Goal: Task Accomplishment & Management: Complete application form

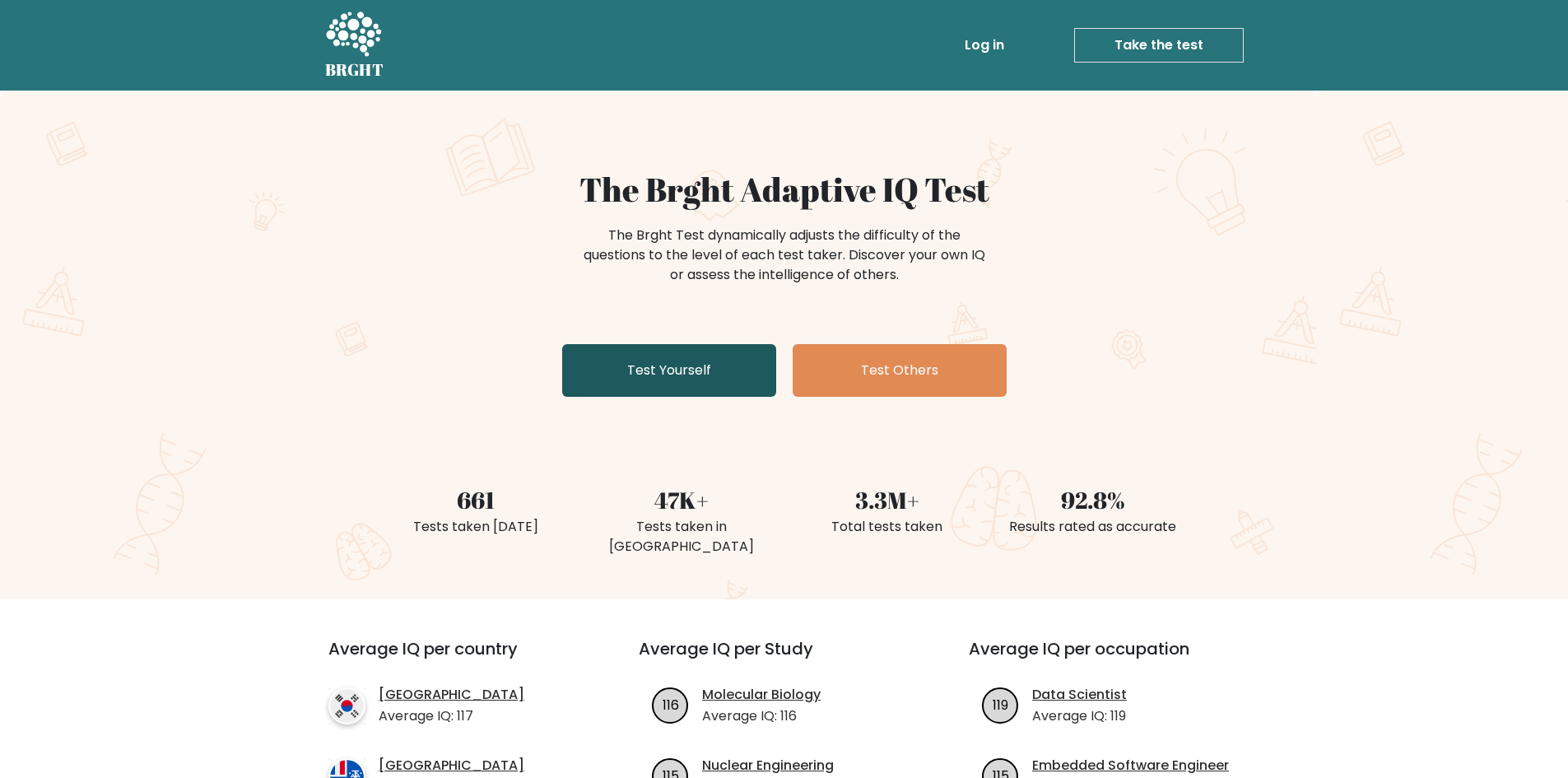
click at [671, 366] on link "Test Yourself" at bounding box center [669, 371] width 214 height 53
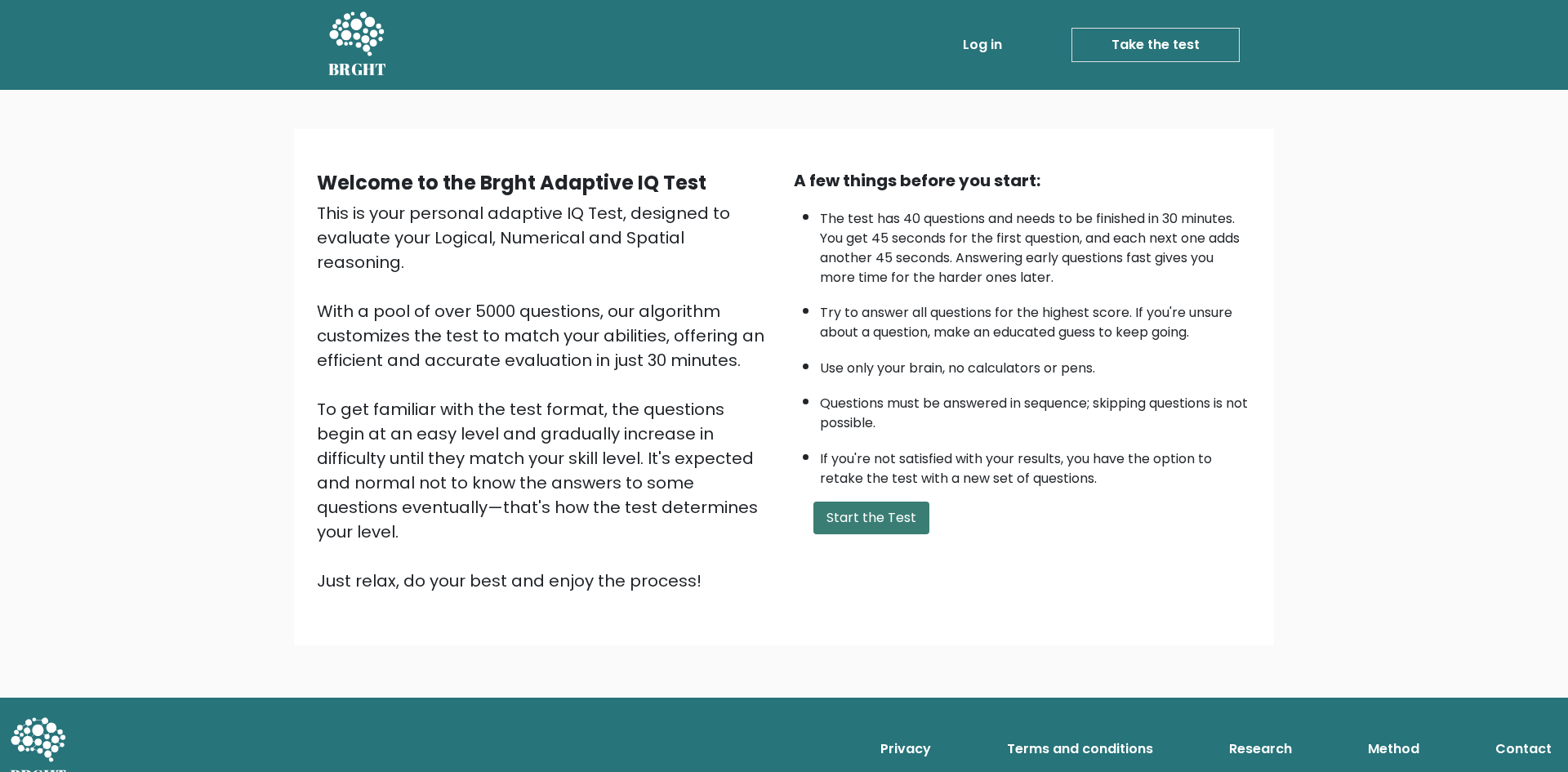
click at [869, 519] on button "Start the Test" at bounding box center [872, 517] width 116 height 32
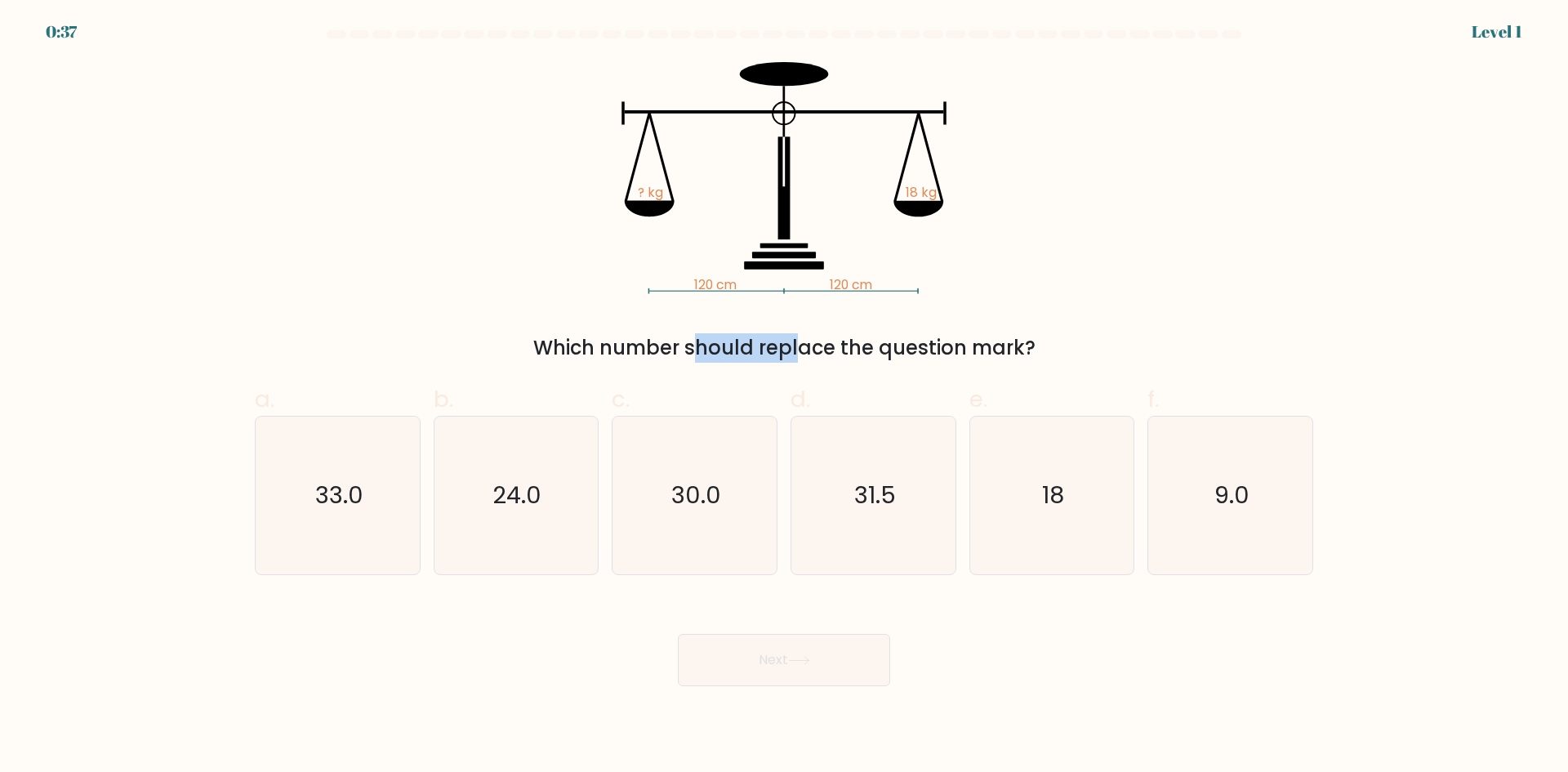
drag, startPoint x: 561, startPoint y: 349, endPoint x: 664, endPoint y: 348, distance: 103.0
click at [664, 348] on div "Which number should replace the question mark?" at bounding box center [783, 348] width 1039 height 29
drag, startPoint x: 763, startPoint y: 345, endPoint x: 869, endPoint y: 350, distance: 106.1
click at [860, 350] on div "Which number should replace the question mark?" at bounding box center [783, 348] width 1039 height 29
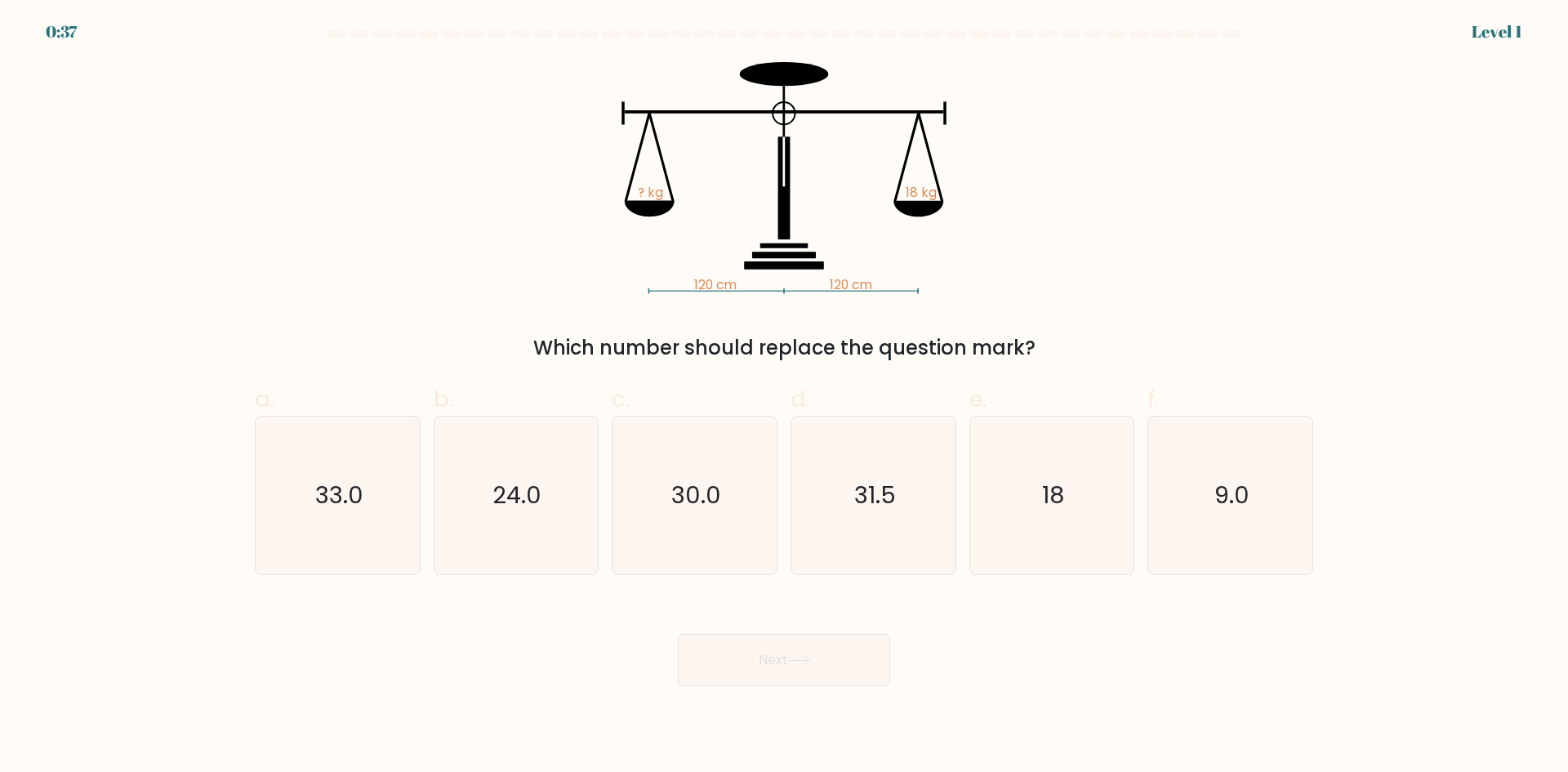
click at [869, 350] on div "Which number should replace the question mark?" at bounding box center [783, 348] width 1039 height 29
click at [922, 206] on icon at bounding box center [918, 209] width 50 height 17
click at [1044, 495] on text "18" at bounding box center [1053, 494] width 22 height 32
click at [785, 397] on input "e. 18" at bounding box center [784, 392] width 1 height 11
radio input "true"
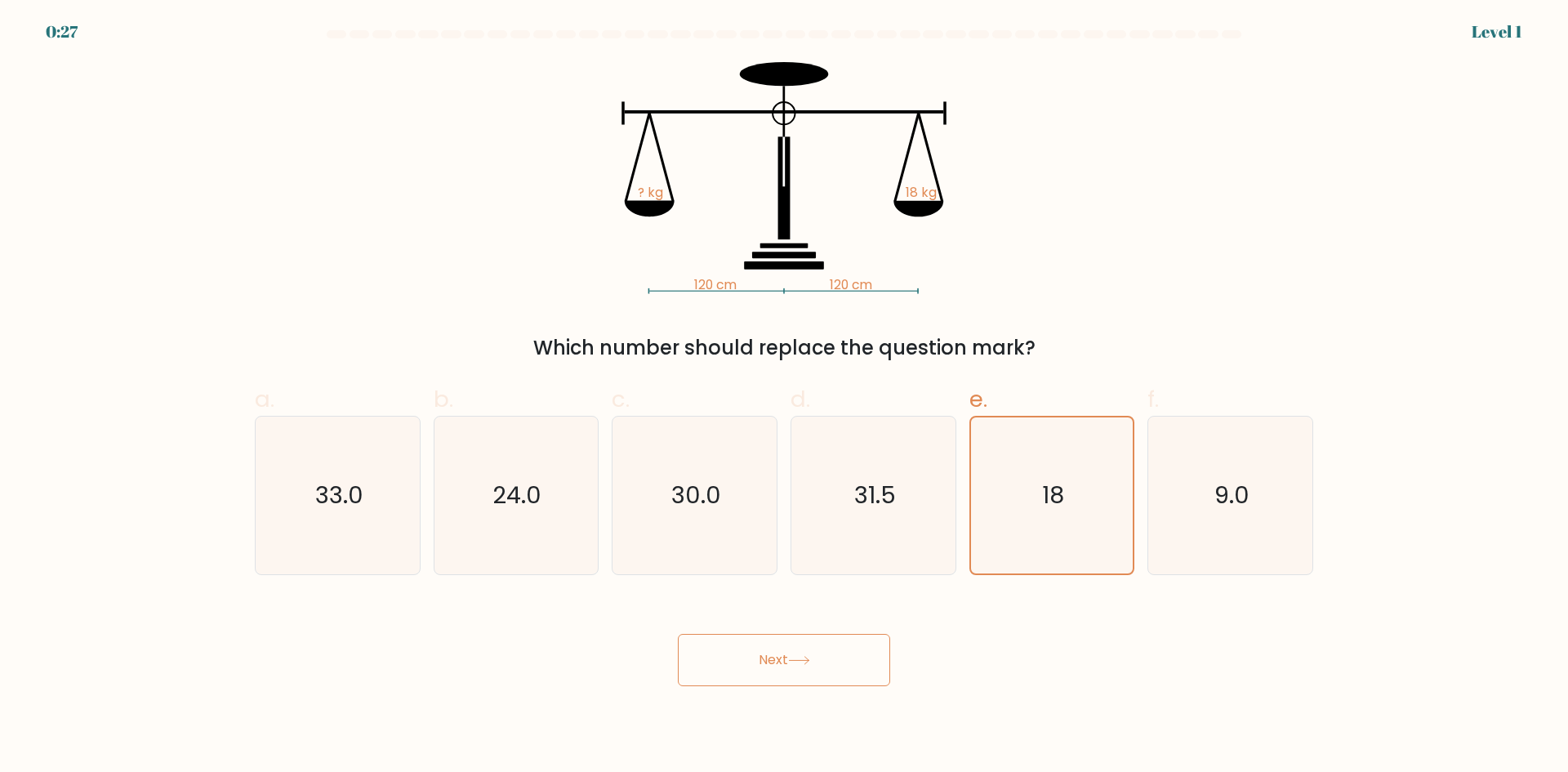
click at [838, 646] on button "Next" at bounding box center [784, 660] width 212 height 53
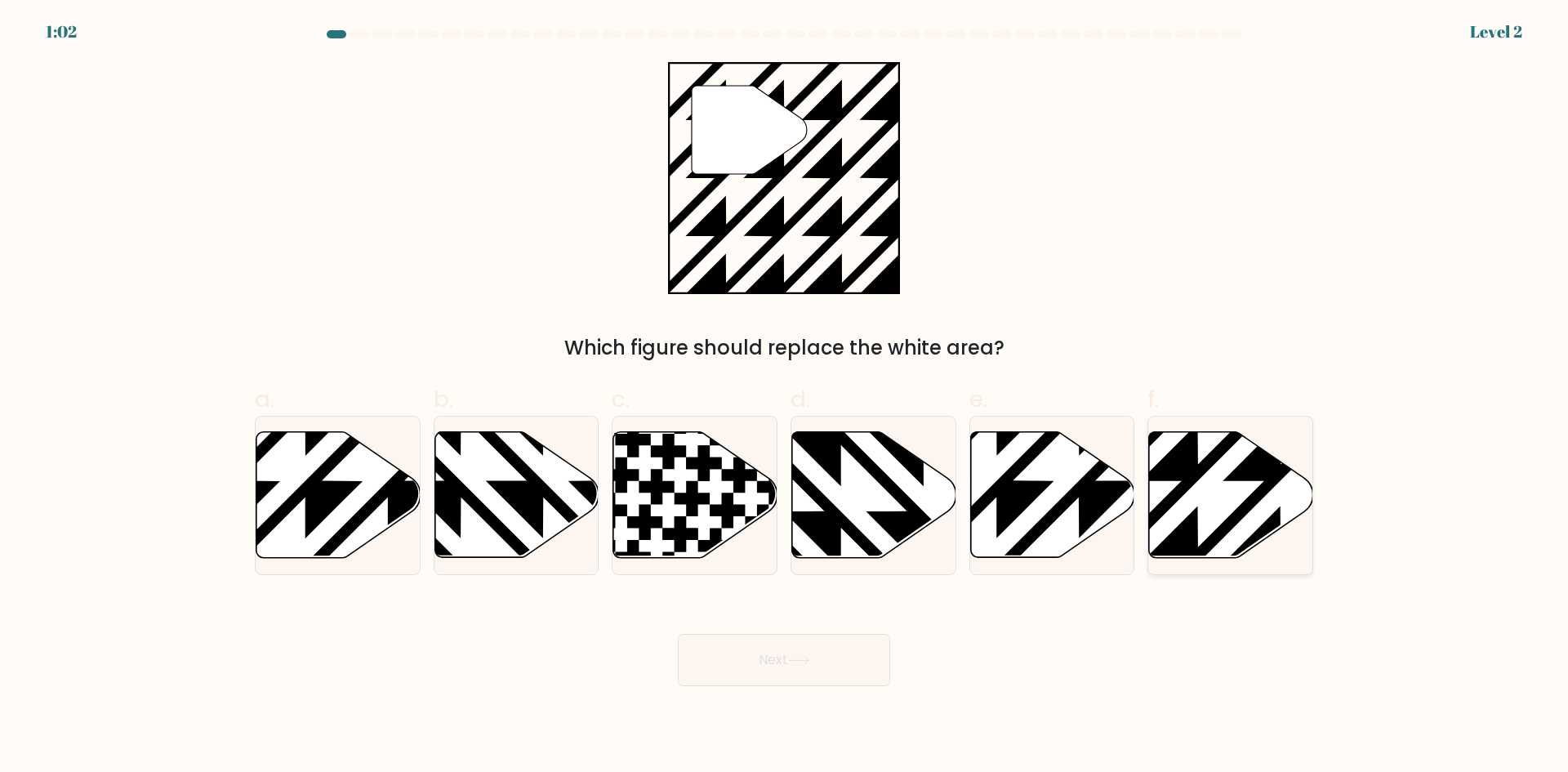
click at [1192, 476] on icon at bounding box center [1281, 563] width 331 height 331
click at [785, 397] on input "f." at bounding box center [784, 392] width 1 height 11
radio input "true"
click at [781, 652] on button "Next" at bounding box center [784, 660] width 212 height 53
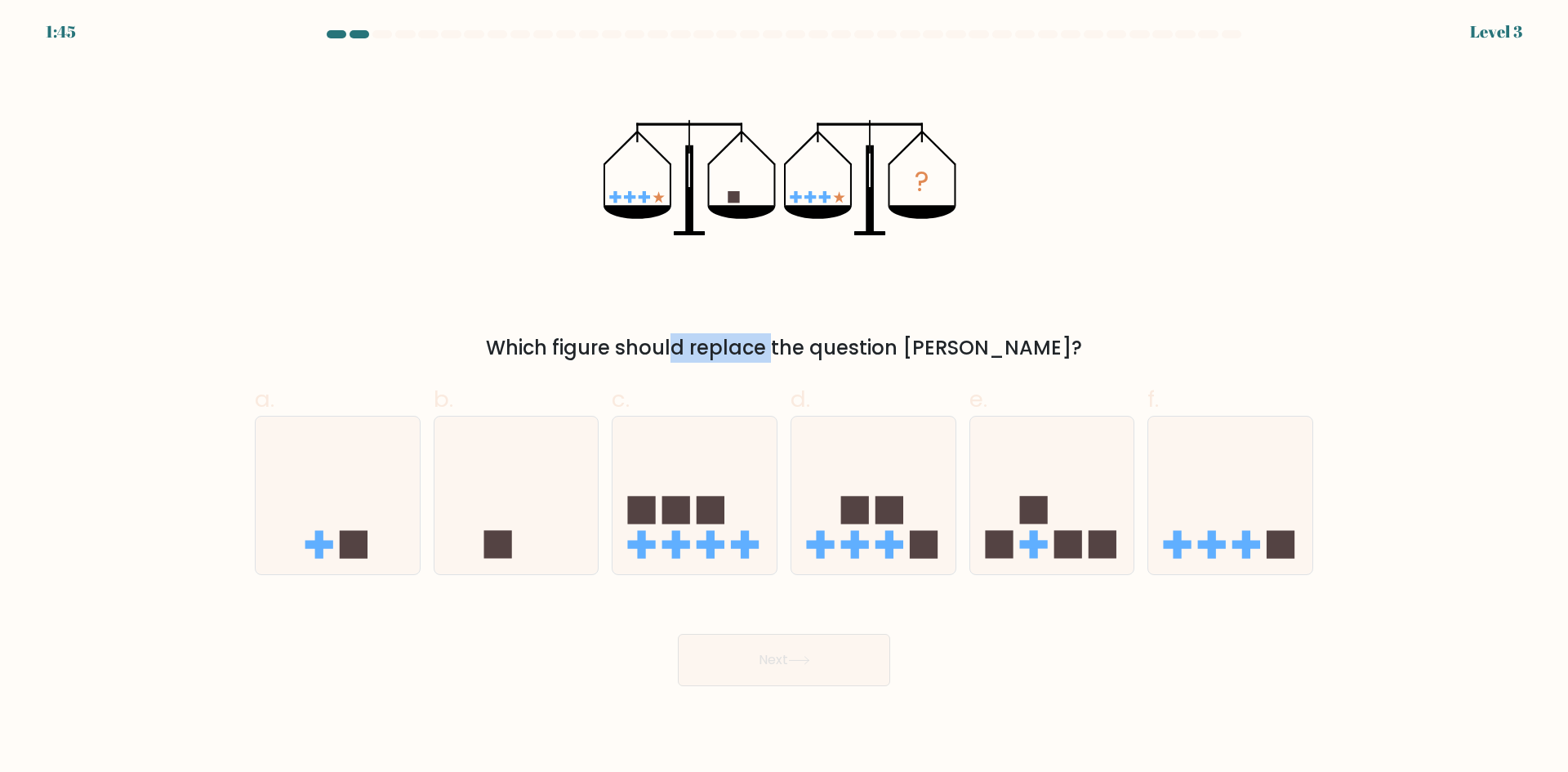
drag, startPoint x: 601, startPoint y: 345, endPoint x: 687, endPoint y: 350, distance: 86.1
click at [687, 350] on div "Which figure should replace the question mark?" at bounding box center [783, 348] width 1039 height 29
click at [855, 346] on div "Which figure should replace the question mark?" at bounding box center [783, 348] width 1039 height 29
click at [867, 348] on div "Which figure should replace the question mark?" at bounding box center [783, 348] width 1039 height 29
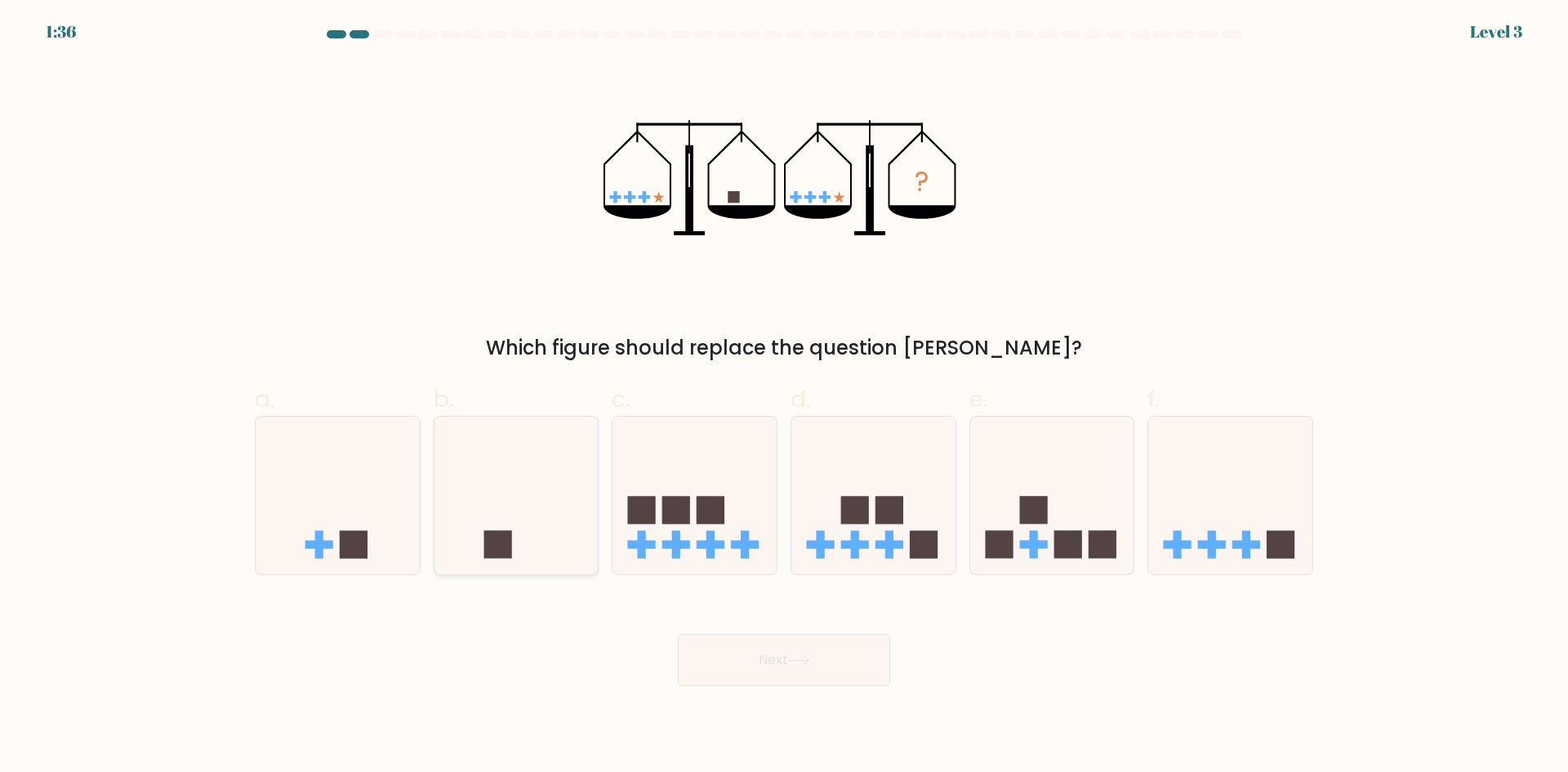
click at [488, 520] on icon at bounding box center [516, 495] width 164 height 135
click at [784, 397] on input "b." at bounding box center [784, 392] width 1 height 11
radio input "true"
click at [791, 645] on button "Next" at bounding box center [784, 660] width 212 height 53
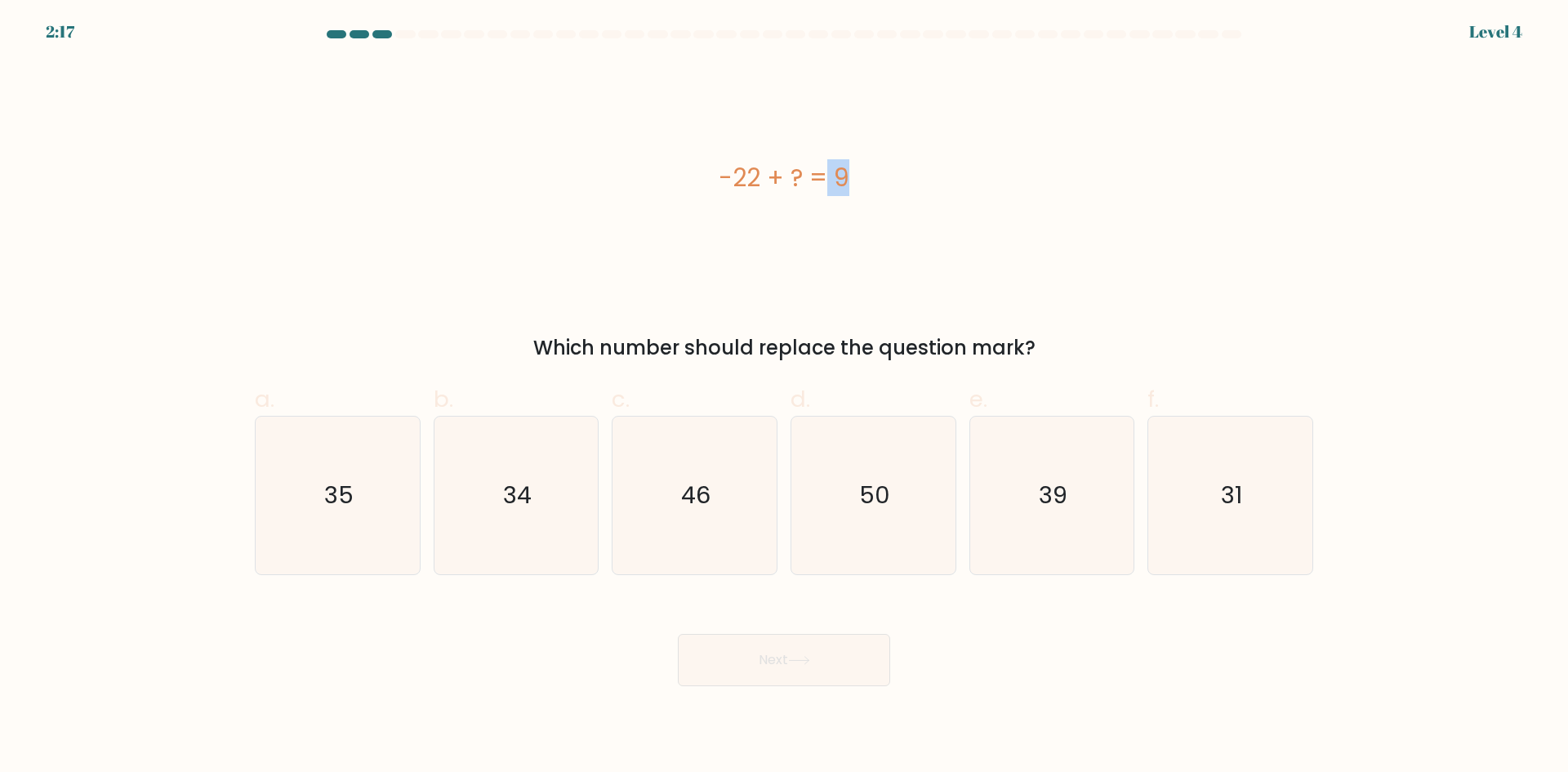
drag, startPoint x: 726, startPoint y: 183, endPoint x: 760, endPoint y: 182, distance: 34.0
click at [760, 182] on div "-22 + ? = 9" at bounding box center [784, 177] width 1059 height 37
click at [762, 184] on div "-22 + ? = 9" at bounding box center [784, 177] width 1059 height 37
drag, startPoint x: 738, startPoint y: 187, endPoint x: 755, endPoint y: 184, distance: 17.3
click at [755, 184] on div "-22 + ? = 9" at bounding box center [784, 177] width 1059 height 37
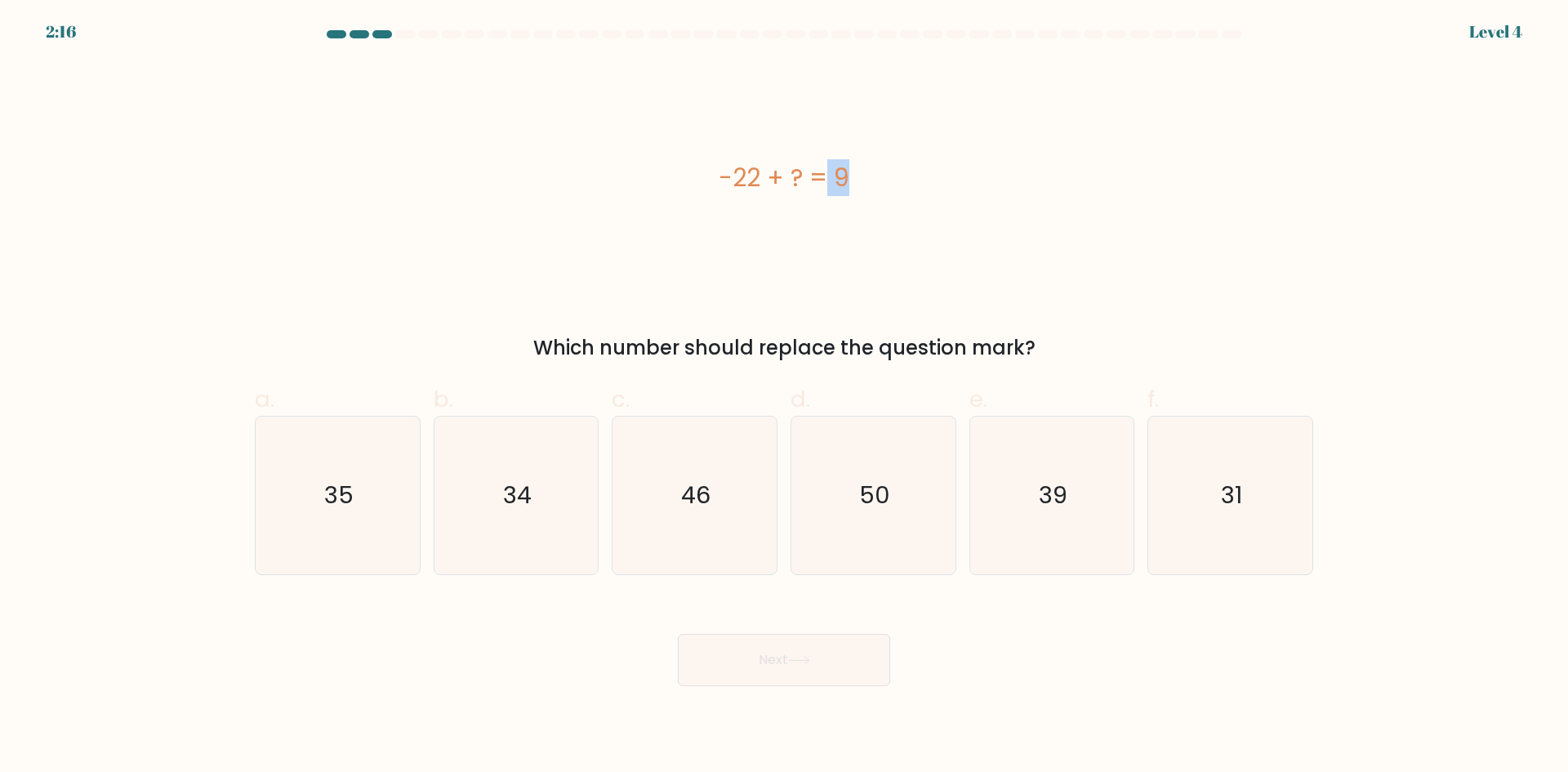
click at [755, 184] on div "-22 + ? = 9" at bounding box center [784, 177] width 1059 height 37
drag, startPoint x: 786, startPoint y: 180, endPoint x: 799, endPoint y: 177, distance: 13.3
click at [799, 177] on div "-22 + ? = 9" at bounding box center [784, 177] width 1059 height 37
click at [1219, 477] on icon "31" at bounding box center [1231, 496] width 158 height 158
click at [785, 397] on input "f. 31" at bounding box center [784, 392] width 1 height 11
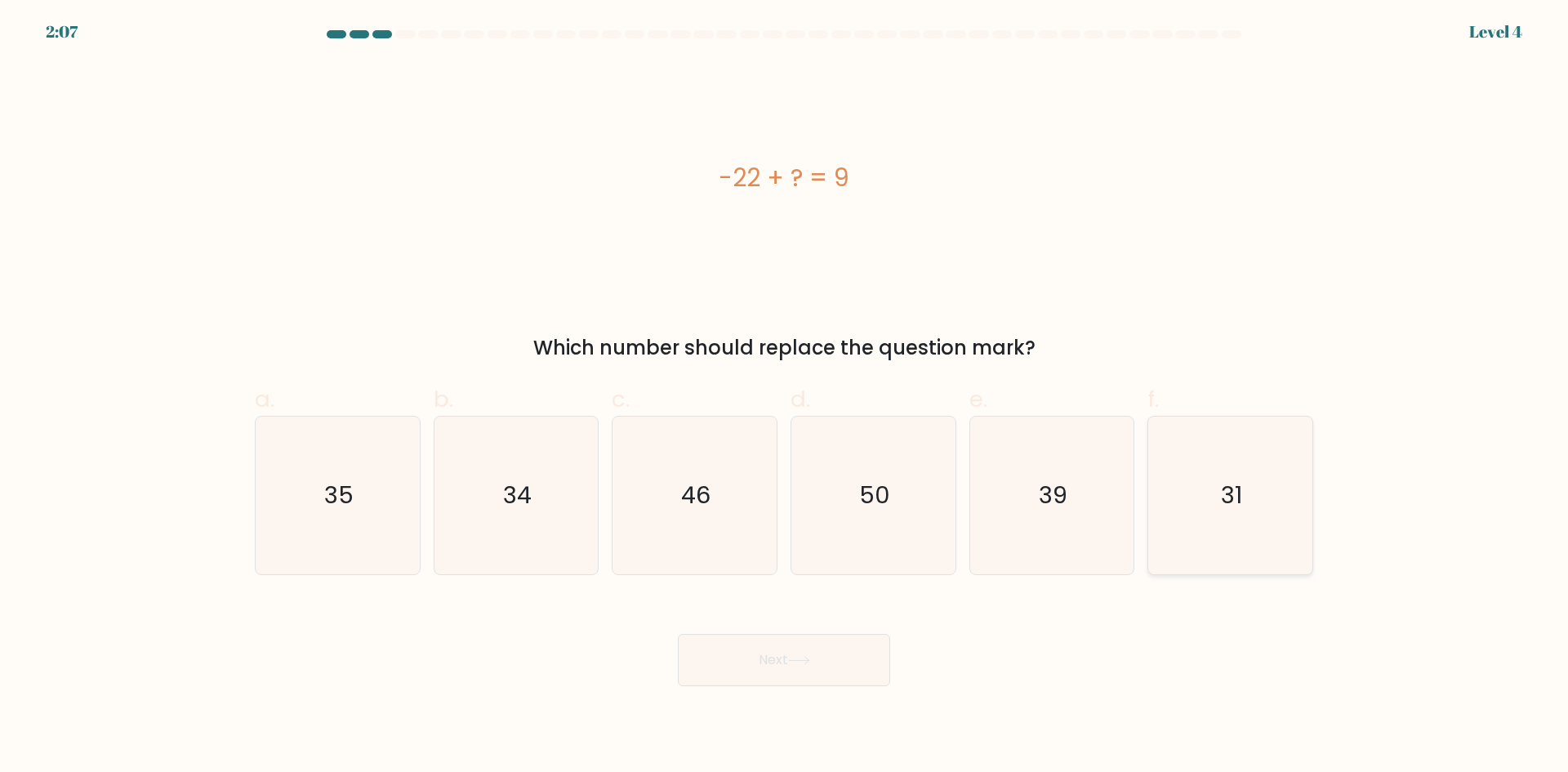
radio input "true"
click at [766, 664] on button "Next" at bounding box center [784, 660] width 212 height 53
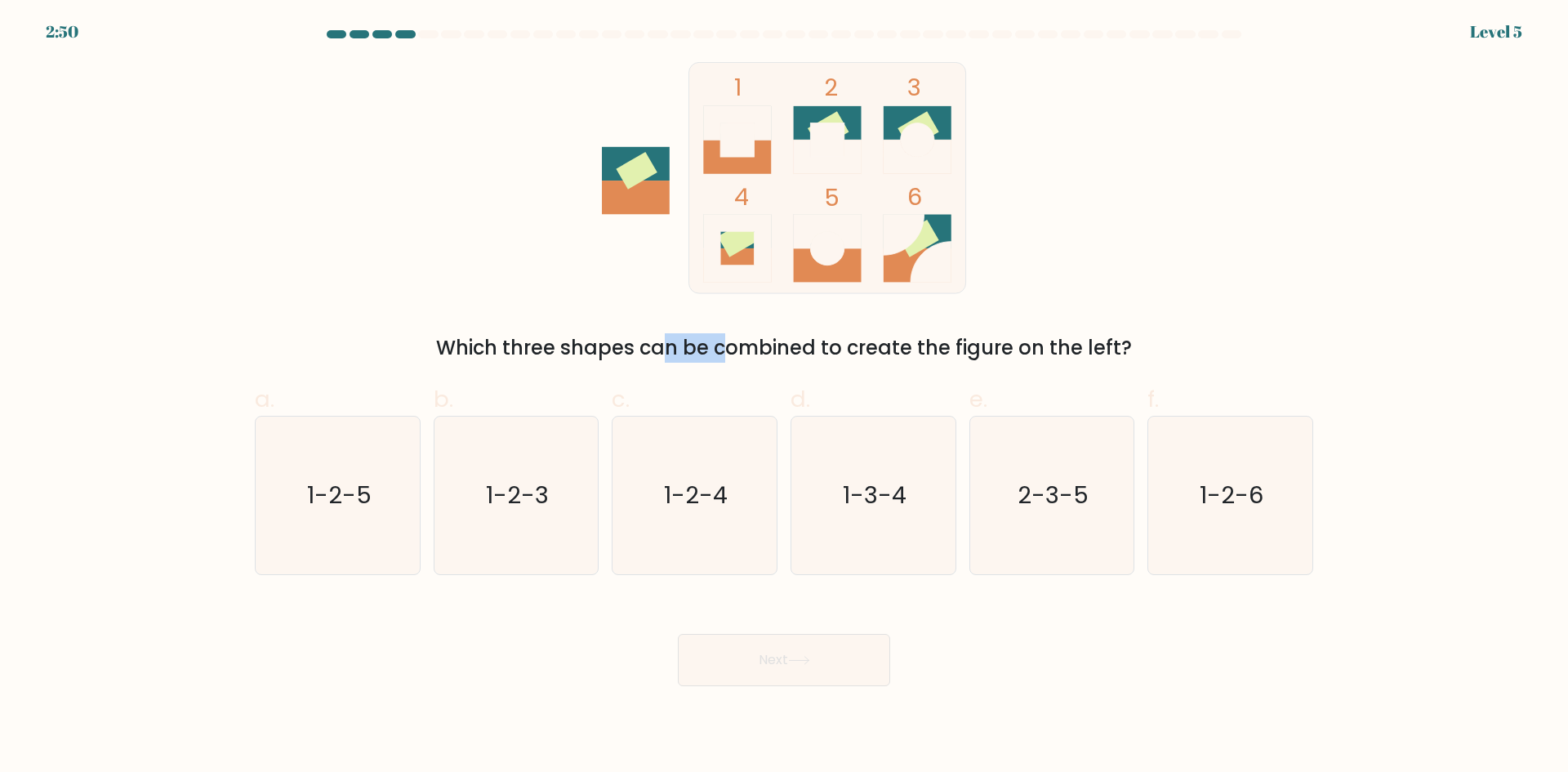
drag, startPoint x: 538, startPoint y: 346, endPoint x: 573, endPoint y: 343, distance: 35.1
click at [573, 343] on div "Which three shapes can be combined to create the figure on the left?" at bounding box center [783, 348] width 1039 height 29
click at [590, 344] on div "Which three shapes can be combined to create the figure on the left?" at bounding box center [783, 348] width 1039 height 29
drag, startPoint x: 674, startPoint y: 345, endPoint x: 722, endPoint y: 346, distance: 48.0
click at [722, 346] on div "Which three shapes can be combined to create the figure on the left?" at bounding box center [783, 348] width 1039 height 29
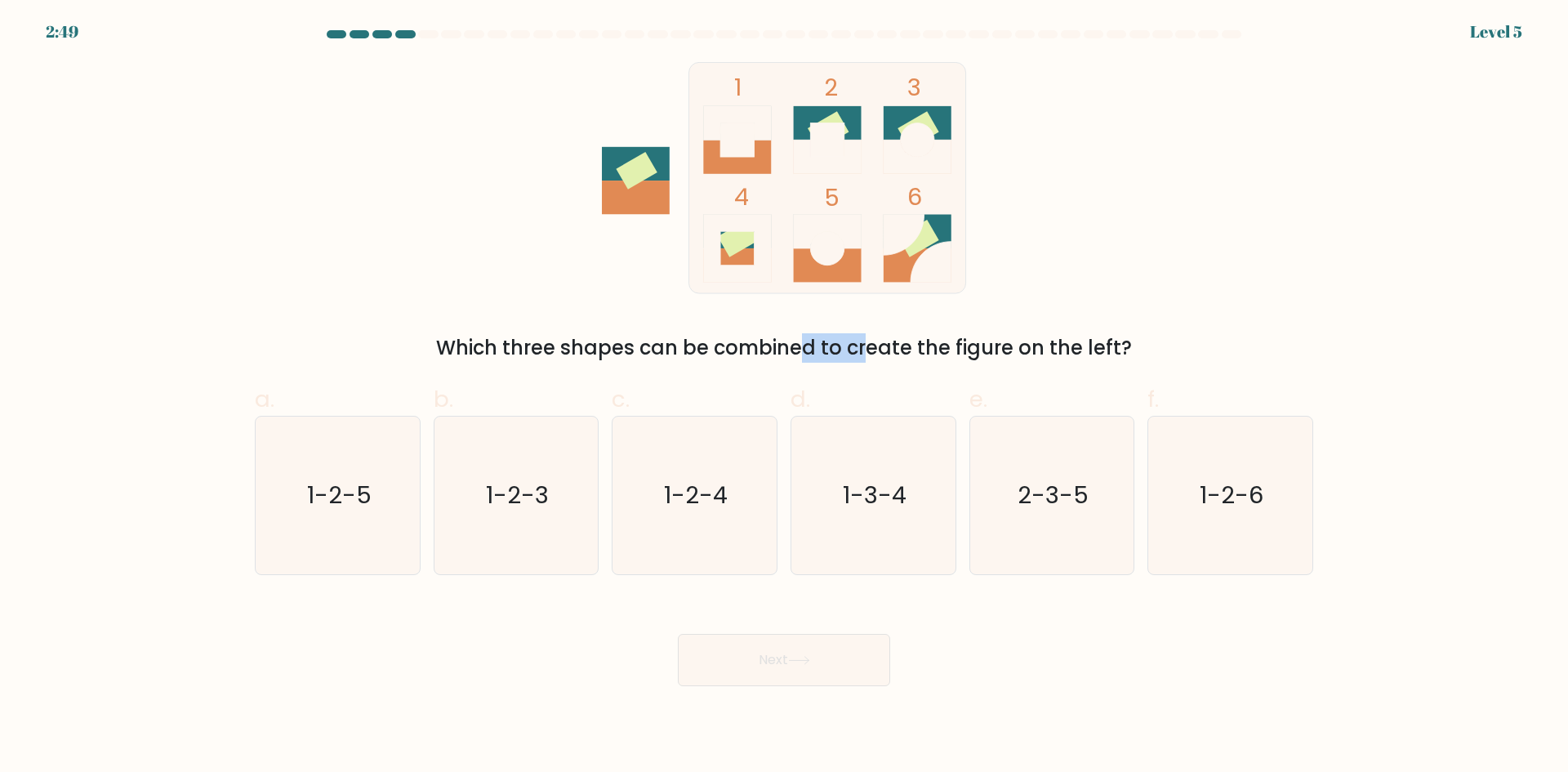
click at [722, 346] on div "Which three shapes can be combined to create the figure on the left?" at bounding box center [783, 348] width 1039 height 29
drag, startPoint x: 878, startPoint y: 350, endPoint x: 940, endPoint y: 350, distance: 62.0
click at [940, 350] on div "Which three shapes can be combined to create the figure on the left?" at bounding box center [783, 348] width 1039 height 29
drag, startPoint x: 1003, startPoint y: 350, endPoint x: 1033, endPoint y: 350, distance: 30.0
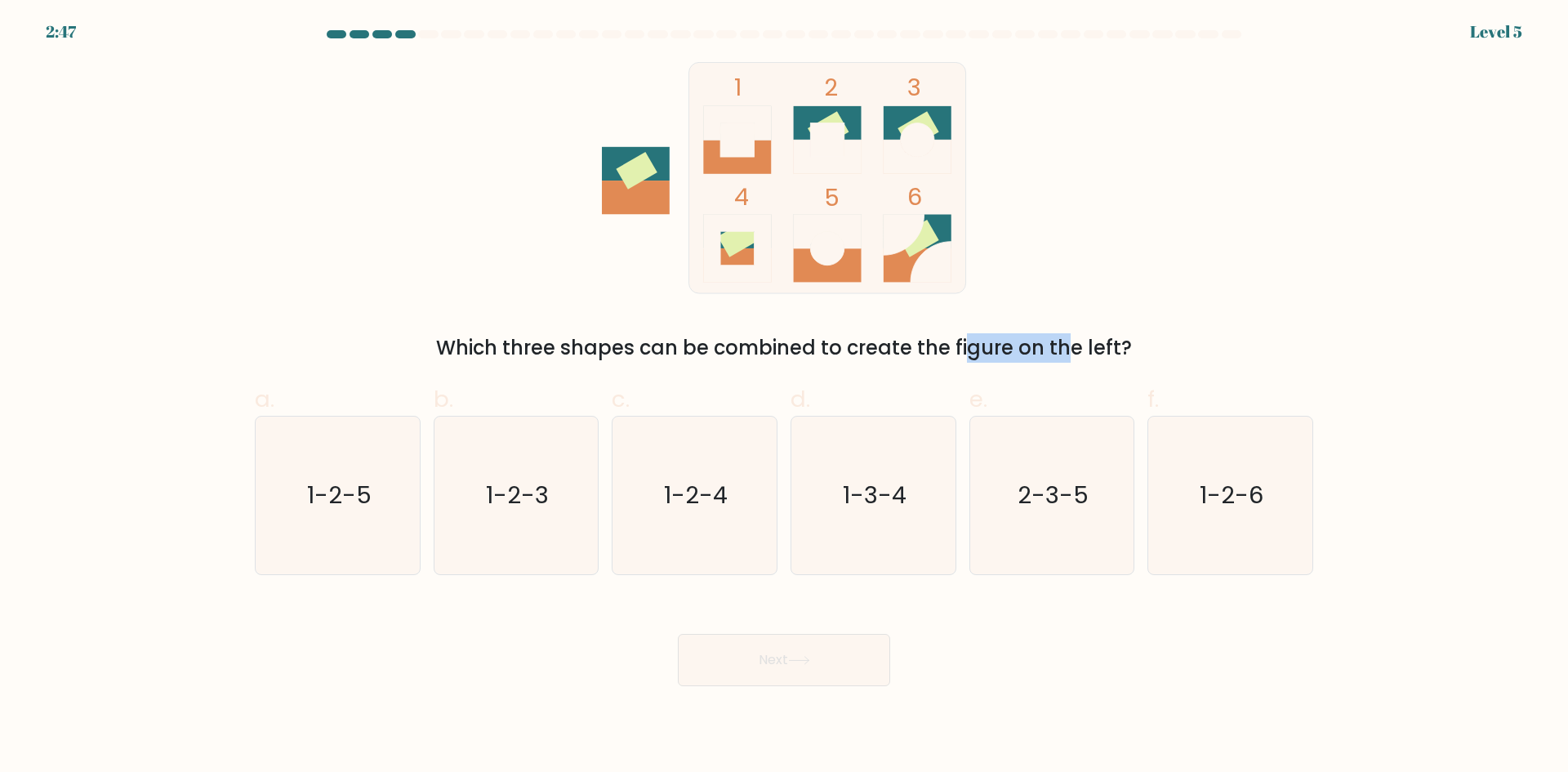
click at [1033, 350] on div "Which three shapes can be combined to create the figure on the left?" at bounding box center [783, 348] width 1039 height 29
click at [900, 475] on icon "1-3-4" at bounding box center [874, 496] width 158 height 158
click at [785, 397] on input "d. 1-3-4" at bounding box center [784, 392] width 1 height 11
radio input "true"
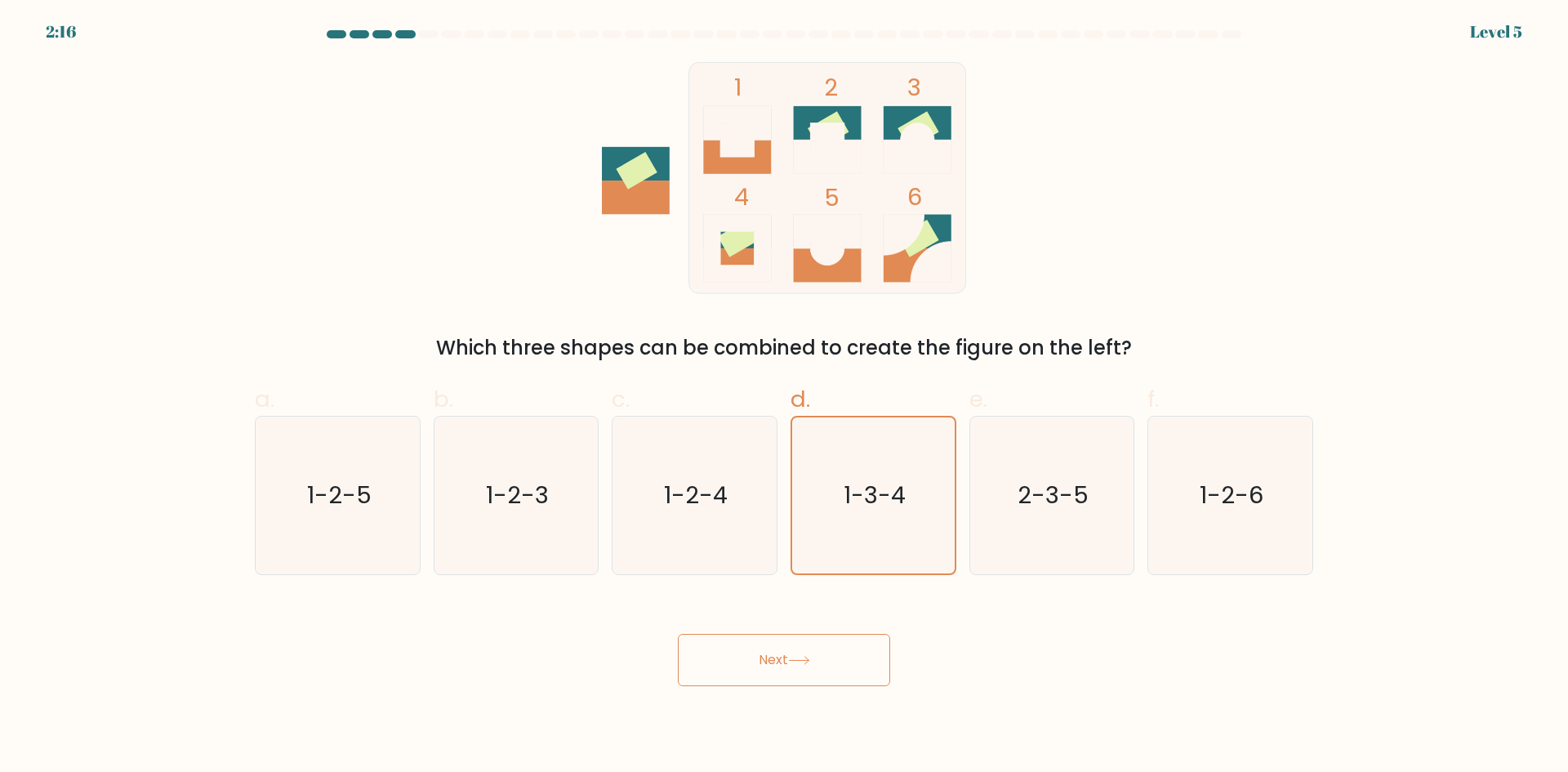
click at [824, 663] on button "Next" at bounding box center [784, 660] width 212 height 53
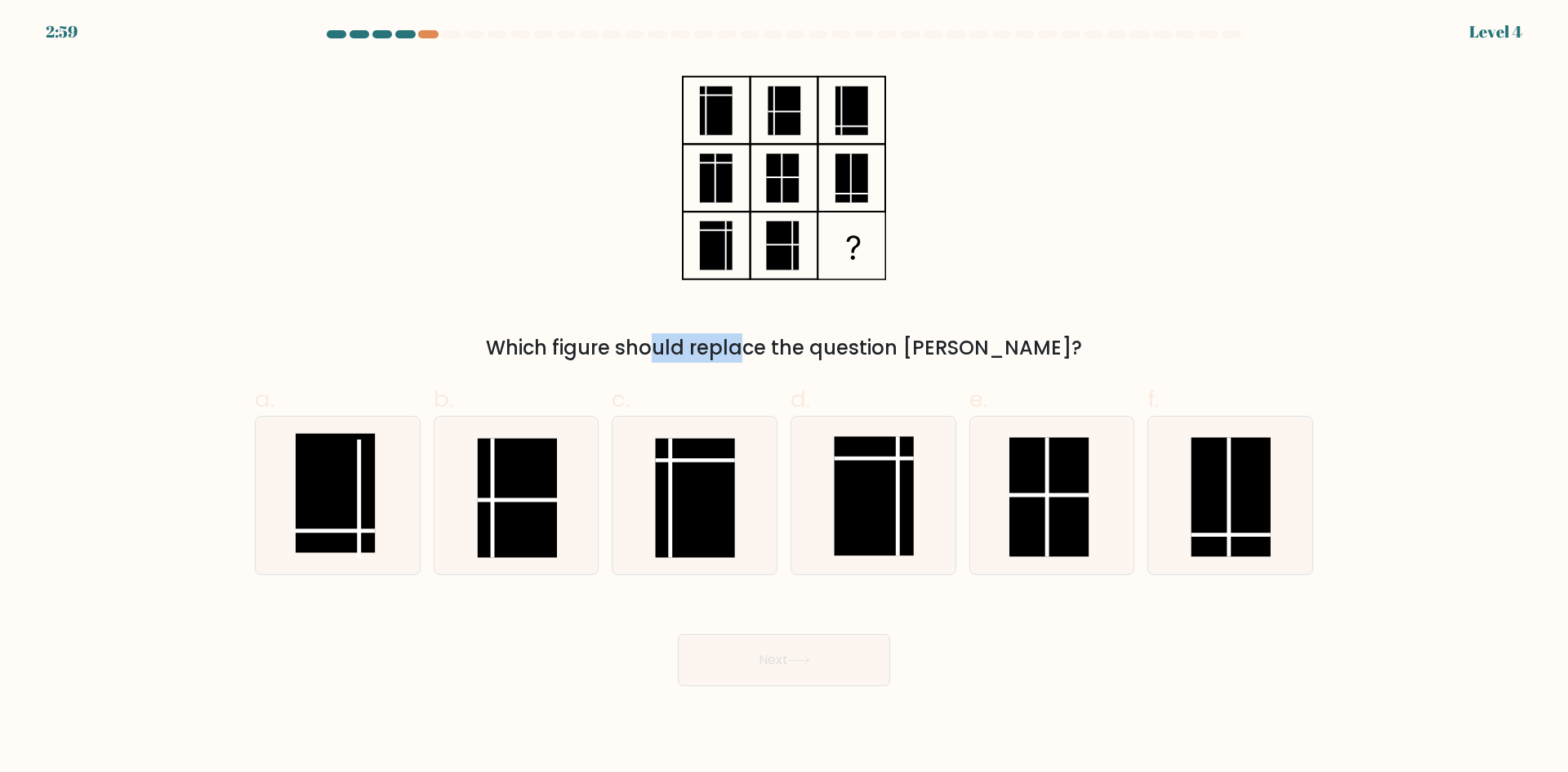
drag, startPoint x: 622, startPoint y: 354, endPoint x: 669, endPoint y: 357, distance: 47.1
click at [661, 357] on div "Which figure should replace the question mark?" at bounding box center [783, 348] width 1039 height 29
click at [672, 358] on div "Which figure should replace the question mark?" at bounding box center [783, 348] width 1039 height 29
drag, startPoint x: 685, startPoint y: 346, endPoint x: 753, endPoint y: 350, distance: 68.1
click at [737, 346] on div "Which figure should replace the question mark?" at bounding box center [783, 348] width 1039 height 29
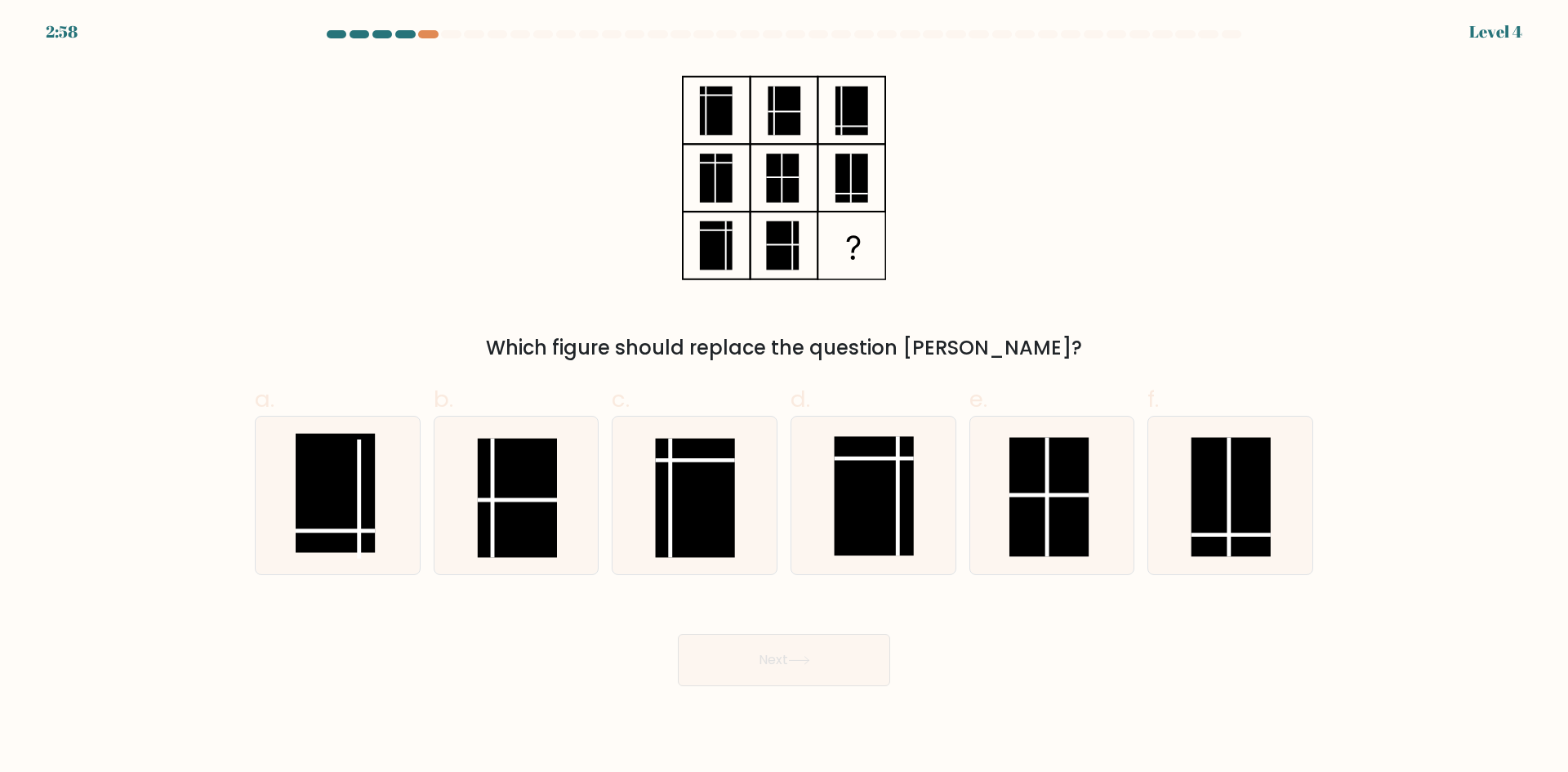
drag, startPoint x: 753, startPoint y: 350, endPoint x: 848, endPoint y: 348, distance: 95.0
click at [754, 350] on div "Which figure should replace the question mark?" at bounding box center [783, 348] width 1039 height 29
drag, startPoint x: 924, startPoint y: 349, endPoint x: 982, endPoint y: 349, distance: 58.0
click at [967, 349] on div "Which figure should replace the question mark?" at bounding box center [783, 348] width 1039 height 29
click at [982, 349] on div "Which figure should replace the question mark?" at bounding box center [783, 348] width 1039 height 29
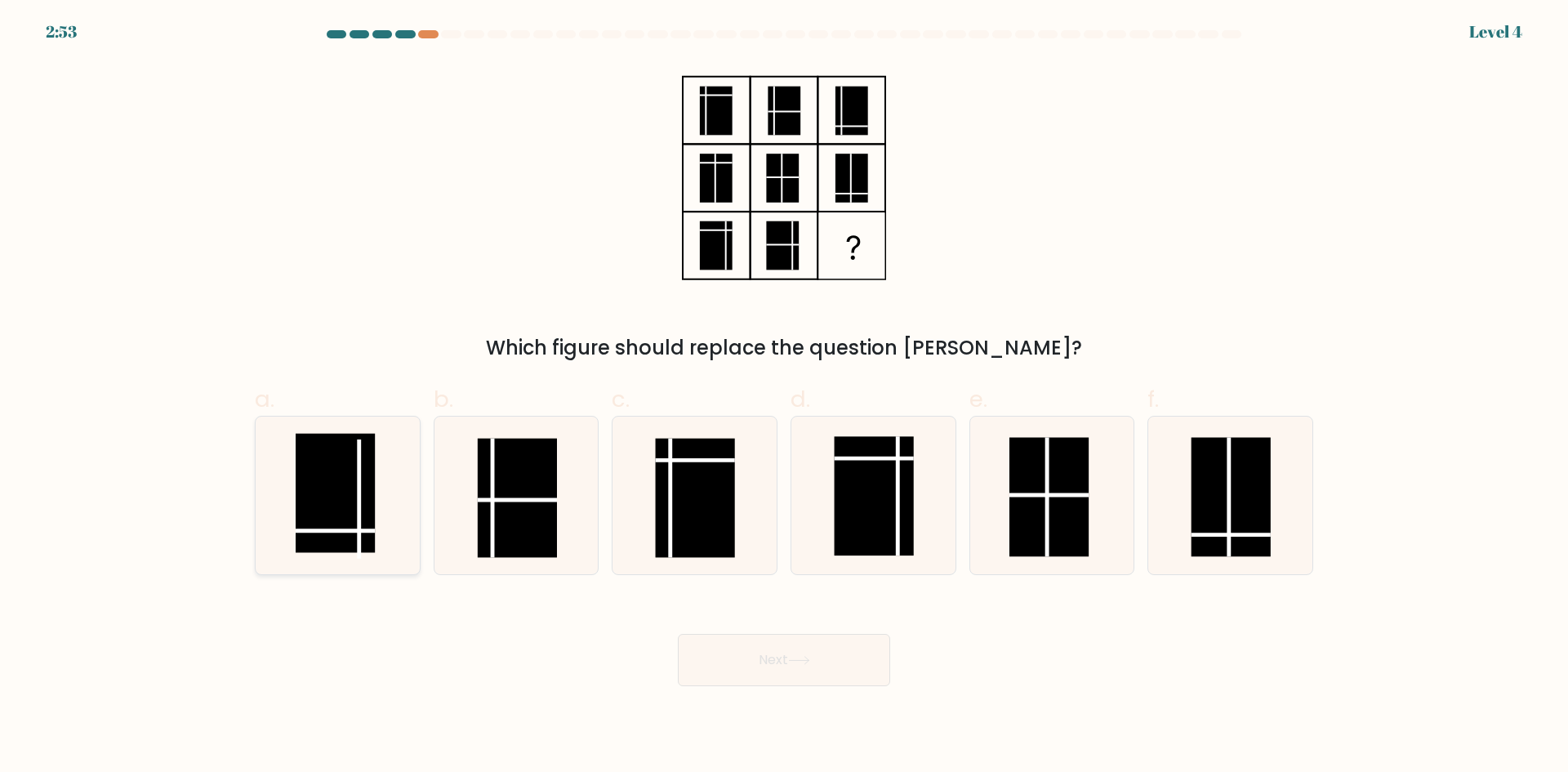
click at [342, 501] on rect at bounding box center [335, 494] width 79 height 119
click at [784, 397] on input "a." at bounding box center [784, 392] width 1 height 11
radio input "true"
click at [845, 667] on button "Next" at bounding box center [784, 660] width 212 height 53
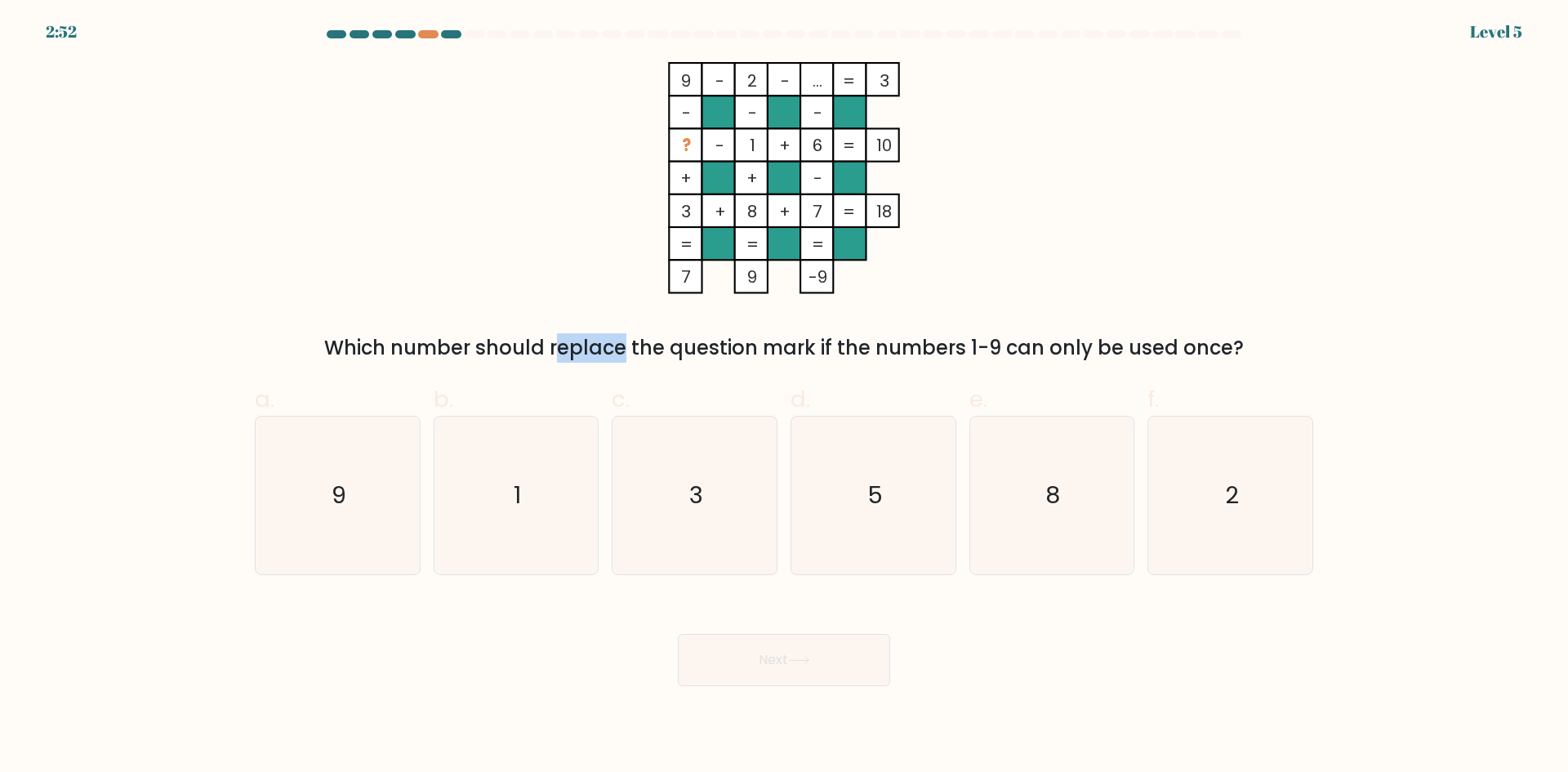
drag, startPoint x: 408, startPoint y: 346, endPoint x: 508, endPoint y: 351, distance: 100.1
click at [502, 350] on div "Which number should replace the question mark if the numbers 1-9 can only be us…" at bounding box center [783, 348] width 1039 height 29
click at [516, 353] on div "Which number should replace the question mark if the numbers 1-9 can only be us…" at bounding box center [783, 348] width 1039 height 29
drag, startPoint x: 567, startPoint y: 351, endPoint x: 663, endPoint y: 348, distance: 96.0
click at [662, 348] on div "Which number should replace the question mark if the numbers 1-9 can only be us…" at bounding box center [783, 348] width 1039 height 29
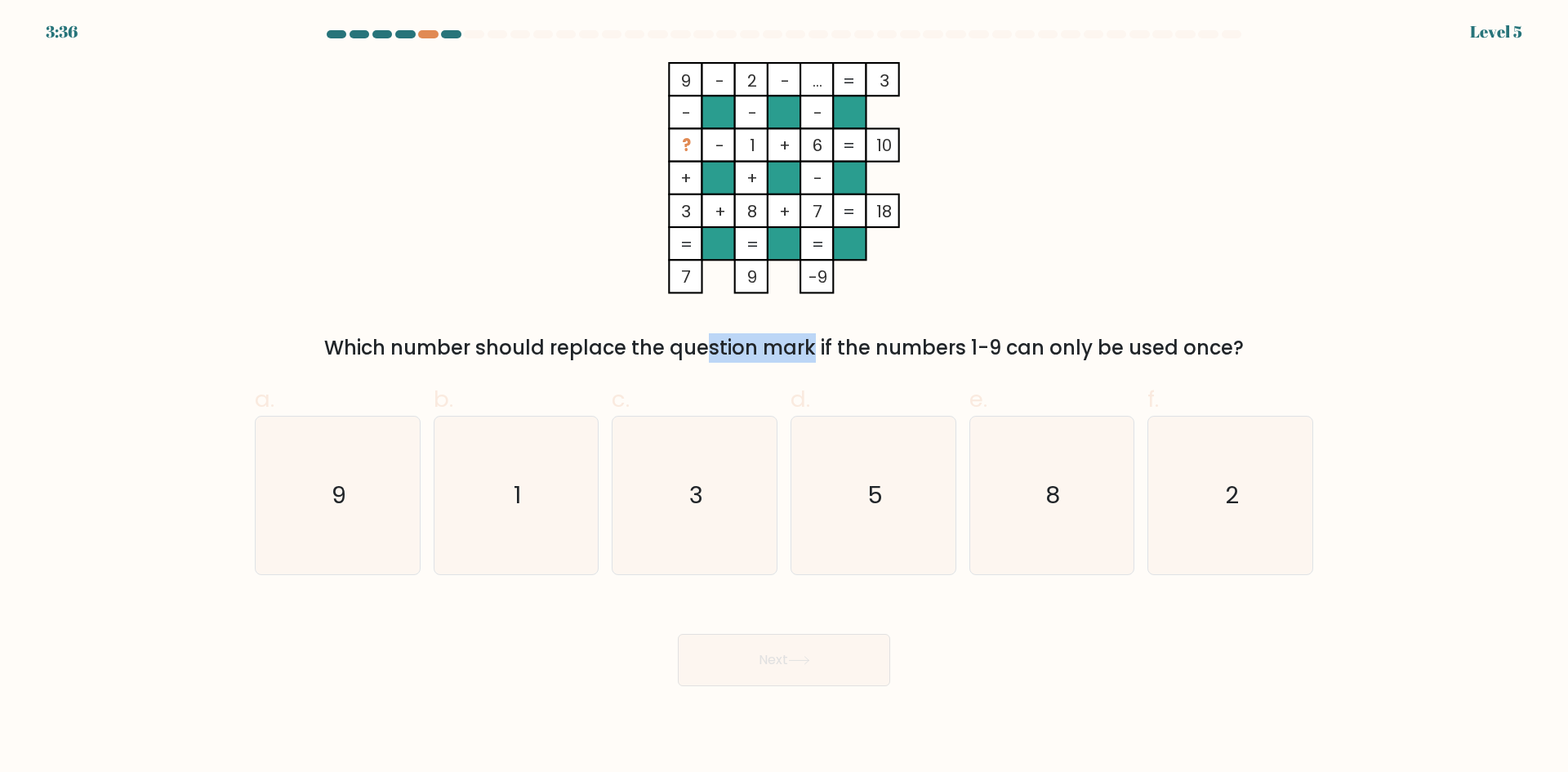
click at [664, 348] on div "Which number should replace the question mark if the numbers 1-9 can only be us…" at bounding box center [783, 348] width 1039 height 29
drag, startPoint x: 833, startPoint y: 346, endPoint x: 850, endPoint y: 342, distance: 17.5
click at [845, 343] on div "Which number should replace the question mark if the numbers 1-9 can only be us…" at bounding box center [783, 348] width 1039 height 29
click at [910, 343] on div "Which number should replace the question mark if the numbers 1-9 can only be us…" at bounding box center [783, 348] width 1039 height 29
drag, startPoint x: 1005, startPoint y: 353, endPoint x: 1047, endPoint y: 354, distance: 42.0
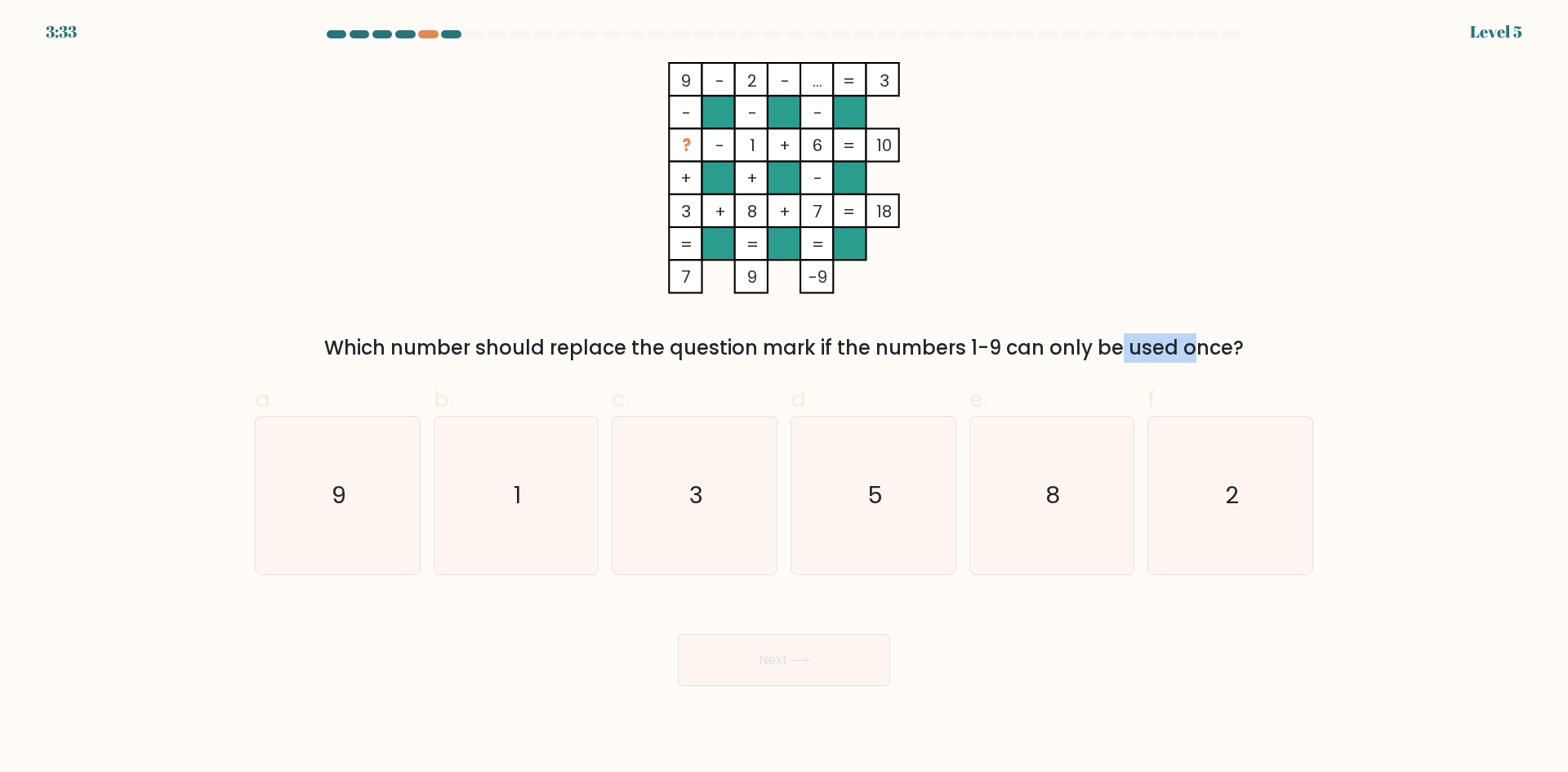
click at [1047, 354] on div "Which number should replace the question mark if the numbers 1-9 can only be us…" at bounding box center [783, 348] width 1039 height 29
drag, startPoint x: 684, startPoint y: 211, endPoint x: 699, endPoint y: 213, distance: 15.1
click at [699, 213] on rect at bounding box center [685, 210] width 32 height 32
click at [685, 220] on tspan "3" at bounding box center [686, 212] width 10 height 23
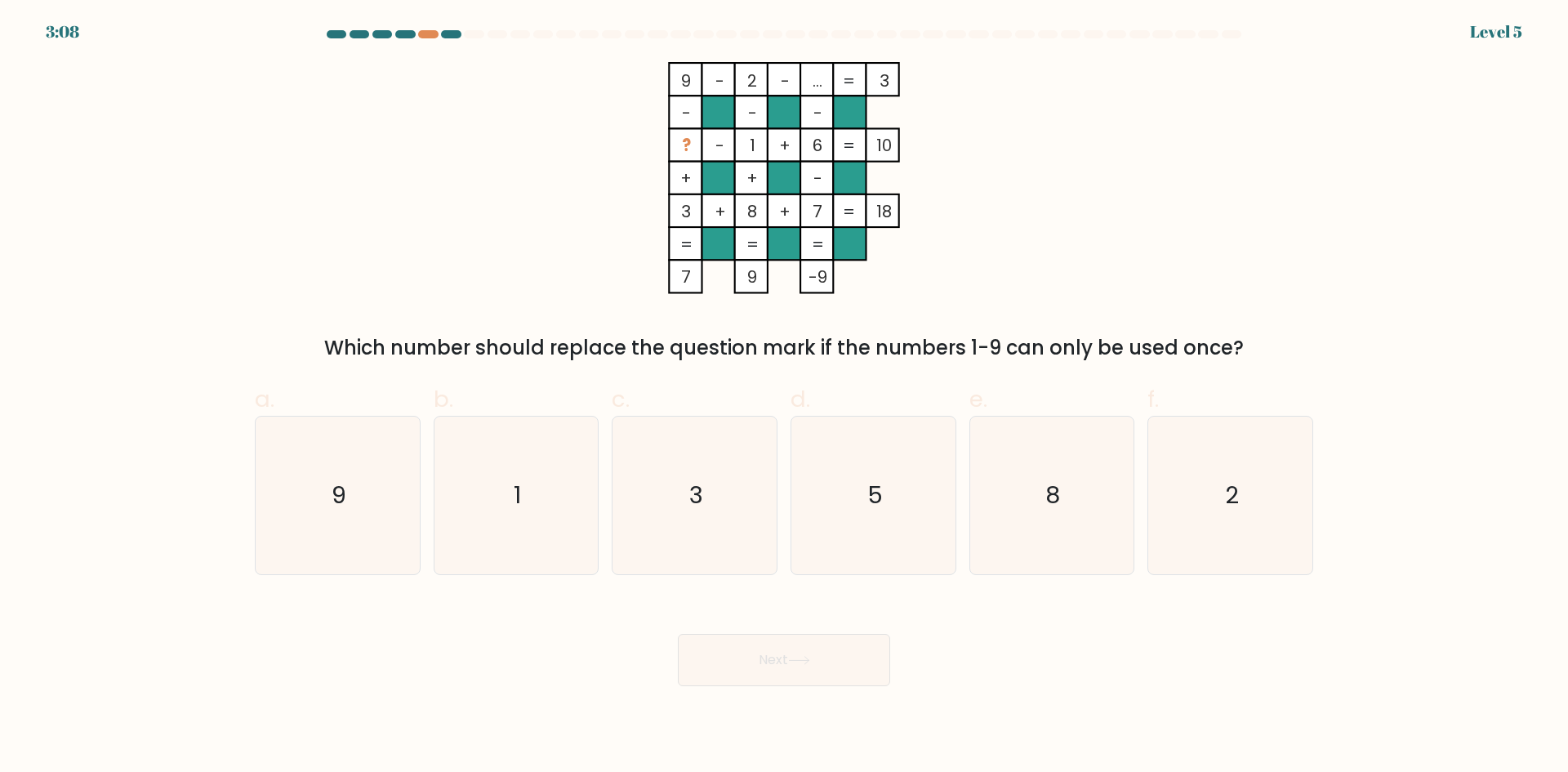
click at [685, 213] on tspan "3" at bounding box center [686, 212] width 10 height 23
click at [637, 221] on icon "9 - 2 - ... 3 - - - ? - 1 + 6 10 + + - 3 + 8 + 7 = 18 = = = = 7 9 -9 =" at bounding box center [784, 178] width 490 height 232
drag, startPoint x: 678, startPoint y: 214, endPoint x: 687, endPoint y: 213, distance: 9.1
click at [682, 214] on icon "9 - 2 - ... 3 - - - ? - 1 + 6 10 + + - 3 + 8 + 7 = 18 = = = = 7 9 -9 =" at bounding box center [784, 178] width 490 height 232
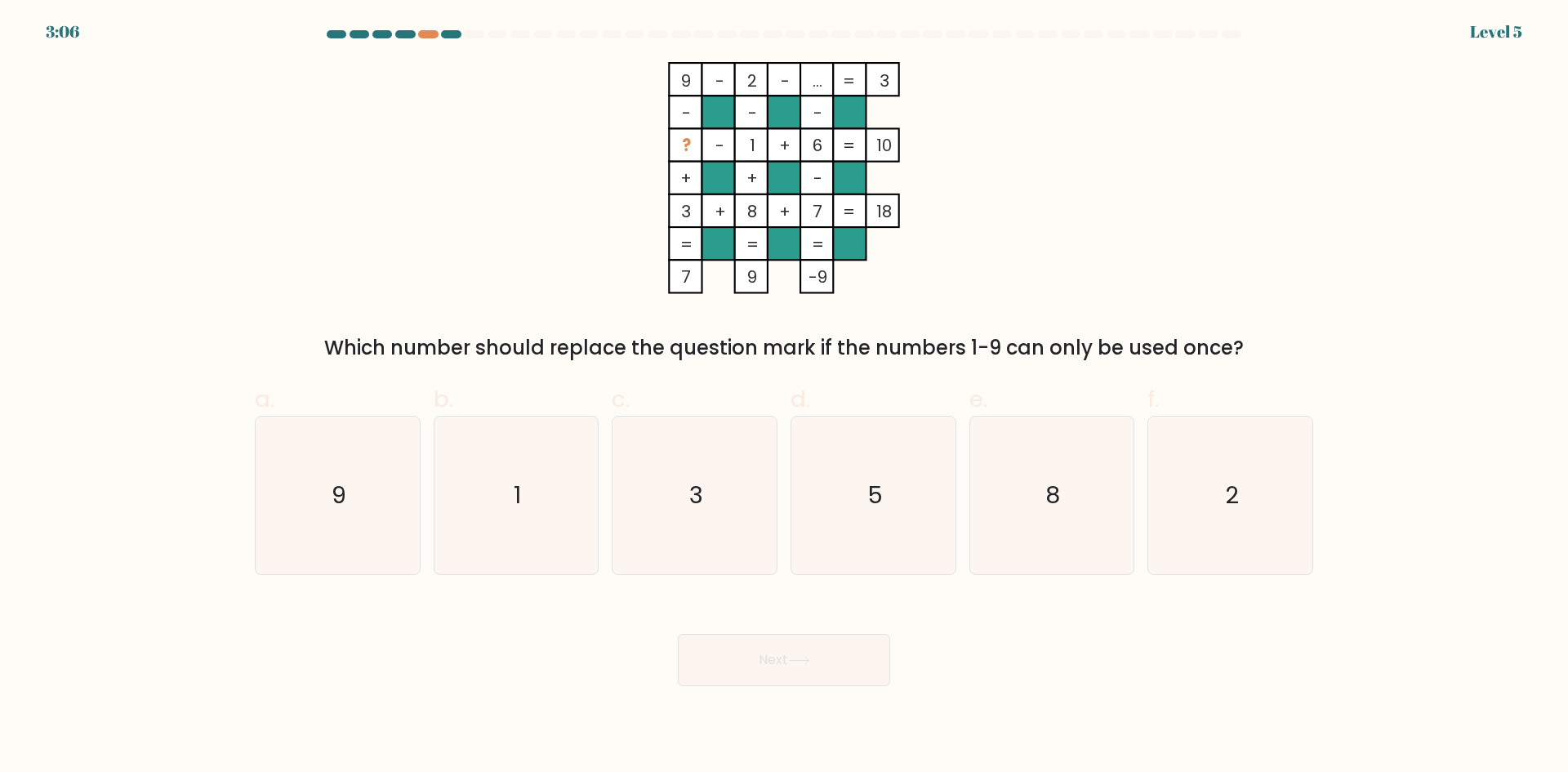
click at [687, 213] on tspan "3" at bounding box center [686, 212] width 10 height 23
drag, startPoint x: 745, startPoint y: 146, endPoint x: 757, endPoint y: 146, distance: 12.0
click at [757, 146] on icon "9 - 2 - ... 3 - - - ? - 1 + 6 10 + + - 3 + 8 + 7 = 18 = = = = 7 9 -9 =" at bounding box center [784, 178] width 490 height 232
click at [756, 146] on tspan "1" at bounding box center [752, 146] width 6 height 23
drag, startPoint x: 712, startPoint y: 146, endPoint x: 722, endPoint y: 145, distance: 10.0
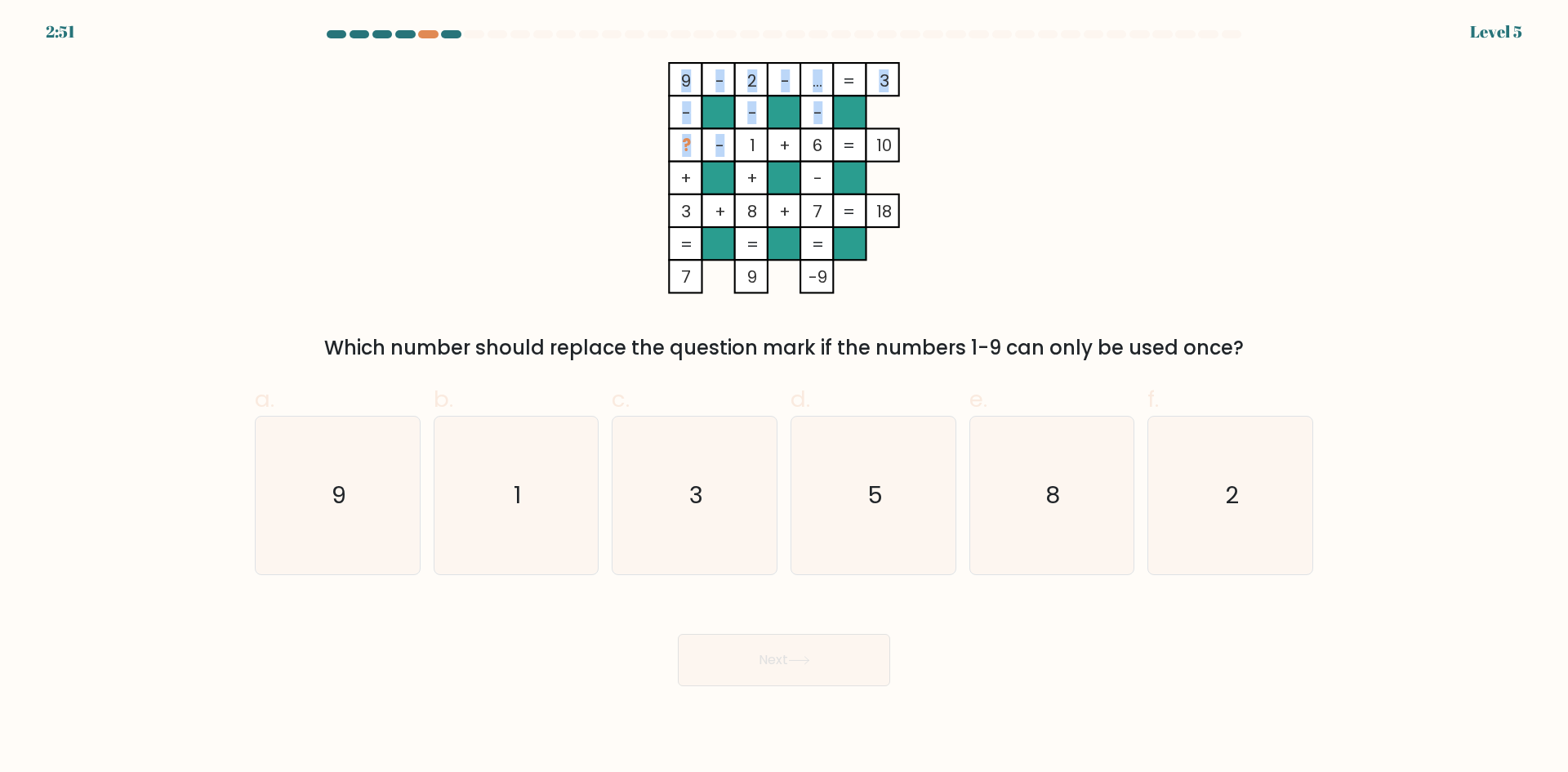
click at [722, 145] on icon "9 - 2 - ... 3 - - - ? - 1 + 6 10 + + - 3 + 8 + 7 = 18 = = = = 7 9 -9 =" at bounding box center [784, 178] width 490 height 232
click at [722, 145] on tspan "-" at bounding box center [720, 146] width 9 height 23
click at [911, 478] on icon "5" at bounding box center [874, 496] width 158 height 158
click at [785, 397] on input "d. 5" at bounding box center [784, 392] width 1 height 11
radio input "true"
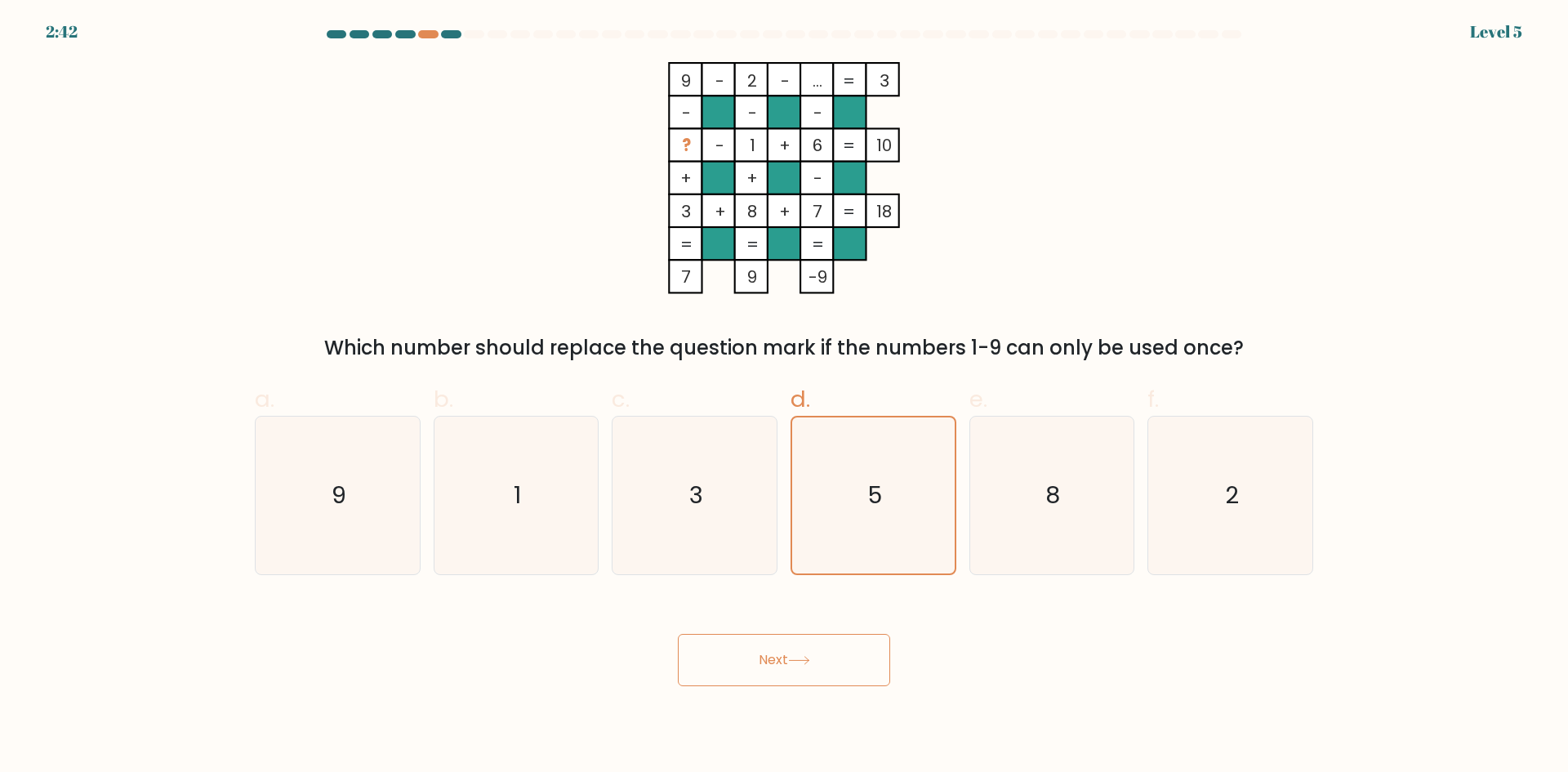
click at [816, 689] on body "2:42 Level 5" at bounding box center [784, 386] width 1568 height 772
click at [819, 673] on button "Next" at bounding box center [784, 660] width 212 height 53
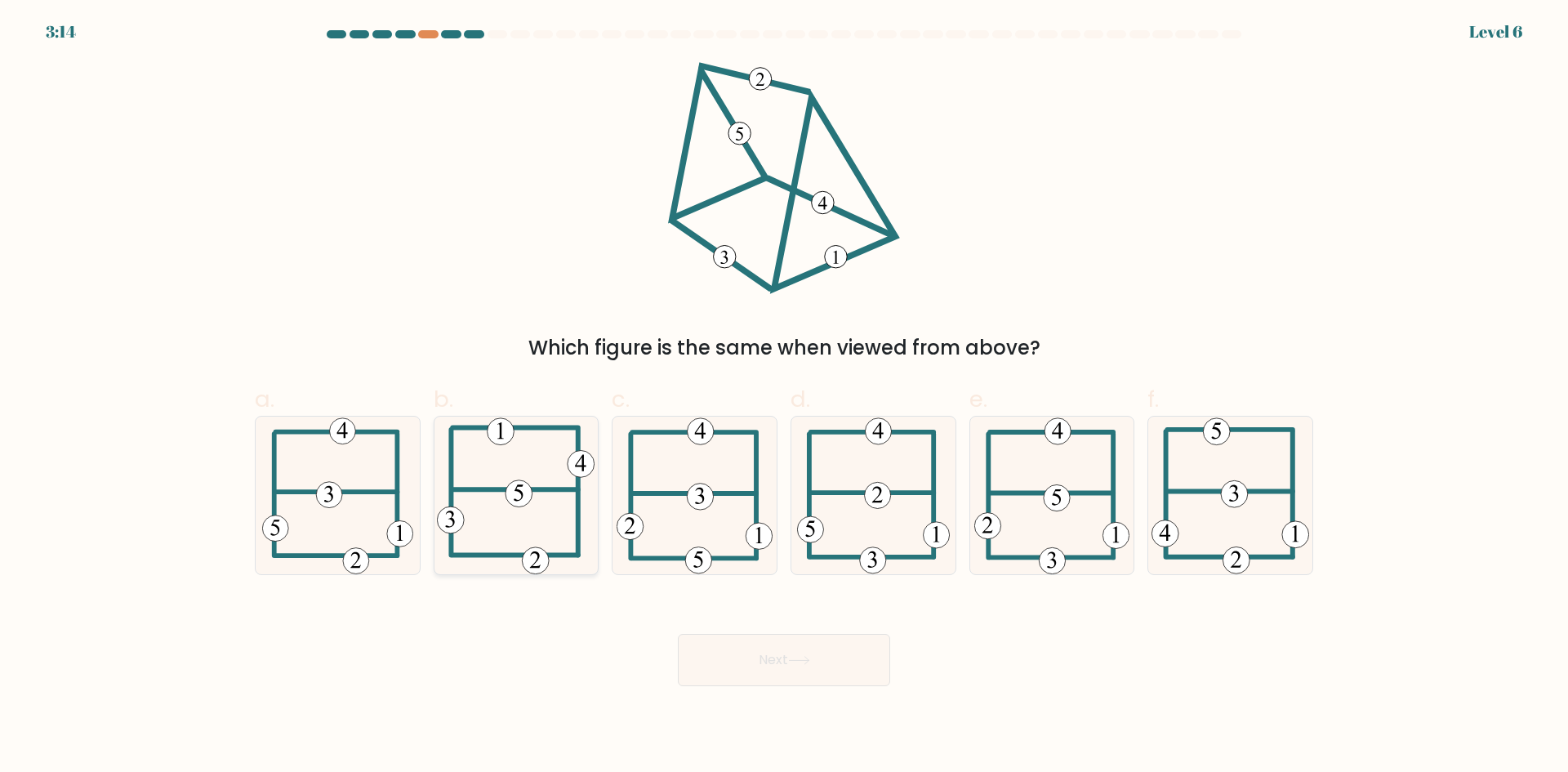
click at [549, 475] on icon at bounding box center [516, 496] width 158 height 158
click at [784, 397] on input "b." at bounding box center [784, 392] width 1 height 11
radio input "true"
click at [895, 504] on icon at bounding box center [874, 496] width 154 height 158
click at [785, 397] on input "d." at bounding box center [784, 392] width 1 height 11
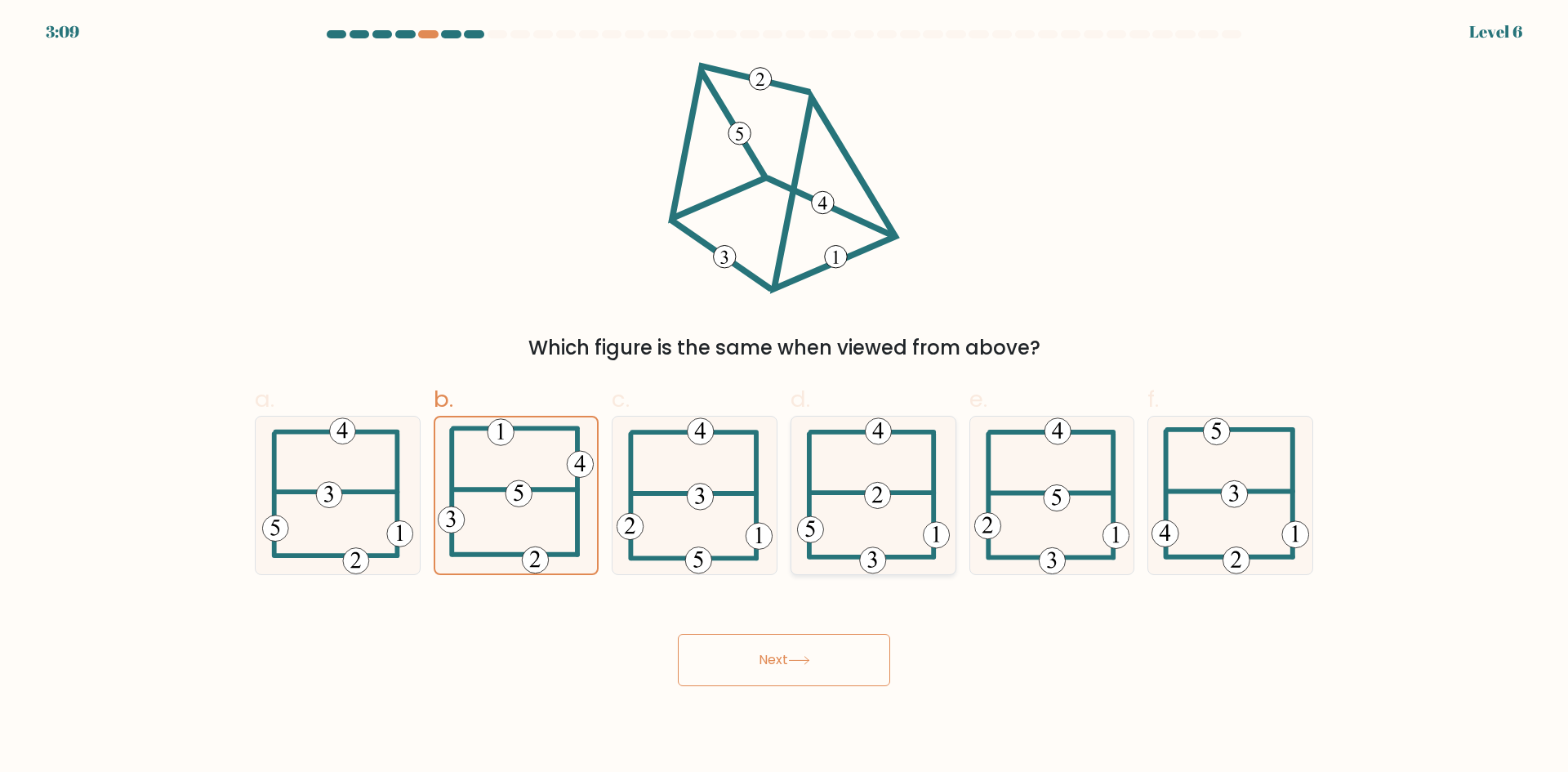
radio input "true"
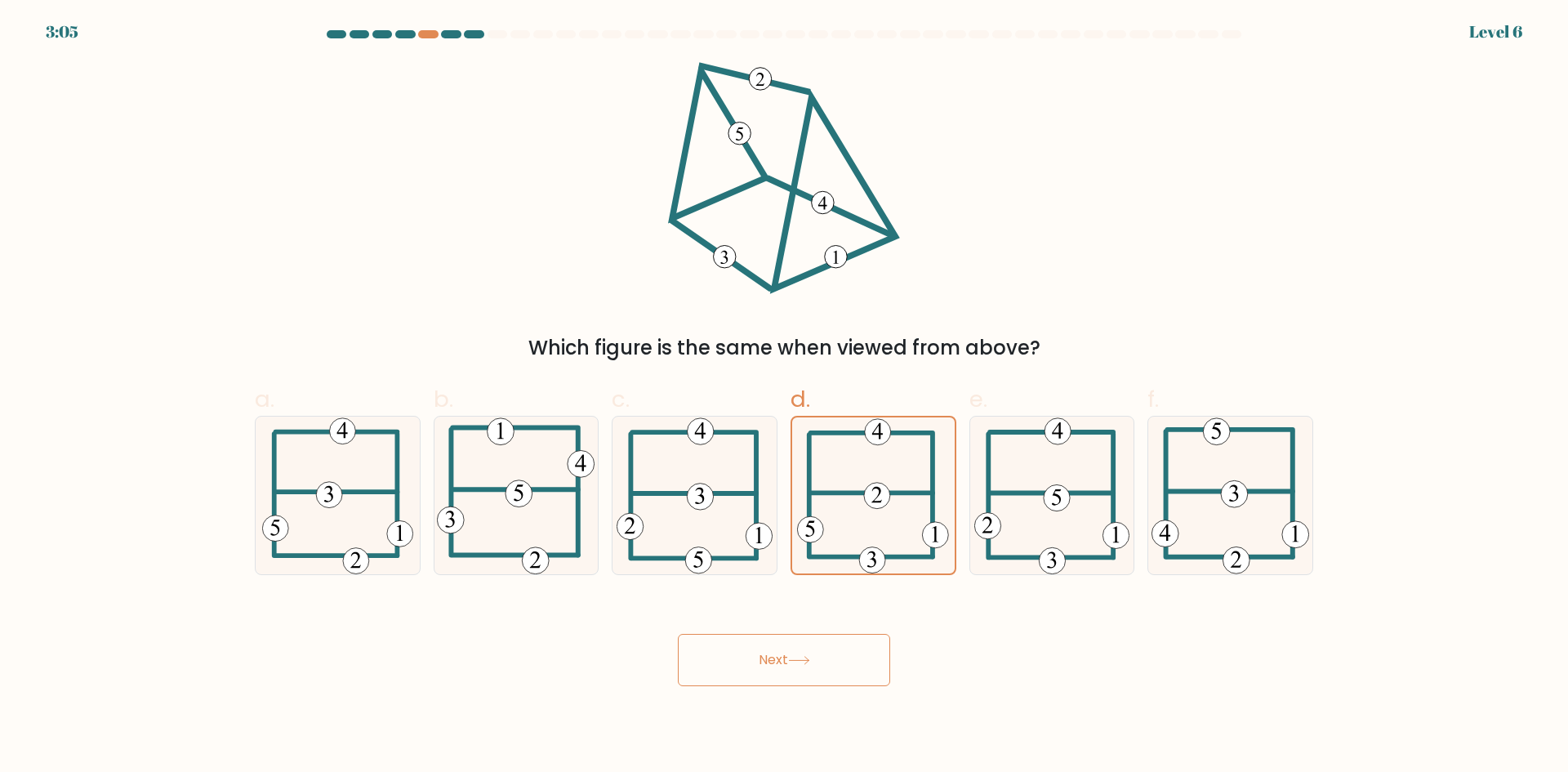
click at [835, 652] on button "Next" at bounding box center [784, 660] width 212 height 53
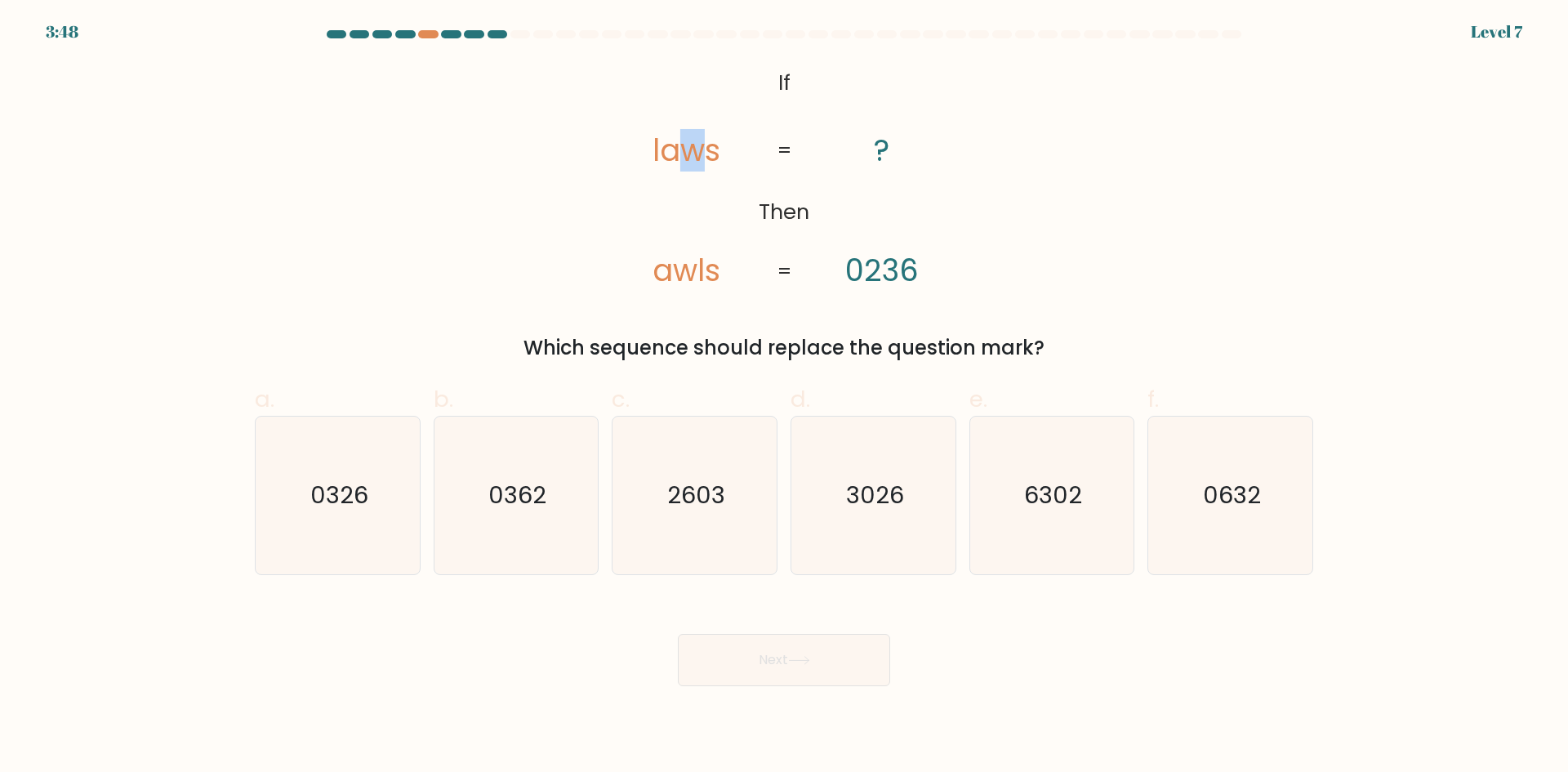
drag, startPoint x: 675, startPoint y: 146, endPoint x: 709, endPoint y: 142, distance: 34.2
click at [709, 142] on tspan "laws" at bounding box center [686, 150] width 68 height 42
click at [710, 142] on tspan "laws" at bounding box center [686, 150] width 68 height 42
click at [793, 145] on icon "@import url('https://fonts.googleapis.com/css?family=Abril+Fatface:400,100,100i…" at bounding box center [784, 178] width 376 height 232
click at [895, 144] on icon "@import url('https://fonts.googleapis.com/css?family=Abril+Fatface:400,100,100i…" at bounding box center [784, 178] width 376 height 232
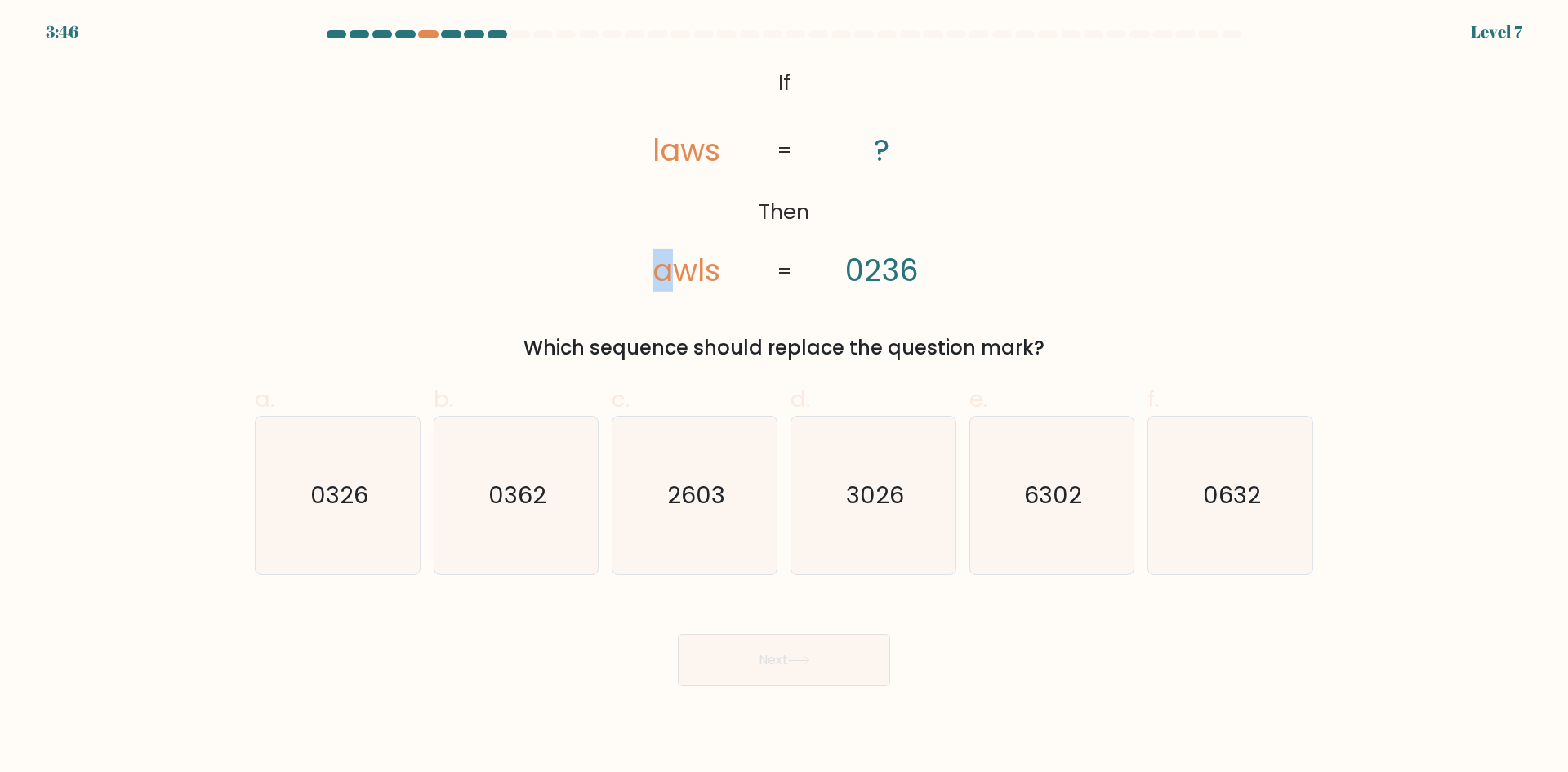
drag, startPoint x: 650, startPoint y: 284, endPoint x: 698, endPoint y: 274, distance: 49.0
click at [683, 278] on icon "@import url('https://fonts.googleapis.com/css?family=Abril+Fatface:400,100,100i…" at bounding box center [784, 178] width 376 height 232
click at [713, 299] on div "@import url('https://fonts.googleapis.com/css?family=Abril+Fatface:400,100,100i…" at bounding box center [784, 213] width 1078 height 300
drag, startPoint x: 566, startPoint y: 341, endPoint x: 744, endPoint y: 348, distance: 178.1
click at [740, 349] on div "Which sequence should replace the question mark?" at bounding box center [783, 348] width 1039 height 29
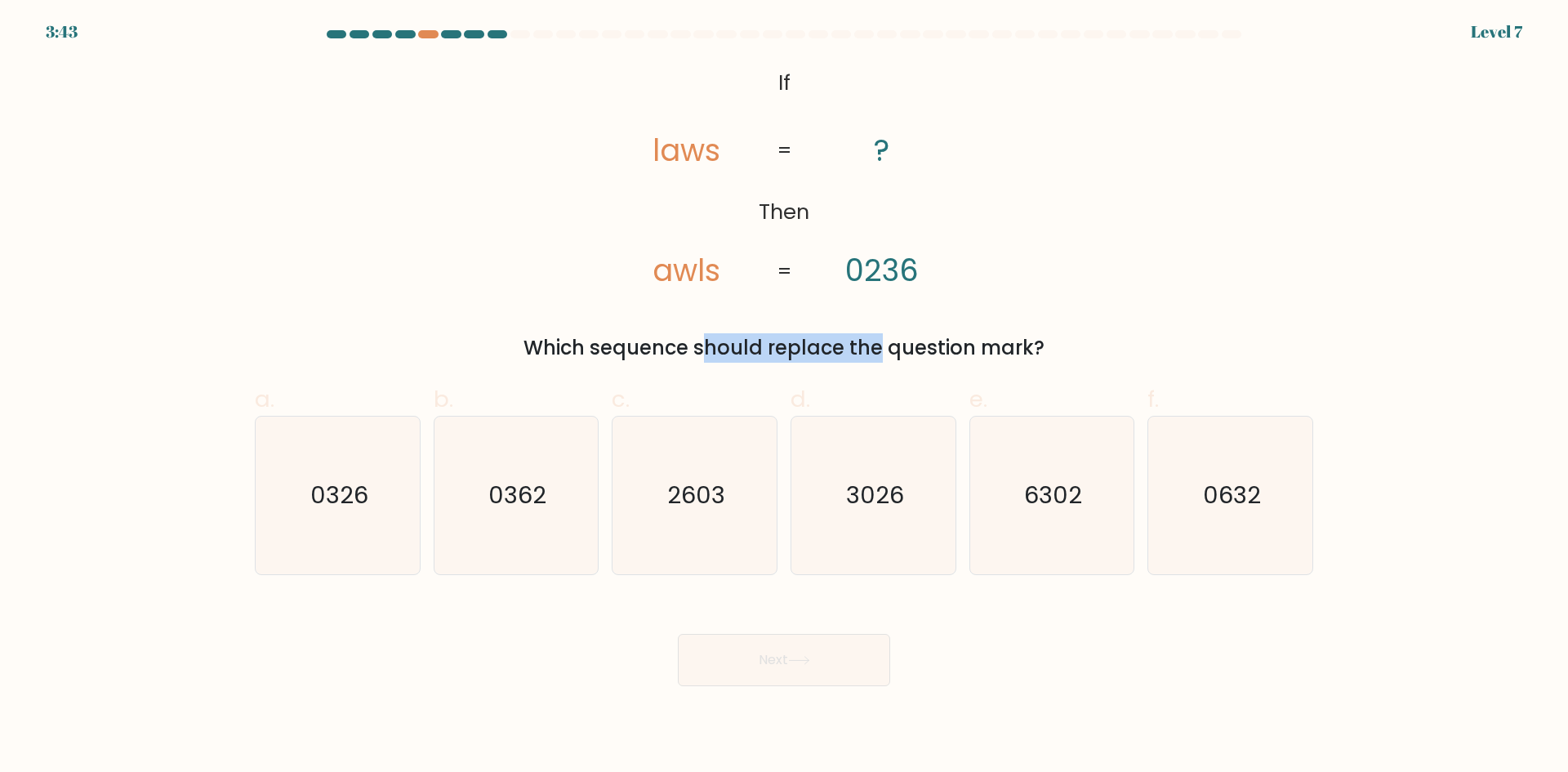
click at [744, 348] on div "Which sequence should replace the question mark?" at bounding box center [783, 348] width 1039 height 29
click at [883, 350] on div "Which sequence should replace the question mark?" at bounding box center [783, 348] width 1039 height 29
click at [1057, 497] on text "6302" at bounding box center [1054, 494] width 58 height 32
click at [785, 397] on input "e. 6302" at bounding box center [784, 392] width 1 height 11
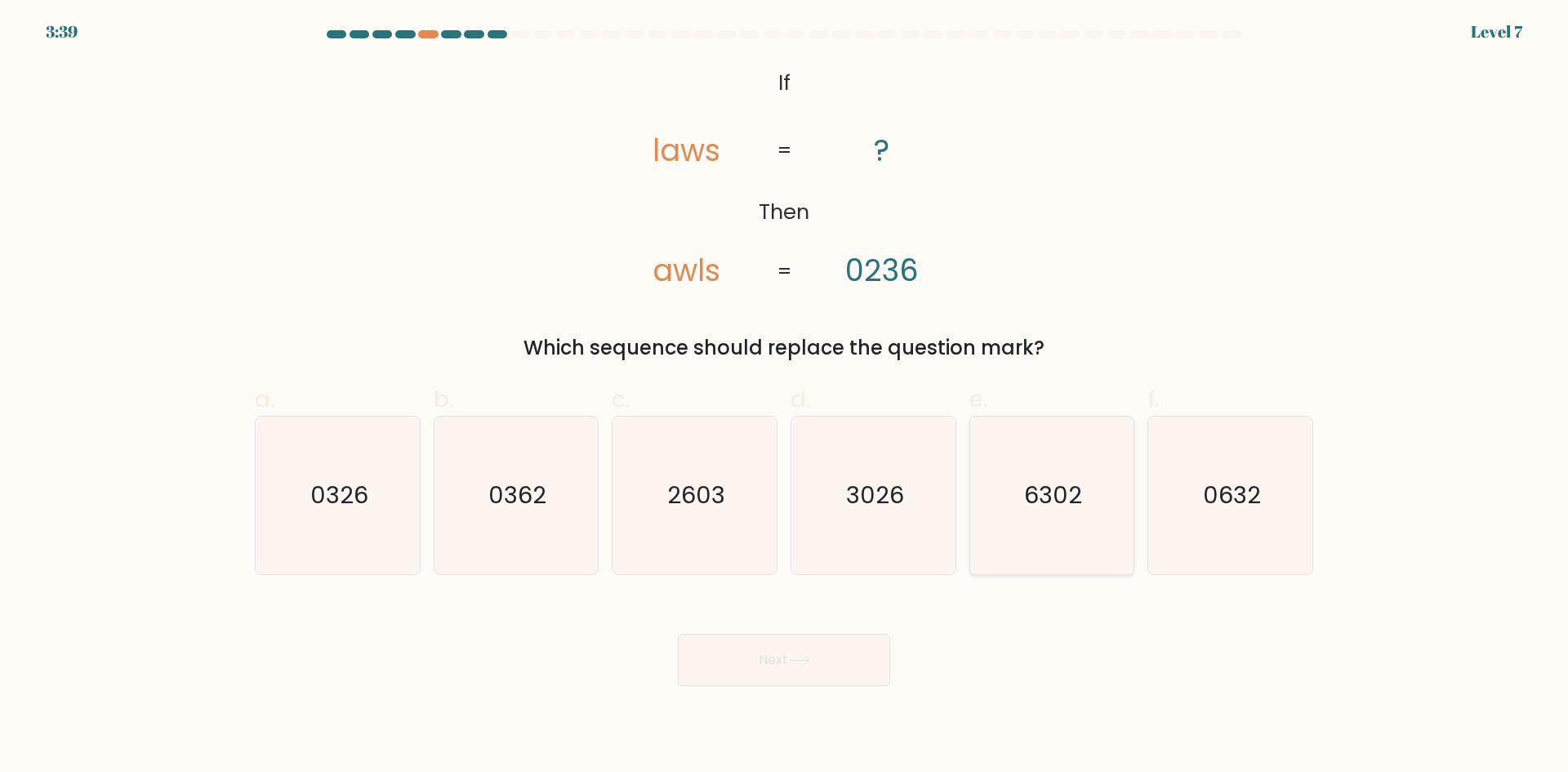
radio input "true"
click at [1201, 517] on icon "0632" at bounding box center [1231, 496] width 158 height 158
click at [785, 397] on input "f. 0632" at bounding box center [784, 392] width 1 height 11
radio input "true"
drag, startPoint x: 913, startPoint y: 259, endPoint x: 851, endPoint y: 271, distance: 63.2
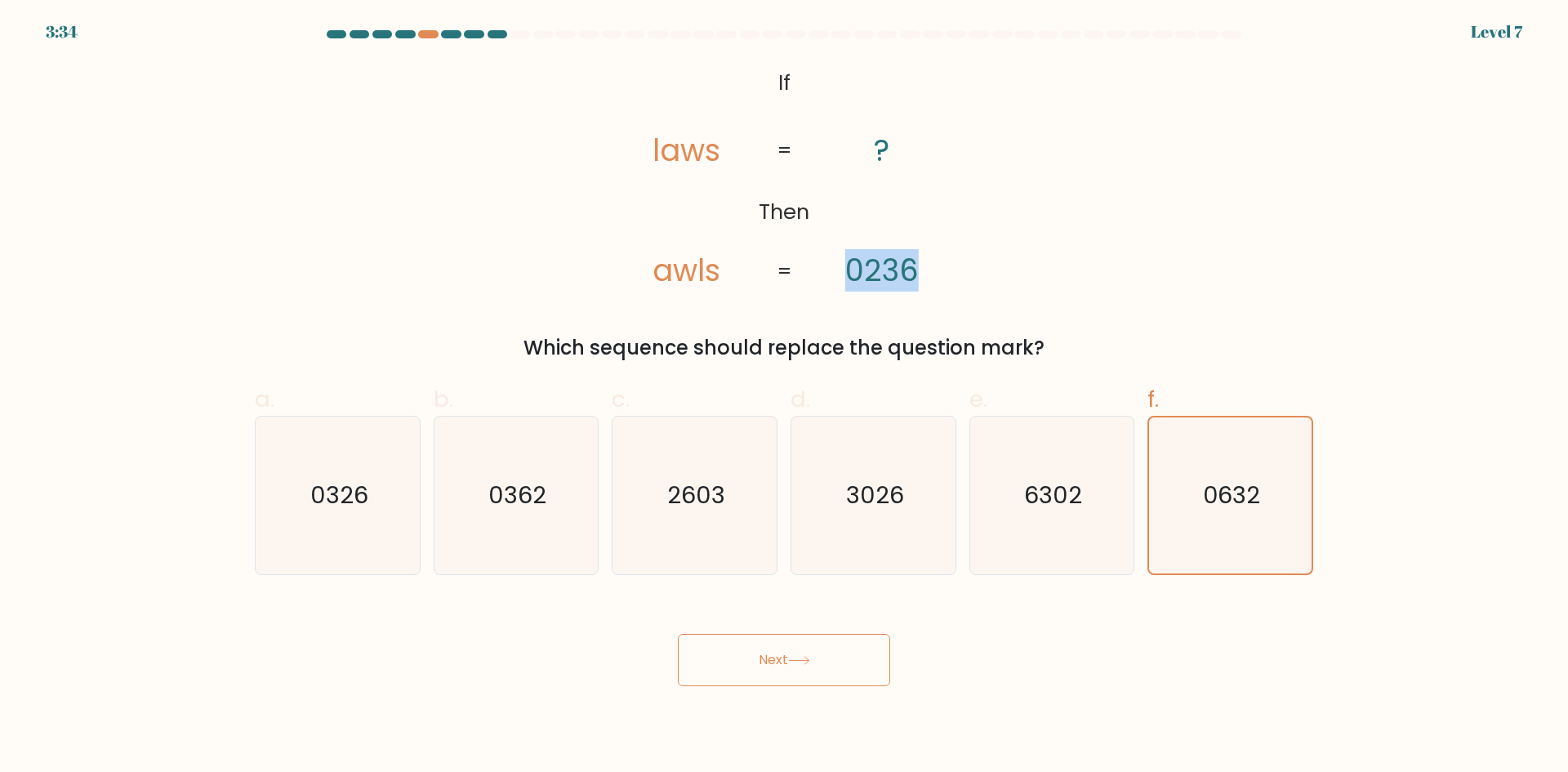
click at [851, 271] on tspan "0236" at bounding box center [882, 271] width 74 height 42
click at [1061, 610] on div "Next" at bounding box center [784, 640] width 1078 height 91
click at [1040, 479] on text "6302" at bounding box center [1054, 494] width 58 height 32
click at [785, 397] on input "e. 6302" at bounding box center [784, 392] width 1 height 11
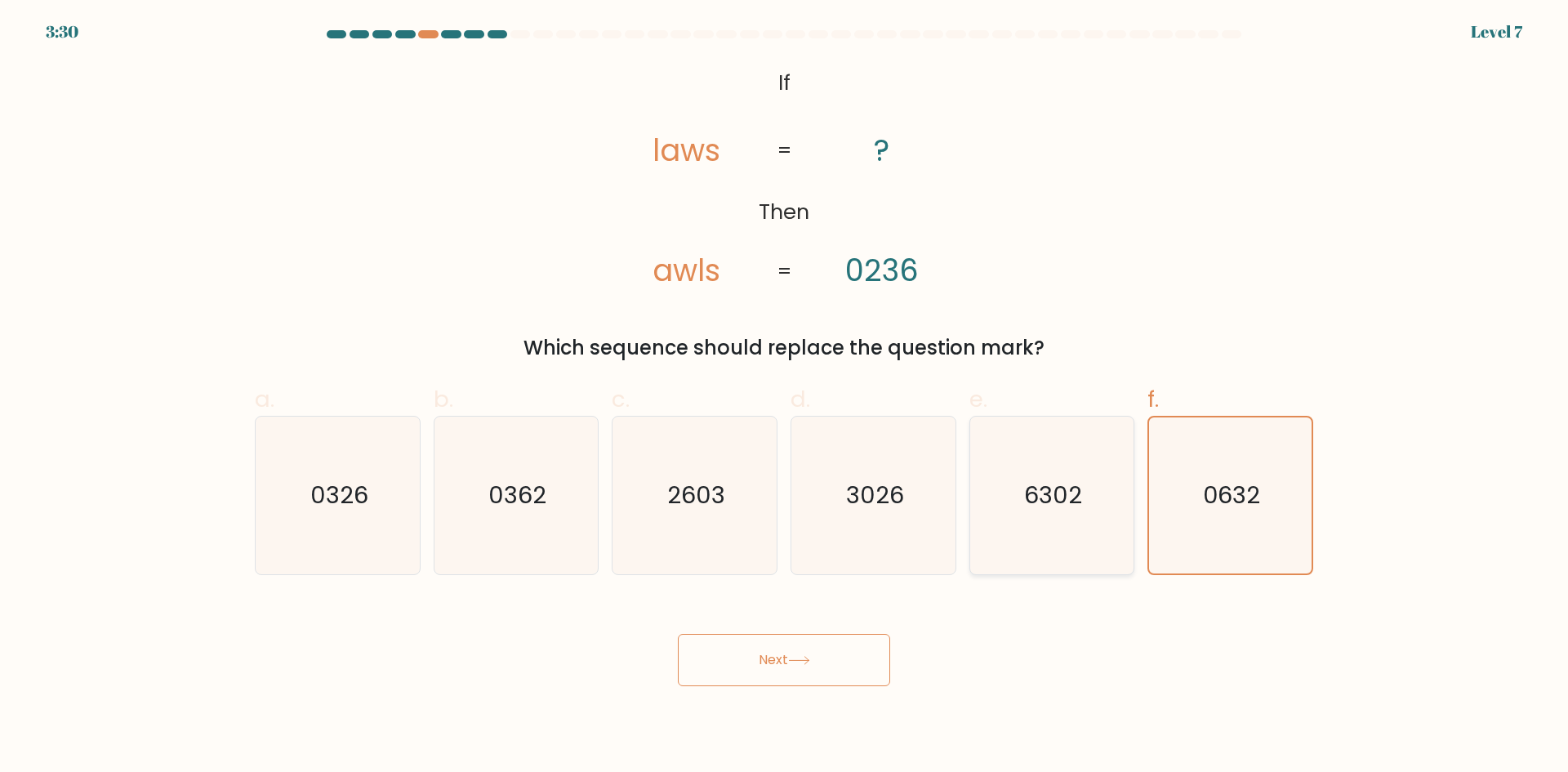
radio input "true"
click at [710, 237] on icon "@import url('https://fonts.googleapis.com/css?family=Abril+Fatface:400,100,100i…" at bounding box center [784, 178] width 376 height 232
click at [644, 140] on icon "@import url('https://fonts.googleapis.com/css?family=Abril+Fatface:400,100,100i…" at bounding box center [784, 178] width 376 height 232
drag, startPoint x: 889, startPoint y: 264, endPoint x: 901, endPoint y: 267, distance: 12.4
click at [901, 267] on tspan "0236" at bounding box center [882, 271] width 74 height 42
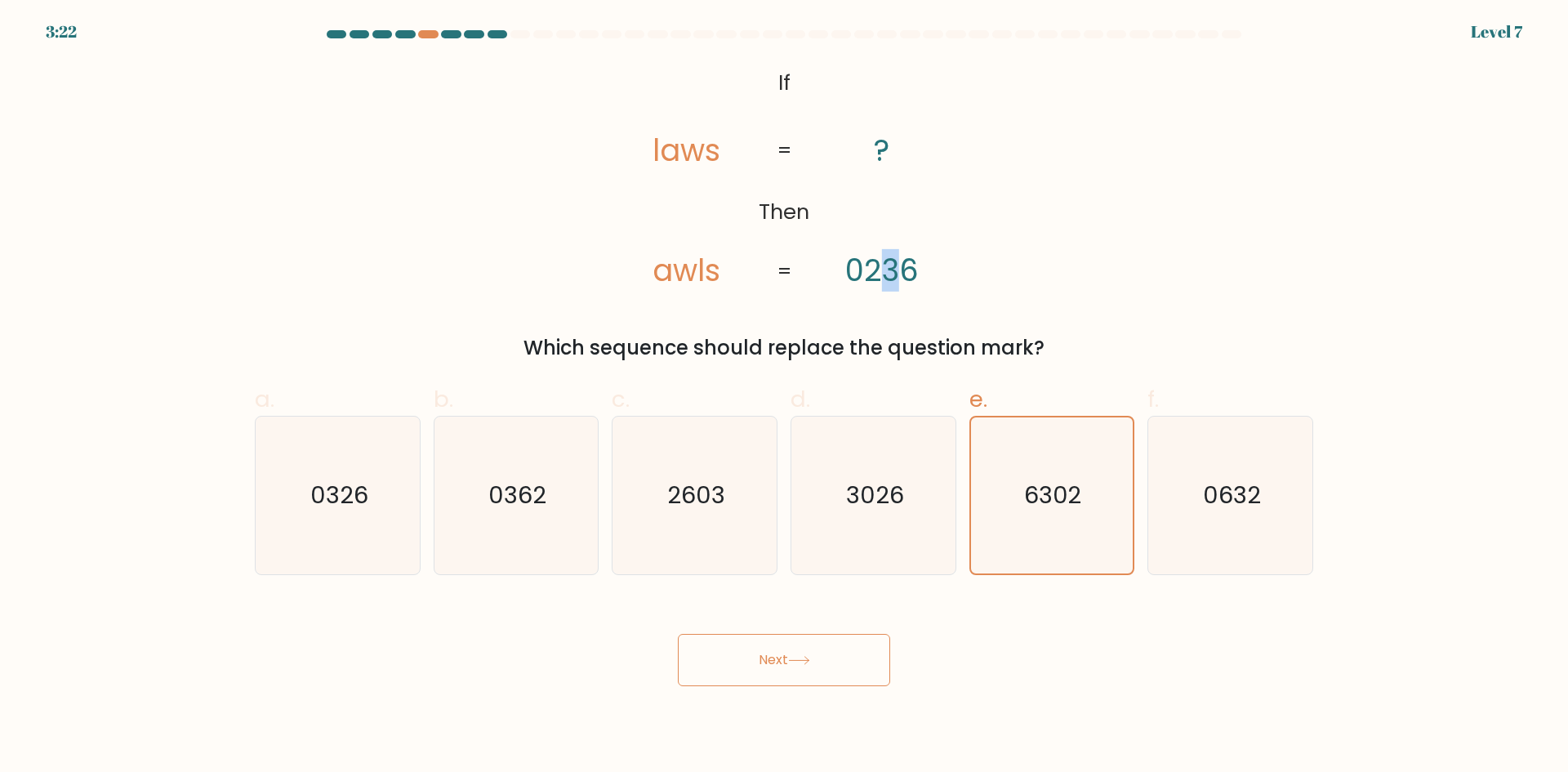
click at [901, 267] on tspan "0236" at bounding box center [882, 271] width 74 height 42
click at [865, 507] on text "3026" at bounding box center [875, 494] width 58 height 32
click at [785, 397] on input "d. 3026" at bounding box center [784, 392] width 1 height 11
radio input "true"
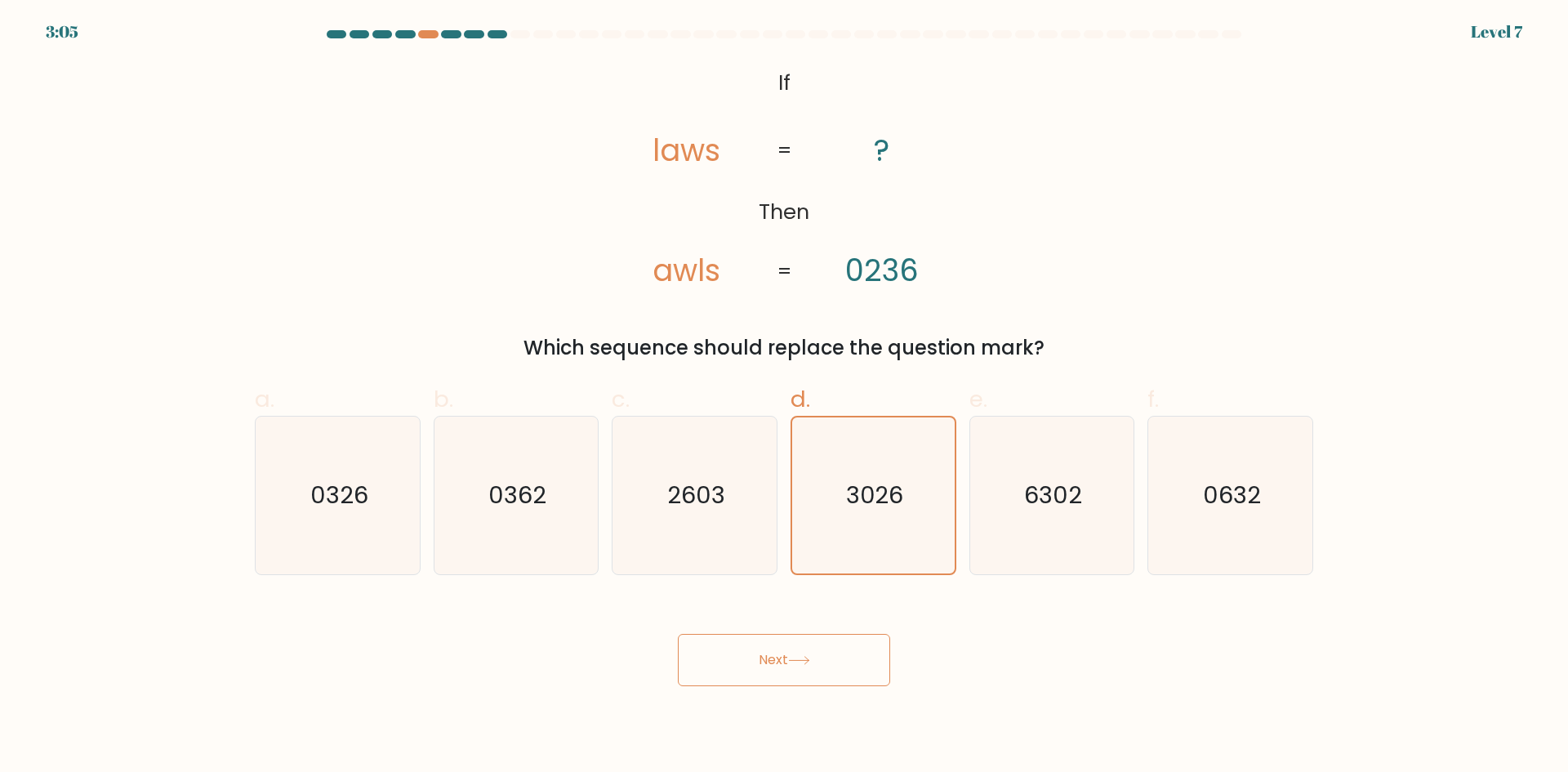
click at [838, 644] on button "Next" at bounding box center [784, 660] width 212 height 53
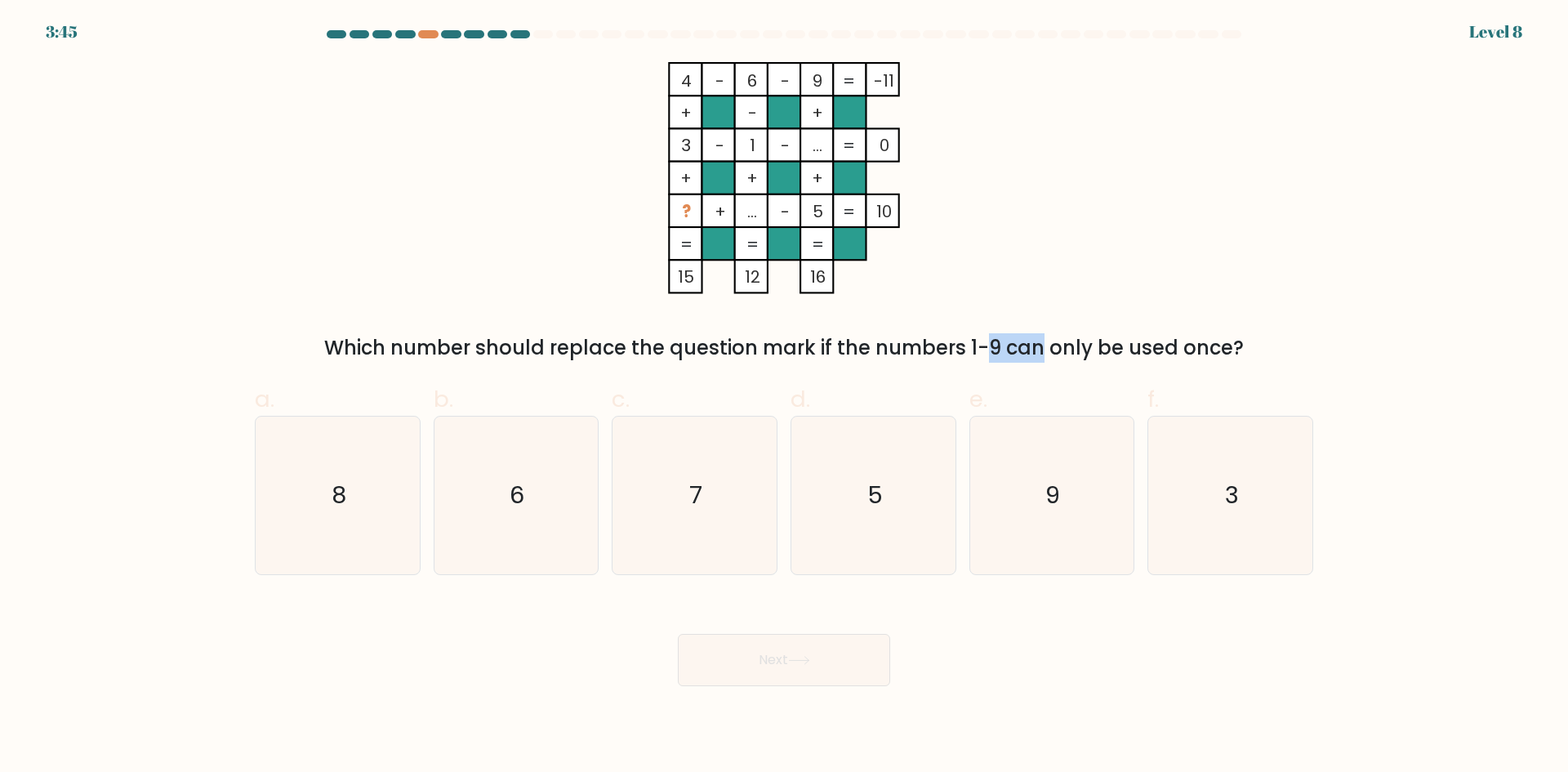
drag, startPoint x: 837, startPoint y: 347, endPoint x: 881, endPoint y: 348, distance: 44.0
click at [881, 348] on div "Which number should replace the question mark if the numbers 1-9 can only be us…" at bounding box center [783, 348] width 1039 height 29
drag, startPoint x: 879, startPoint y: 348, endPoint x: 930, endPoint y: 350, distance: 51.0
click at [928, 350] on div "Which number should replace the question mark if the numbers 1-9 can only be us…" at bounding box center [783, 348] width 1039 height 29
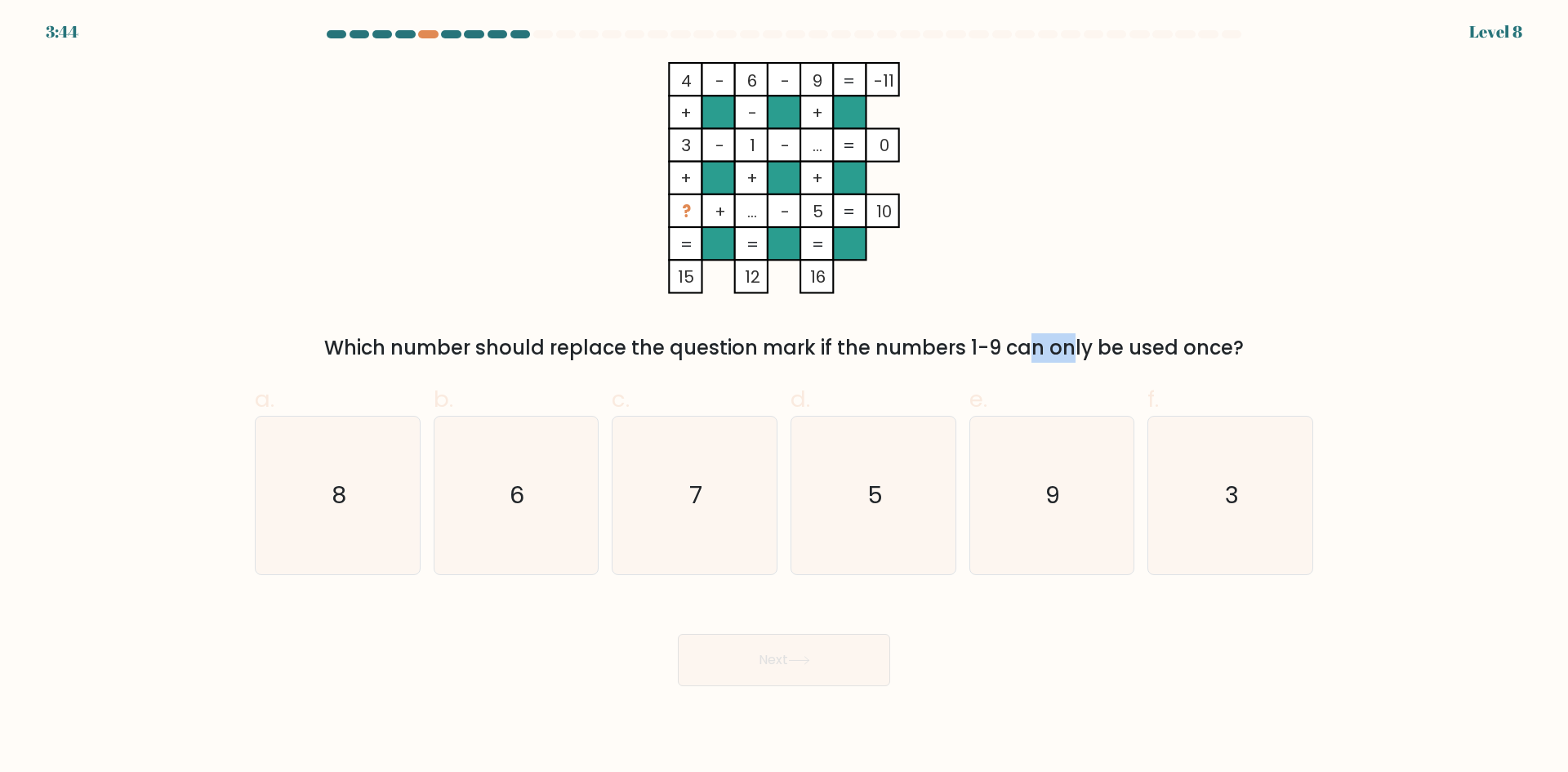
click at [937, 350] on div "Which number should replace the question mark if the numbers 1-9 can only be us…" at bounding box center [783, 348] width 1039 height 29
click at [1001, 346] on div "Which number should replace the question mark if the numbers 1-9 can only be us…" at bounding box center [783, 348] width 1039 height 29
click at [1008, 346] on div "Which number should replace the question mark if the numbers 1-9 can only be us…" at bounding box center [783, 348] width 1039 height 29
click at [1105, 360] on div "Which number should replace the question mark if the numbers 1-9 can only be us…" at bounding box center [783, 348] width 1039 height 29
click at [1091, 351] on div "Which number should replace the question mark if the numbers 1-9 can only be us…" at bounding box center [783, 348] width 1039 height 29
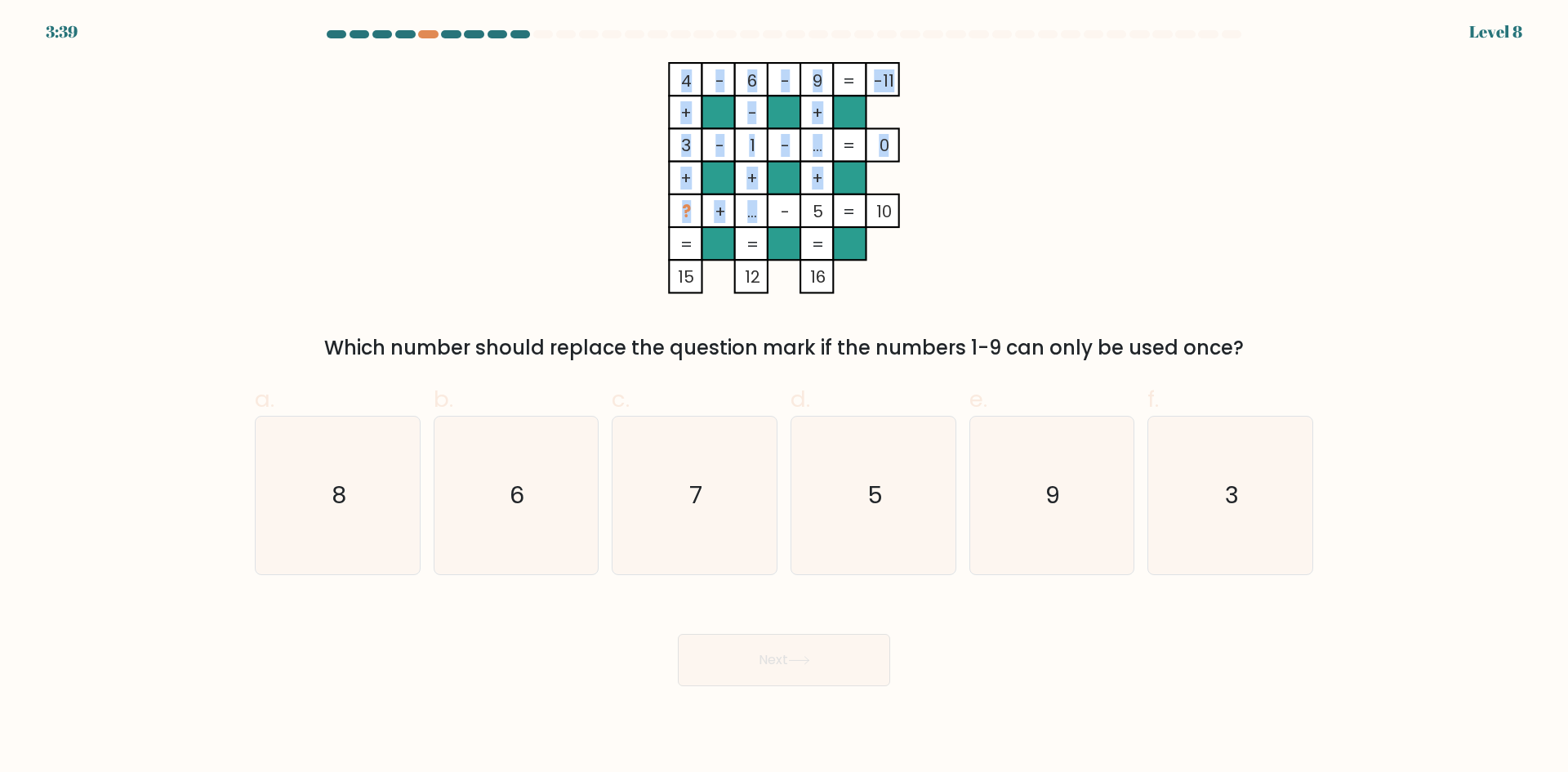
drag, startPoint x: 741, startPoint y: 217, endPoint x: 754, endPoint y: 216, distance: 13.0
click at [754, 216] on icon "4 - 6 - 9 -11 + - + 3 - 1 - ... 0 + + + ? + ... - 5 = 10 = = = = 15 12 16 =" at bounding box center [784, 178] width 490 height 232
click at [754, 216] on tspan "..." at bounding box center [752, 212] width 10 height 23
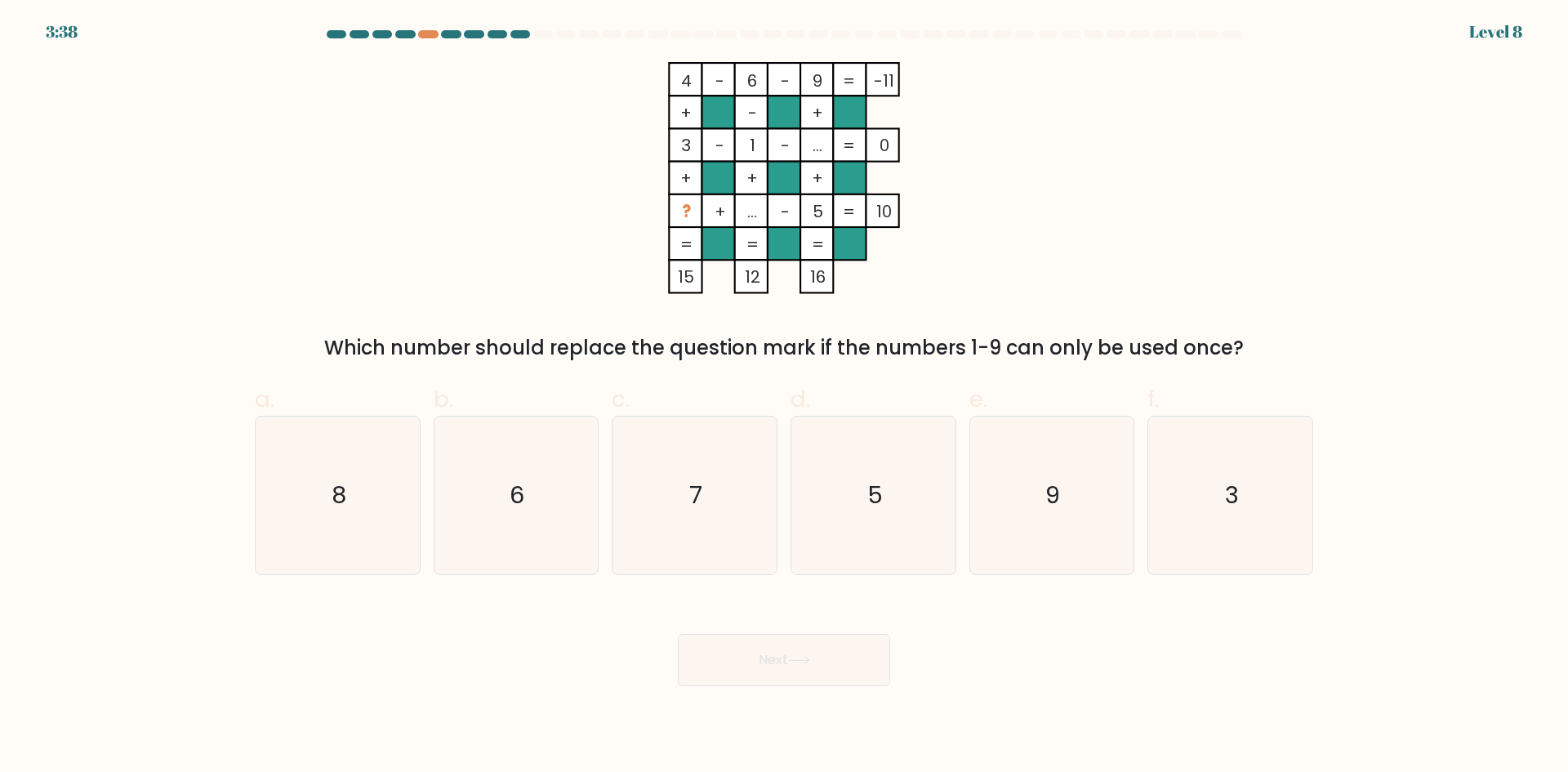
click at [751, 215] on tspan "..." at bounding box center [752, 212] width 10 height 23
click at [592, 278] on icon "4 - 6 - 9 -11 + - + 3 - 1 - ... 0 + + + ? + ... - 5 = 10 = = = = 15 12 16 =" at bounding box center [784, 178] width 490 height 232
click at [745, 468] on icon "7" at bounding box center [695, 496] width 158 height 158
click at [784, 397] on input "c. 7" at bounding box center [784, 392] width 1 height 11
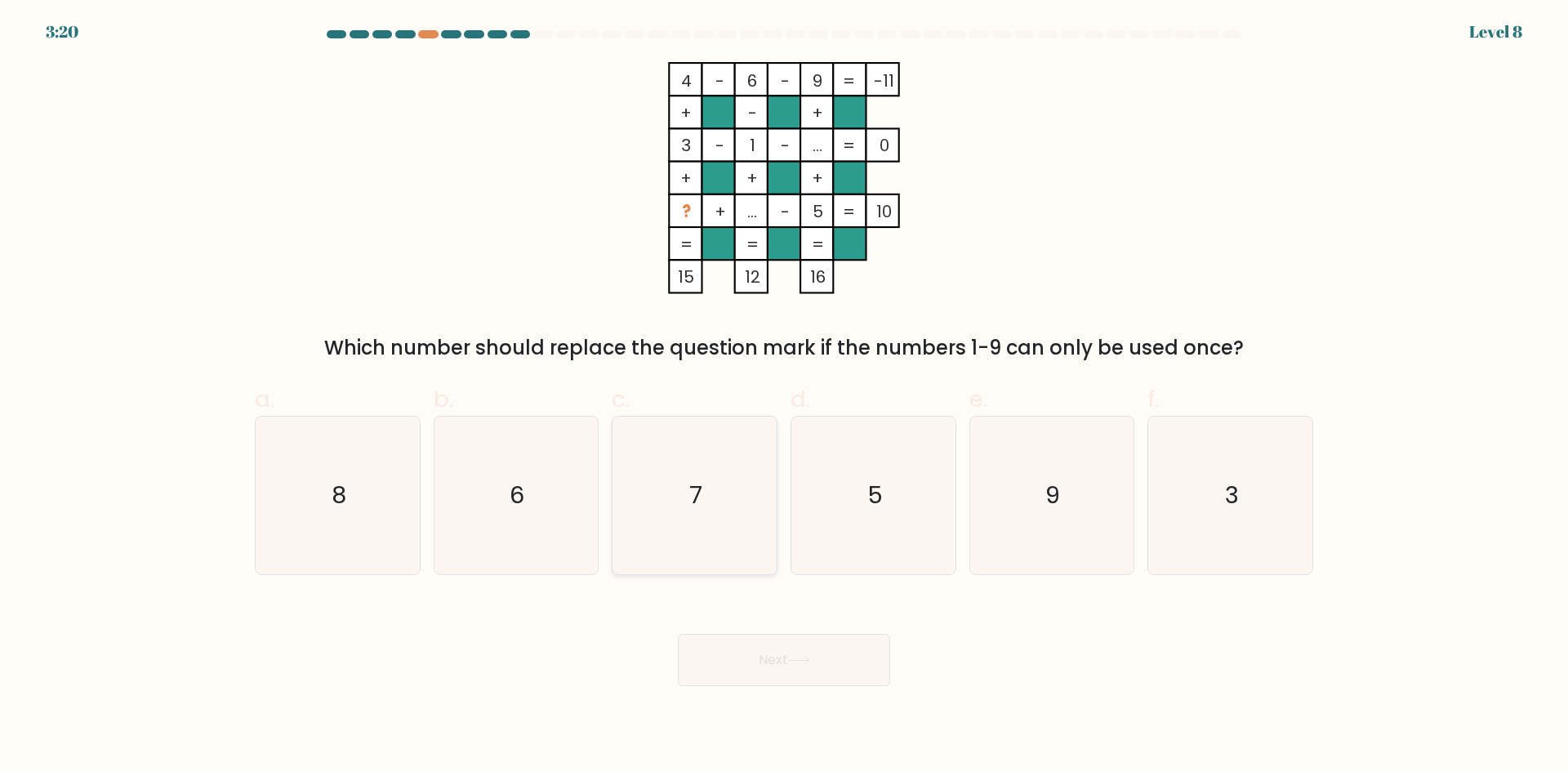
radio input "true"
click at [682, 209] on tspan "?" at bounding box center [687, 212] width 9 height 23
click at [753, 212] on tspan "..." at bounding box center [752, 212] width 10 height 23
click at [755, 213] on tspan "..." at bounding box center [752, 212] width 10 height 23
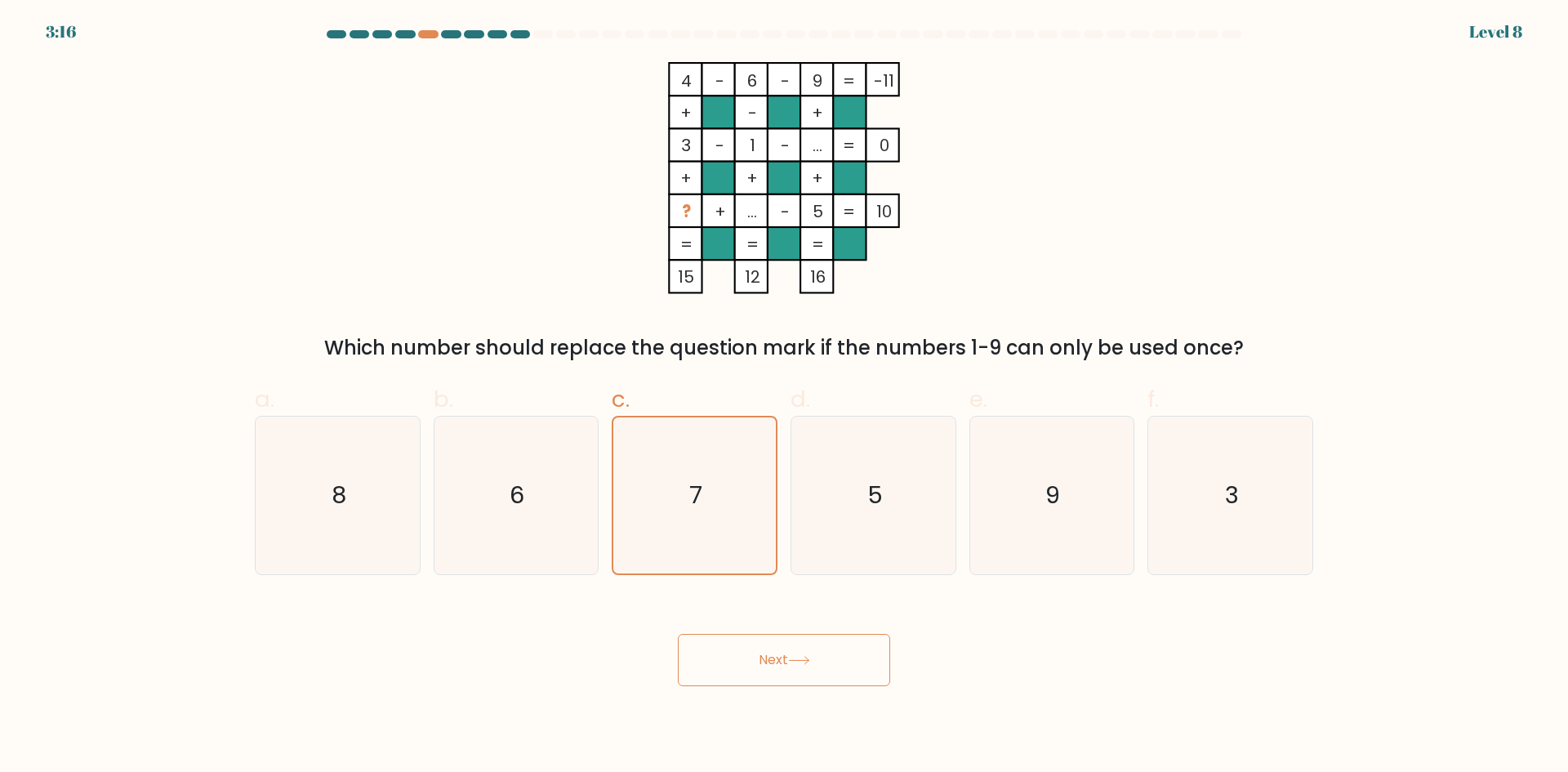
click at [751, 215] on tspan "..." at bounding box center [752, 212] width 10 height 23
click at [752, 216] on tspan "..." at bounding box center [752, 212] width 10 height 23
click at [544, 490] on icon "6" at bounding box center [516, 496] width 158 height 158
click at [784, 397] on input "b. 6" at bounding box center [784, 392] width 1 height 11
radio input "true"
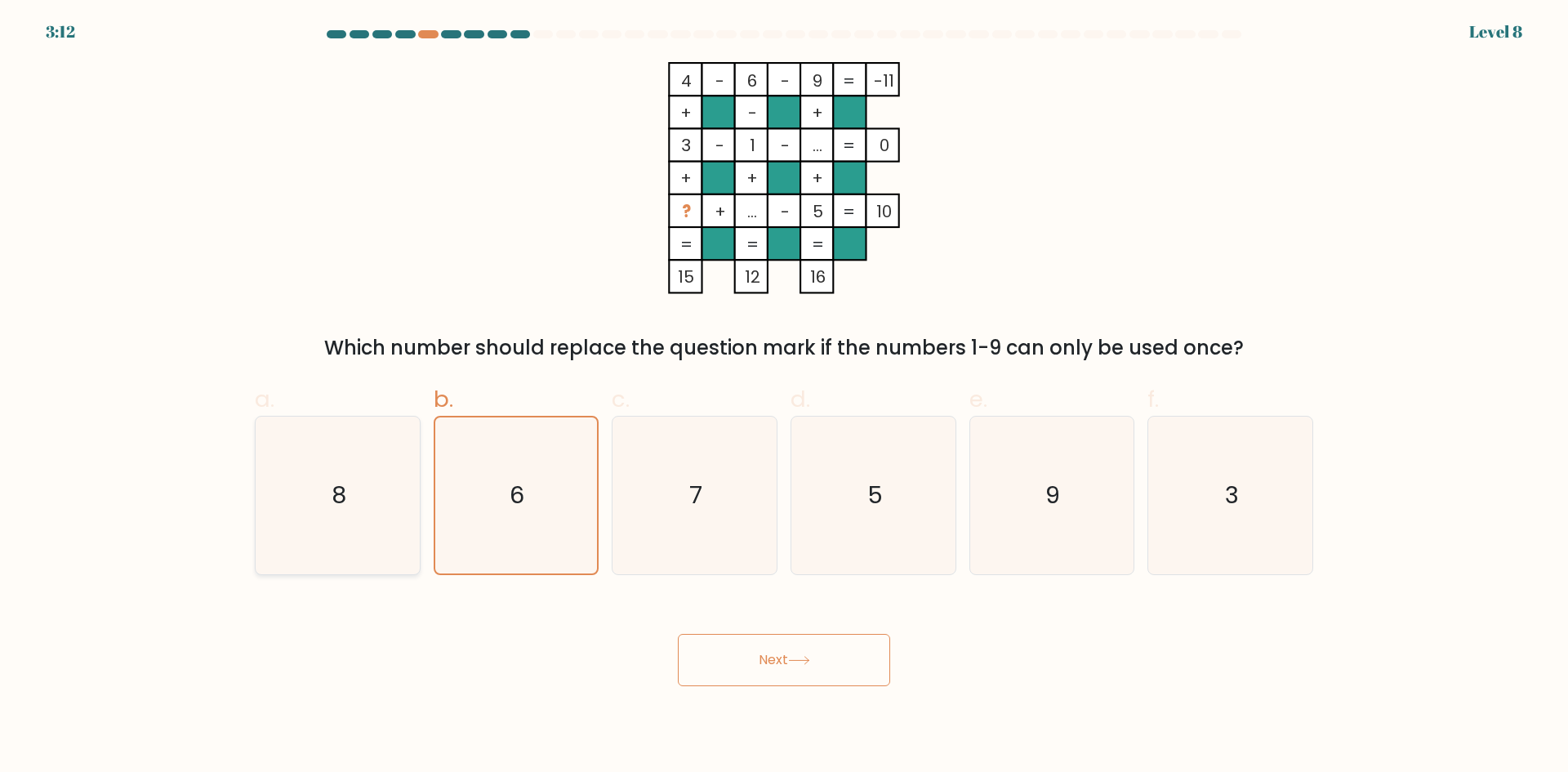
click at [382, 497] on icon "8" at bounding box center [338, 496] width 158 height 158
click at [784, 397] on input "a. 8" at bounding box center [784, 392] width 1 height 11
radio input "true"
click at [583, 288] on icon "4 - 6 - 9 -11 + - + 3 - 1 - ... 0 + + + ? + ... - 5 = 10 = = = = 15 12 16 =" at bounding box center [784, 178] width 490 height 232
click at [828, 676] on button "Next" at bounding box center [784, 660] width 212 height 53
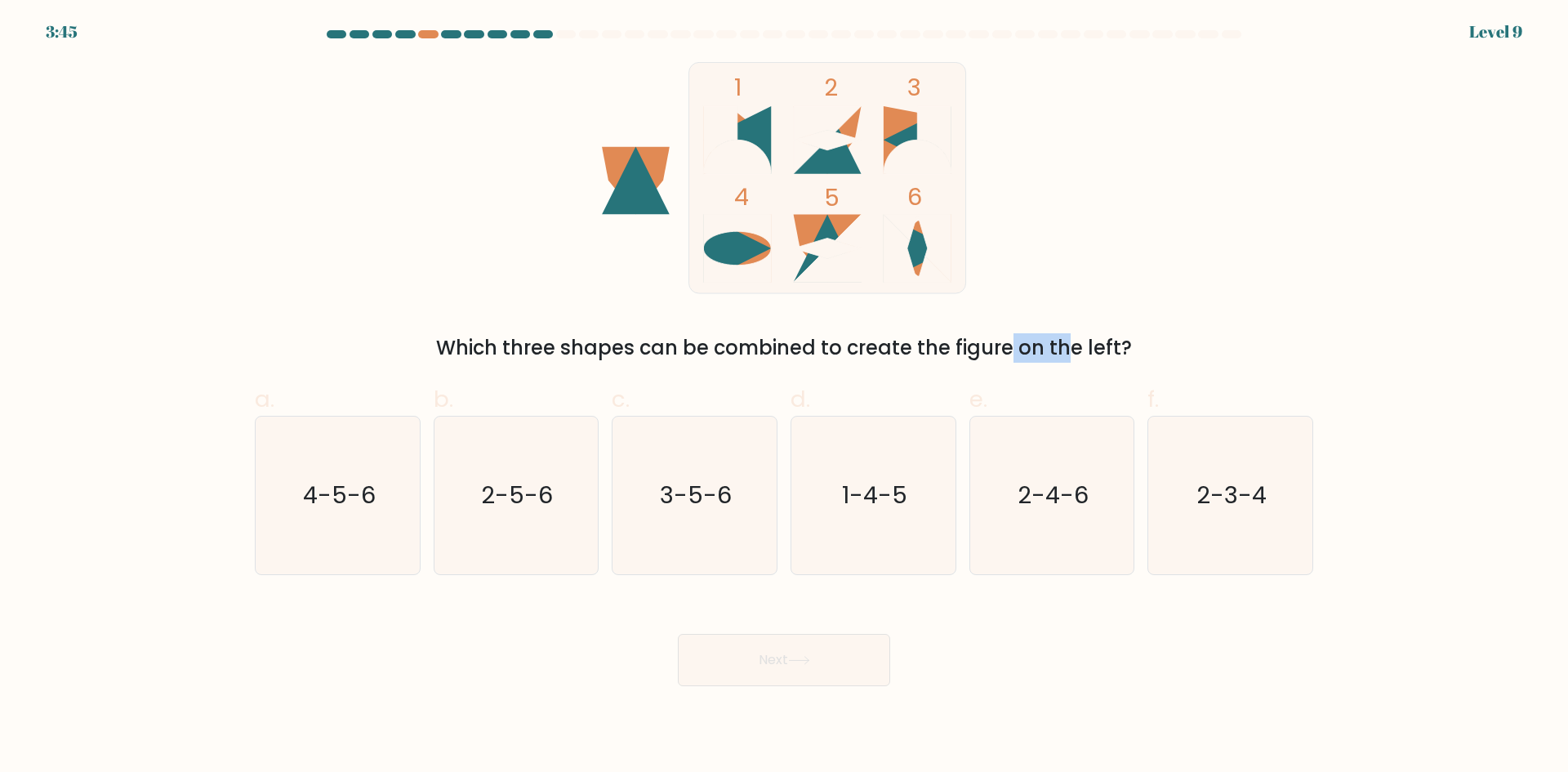
drag, startPoint x: 917, startPoint y: 357, endPoint x: 935, endPoint y: 357, distance: 18.0
click at [935, 357] on div "Which three shapes can be combined to create the figure on the left?" at bounding box center [783, 348] width 1039 height 29
drag, startPoint x: 537, startPoint y: 368, endPoint x: 716, endPoint y: 359, distance: 179.2
click at [711, 359] on form at bounding box center [784, 357] width 1568 height 656
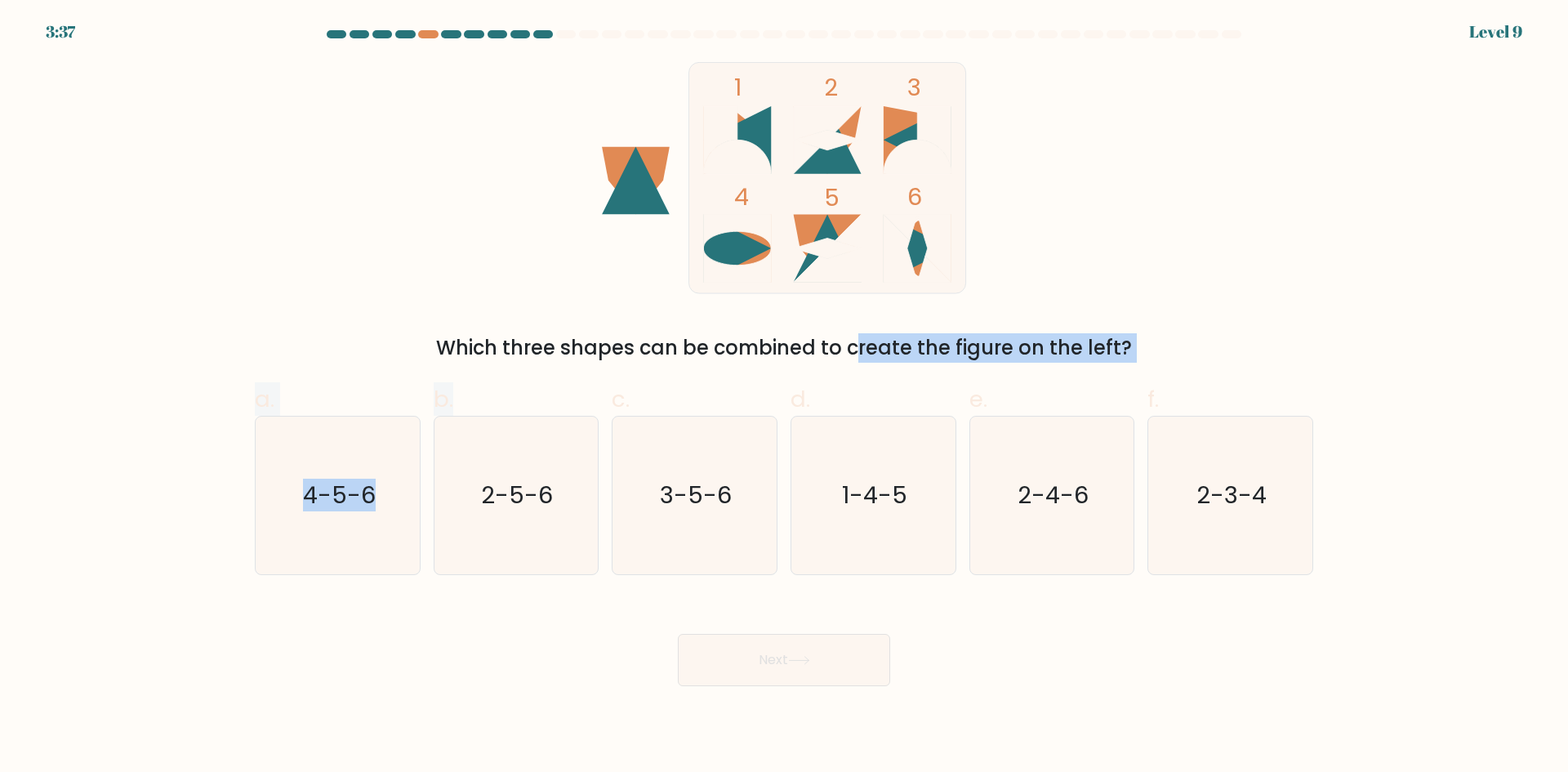
click at [716, 359] on div "Which three shapes can be combined to create the figure on the left?" at bounding box center [783, 348] width 1039 height 29
click at [534, 494] on text "2-5-6" at bounding box center [518, 494] width 72 height 32
click at [784, 397] on input "b. 2-5-6" at bounding box center [784, 392] width 1 height 11
radio input "true"
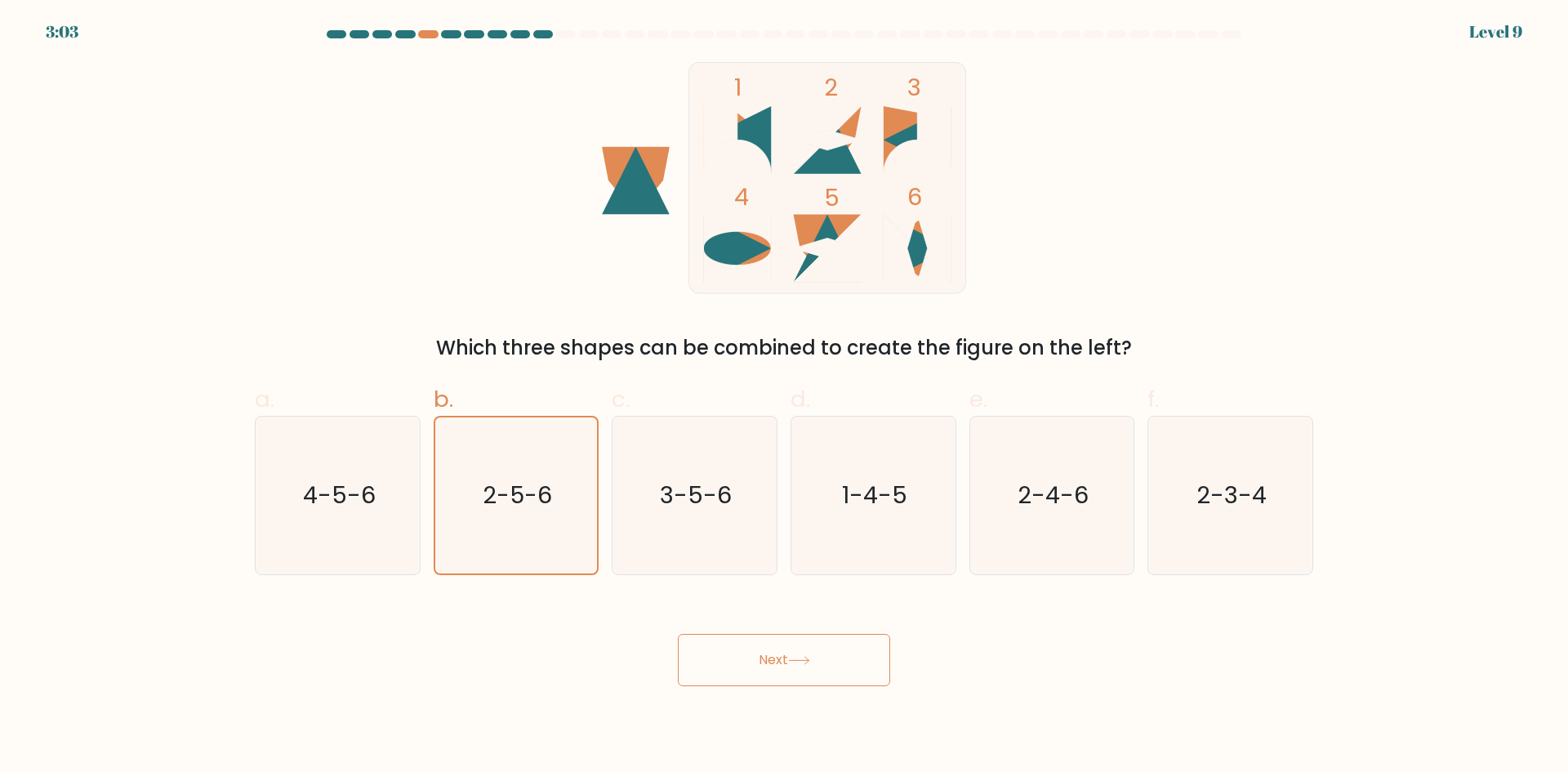
click at [819, 667] on button "Next" at bounding box center [784, 660] width 212 height 53
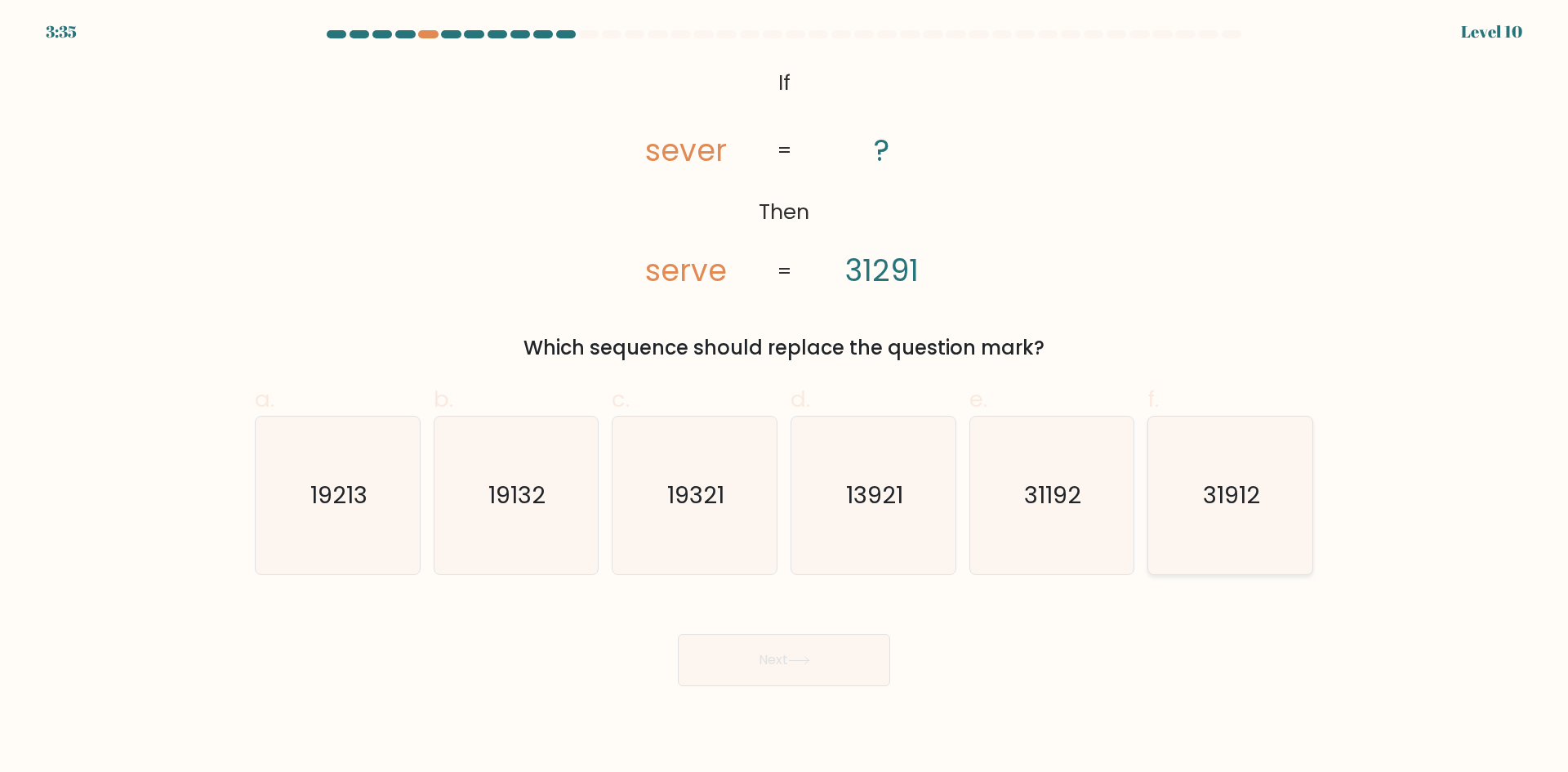
click at [1234, 503] on text "31912" at bounding box center [1232, 494] width 57 height 32
click at [785, 397] on input "f. 31912" at bounding box center [784, 392] width 1 height 11
radio input "true"
click at [845, 664] on button "Next" at bounding box center [784, 660] width 212 height 53
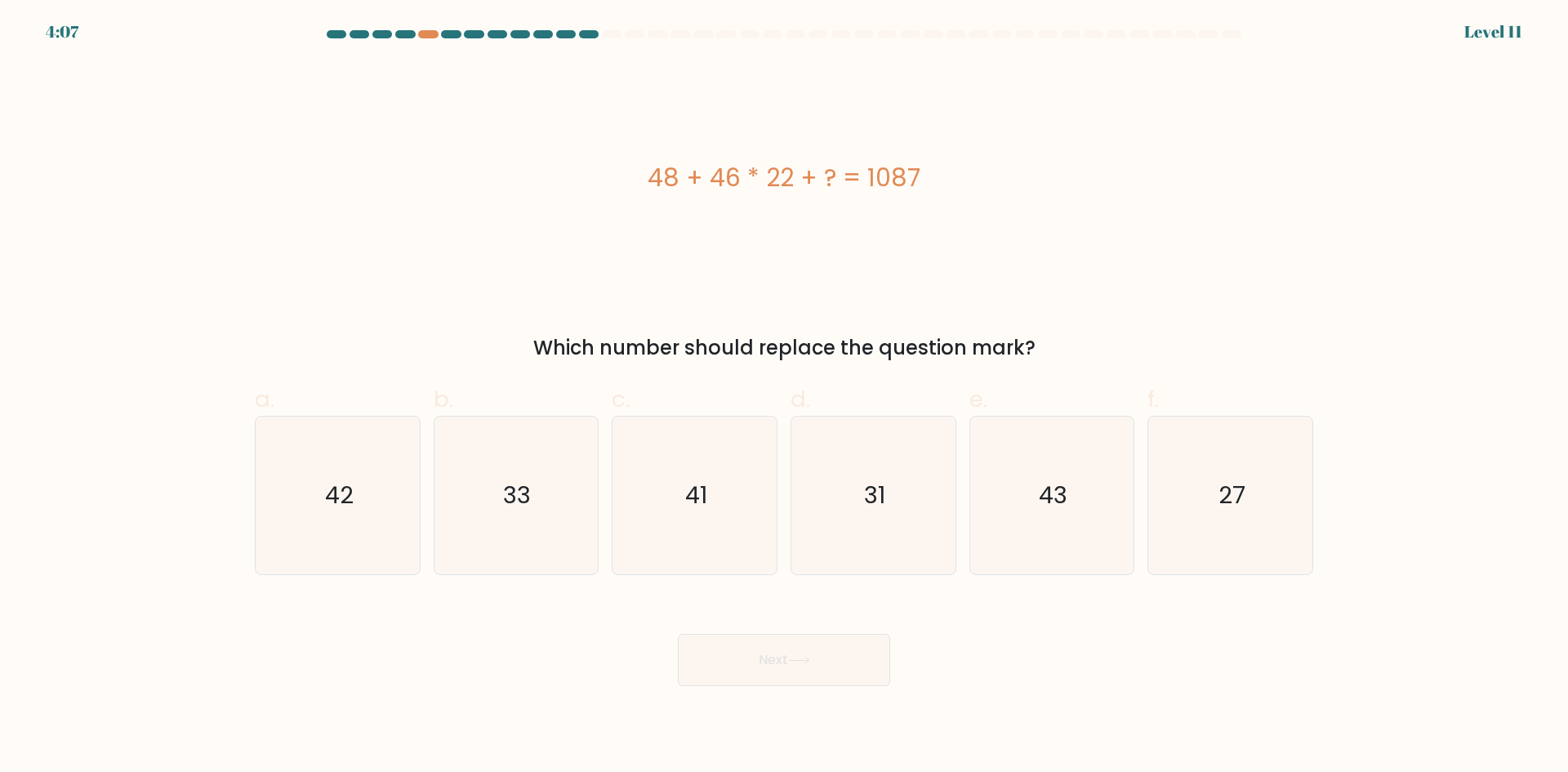
drag, startPoint x: 658, startPoint y: 179, endPoint x: 671, endPoint y: 182, distance: 13.3
click at [671, 182] on div "48 + 46 * 22 + ? = 1087" at bounding box center [784, 177] width 1059 height 37
click at [775, 176] on div "48 + 46 * 22 + ? = 1087" at bounding box center [784, 177] width 1059 height 37
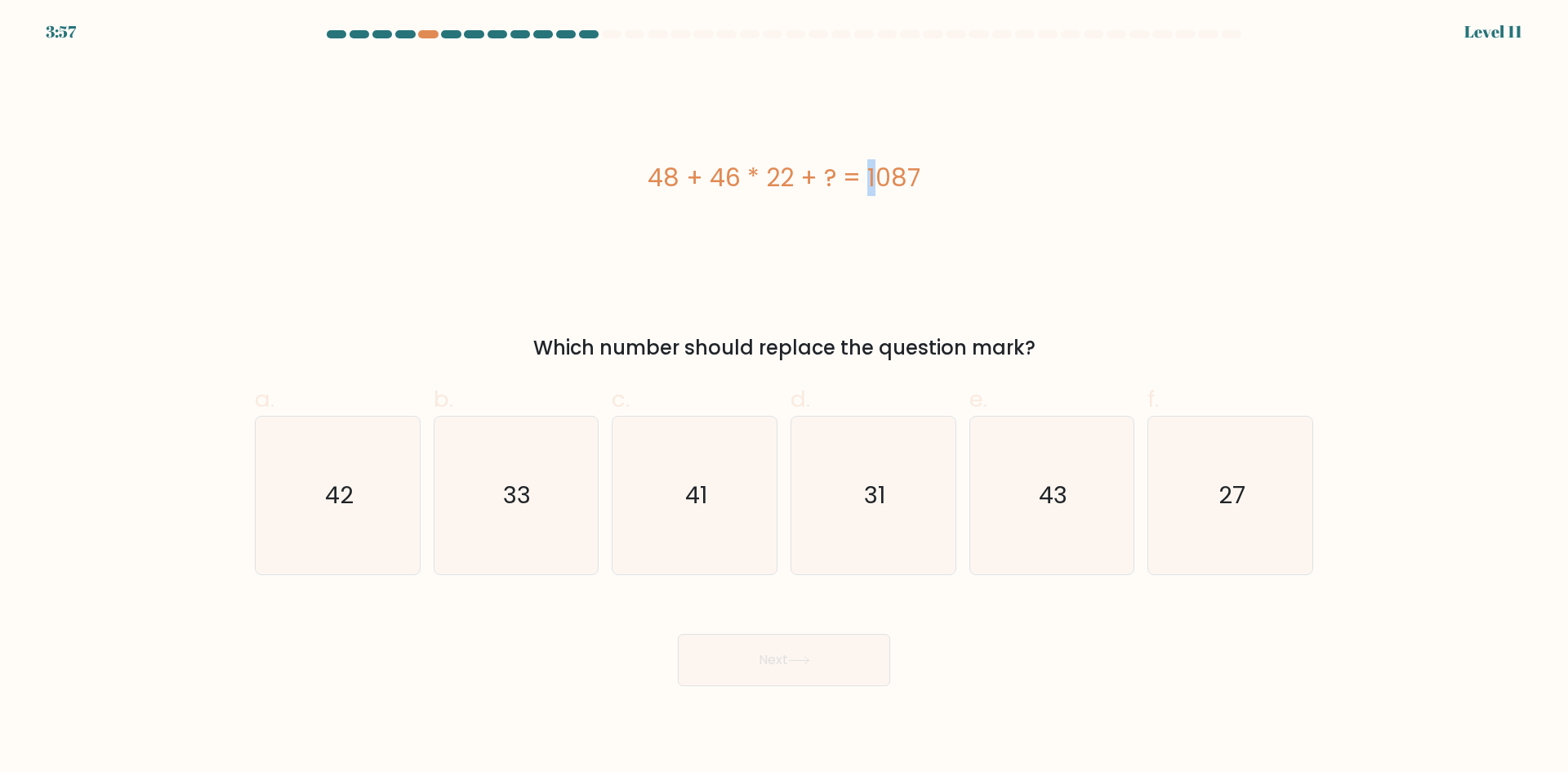
drag, startPoint x: 771, startPoint y: 177, endPoint x: 782, endPoint y: 177, distance: 11.0
click at [782, 177] on div "48 + 46 * 22 + ? = 1087" at bounding box center [784, 177] width 1059 height 37
click at [754, 167] on div "48 + 46 * 22 + ? = 1087" at bounding box center [784, 177] width 1059 height 37
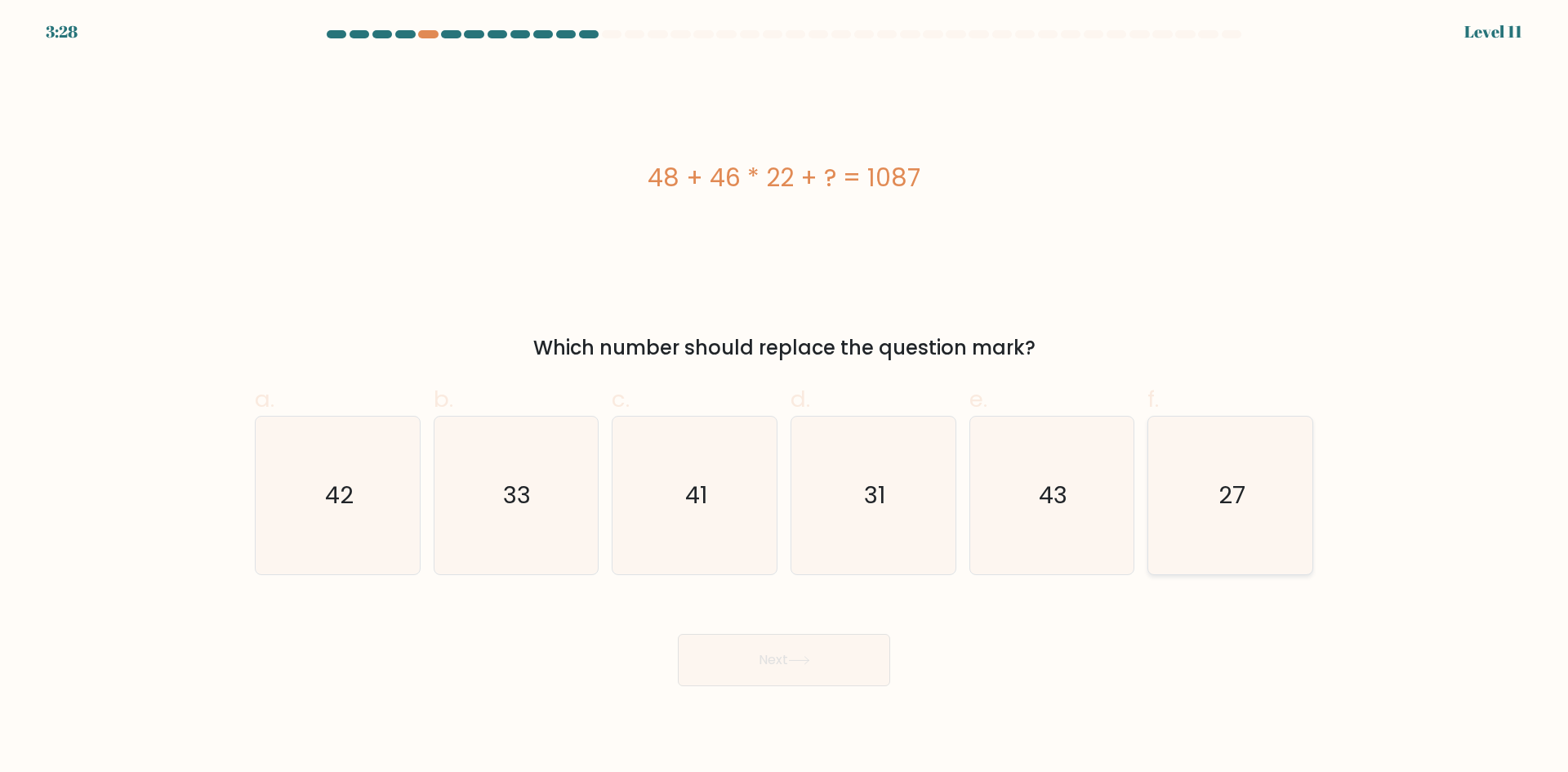
click at [1240, 494] on text "27" at bounding box center [1232, 494] width 27 height 32
click at [785, 397] on input "f. 27" at bounding box center [784, 392] width 1 height 11
radio input "true"
click at [828, 638] on button "Next" at bounding box center [784, 660] width 212 height 53
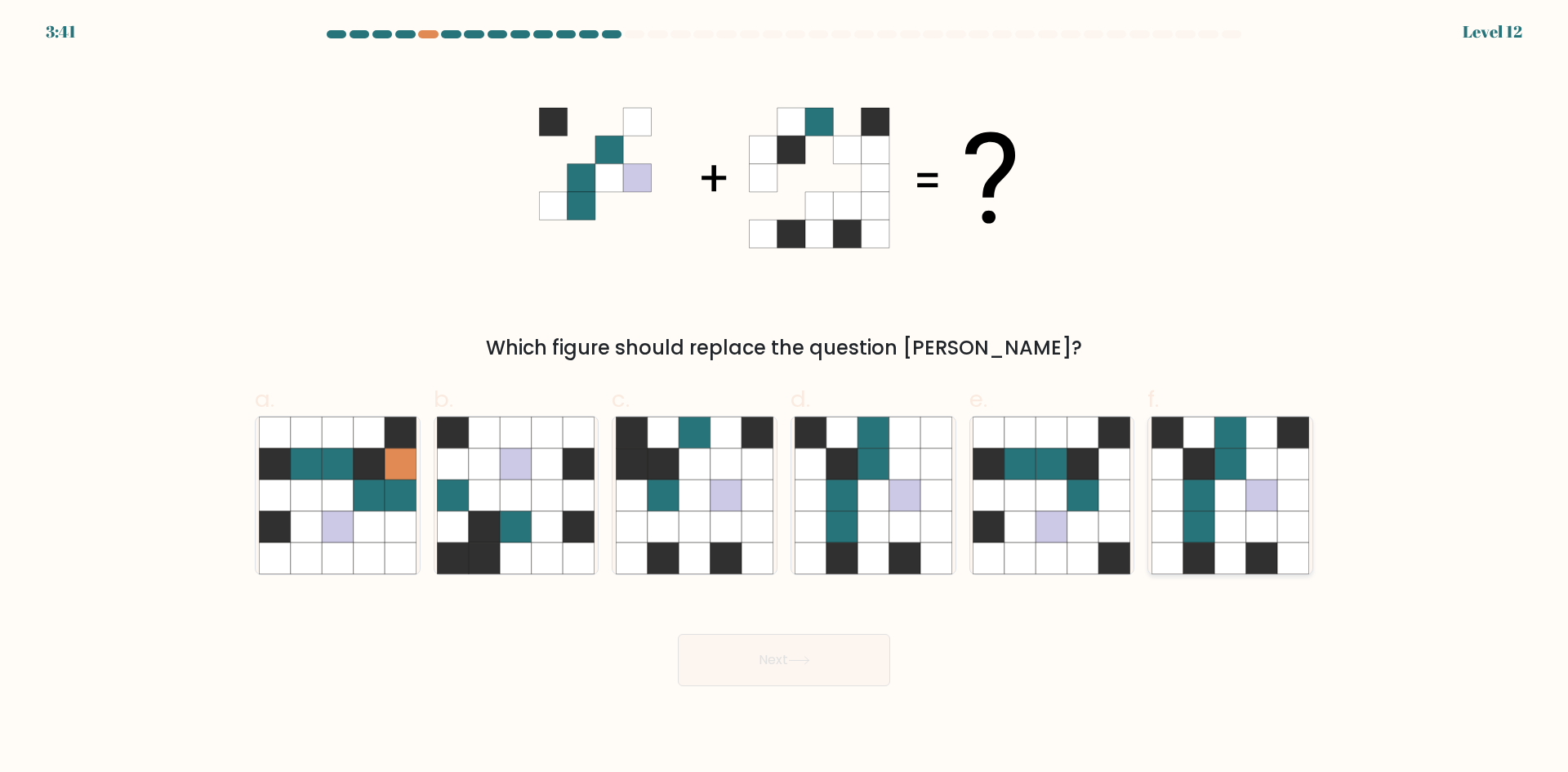
click at [1202, 495] on icon at bounding box center [1198, 494] width 31 height 31
click at [785, 397] on input "f." at bounding box center [784, 392] width 1 height 11
radio input "true"
click at [766, 678] on button "Next" at bounding box center [784, 660] width 212 height 53
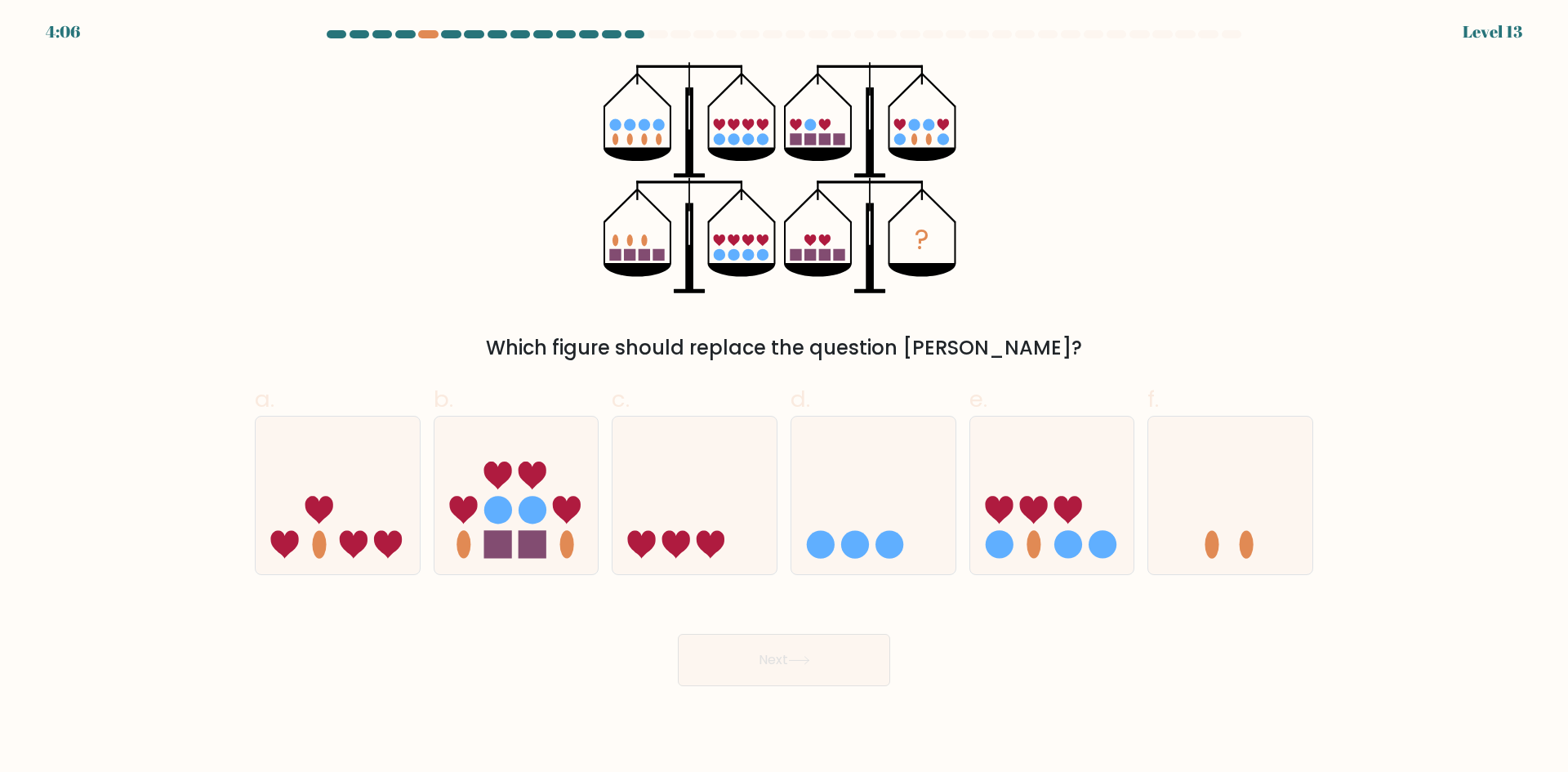
click at [795, 668] on button "Next" at bounding box center [784, 660] width 212 height 53
click at [1206, 530] on icon at bounding box center [1230, 495] width 164 height 135
click at [785, 397] on input "f." at bounding box center [784, 392] width 1 height 11
radio input "true"
drag, startPoint x: 917, startPoint y: 241, endPoint x: 941, endPoint y: 241, distance: 24.0
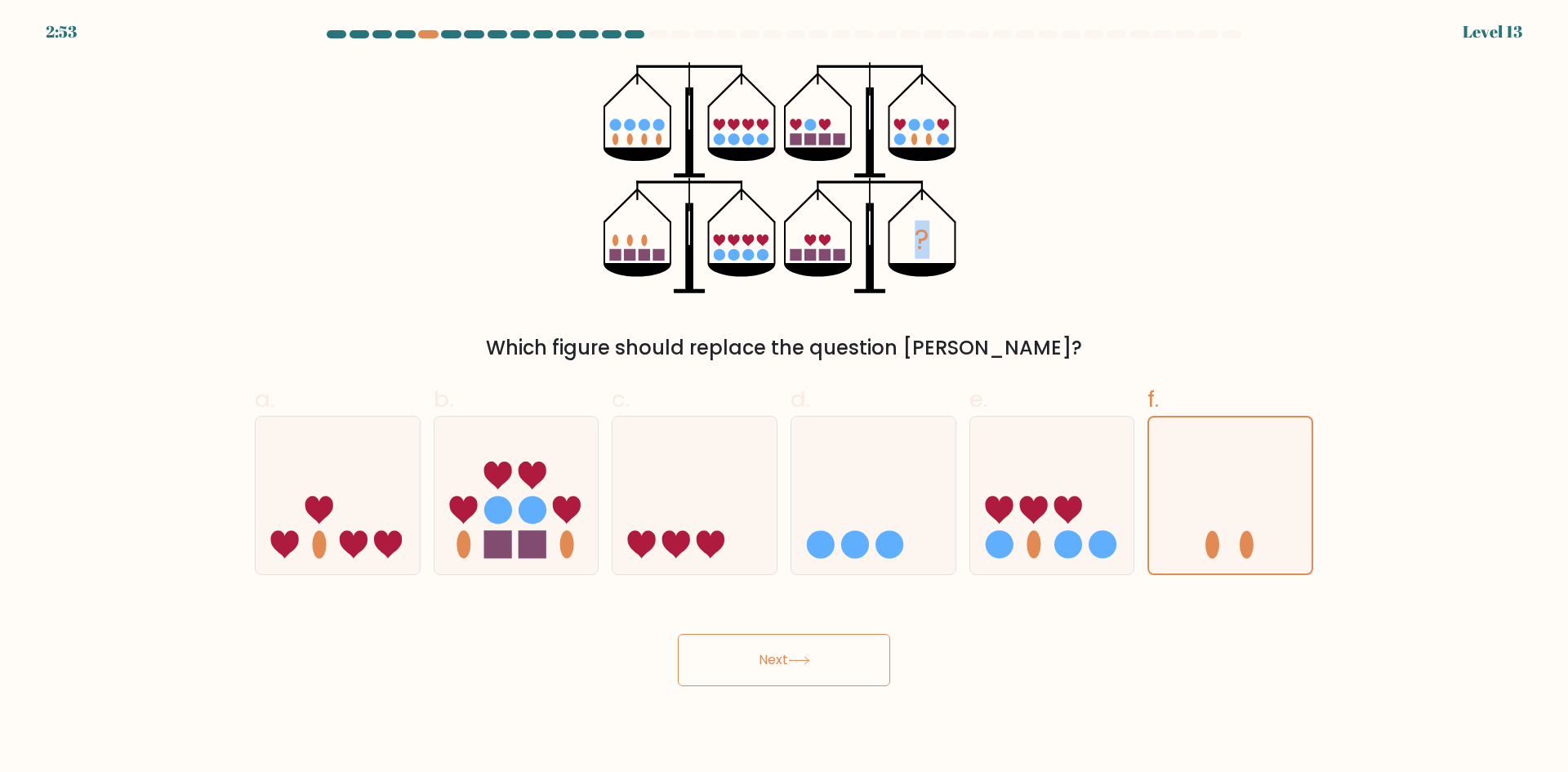
click at [941, 241] on icon "?" at bounding box center [785, 178] width 362 height 232
click at [1022, 262] on div "? Which figure should replace the question mark?" at bounding box center [784, 213] width 1078 height 300
drag, startPoint x: 926, startPoint y: 237, endPoint x: 939, endPoint y: 238, distance: 13.0
click at [939, 238] on icon "?" at bounding box center [785, 178] width 362 height 232
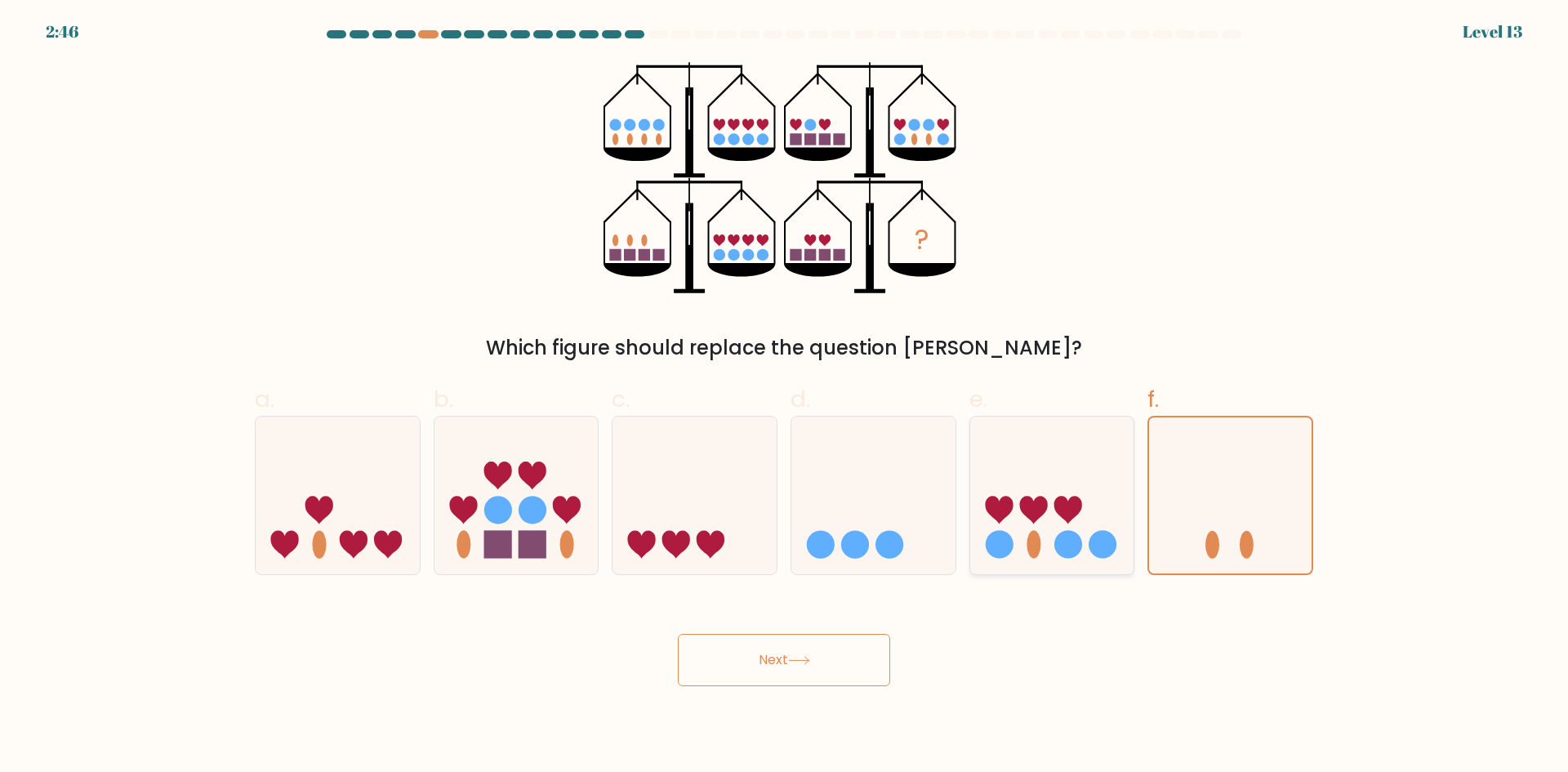
click at [1079, 494] on icon at bounding box center [1052, 495] width 164 height 135
click at [785, 397] on input "e." at bounding box center [784, 392] width 1 height 11
radio input "true"
click at [786, 649] on button "Next" at bounding box center [784, 660] width 212 height 53
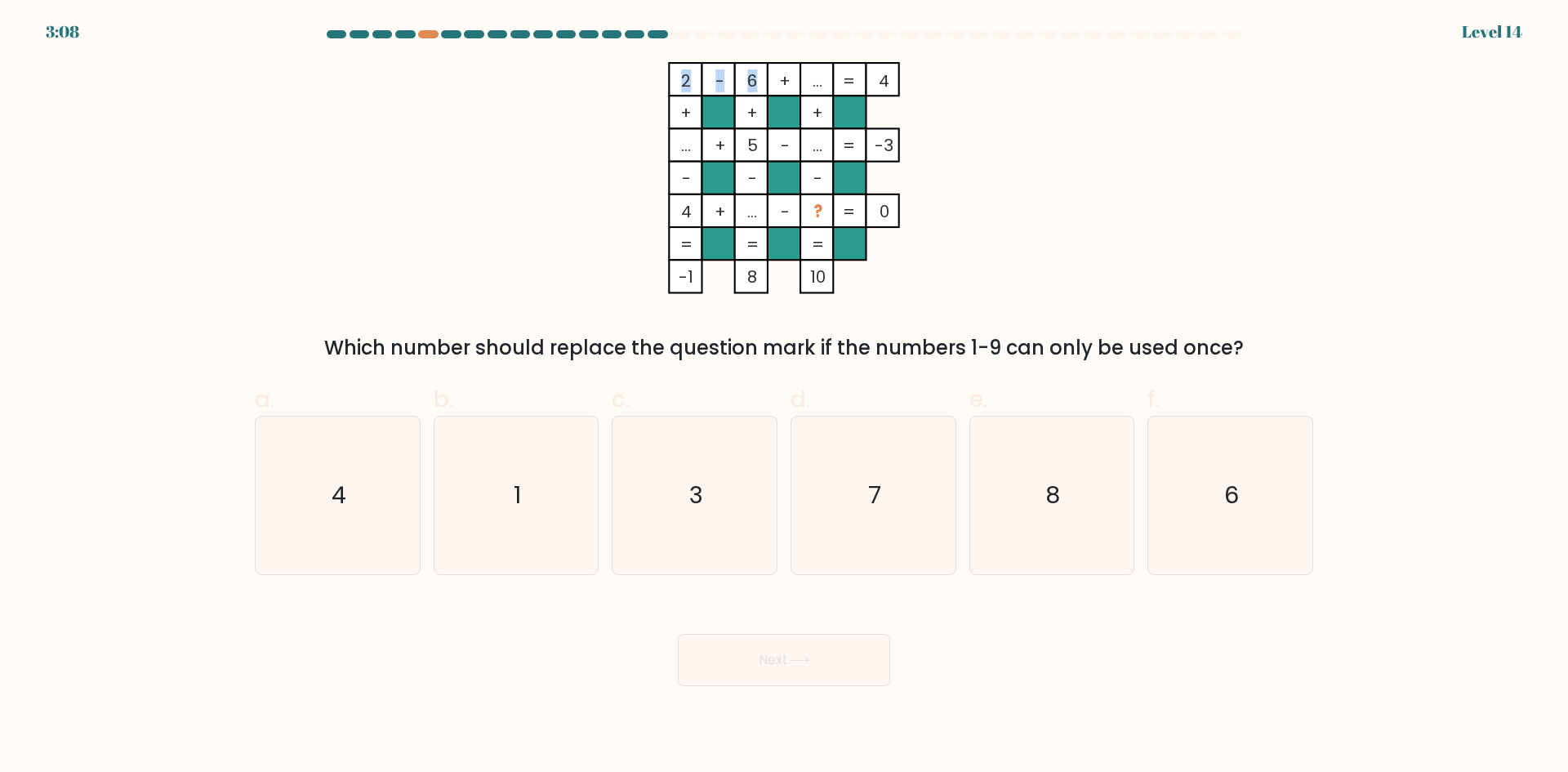
click at [751, 80] on icon "2 - 6 + ... 4 + + + ... + 5 - ... -3 - - - 4 + ... - ? = 0 = = = = -1 8 10 =" at bounding box center [784, 178] width 490 height 232
click at [752, 121] on tspan "+" at bounding box center [752, 112] width 11 height 23
drag, startPoint x: 745, startPoint y: 278, endPoint x: 757, endPoint y: 281, distance: 12.4
click at [757, 281] on tspan "8" at bounding box center [752, 277] width 10 height 23
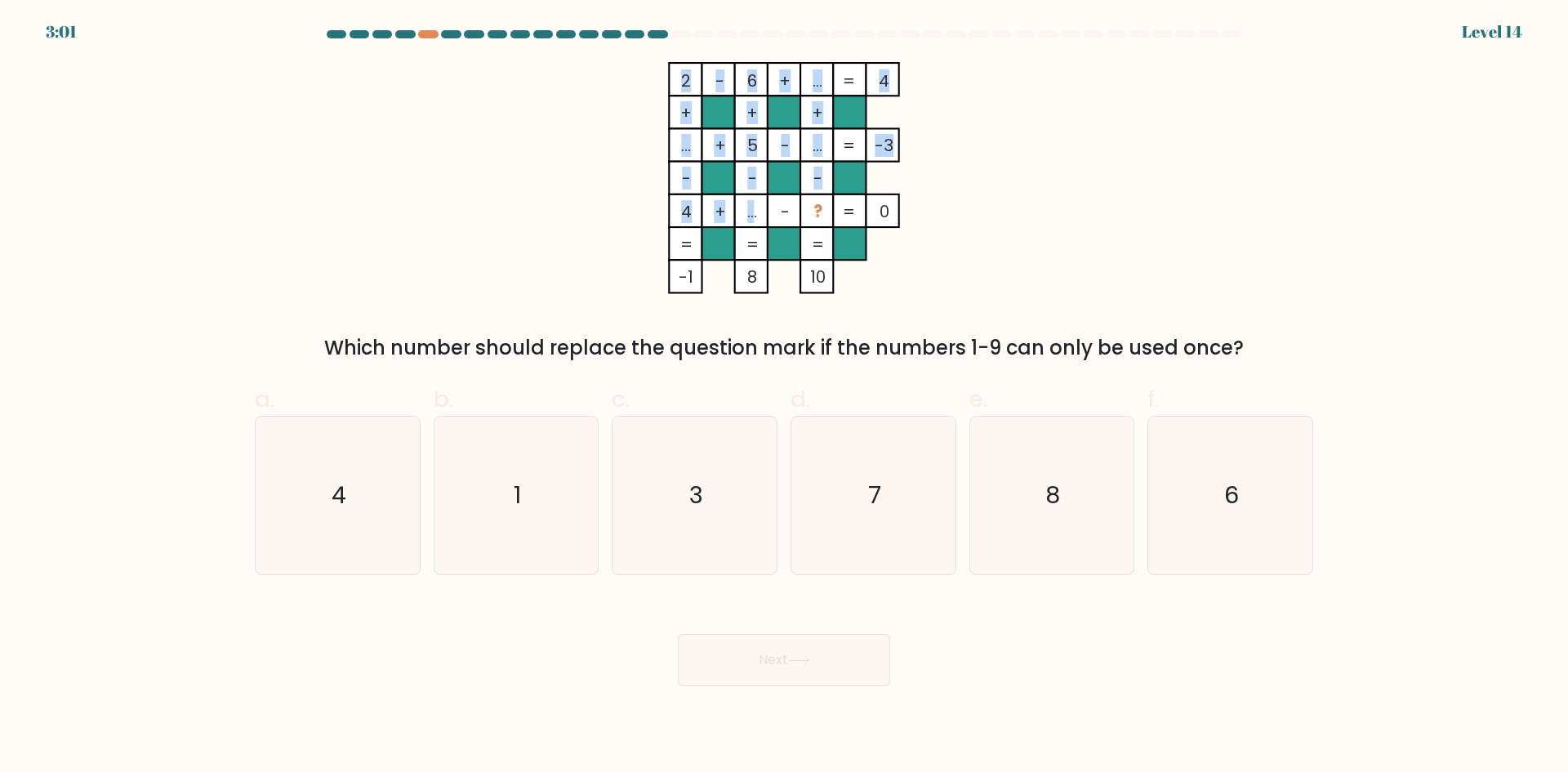
drag, startPoint x: 741, startPoint y: 220, endPoint x: 753, endPoint y: 221, distance: 12.0
click at [753, 221] on icon "2 - 6 + ... 4 + + + ... + 5 - ... -3 - - - 4 + ... - ? = 0 = = = = -1 8 10 =" at bounding box center [784, 178] width 490 height 232
click at [753, 221] on tspan "..." at bounding box center [752, 212] width 10 height 23
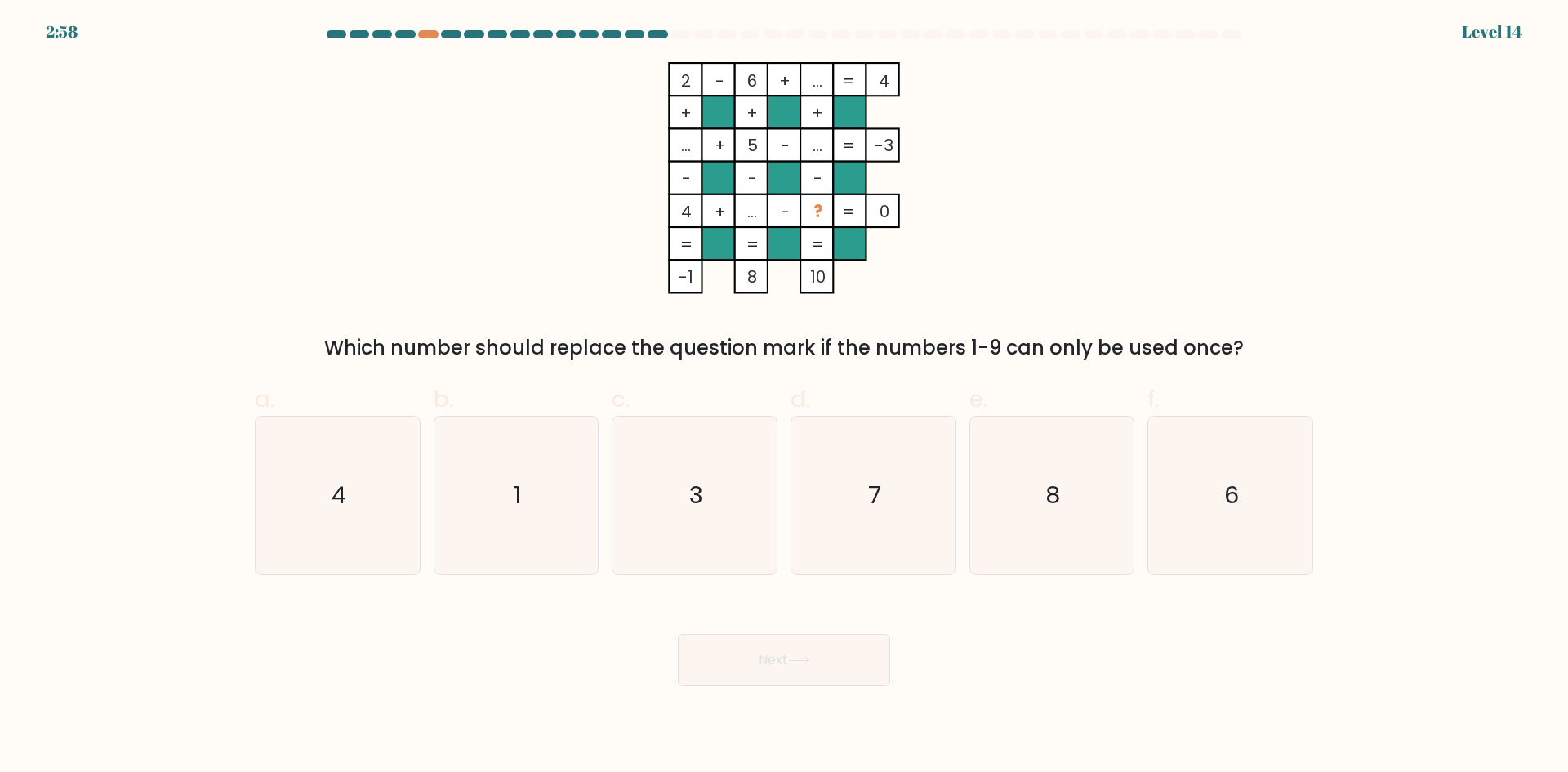
click at [761, 289] on rect at bounding box center [751, 276] width 32 height 32
click at [747, 281] on tspan "8" at bounding box center [752, 277] width 10 height 23
click at [752, 288] on tspan "8" at bounding box center [752, 277] width 10 height 23
click at [916, 475] on icon "7" at bounding box center [874, 496] width 158 height 158
click at [785, 397] on input "d. 7" at bounding box center [784, 392] width 1 height 11
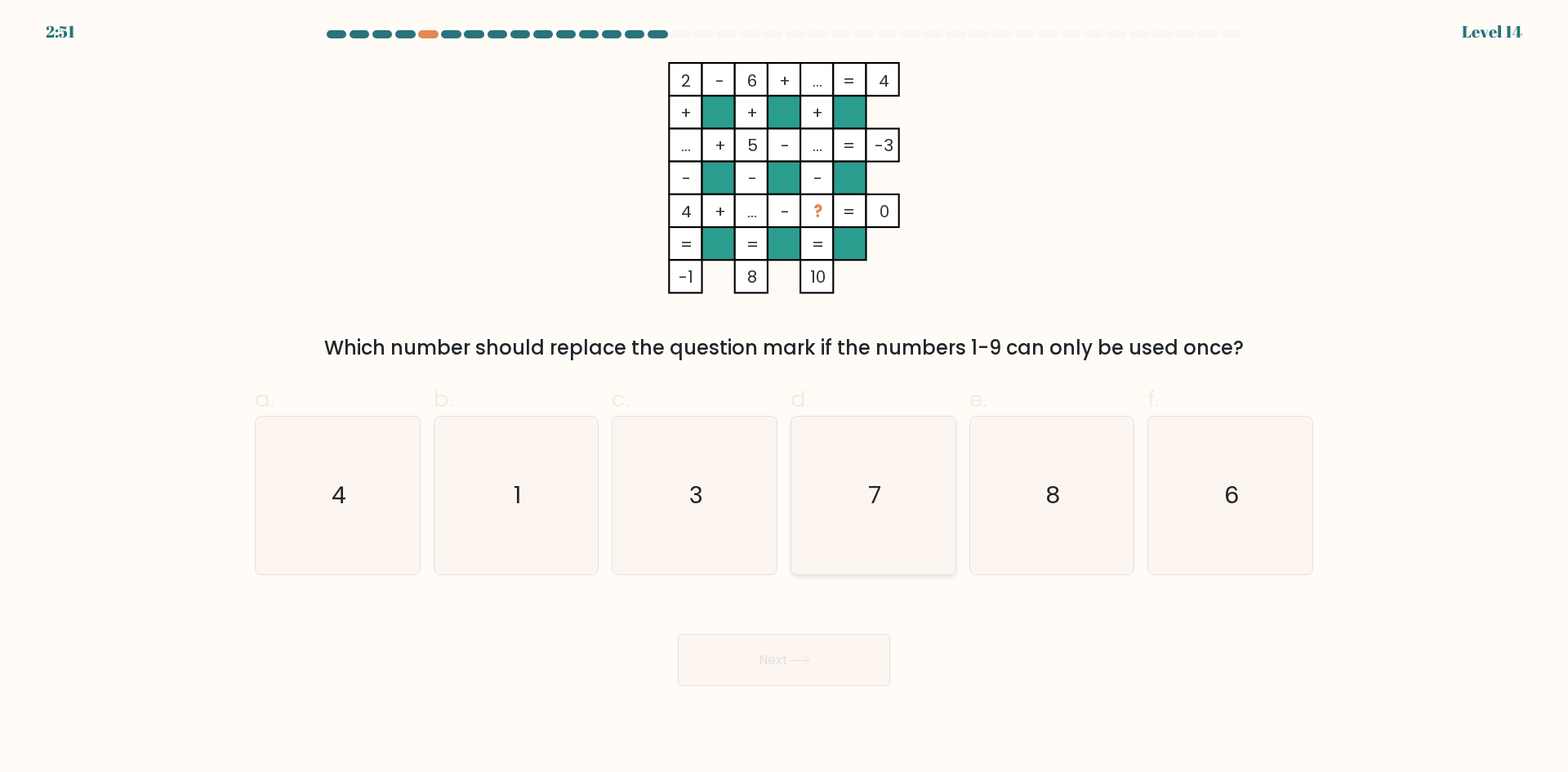
radio input "true"
click at [853, 656] on button "Next" at bounding box center [784, 660] width 212 height 53
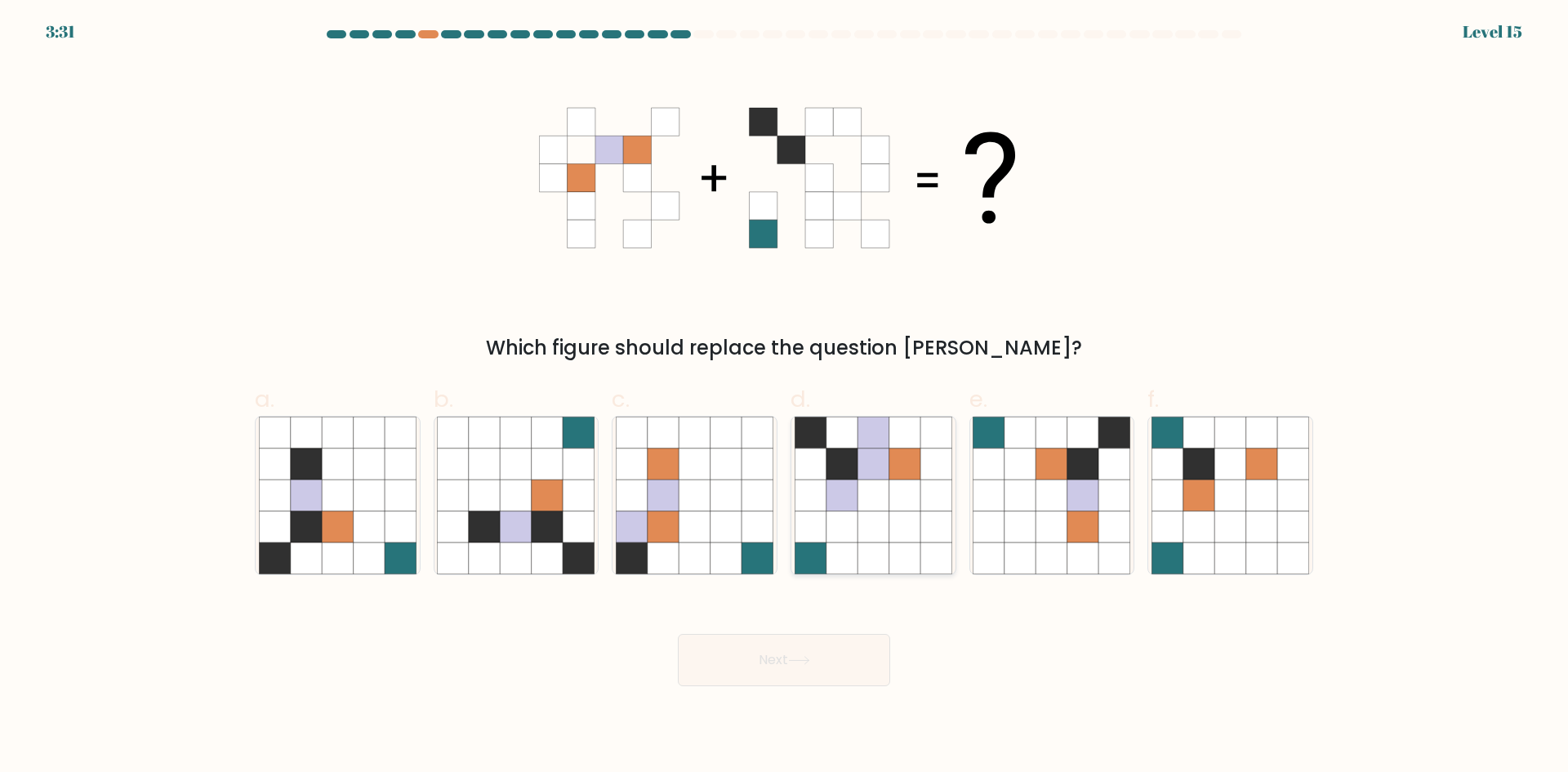
click at [839, 468] on icon at bounding box center [842, 464] width 31 height 31
click at [785, 397] on input "d." at bounding box center [784, 392] width 1 height 11
radio input "true"
click at [810, 656] on icon at bounding box center [799, 660] width 22 height 9
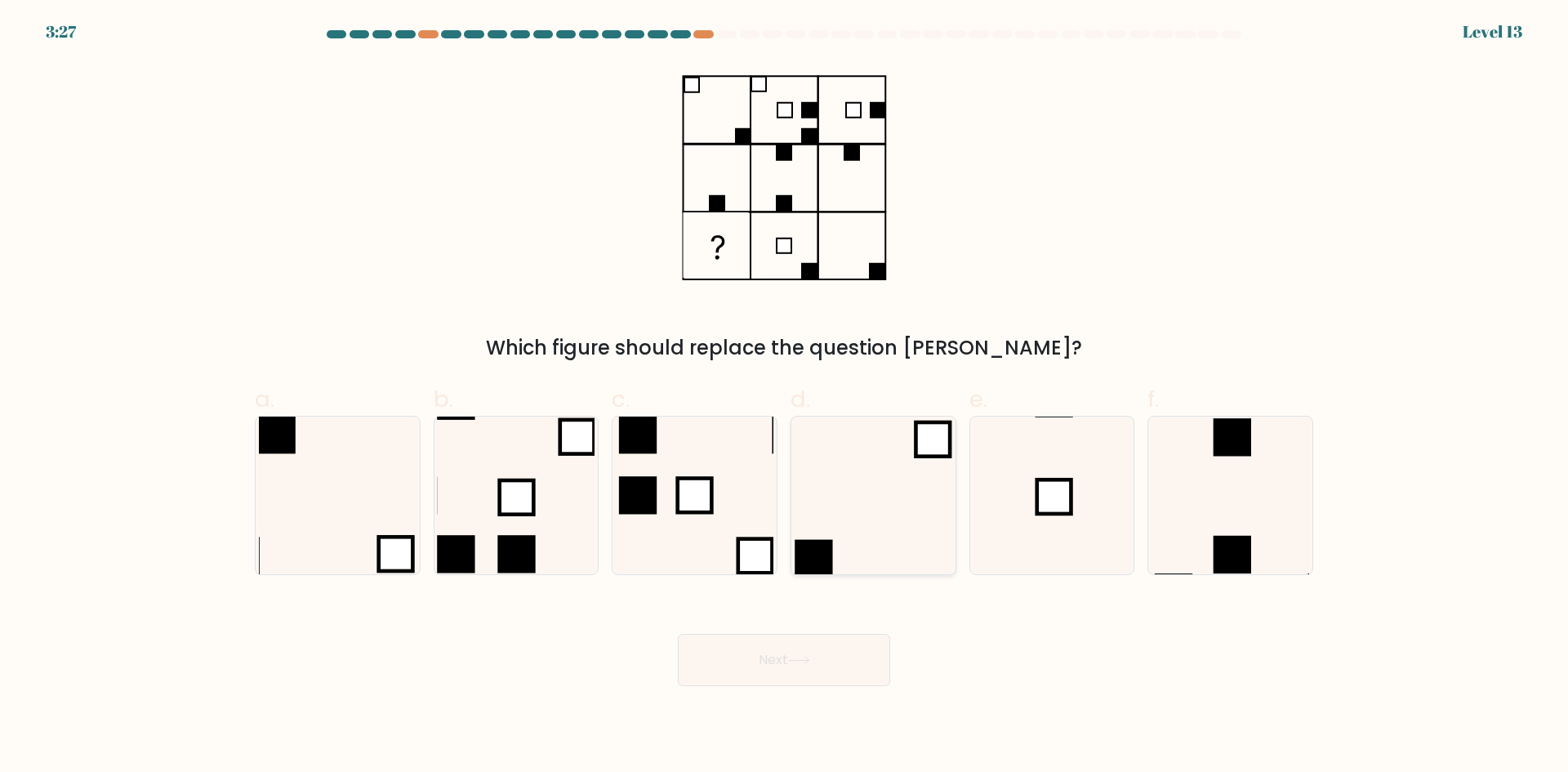
drag, startPoint x: 910, startPoint y: 505, endPoint x: 819, endPoint y: 517, distance: 91.8
click at [845, 514] on icon at bounding box center [874, 496] width 158 height 158
click at [785, 397] on input "d." at bounding box center [784, 392] width 1 height 11
radio input "true"
click at [808, 671] on button "Next" at bounding box center [784, 660] width 212 height 53
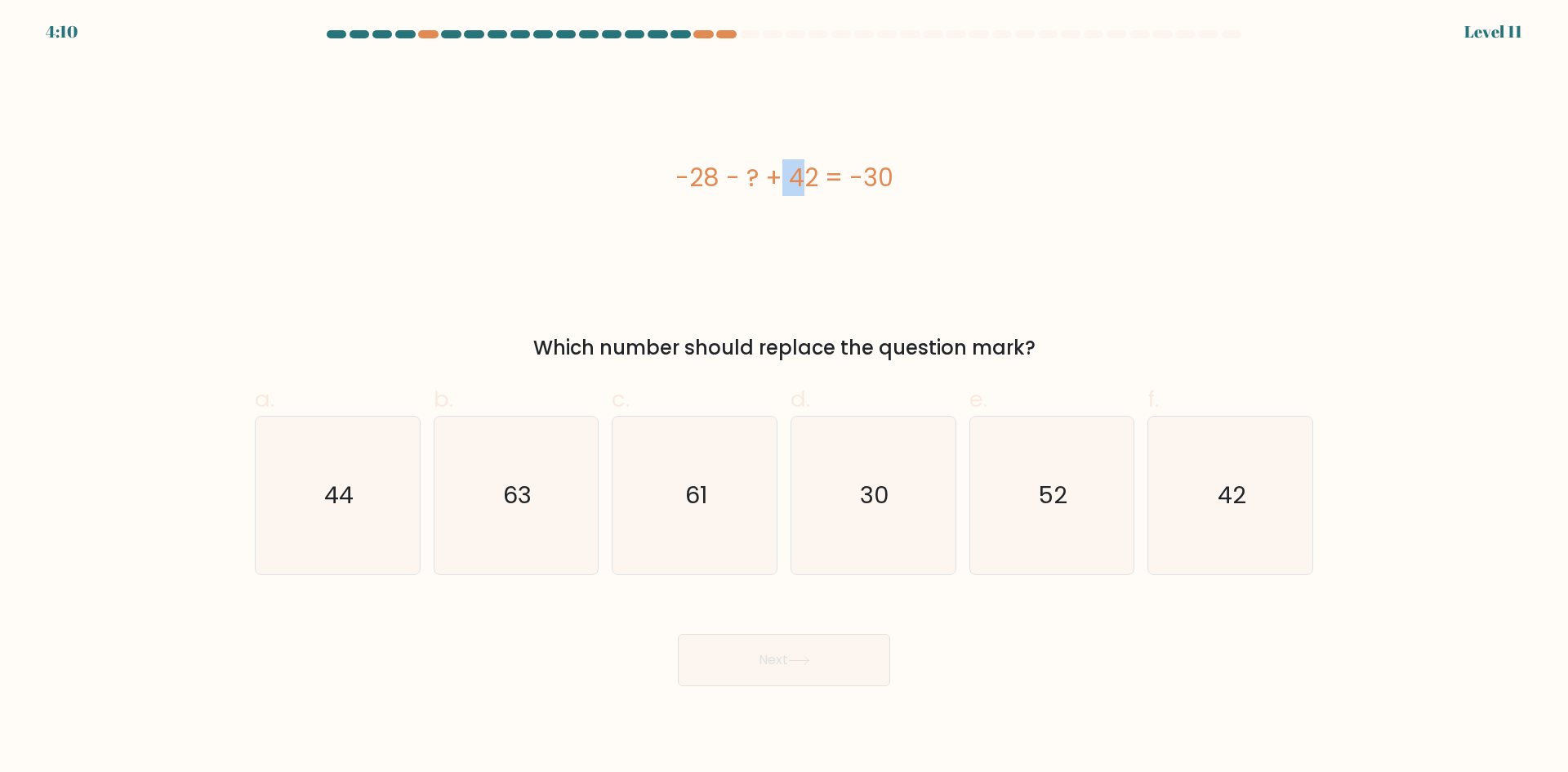
drag, startPoint x: 682, startPoint y: 178, endPoint x: 701, endPoint y: 180, distance: 19.1
click at [701, 180] on div "-28 - ? + 42 = -30" at bounding box center [784, 177] width 1059 height 37
click at [716, 180] on div "-28 - ? + 42 = -30" at bounding box center [784, 177] width 1059 height 37
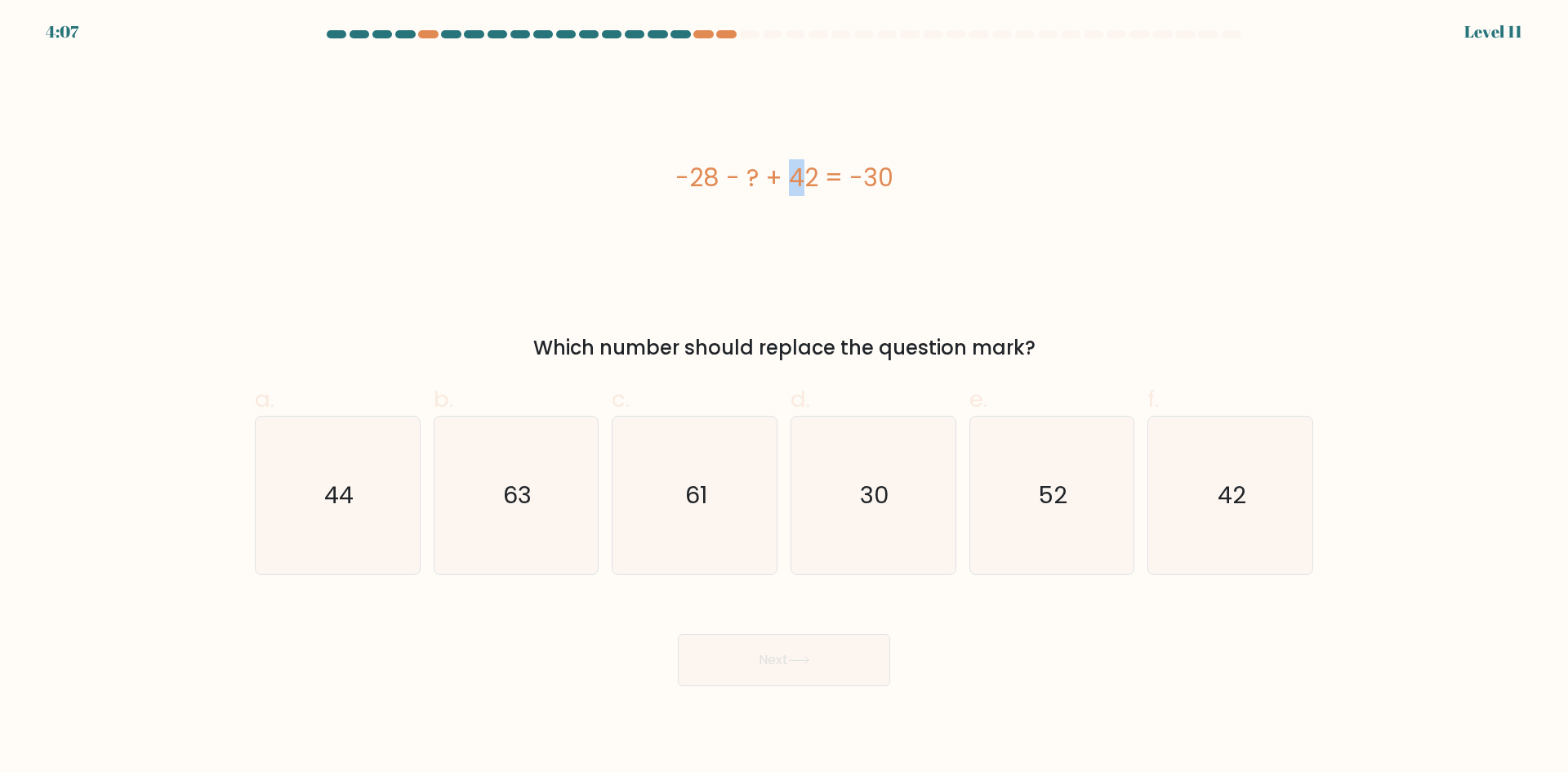
drag, startPoint x: 689, startPoint y: 181, endPoint x: 703, endPoint y: 179, distance: 14.1
click at [703, 179] on div "-28 - ? + 42 = -30" at bounding box center [784, 177] width 1059 height 37
drag, startPoint x: 694, startPoint y: 173, endPoint x: 718, endPoint y: 175, distance: 24.1
click at [718, 175] on div "-28 - ? + 42 = -30" at bounding box center [784, 177] width 1059 height 37
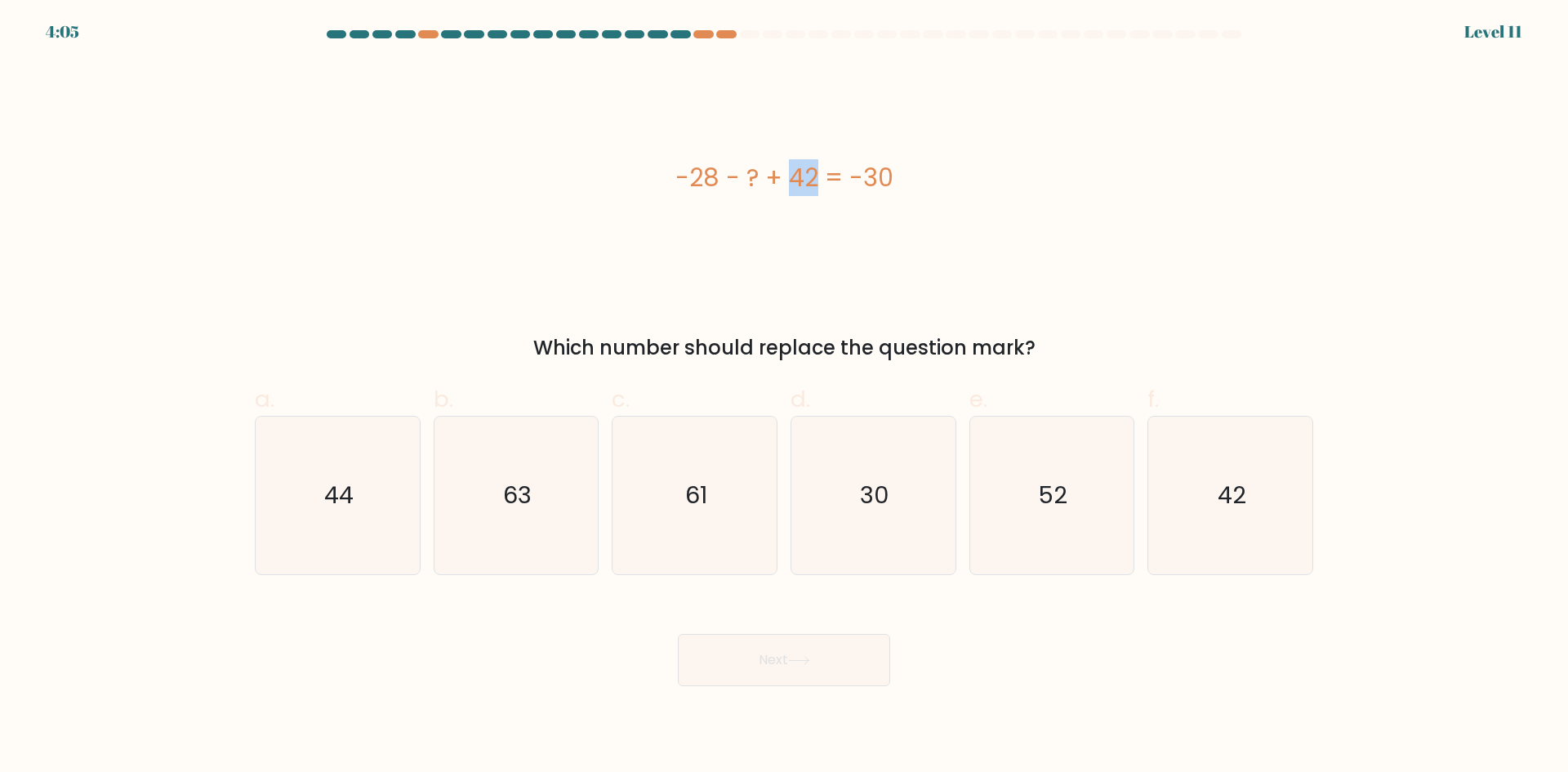
click at [718, 175] on div "-28 - ? + 42 = -30" at bounding box center [784, 177] width 1059 height 37
drag, startPoint x: 790, startPoint y: 176, endPoint x: 816, endPoint y: 179, distance: 26.2
click at [816, 179] on div "-28 - ? + 42 = -30" at bounding box center [784, 177] width 1059 height 37
drag, startPoint x: 683, startPoint y: 179, endPoint x: 710, endPoint y: 183, distance: 27.3
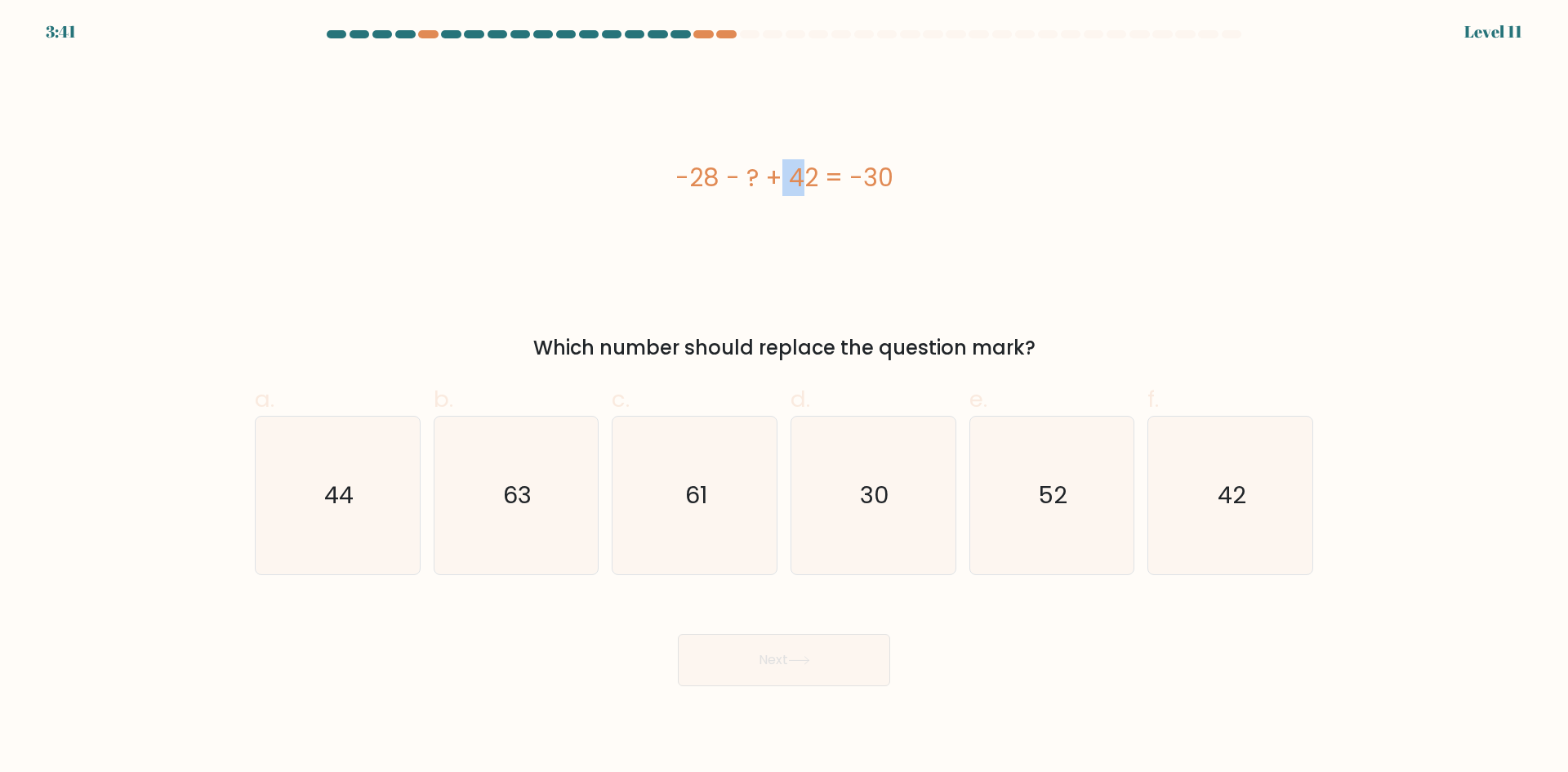
click at [710, 183] on div "-28 - ? + 42 = -30" at bounding box center [784, 177] width 1059 height 37
drag, startPoint x: 710, startPoint y: 183, endPoint x: 777, endPoint y: 177, distance: 67.3
click at [712, 183] on div "-28 - ? + 42 = -30" at bounding box center [784, 177] width 1059 height 37
drag, startPoint x: 779, startPoint y: 177, endPoint x: 811, endPoint y: 182, distance: 32.4
click at [811, 182] on div "-28 - ? + 42 = -30" at bounding box center [784, 177] width 1059 height 37
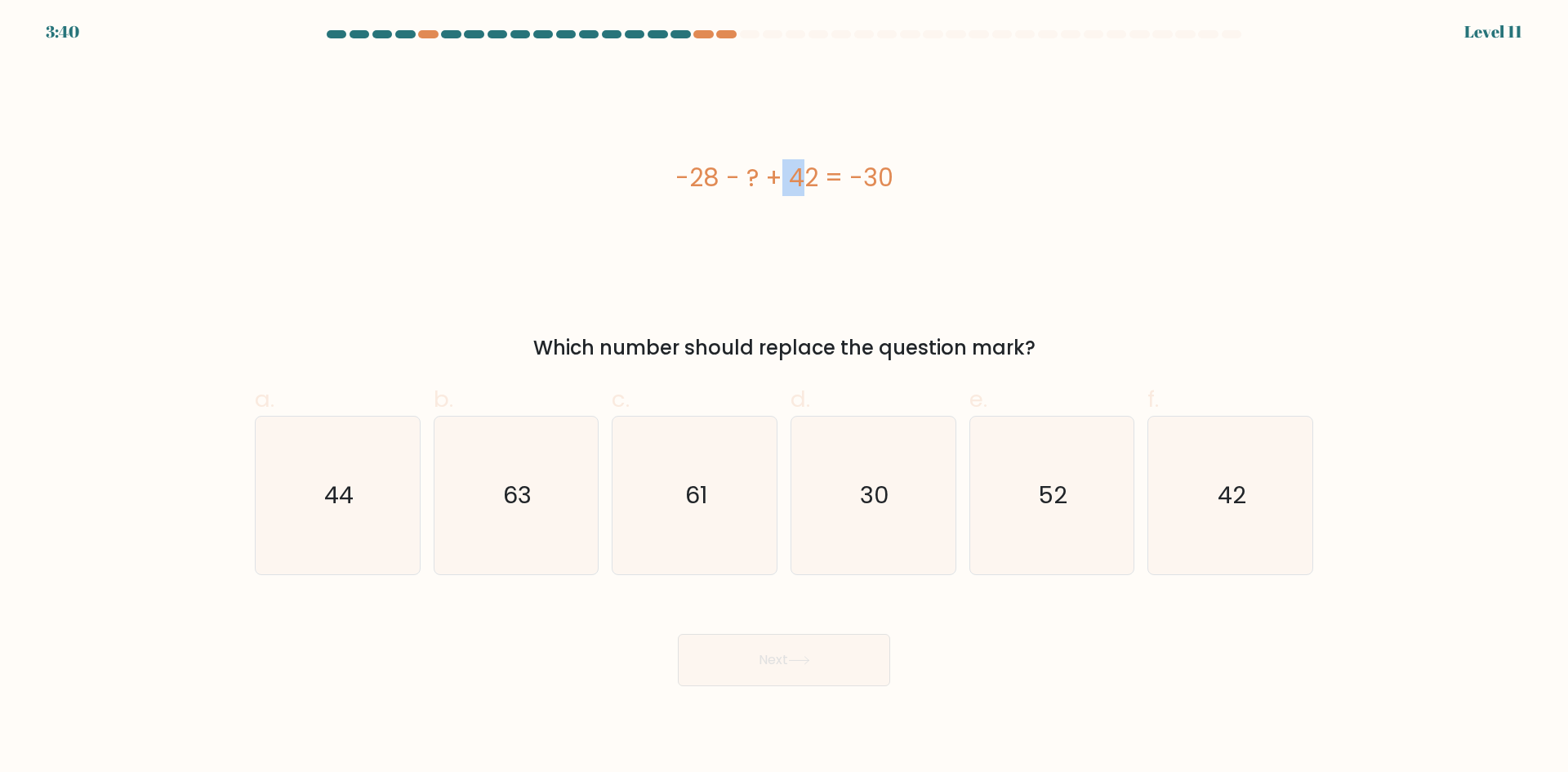
click at [811, 182] on div "-28 - ? + 42 = -30" at bounding box center [784, 177] width 1059 height 37
drag, startPoint x: 673, startPoint y: 170, endPoint x: 711, endPoint y: 173, distance: 38.1
click at [711, 173] on div "-28 - ? + 42 = -30" at bounding box center [784, 177] width 1059 height 37
drag, startPoint x: 677, startPoint y: 176, endPoint x: 714, endPoint y: 177, distance: 37.0
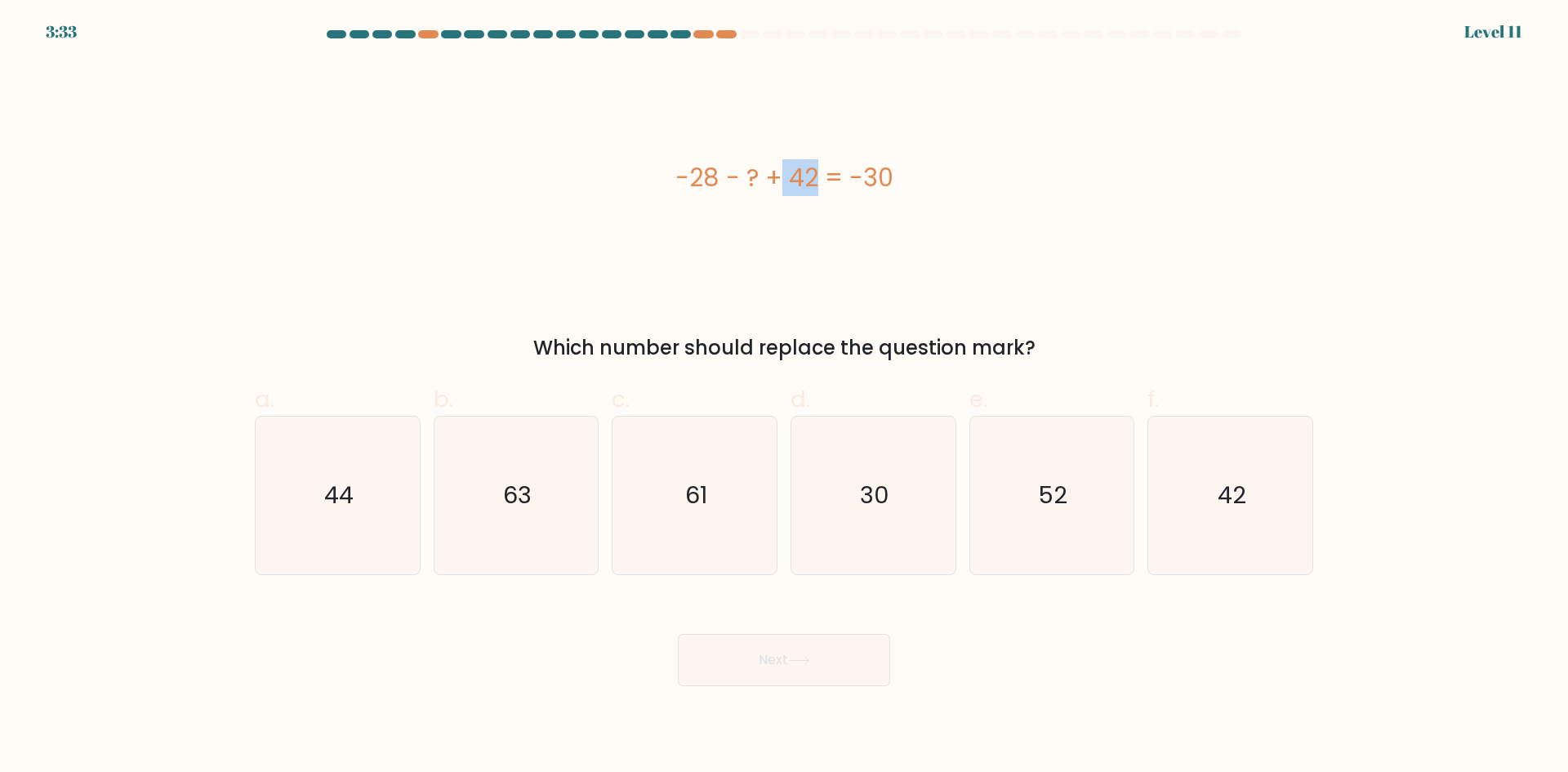
click at [714, 177] on div "-28 - ? + 42 = -30" at bounding box center [784, 177] width 1059 height 37
drag, startPoint x: 791, startPoint y: 177, endPoint x: 813, endPoint y: 179, distance: 22.1
click at [813, 179] on div "-28 - ? + 42 = -30" at bounding box center [784, 177] width 1059 height 37
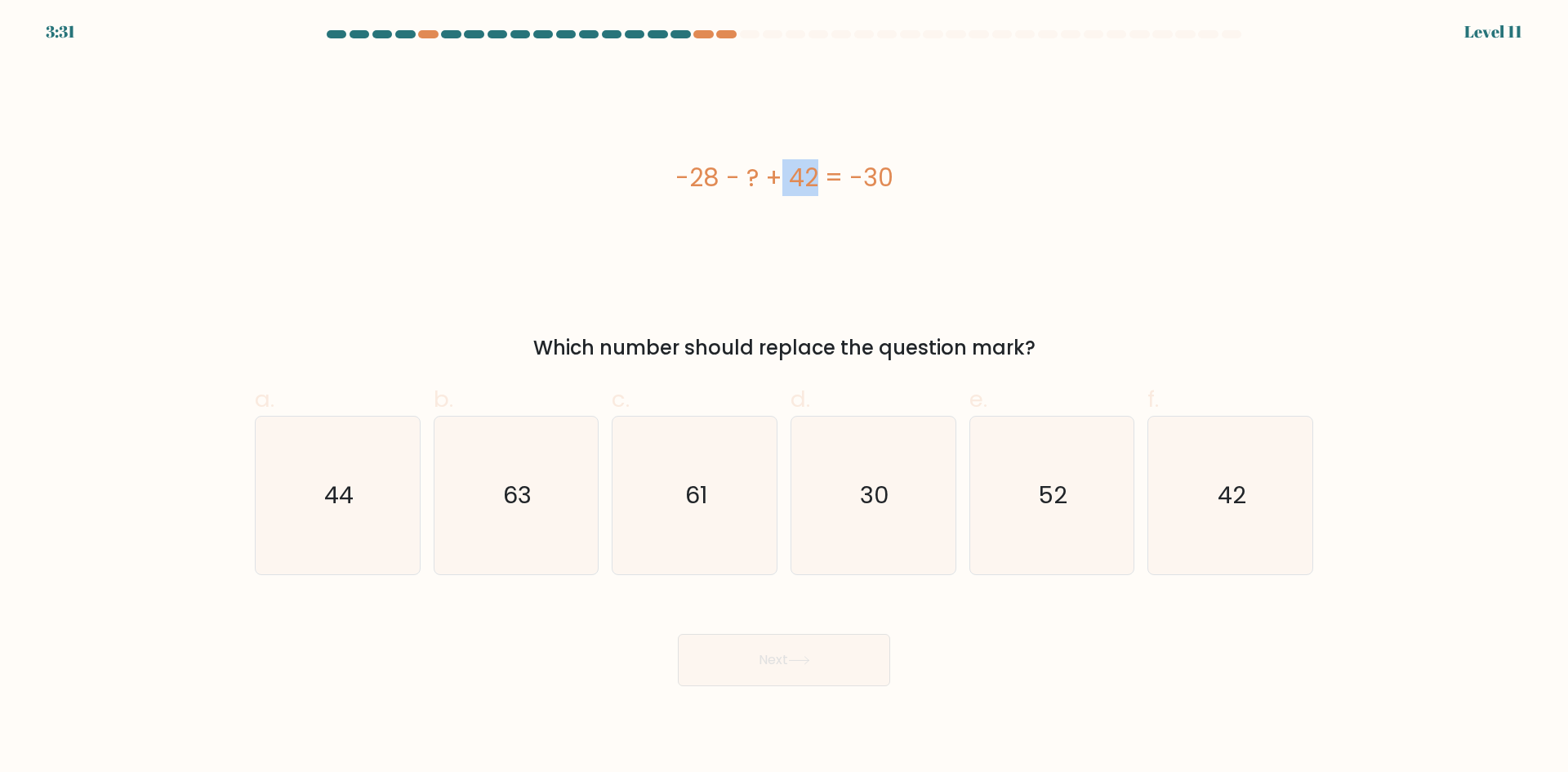
drag, startPoint x: 884, startPoint y: 170, endPoint x: 896, endPoint y: 170, distance: 12.0
click at [896, 170] on div "-28 - ? + 42 = -30" at bounding box center [784, 177] width 1059 height 37
click at [819, 213] on div "-28 - ? + 42 = -30" at bounding box center [784, 178] width 1059 height 232
click at [375, 499] on icon "44" at bounding box center [338, 496] width 158 height 158
click at [784, 397] on input "a. 44" at bounding box center [784, 392] width 1 height 11
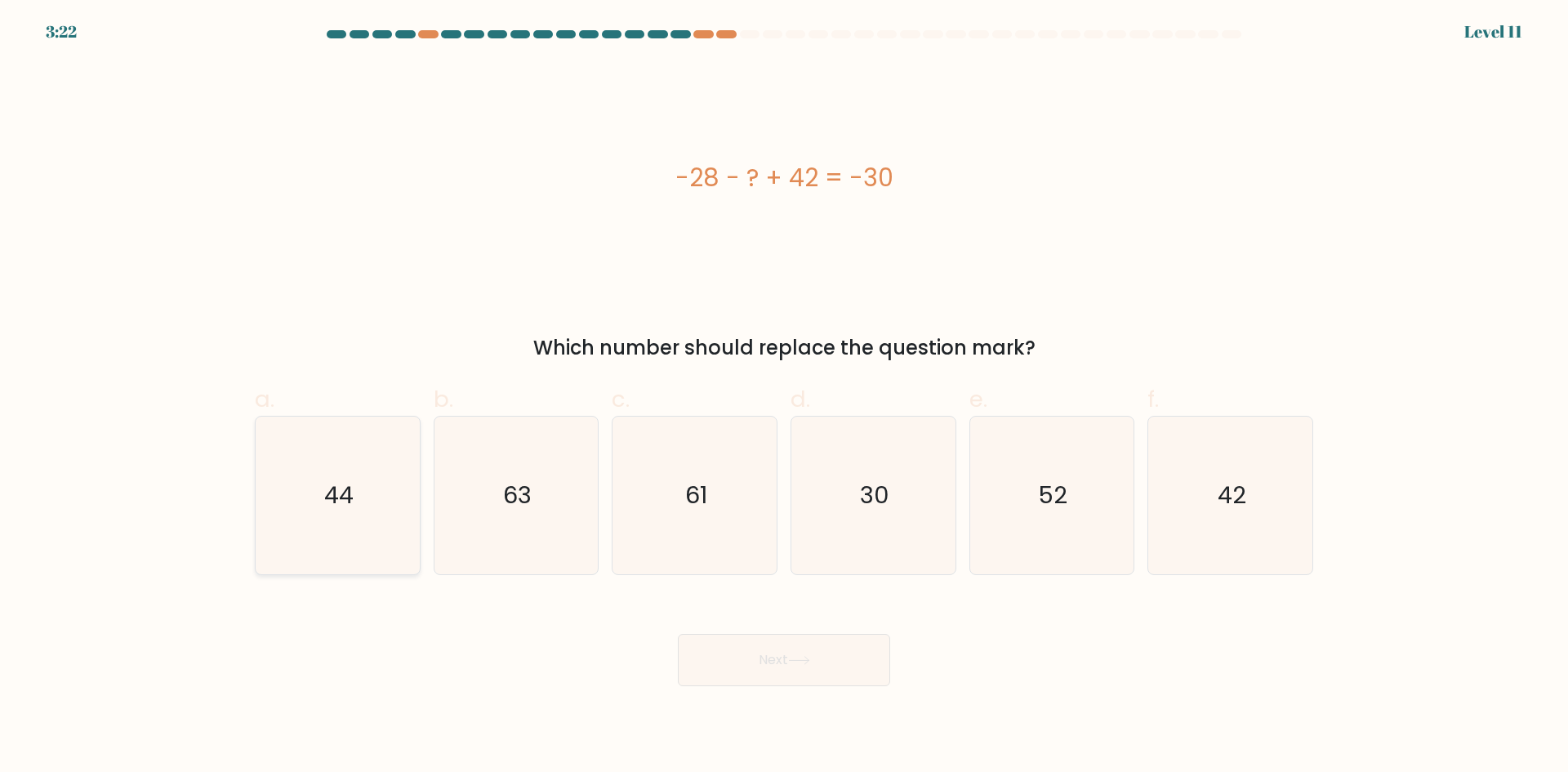
radio input "true"
click at [760, 646] on button "Next" at bounding box center [784, 660] width 212 height 53
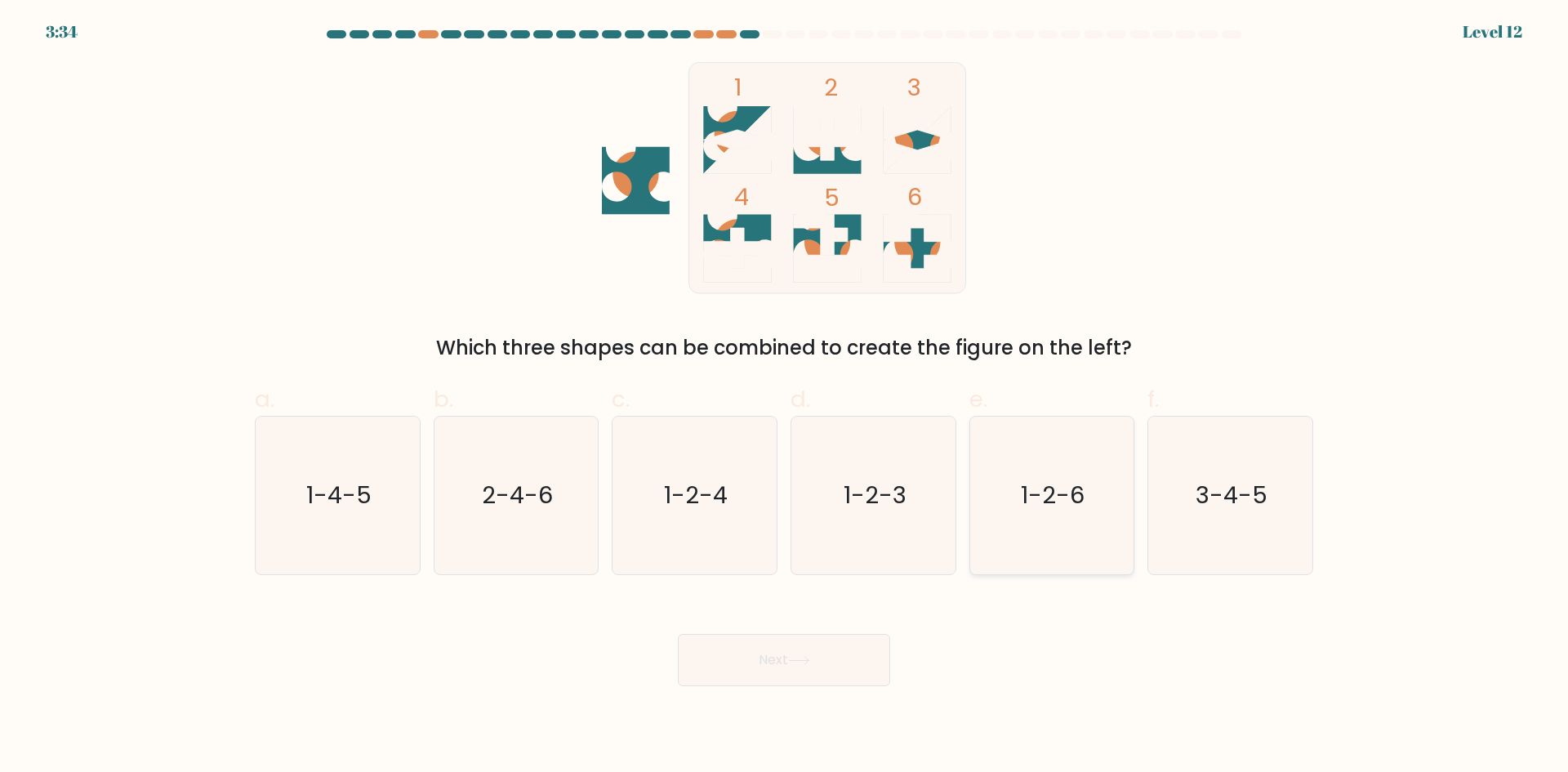
click at [1038, 479] on text "1-2-6" at bounding box center [1054, 494] width 64 height 32
click at [785, 397] on input "e. 1-2-6" at bounding box center [784, 392] width 1 height 11
radio input "true"
click at [793, 658] on icon at bounding box center [799, 660] width 22 height 9
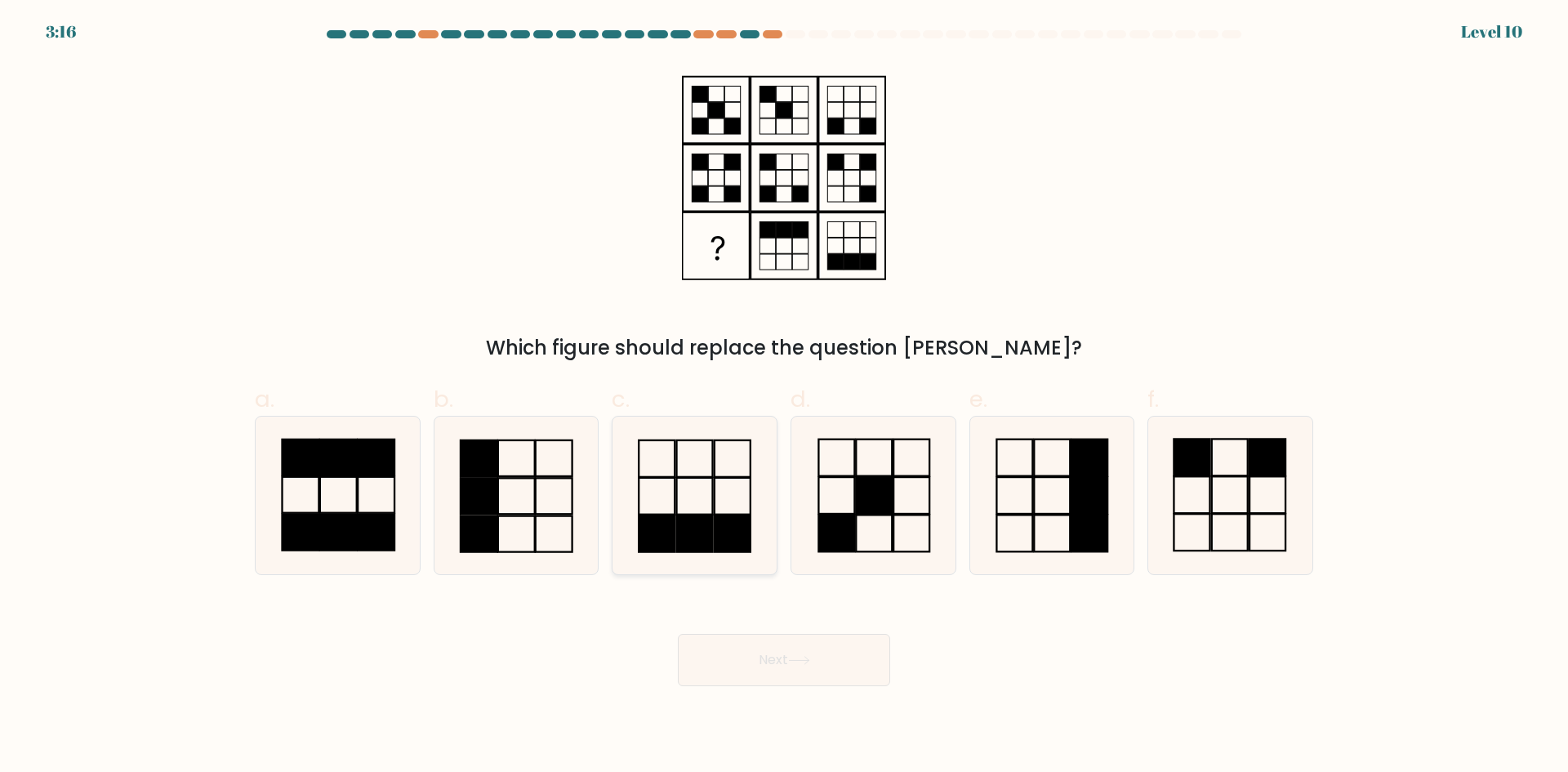
click at [693, 463] on icon at bounding box center [695, 496] width 158 height 158
click at [784, 397] on input "c." at bounding box center [784, 392] width 1 height 11
radio input "true"
click at [793, 677] on button "Next" at bounding box center [784, 660] width 212 height 53
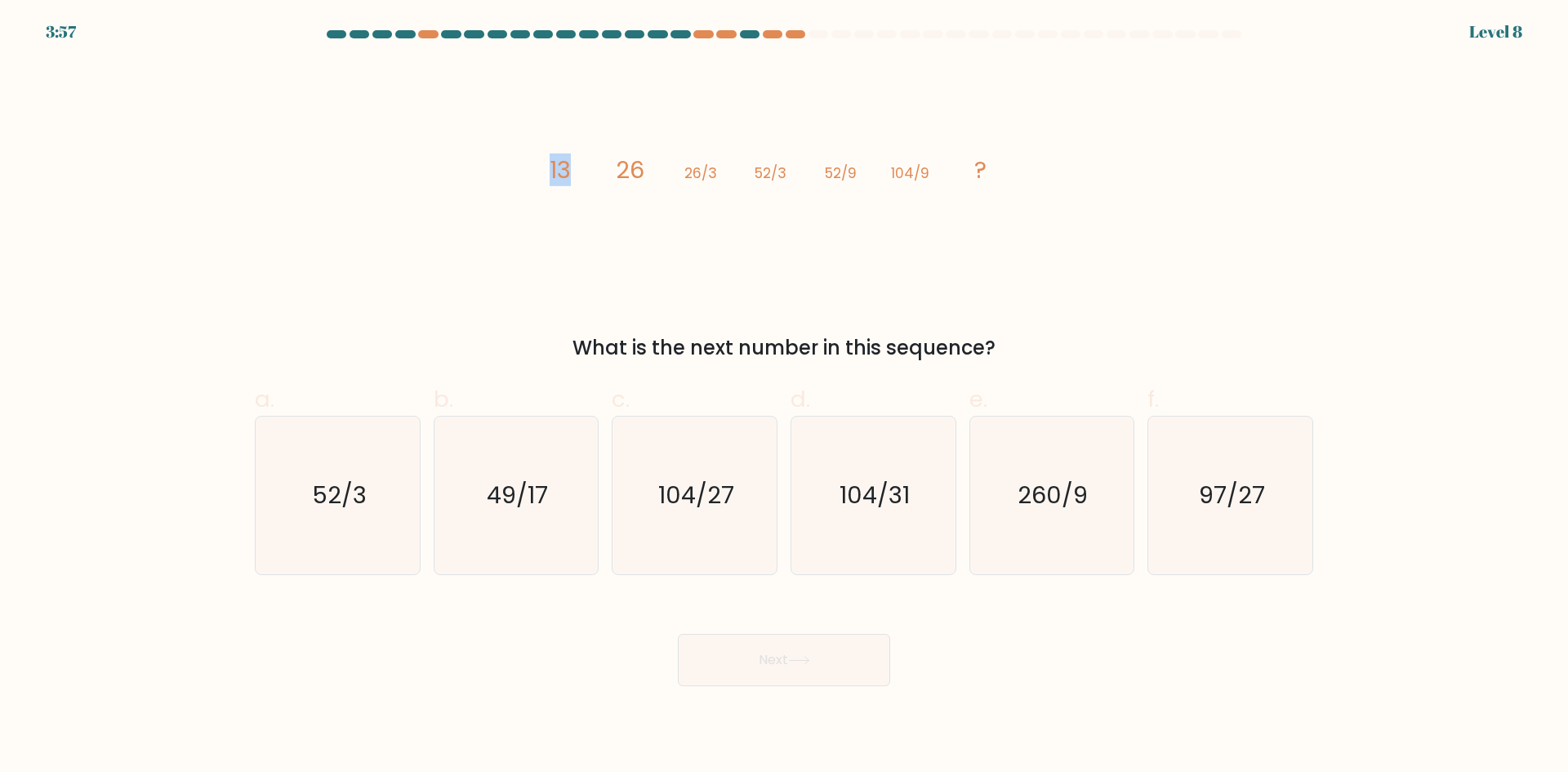
drag, startPoint x: 541, startPoint y: 173, endPoint x: 569, endPoint y: 176, distance: 28.2
click at [569, 176] on icon "image/svg+xml 13 26 26/3 52/3 52/9 104/9 ?" at bounding box center [784, 178] width 490 height 232
click at [569, 176] on tspan "13" at bounding box center [560, 170] width 21 height 32
drag, startPoint x: 536, startPoint y: 169, endPoint x: 567, endPoint y: 170, distance: 31.0
click at [567, 170] on div "image/svg+xml 13 26 26/3 52/3 52/9 104/9 ? What is the next number in this sequ…" at bounding box center [784, 213] width 1078 height 300
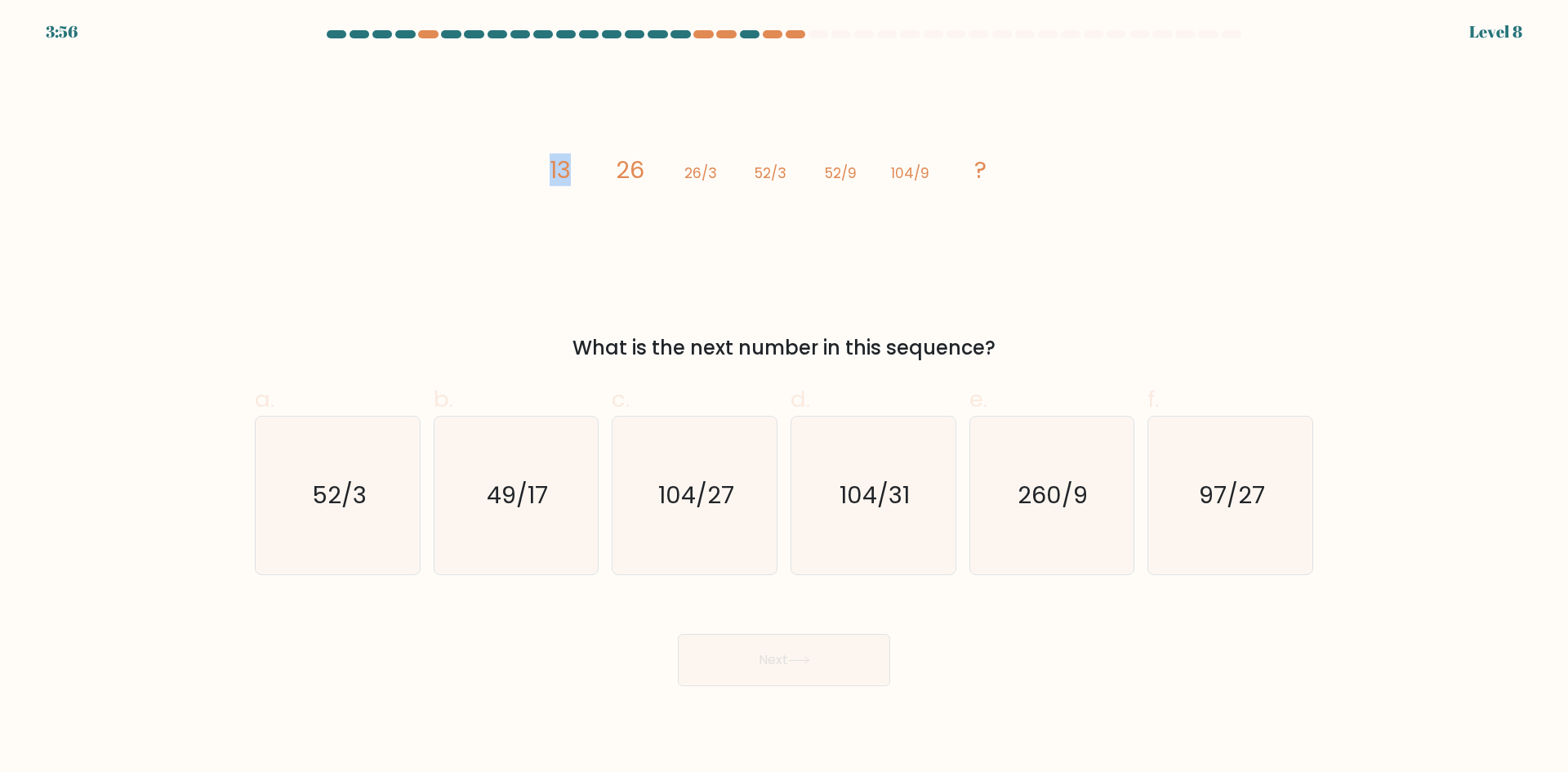
click at [567, 170] on tspan "13" at bounding box center [560, 170] width 21 height 32
drag, startPoint x: 601, startPoint y: 172, endPoint x: 638, endPoint y: 175, distance: 37.1
click at [638, 175] on icon "image/svg+xml 13 26 26/3 52/3 52/9 104/9 ?" at bounding box center [784, 178] width 490 height 232
click at [638, 175] on tspan "26" at bounding box center [630, 170] width 29 height 32
drag, startPoint x: 642, startPoint y: 356, endPoint x: 731, endPoint y: 358, distance: 89.0
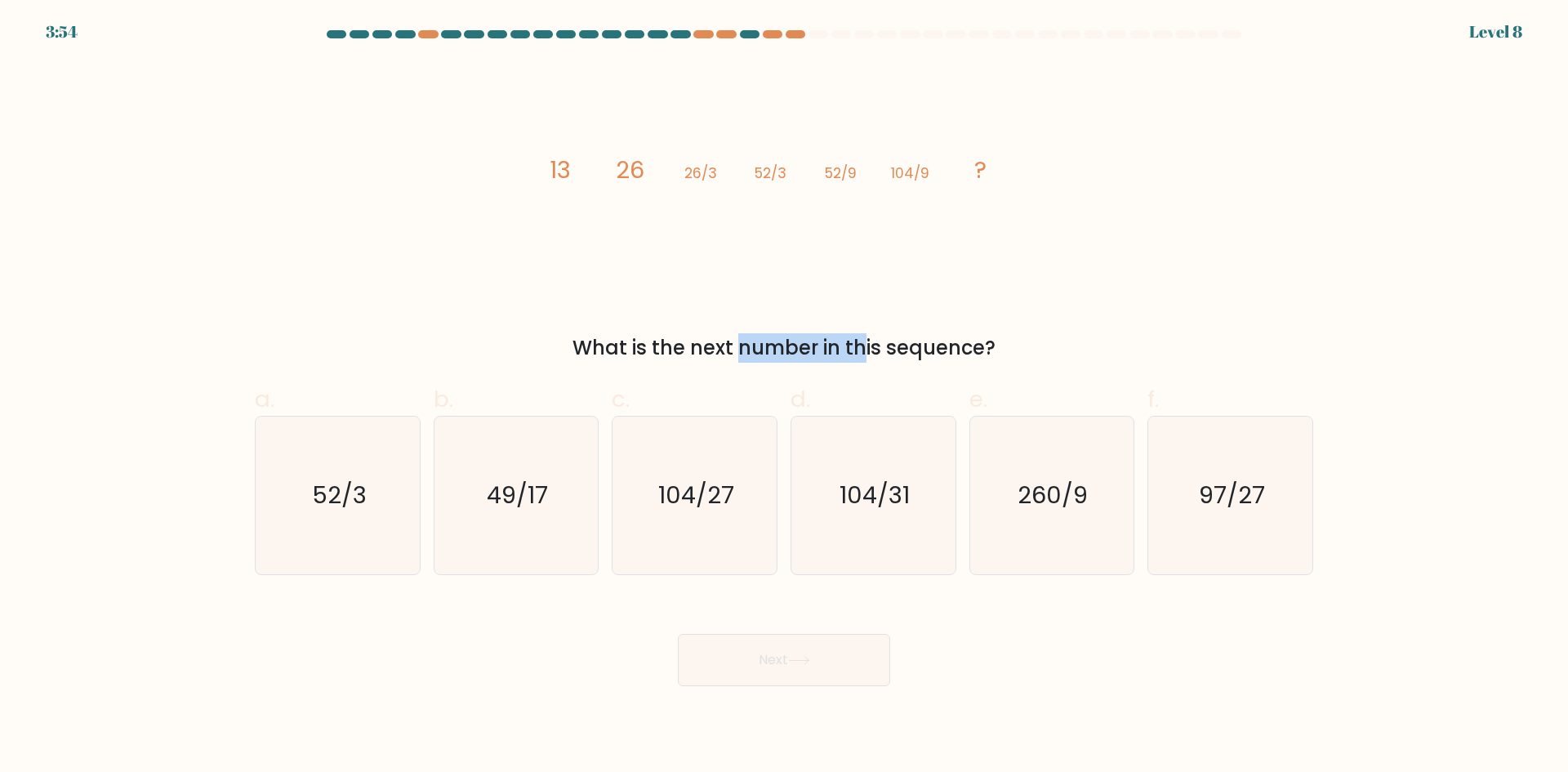
click at [731, 358] on div "What is the next number in this sequence?" at bounding box center [783, 348] width 1039 height 29
click at [651, 234] on icon "image/svg+xml 13 26 26/3 52/3 52/9 104/9 ?" at bounding box center [784, 178] width 490 height 232
drag, startPoint x: 568, startPoint y: 172, endPoint x: 597, endPoint y: 170, distance: 29.1
click at [585, 170] on icon "image/svg+xml 13 26 26/3 52/3 52/9 104/9 ?" at bounding box center [784, 178] width 490 height 232
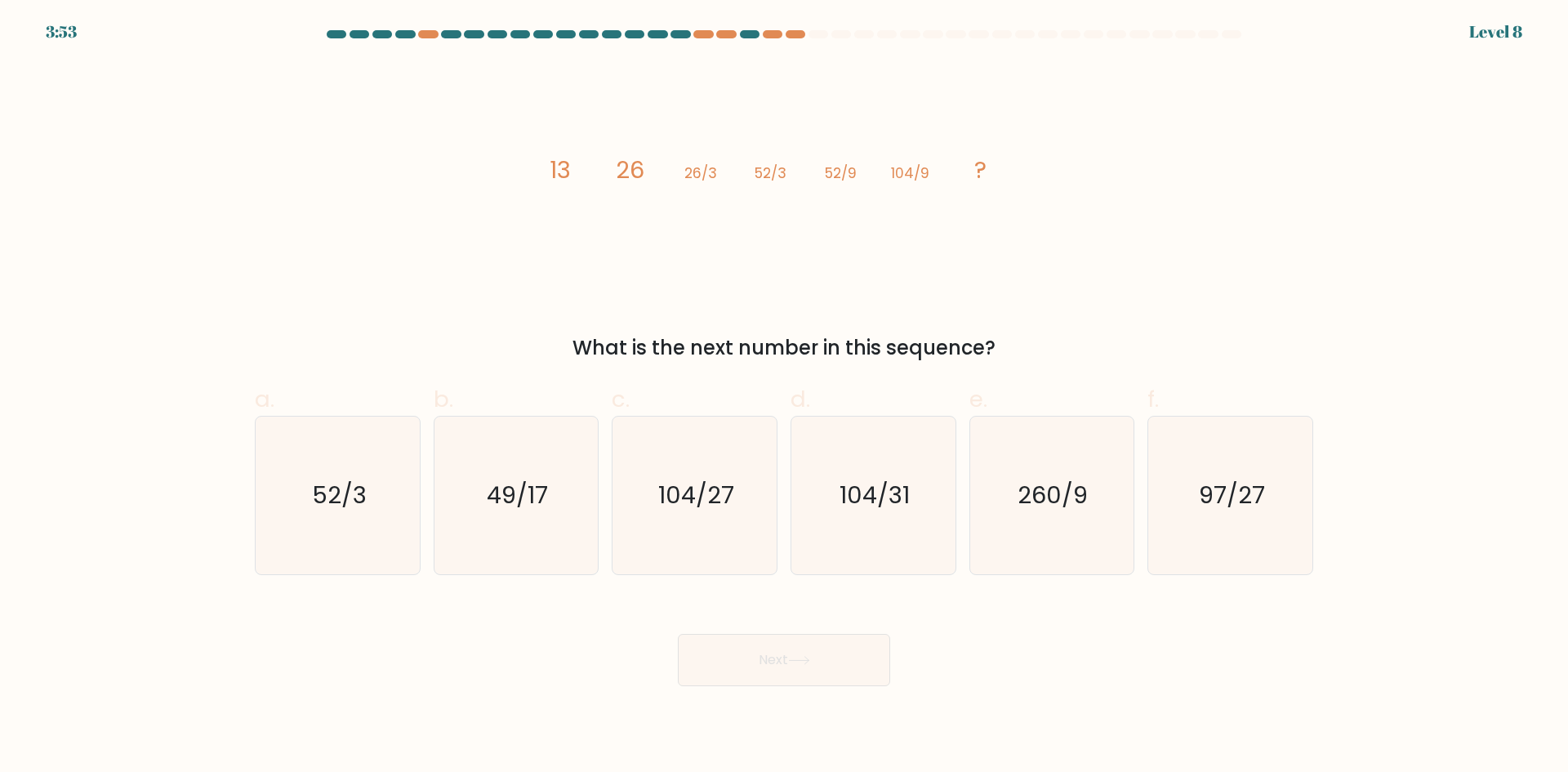
drag, startPoint x: 605, startPoint y: 173, endPoint x: 664, endPoint y: 192, distance: 62.0
click at [605, 174] on icon "image/svg+xml 13 26 26/3 52/3 52/9 104/9 ?" at bounding box center [784, 178] width 490 height 232
drag, startPoint x: 701, startPoint y: 172, endPoint x: 732, endPoint y: 176, distance: 31.3
click at [732, 176] on icon "image/svg+xml 13 26 26/3 52/3 52/9 104/9 ?" at bounding box center [784, 178] width 490 height 232
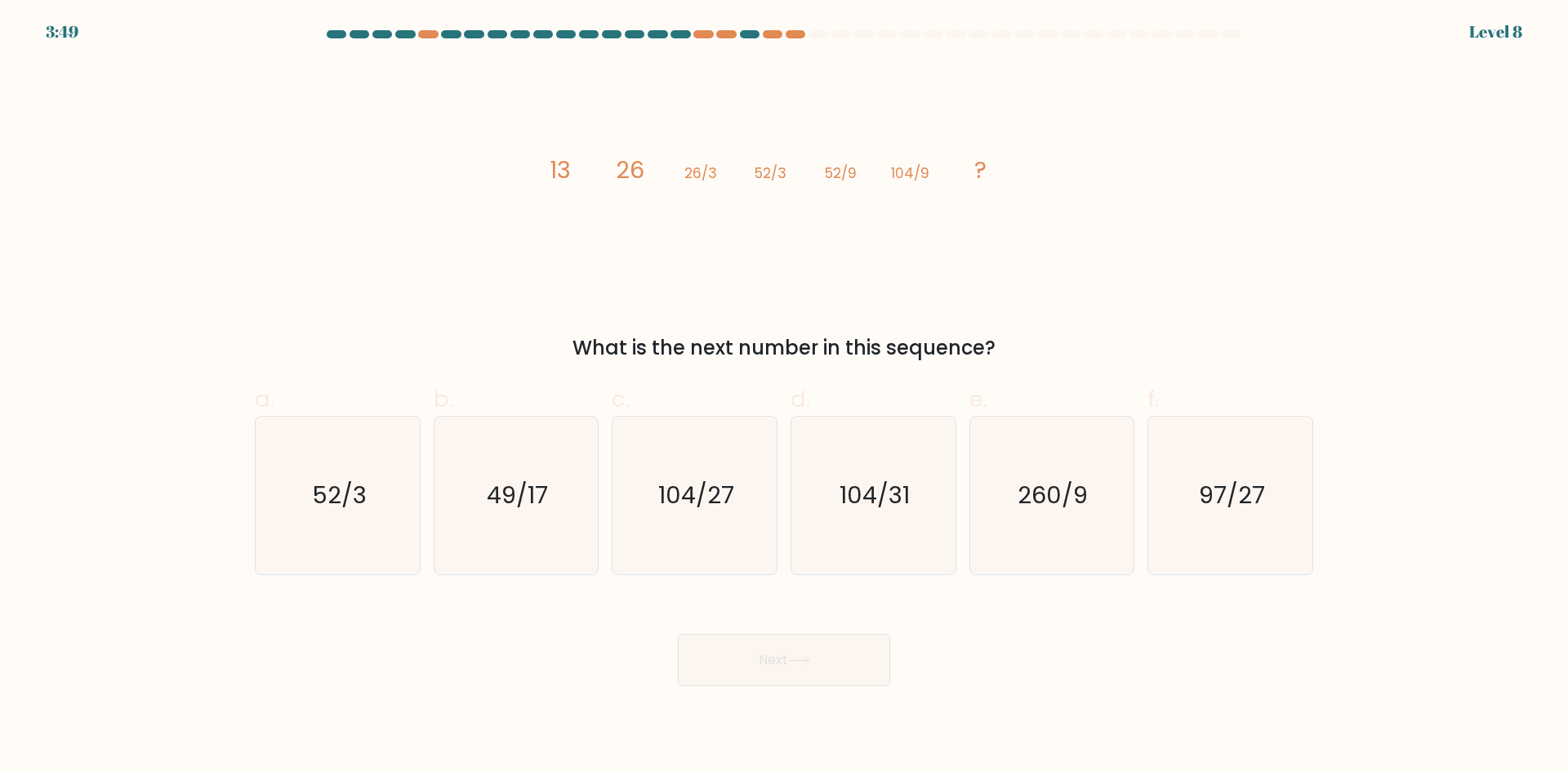
click at [669, 174] on icon "image/svg+xml 13 26 26/3 52/3 52/9 104/9 ?" at bounding box center [784, 178] width 490 height 232
click at [598, 172] on icon "image/svg+xml 13 26 26/3 52/3 52/9 104/9 ?" at bounding box center [784, 178] width 490 height 232
drag, startPoint x: 521, startPoint y: 170, endPoint x: 603, endPoint y: 174, distance: 82.1
click at [603, 174] on div "image/svg+xml 13 26 26/3 52/3 52/9 104/9 ? What is the next number in this sequ…" at bounding box center [784, 213] width 1078 height 300
click at [603, 174] on icon "image/svg+xml 13 26 26/3 52/3 52/9 104/9 ?" at bounding box center [784, 178] width 490 height 232
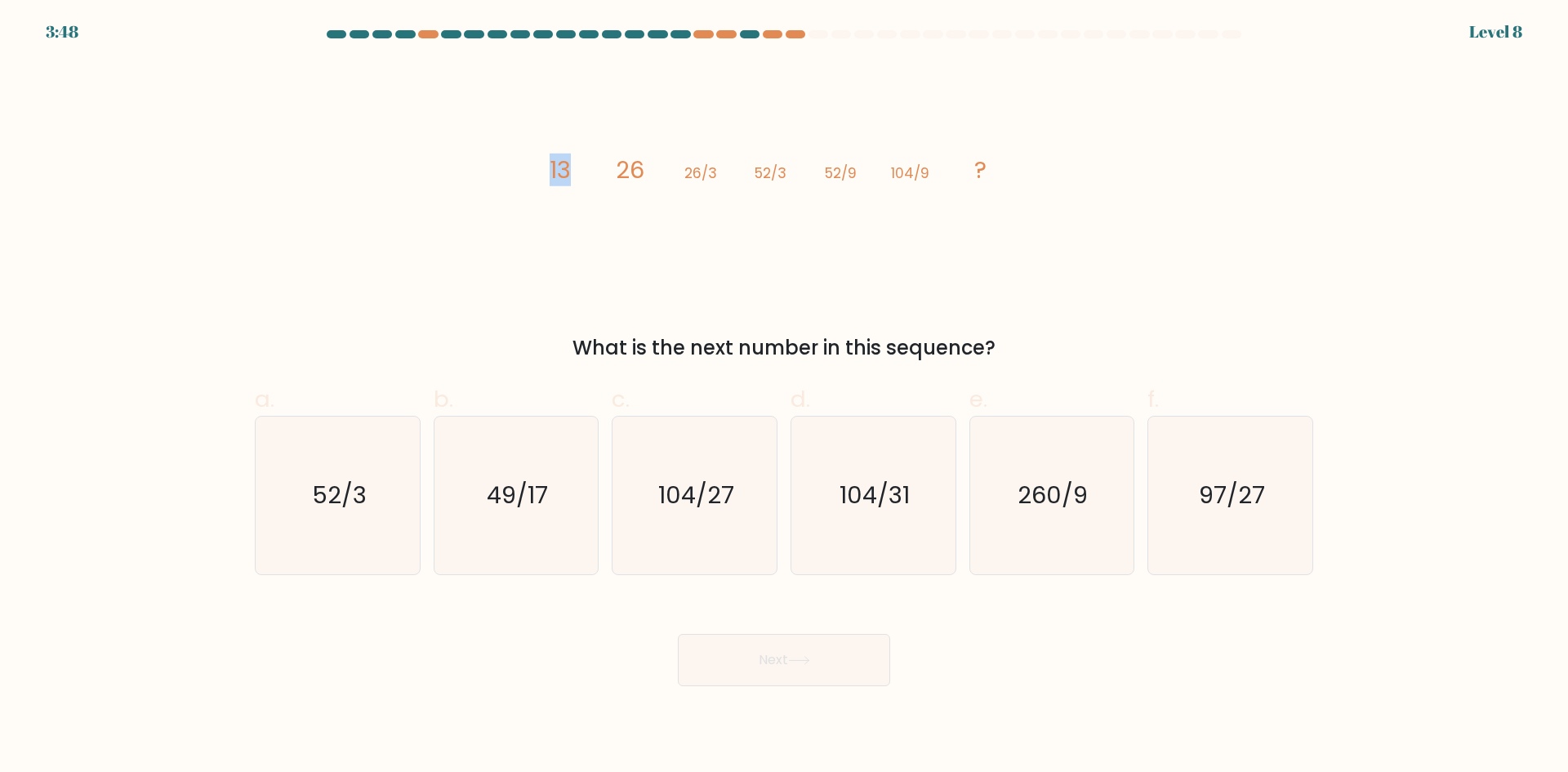
drag, startPoint x: 536, startPoint y: 177, endPoint x: 614, endPoint y: 174, distance: 78.1
click at [608, 174] on div "image/svg+xml 13 26 26/3 52/3 52/9 104/9 ? What is the next number in this sequ…" at bounding box center [784, 213] width 1078 height 300
click at [614, 174] on icon "image/svg+xml 13 26 26/3 52/3 52/9 104/9 ?" at bounding box center [784, 178] width 490 height 232
drag, startPoint x: 626, startPoint y: 174, endPoint x: 657, endPoint y: 175, distance: 31.0
click at [651, 175] on icon "image/svg+xml 13 26 26/3 52/3 52/9 104/9 ?" at bounding box center [784, 178] width 490 height 232
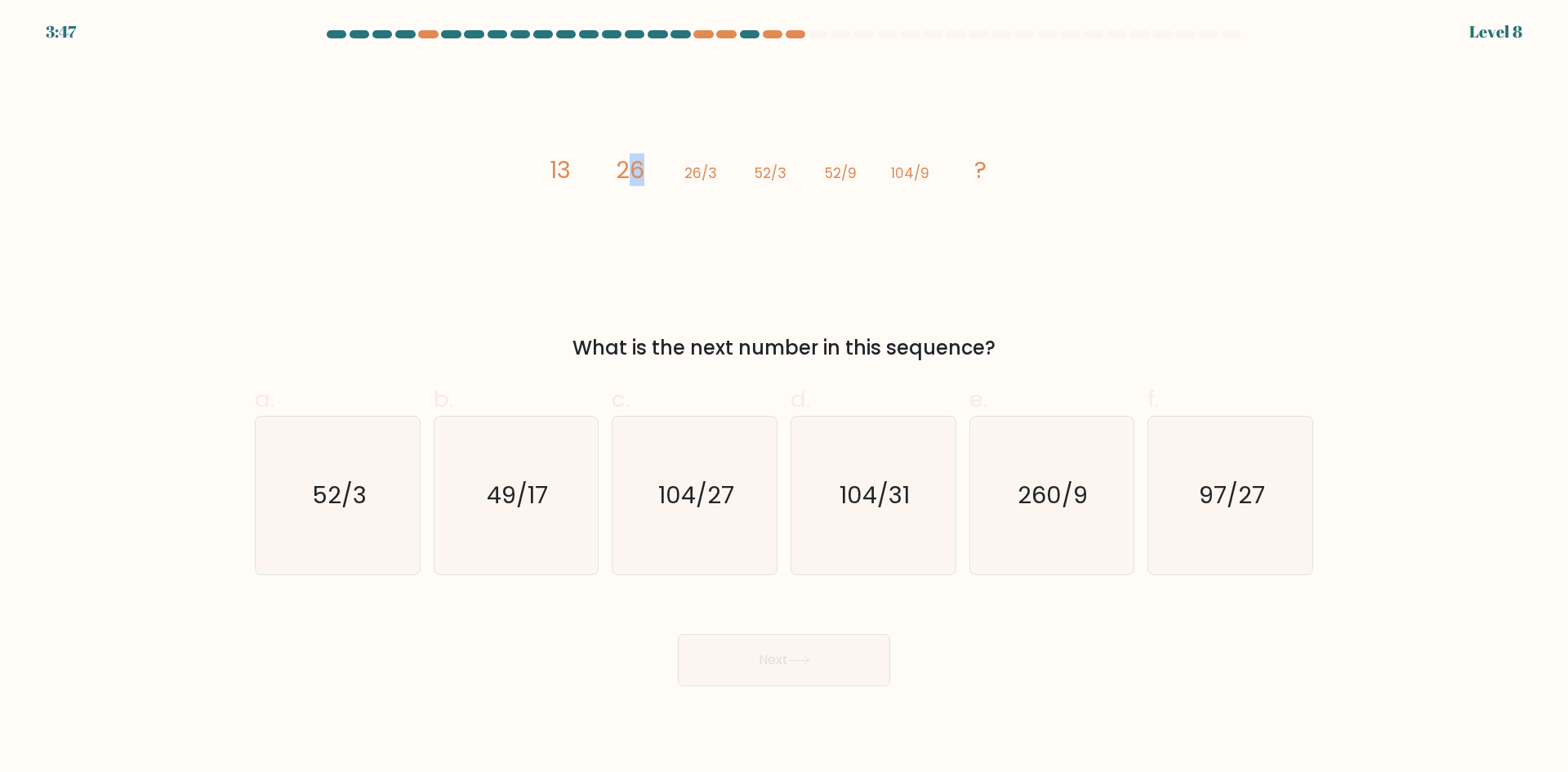
click at [657, 175] on icon "image/svg+xml 13 26 26/3 52/3 52/9 104/9 ?" at bounding box center [784, 178] width 490 height 232
click at [770, 178] on tspan "52/3" at bounding box center [771, 173] width 32 height 19
click at [767, 192] on icon "image/svg+xml 13 26 26/3 52/3 52/9 104/9 ?" at bounding box center [784, 178] width 490 height 232
drag, startPoint x: 680, startPoint y: 172, endPoint x: 699, endPoint y: 171, distance: 19.0
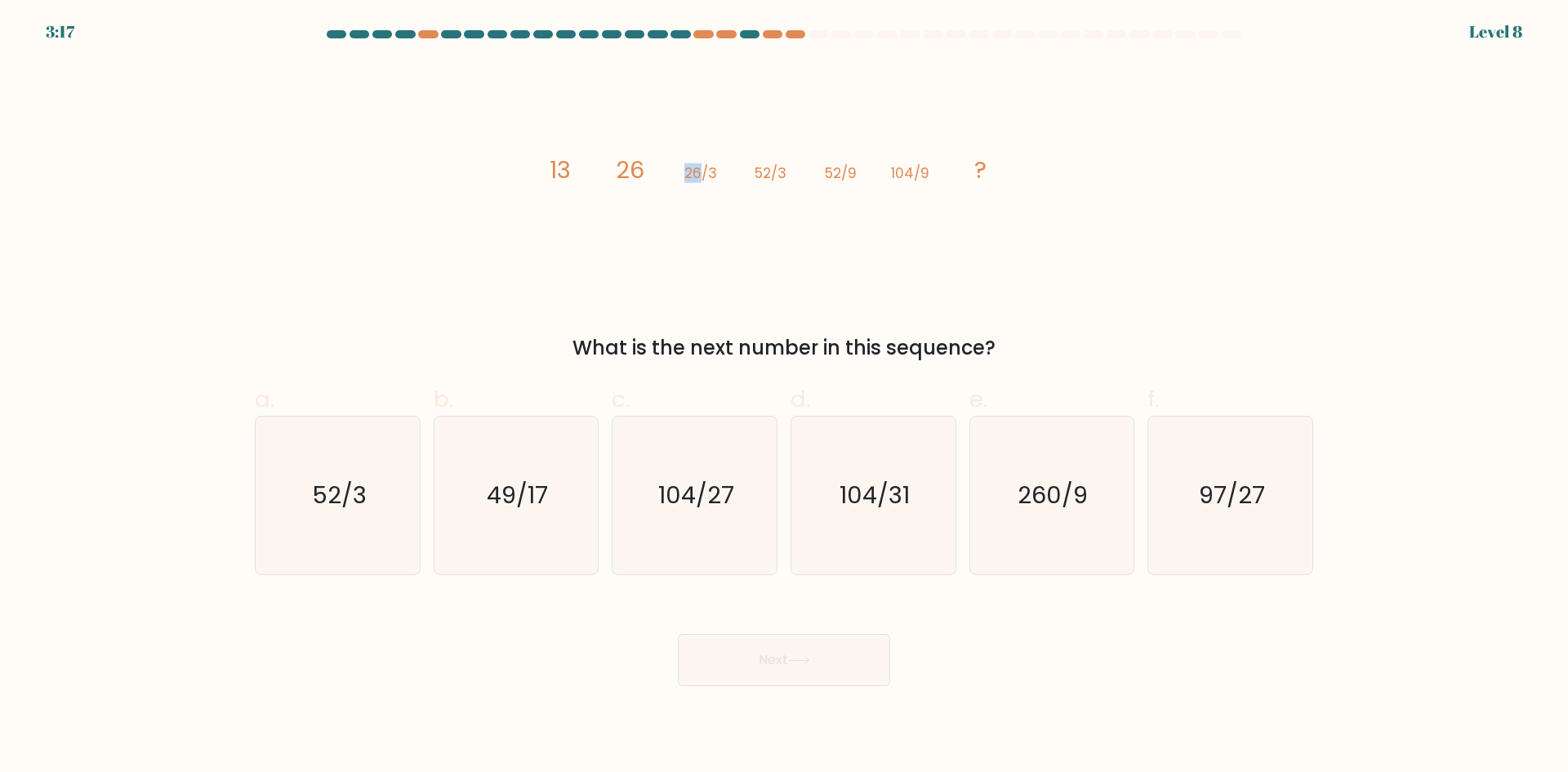
click at [699, 171] on icon "image/svg+xml 13 26 26/3 52/3 52/9 104/9 ?" at bounding box center [784, 178] width 490 height 232
click at [699, 171] on tspan "26/3" at bounding box center [701, 173] width 32 height 19
click at [715, 175] on tspan "26/3" at bounding box center [701, 173] width 32 height 19
drag, startPoint x: 675, startPoint y: 173, endPoint x: 693, endPoint y: 175, distance: 18.1
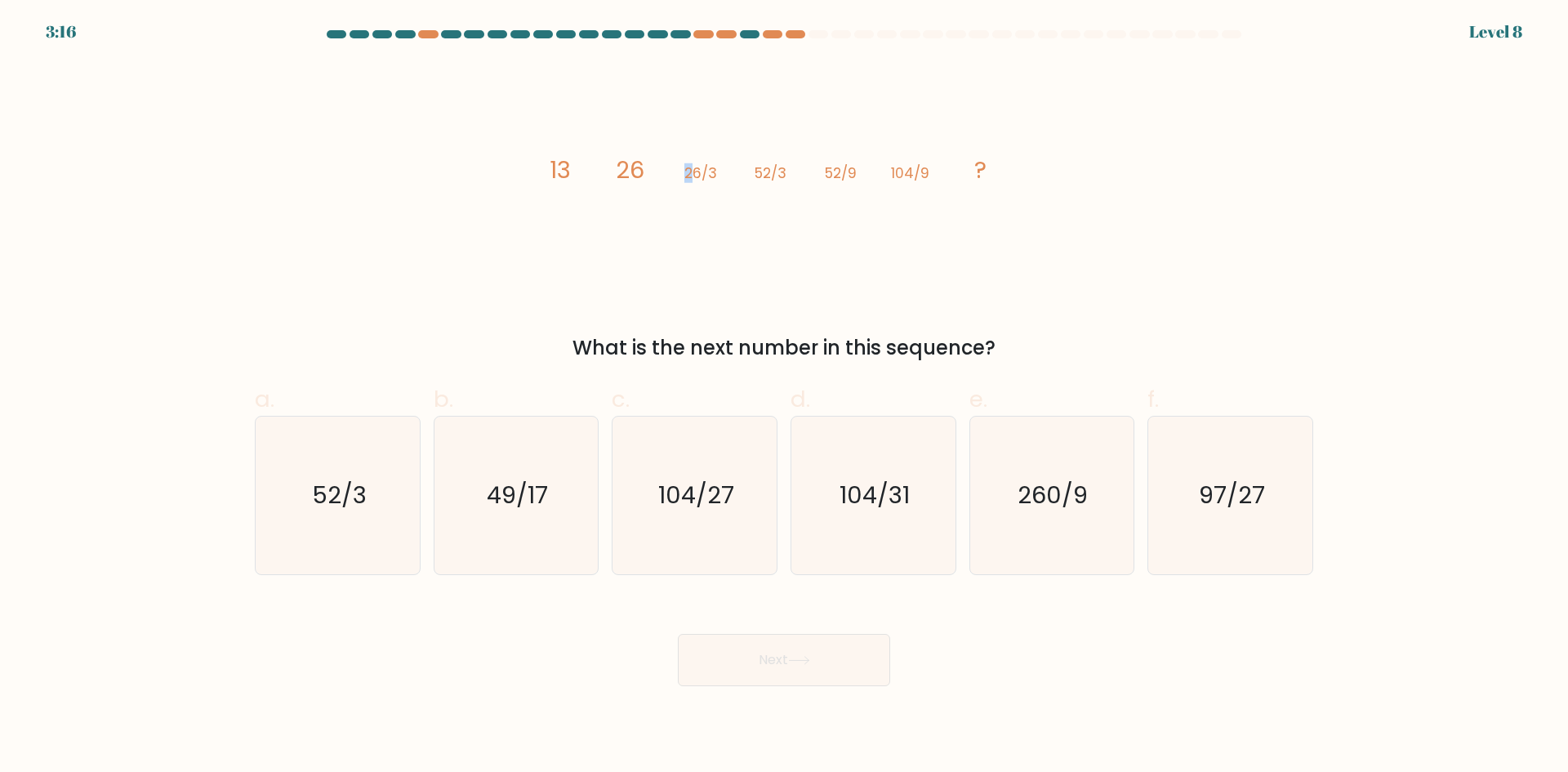
click at [693, 175] on icon "image/svg+xml 13 26 26/3 52/3 52/9 104/9 ?" at bounding box center [784, 178] width 490 height 232
click at [706, 177] on tspan "26/3" at bounding box center [701, 173] width 32 height 19
drag, startPoint x: 757, startPoint y: 172, endPoint x: 771, endPoint y: 173, distance: 14.0
click at [771, 173] on tspan "52/3" at bounding box center [771, 173] width 32 height 19
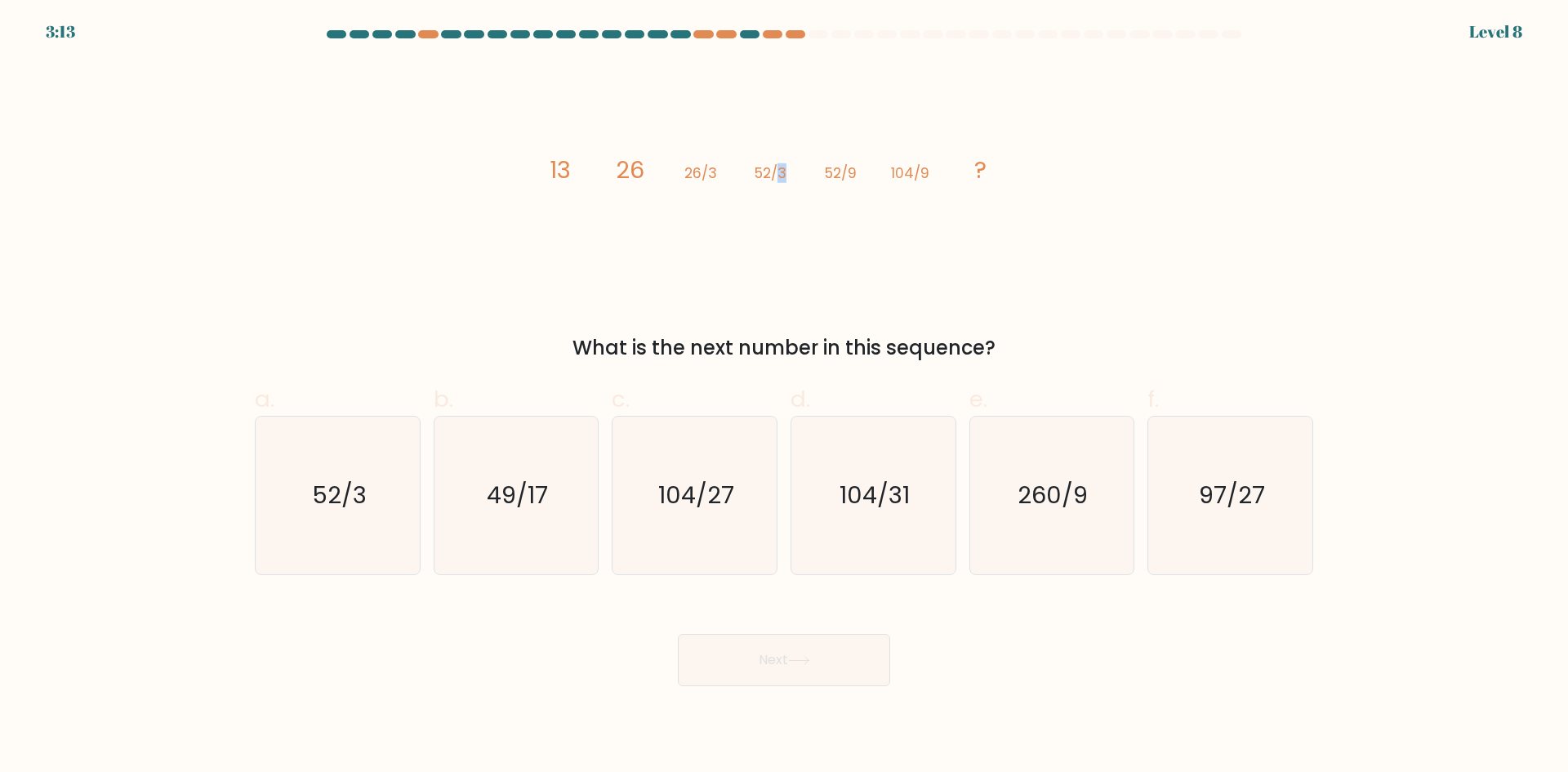
click at [786, 174] on tspan "52/3" at bounding box center [771, 173] width 32 height 19
click at [840, 172] on tspan "52/9" at bounding box center [841, 173] width 32 height 19
drag, startPoint x: 694, startPoint y: 164, endPoint x: 708, endPoint y: 170, distance: 15.2
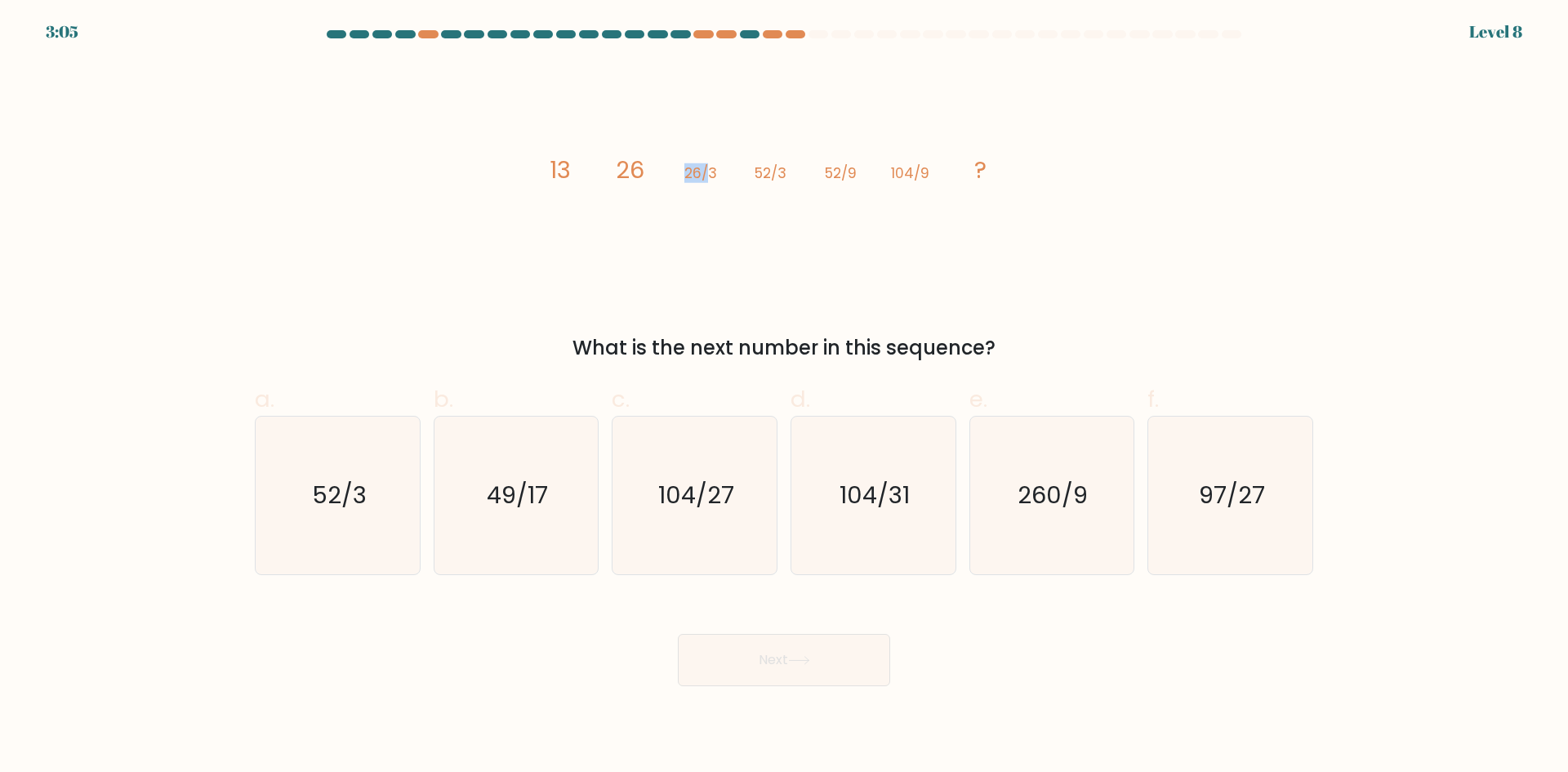
click at [708, 170] on icon "image/svg+xml 13 26 26/3 52/3 52/9 104/9 ?" at bounding box center [784, 178] width 490 height 232
click at [708, 170] on tspan "26/3" at bounding box center [701, 173] width 32 height 19
drag, startPoint x: 676, startPoint y: 173, endPoint x: 710, endPoint y: 173, distance: 34.0
click at [710, 173] on icon "image/svg+xml 13 26 26/3 52/3 52/9 104/9 ?" at bounding box center [784, 178] width 490 height 232
click at [710, 173] on tspan "26/3" at bounding box center [701, 173] width 32 height 19
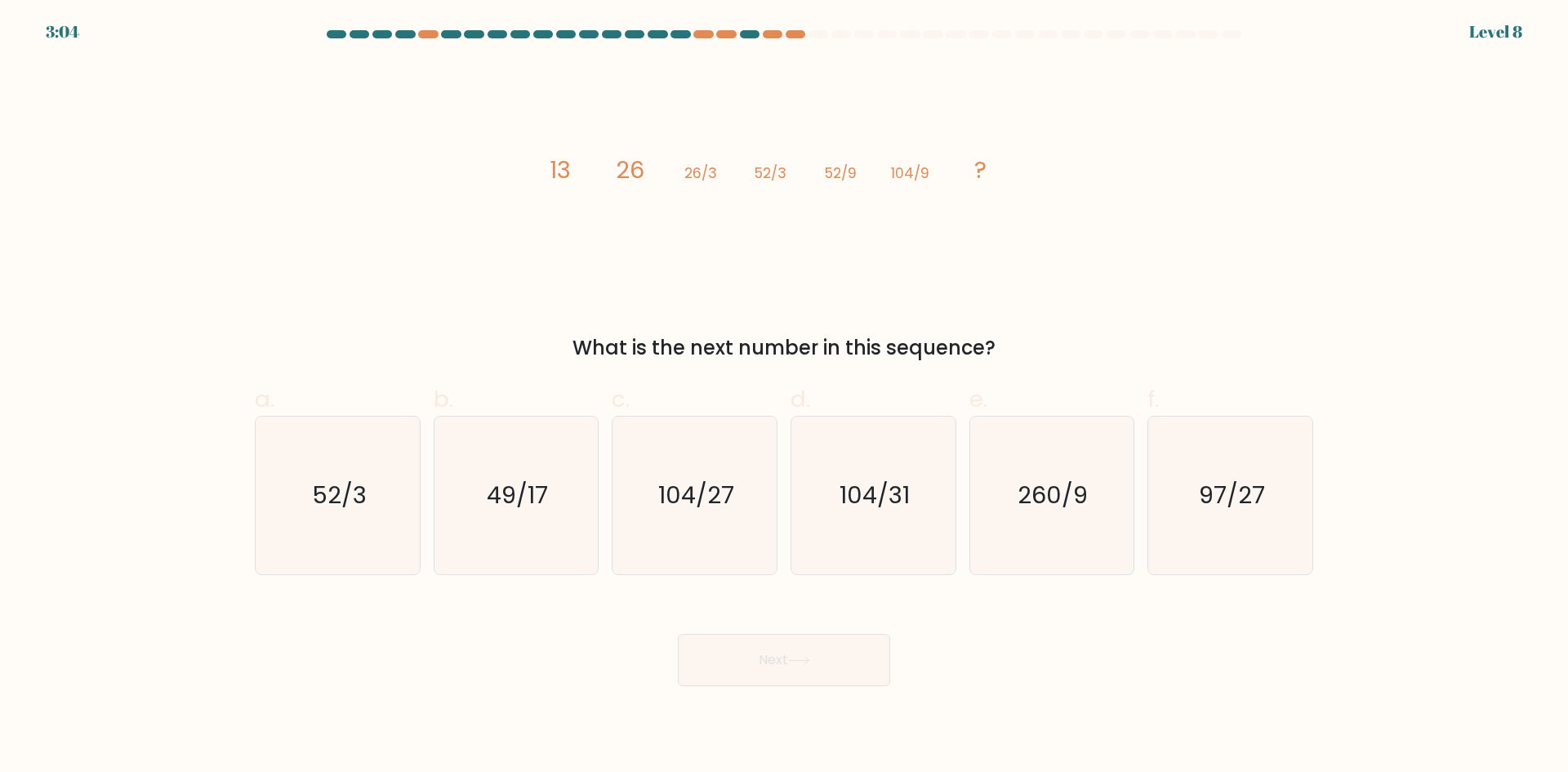
click at [732, 191] on icon "image/svg+xml 13 26 26/3 52/3 52/9 104/9 ?" at bounding box center [784, 178] width 490 height 232
drag, startPoint x: 748, startPoint y: 171, endPoint x: 792, endPoint y: 171, distance: 44.0
click at [792, 171] on icon "image/svg+xml 13 26 26/3 52/3 52/9 104/9 ?" at bounding box center [784, 178] width 490 height 232
drag, startPoint x: 754, startPoint y: 166, endPoint x: 777, endPoint y: 167, distance: 23.0
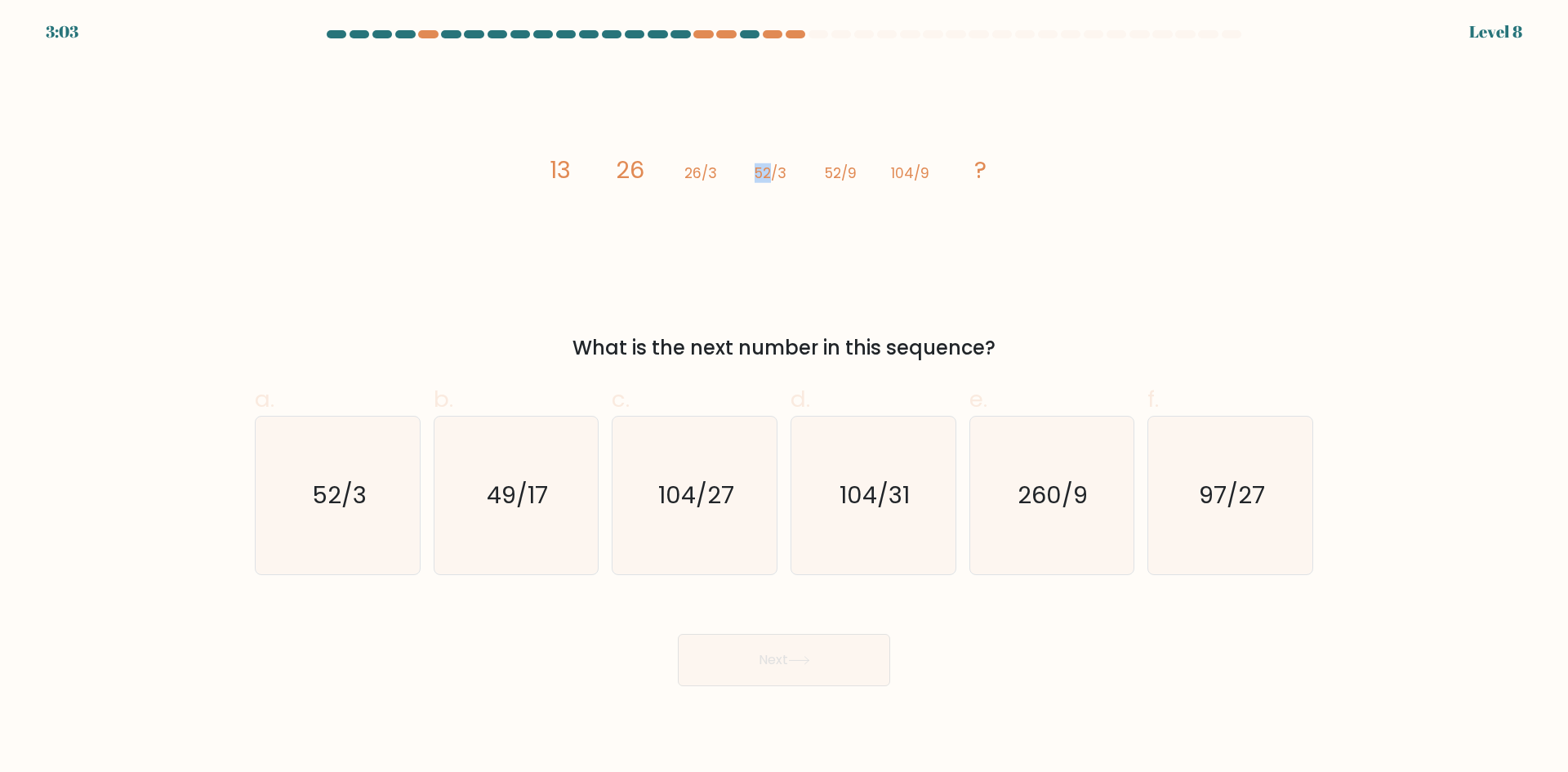
click at [777, 167] on icon "image/svg+xml 13 26 26/3 52/3 52/9 104/9 ?" at bounding box center [784, 178] width 490 height 232
click at [778, 167] on tspan "52/3" at bounding box center [771, 173] width 32 height 19
drag, startPoint x: 687, startPoint y: 180, endPoint x: 701, endPoint y: 181, distance: 14.0
click at [701, 181] on tspan "26/3" at bounding box center [701, 173] width 32 height 19
click at [701, 184] on icon "image/svg+xml 13 26 26/3 52/3 52/9 104/9 ?" at bounding box center [784, 178] width 490 height 232
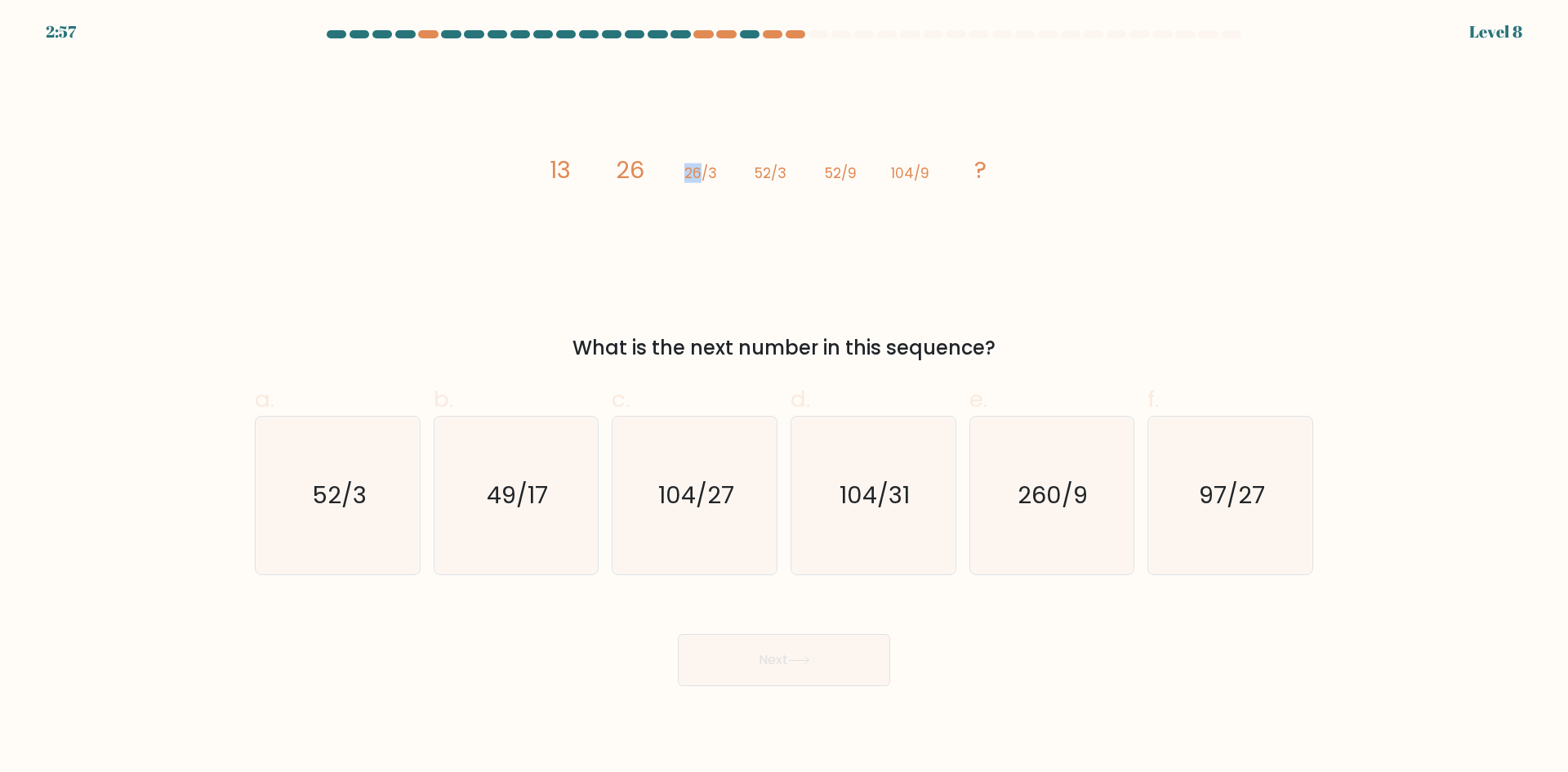
drag, startPoint x: 685, startPoint y: 179, endPoint x: 699, endPoint y: 179, distance: 14.0
click at [699, 179] on tspan "26/3" at bounding box center [701, 173] width 32 height 19
click at [745, 182] on icon "image/svg+xml 13 26 26/3 52/3 52/9 104/9 ?" at bounding box center [784, 178] width 490 height 232
drag, startPoint x: 751, startPoint y: 175, endPoint x: 769, endPoint y: 177, distance: 18.1
click at [769, 177] on icon "image/svg+xml 13 26 26/3 52/3 52/9 104/9 ?" at bounding box center [784, 178] width 490 height 232
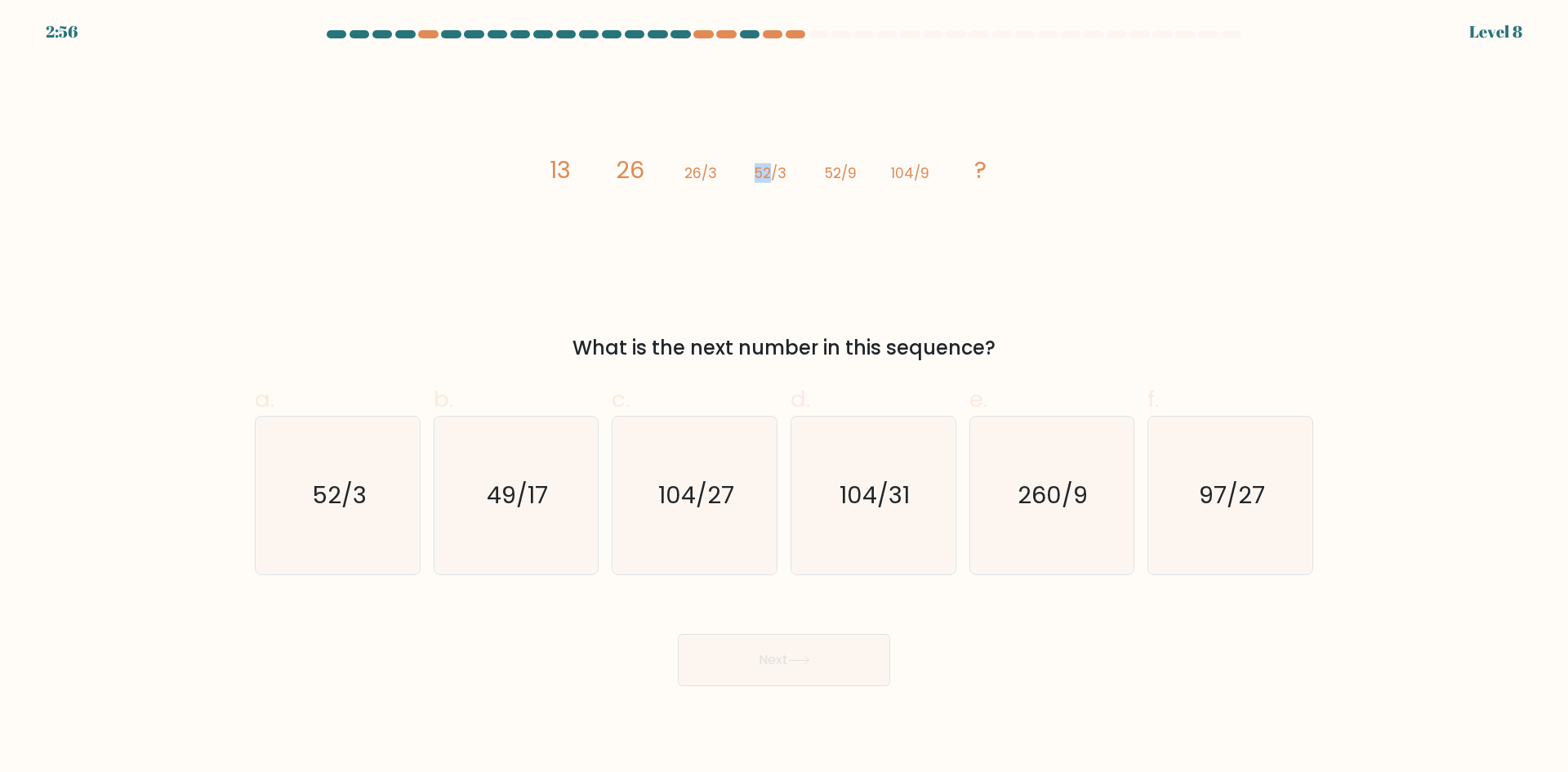
click at [769, 177] on tspan "52/3" at bounding box center [771, 173] width 32 height 19
drag, startPoint x: 723, startPoint y: 170, endPoint x: 705, endPoint y: 170, distance: 18.0
click at [705, 170] on icon "image/svg+xml 13 26 26/3 52/3 52/9 104/9 ?" at bounding box center [784, 178] width 490 height 232
click at [705, 170] on tspan "26/3" at bounding box center [701, 173] width 32 height 19
click at [758, 170] on tspan "52/3" at bounding box center [771, 173] width 32 height 19
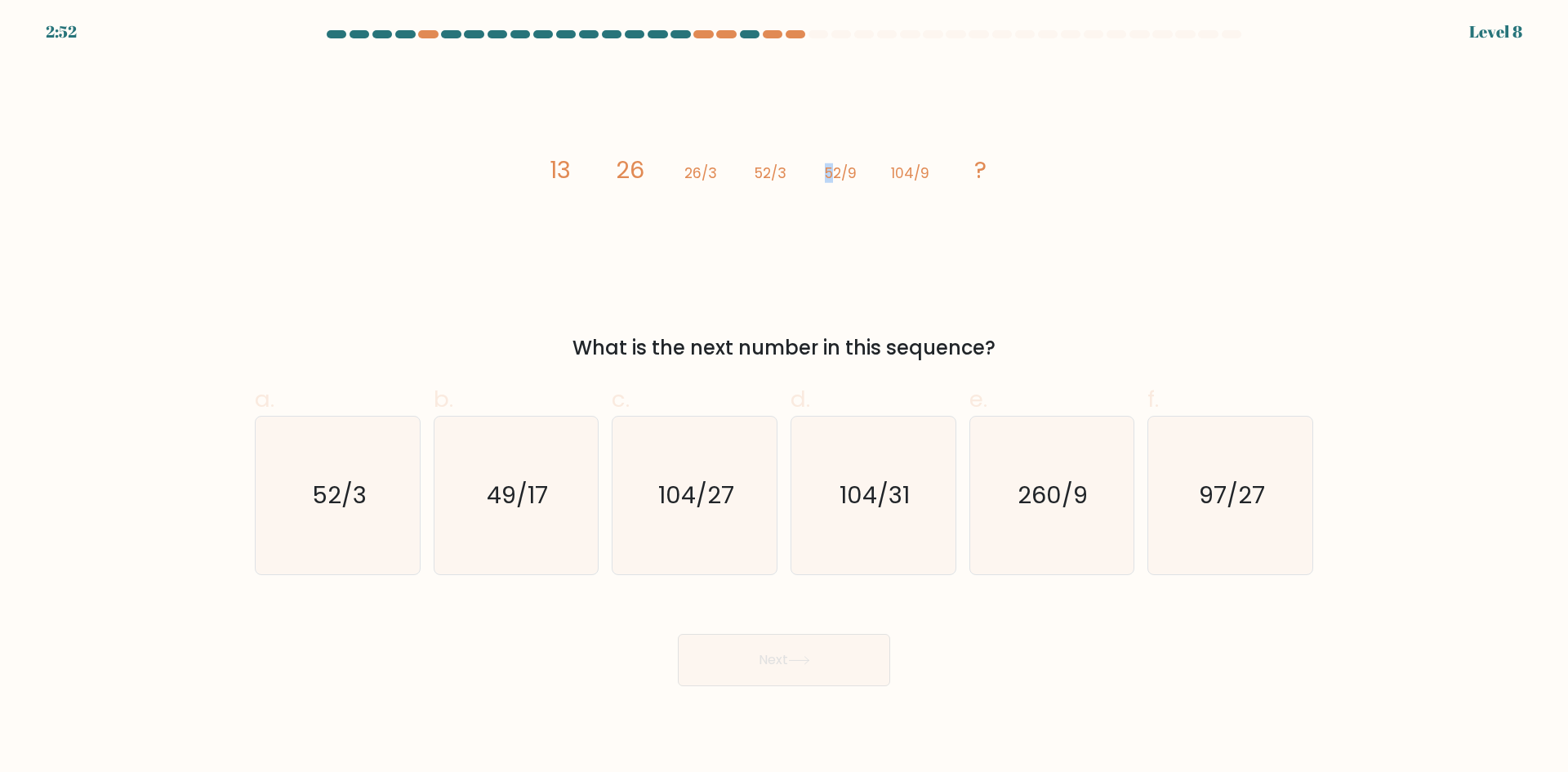
drag, startPoint x: 823, startPoint y: 171, endPoint x: 835, endPoint y: 173, distance: 12.2
click at [835, 173] on icon "image/svg+xml 13 26 26/3 52/3 52/9 104/9 ?" at bounding box center [784, 178] width 490 height 232
click at [835, 173] on tspan "52/9" at bounding box center [841, 173] width 32 height 19
click at [780, 174] on tspan "52/3" at bounding box center [771, 173] width 32 height 19
click at [853, 185] on icon "image/svg+xml 13 26 26/3 52/3 52/9 104/9 ?" at bounding box center [784, 178] width 490 height 232
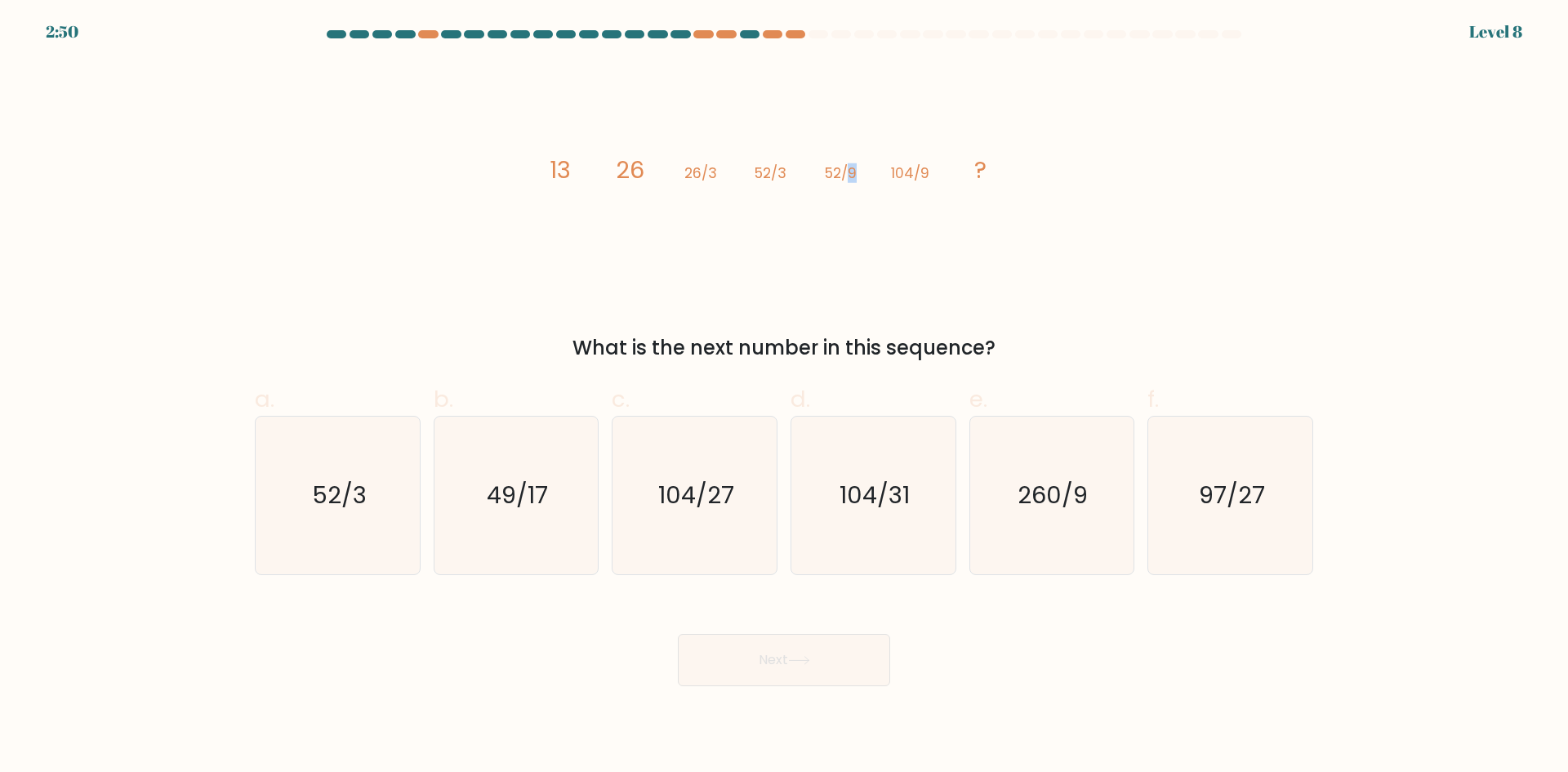
click at [852, 175] on icon "image/svg+xml 13 26 26/3 52/3 52/9 104/9 ?" at bounding box center [784, 178] width 490 height 232
click at [855, 177] on tspan "52/9" at bounding box center [841, 173] width 32 height 19
click at [782, 173] on tspan "52/3" at bounding box center [771, 173] width 32 height 19
click at [688, 487] on text "104/27" at bounding box center [696, 494] width 76 height 32
click at [784, 397] on input "c. 104/27" at bounding box center [784, 392] width 1 height 11
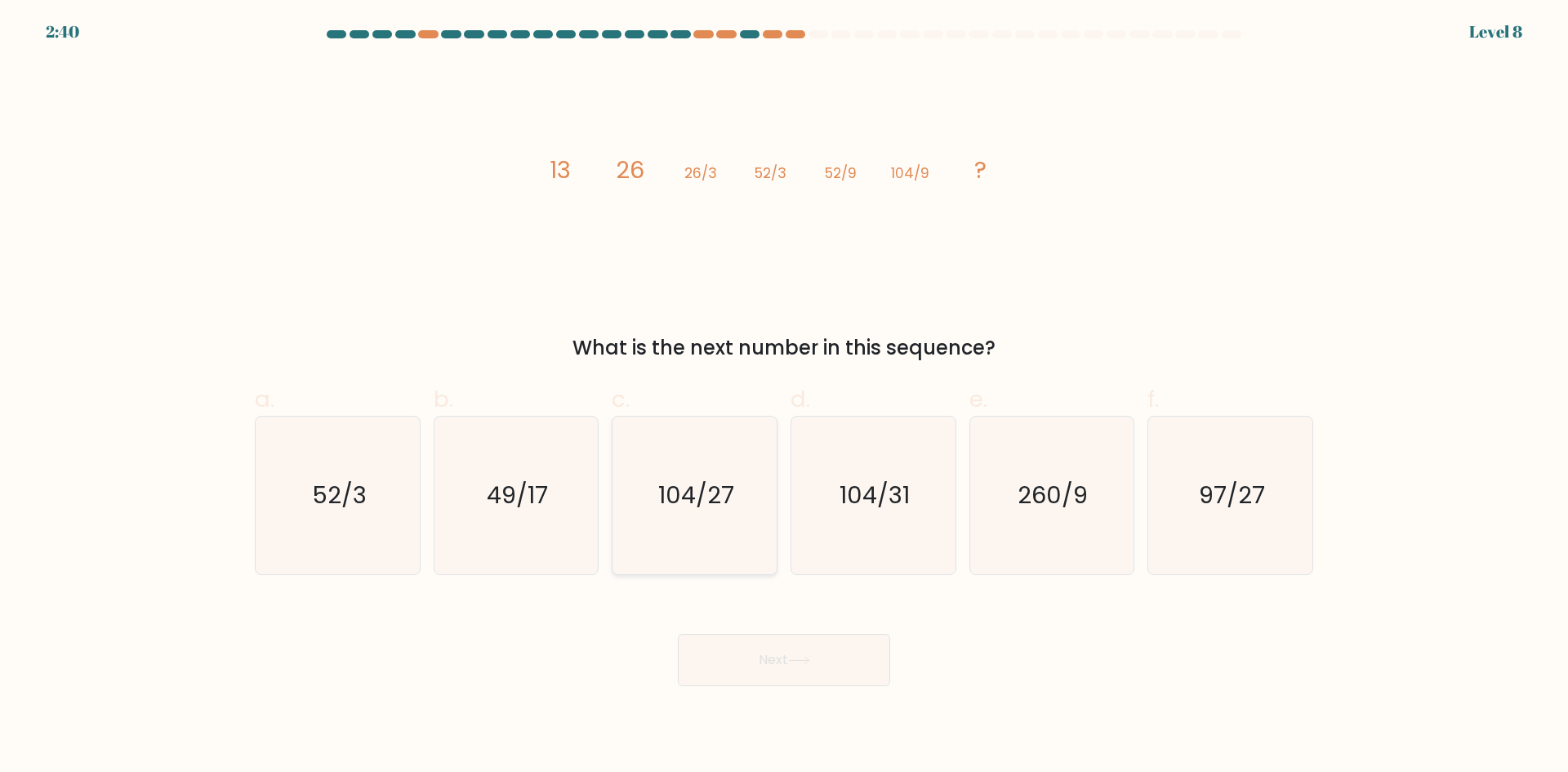
radio input "true"
click at [824, 667] on button "Next" at bounding box center [784, 660] width 212 height 53
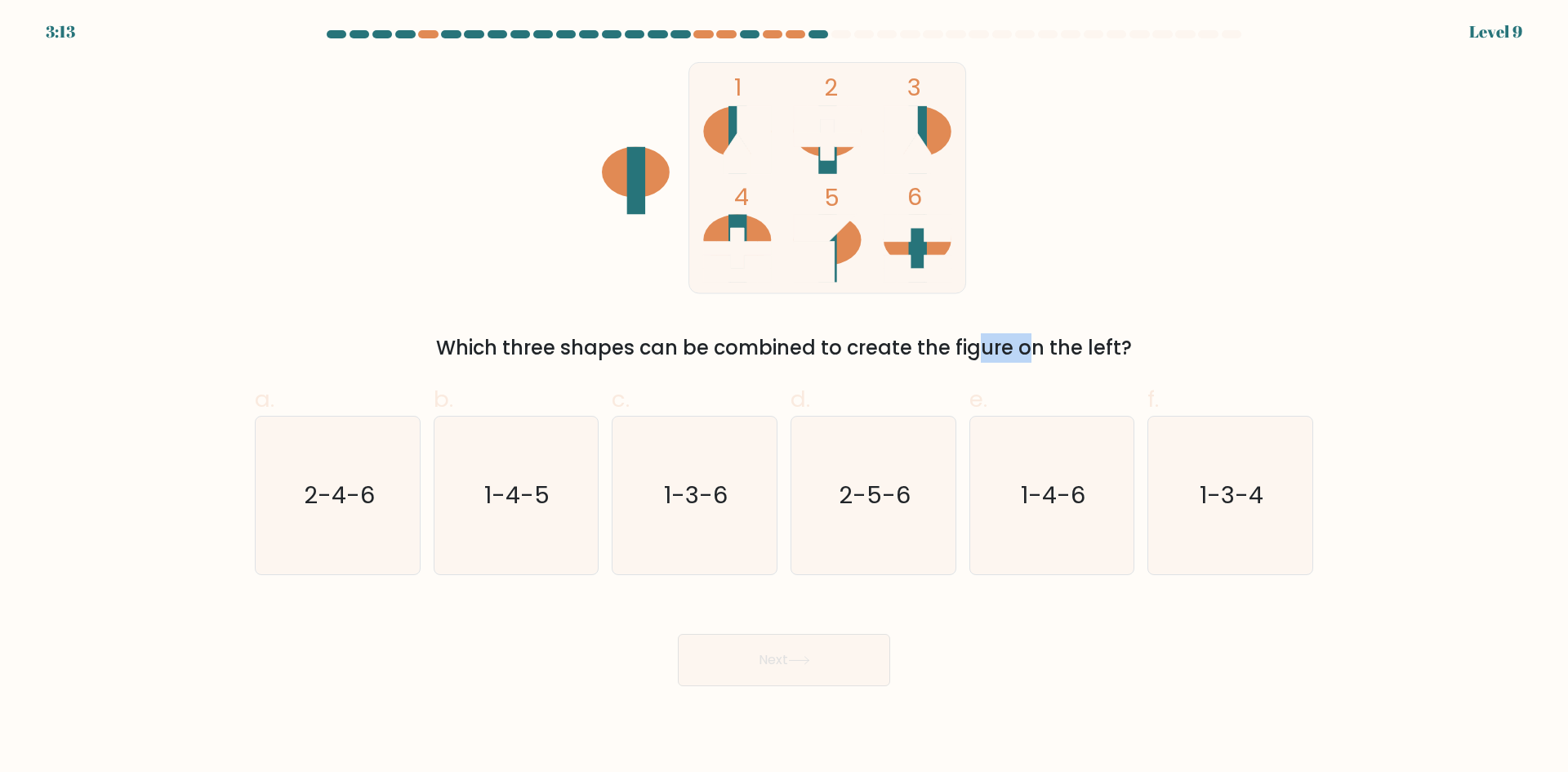
drag, startPoint x: 877, startPoint y: 357, endPoint x: 906, endPoint y: 351, distance: 29.6
click at [904, 351] on div "Which three shapes can be combined to create the figure on the left?" at bounding box center [783, 348] width 1039 height 29
click at [906, 351] on div "Which three shapes can be combined to create the figure on the left?" at bounding box center [783, 348] width 1039 height 29
click at [737, 288] on rect at bounding box center [827, 177] width 277 height 231
click at [1259, 470] on icon "1-3-4" at bounding box center [1231, 496] width 158 height 158
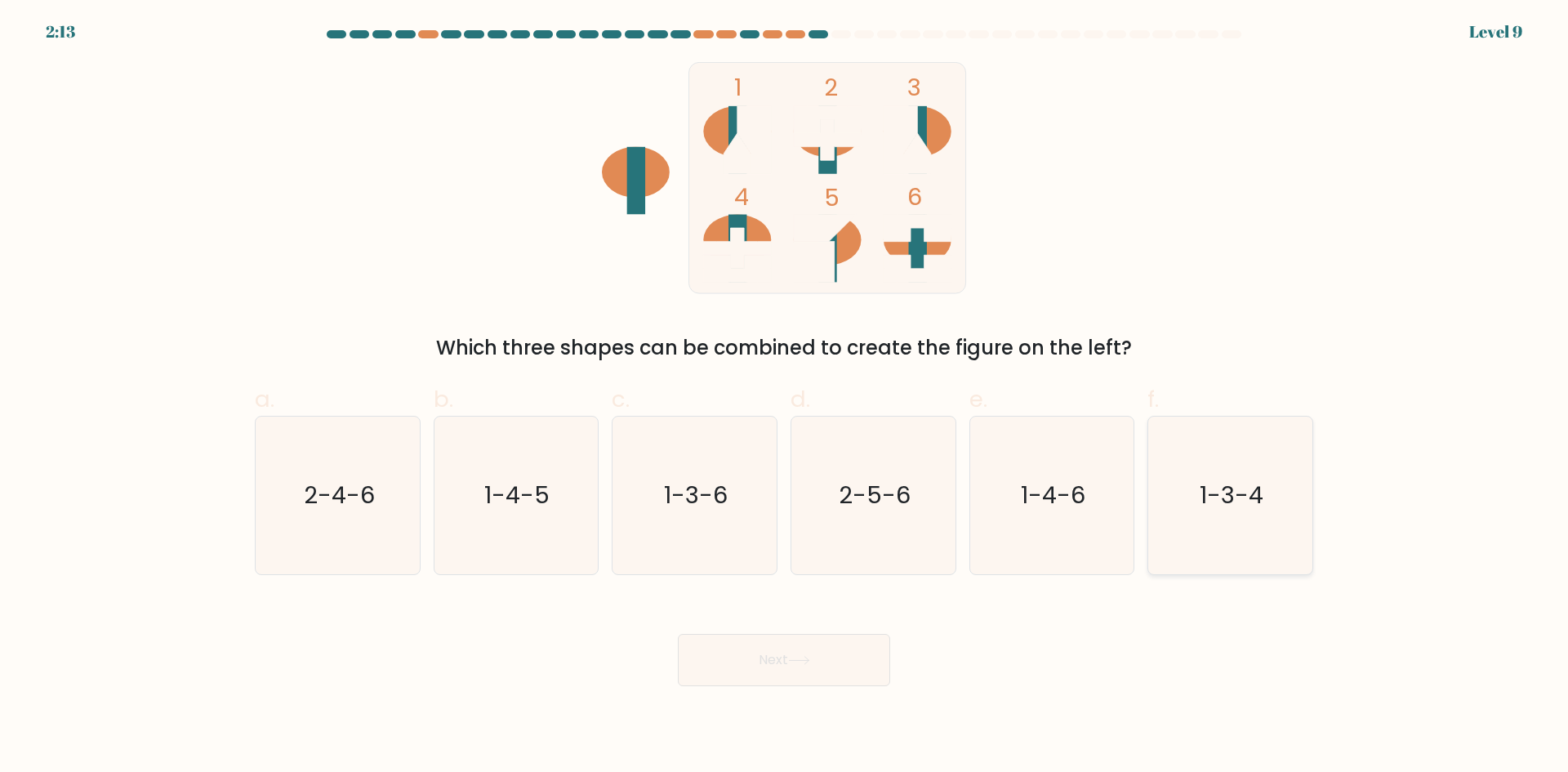
click at [785, 397] on input "f. 1-3-4" at bounding box center [784, 392] width 1 height 11
radio input "true"
click at [1156, 303] on div "1 2 3 4 5 6 Which three shapes can be combined to create the figure on the left?" at bounding box center [784, 213] width 1078 height 300
drag, startPoint x: 651, startPoint y: 482, endPoint x: 713, endPoint y: 528, distance: 77.2
click at [651, 482] on icon "1-3-6" at bounding box center [695, 496] width 158 height 158
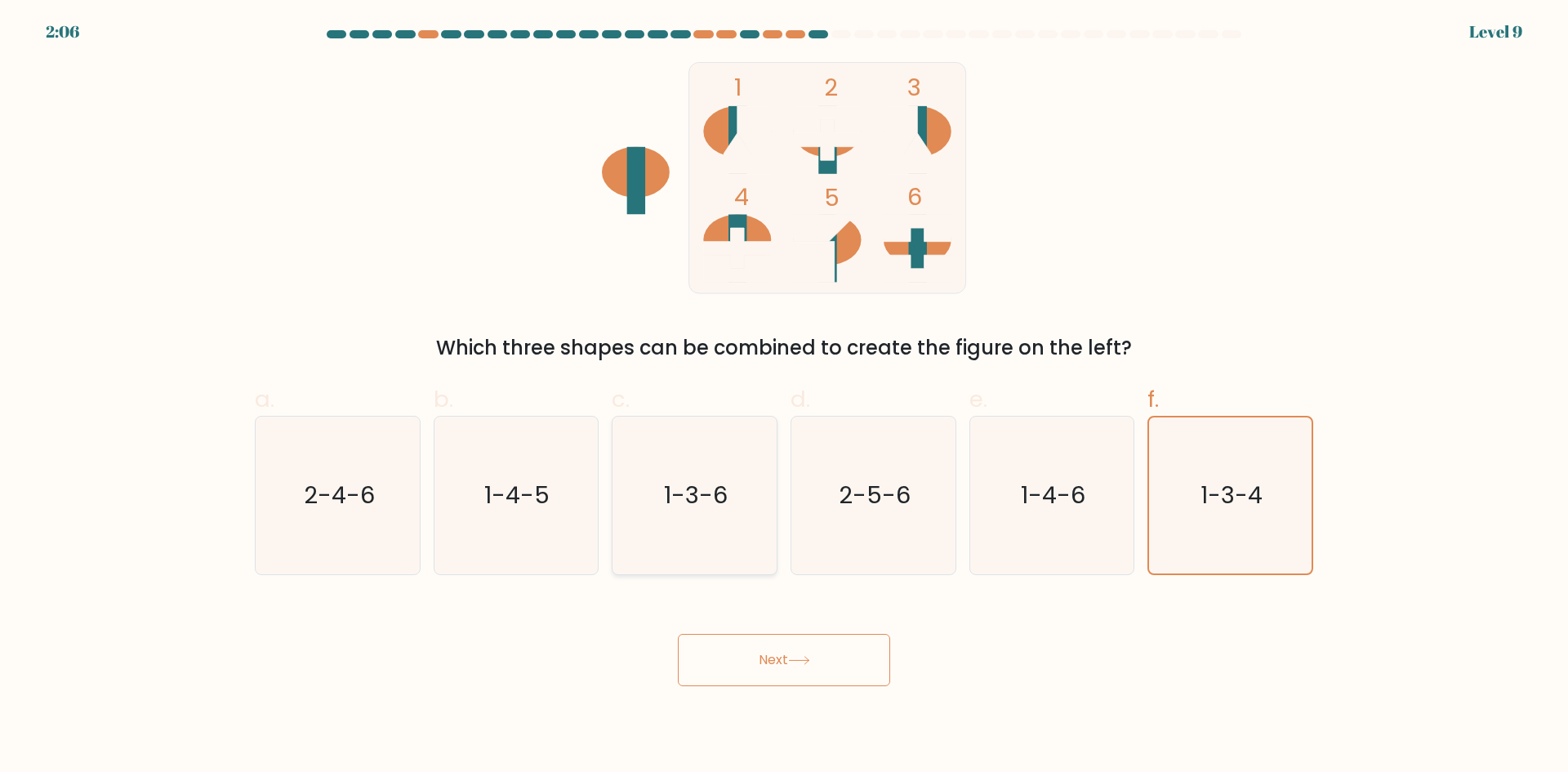
click at [784, 397] on input "c. 1-3-6" at bounding box center [784, 392] width 1 height 11
radio input "true"
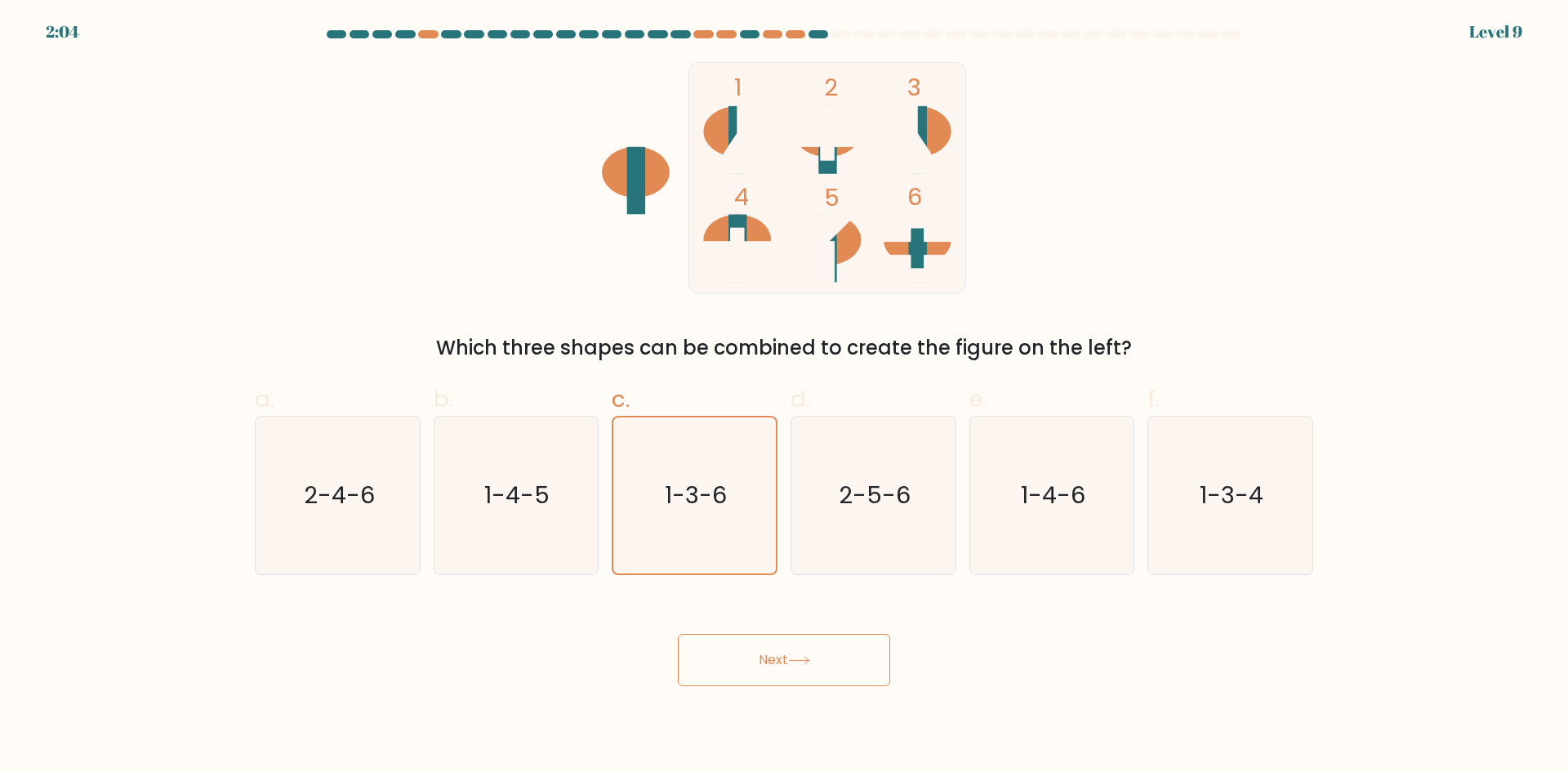
click at [826, 667] on button "Next" at bounding box center [784, 660] width 212 height 53
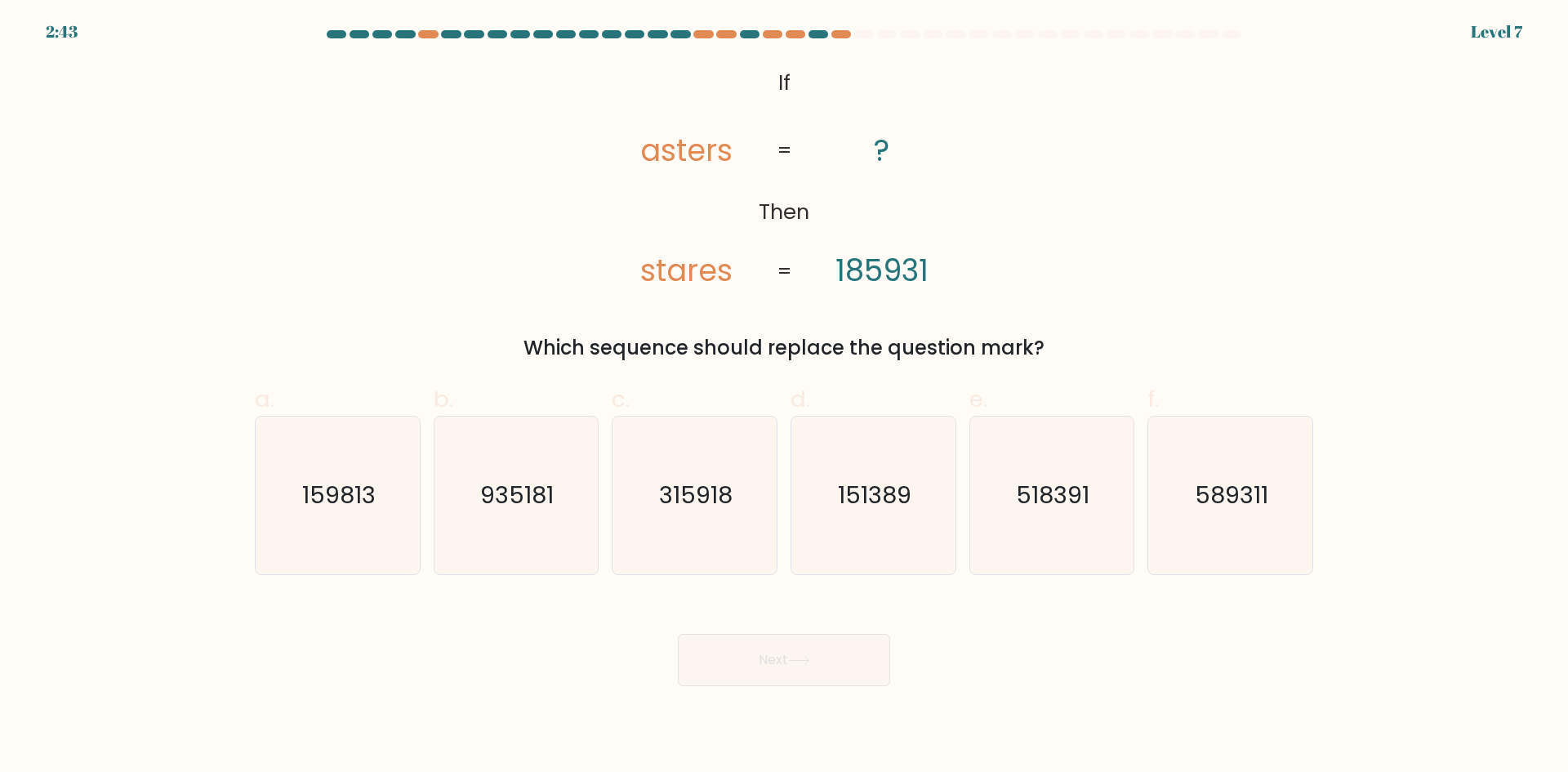
drag, startPoint x: 665, startPoint y: 276, endPoint x: 675, endPoint y: 276, distance: 10.0
click at [675, 276] on tspan "stares" at bounding box center [686, 271] width 92 height 42
click at [880, 269] on tspan "185931" at bounding box center [882, 271] width 93 height 42
click at [831, 139] on icon "@import url('https://fonts.googleapis.com/css?family=Abril+Fatface:400,100,100i…" at bounding box center [784, 178] width 376 height 232
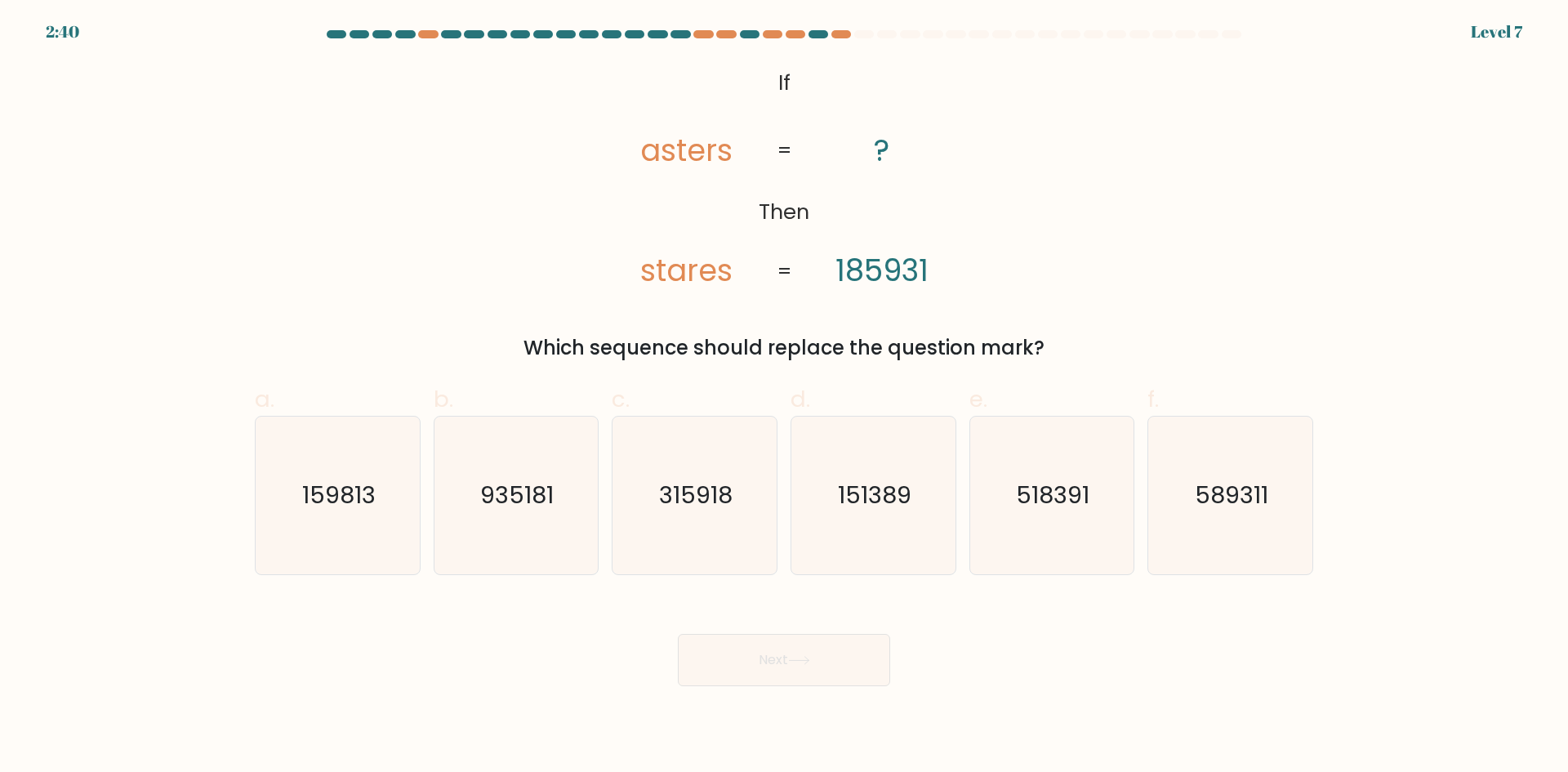
click at [834, 280] on icon "@import url('https://fonts.googleapis.com/css?family=Abril+Fatface:400,100,100i…" at bounding box center [784, 178] width 376 height 232
click at [855, 284] on tspan "185931" at bounding box center [882, 271] width 93 height 42
click at [651, 148] on tspan "asters" at bounding box center [686, 150] width 92 height 42
drag, startPoint x: 877, startPoint y: 278, endPoint x: 864, endPoint y: 278, distance: 13.0
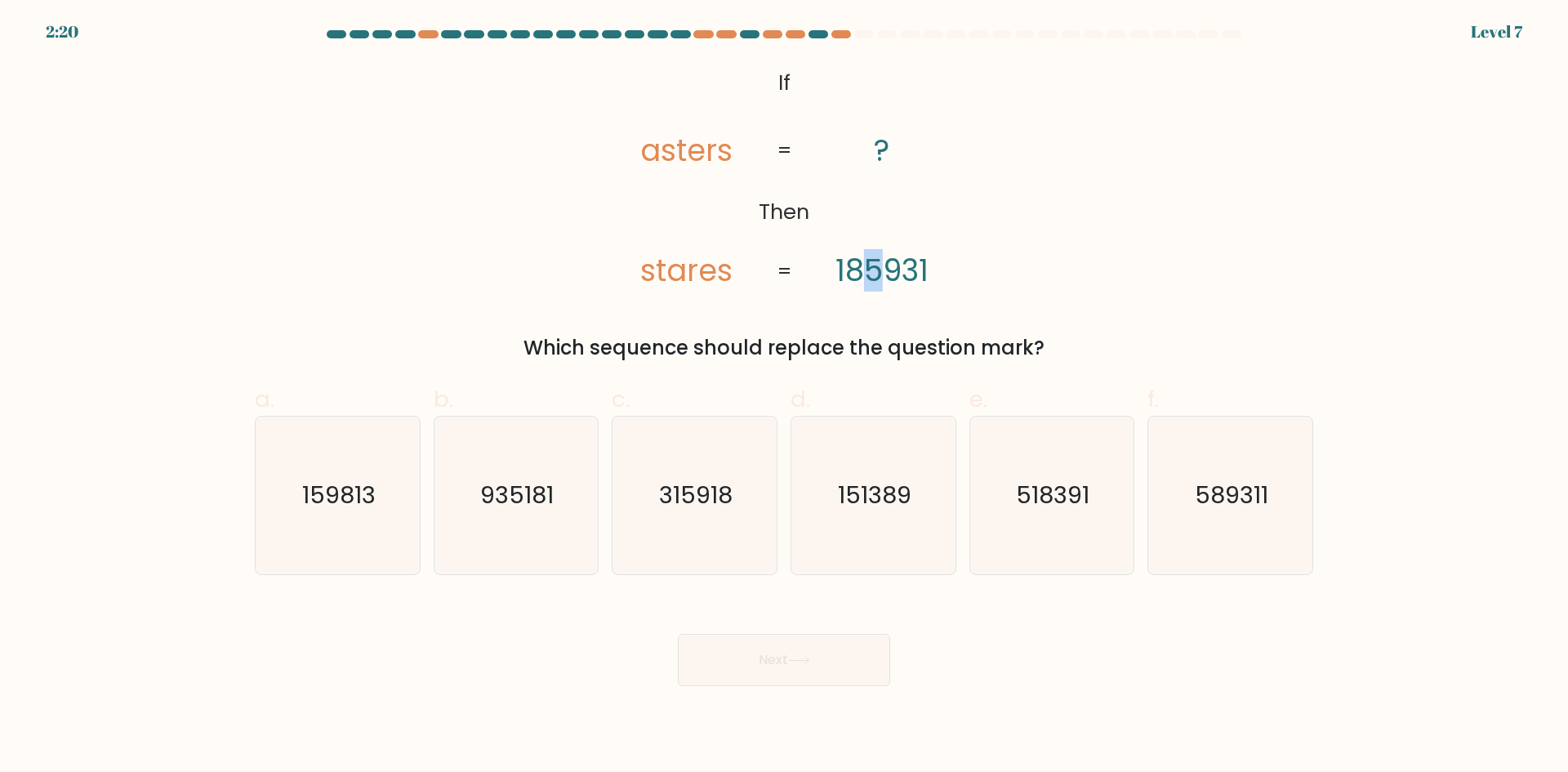
click at [864, 278] on tspan "185931" at bounding box center [882, 271] width 93 height 42
click at [816, 308] on div "@import url('https://fonts.googleapis.com/css?family=Abril+Fatface:400,100,100i…" at bounding box center [784, 213] width 1078 height 300
click at [1066, 503] on text "518391" at bounding box center [1054, 494] width 74 height 32
click at [785, 397] on input "e. 518391" at bounding box center [784, 392] width 1 height 11
radio input "true"
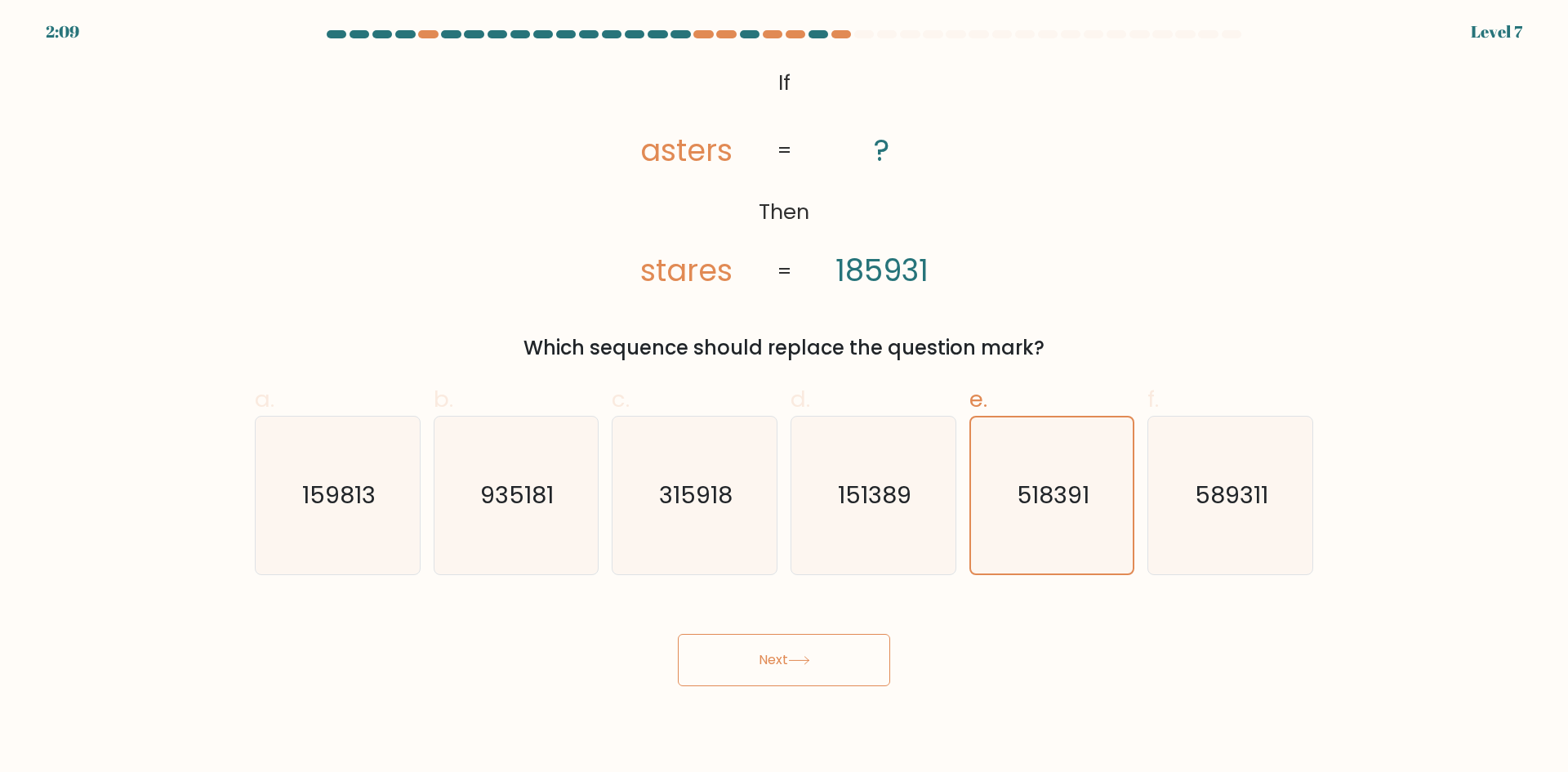
click at [871, 653] on button "Next" at bounding box center [784, 660] width 212 height 53
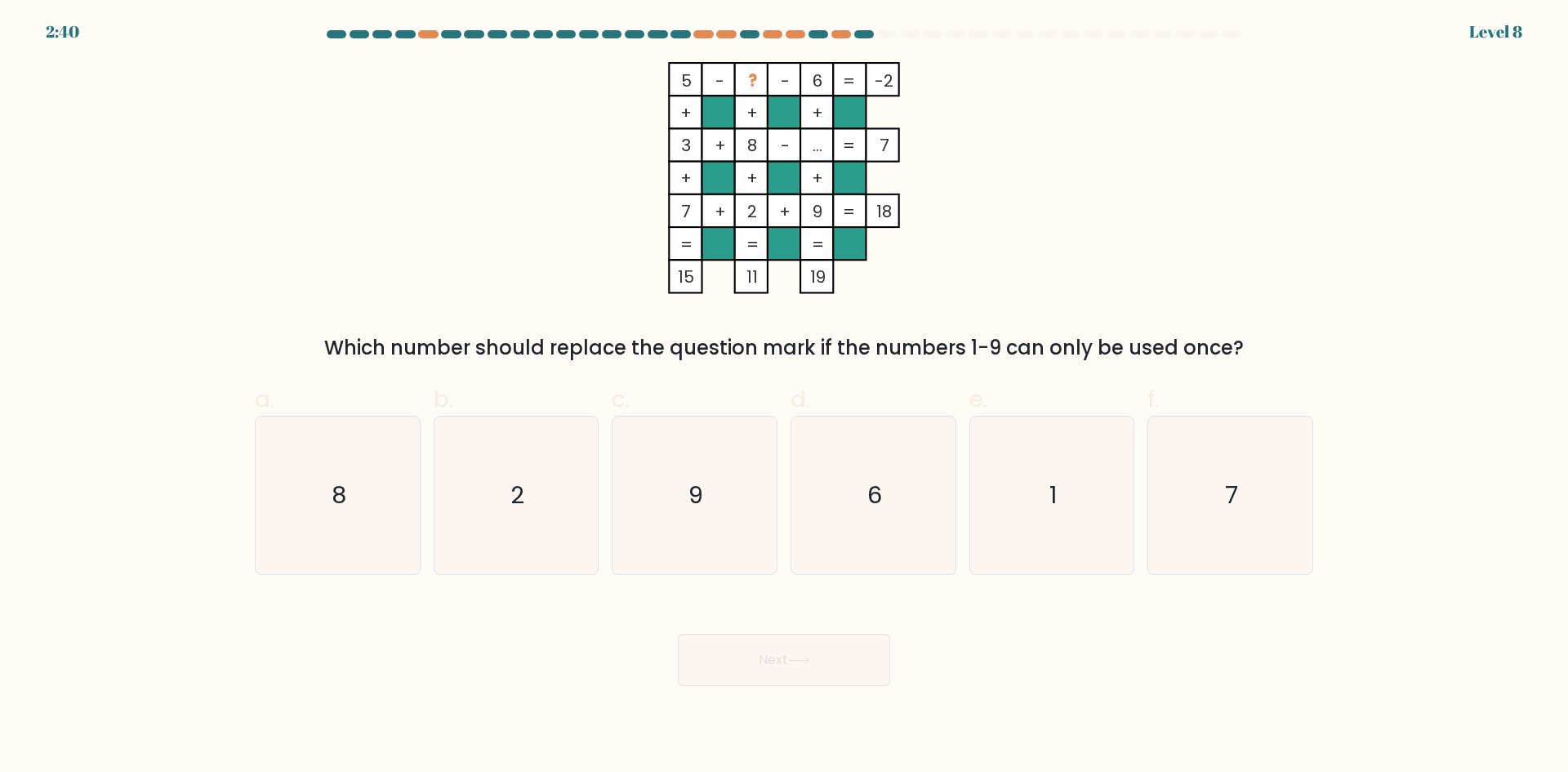
drag, startPoint x: 816, startPoint y: 146, endPoint x: 825, endPoint y: 147, distance: 9.1
click at [823, 147] on tspan "..." at bounding box center [817, 146] width 10 height 23
drag, startPoint x: 813, startPoint y: 151, endPoint x: 828, endPoint y: 151, distance: 15.0
click at [828, 151] on rect at bounding box center [816, 144] width 32 height 32
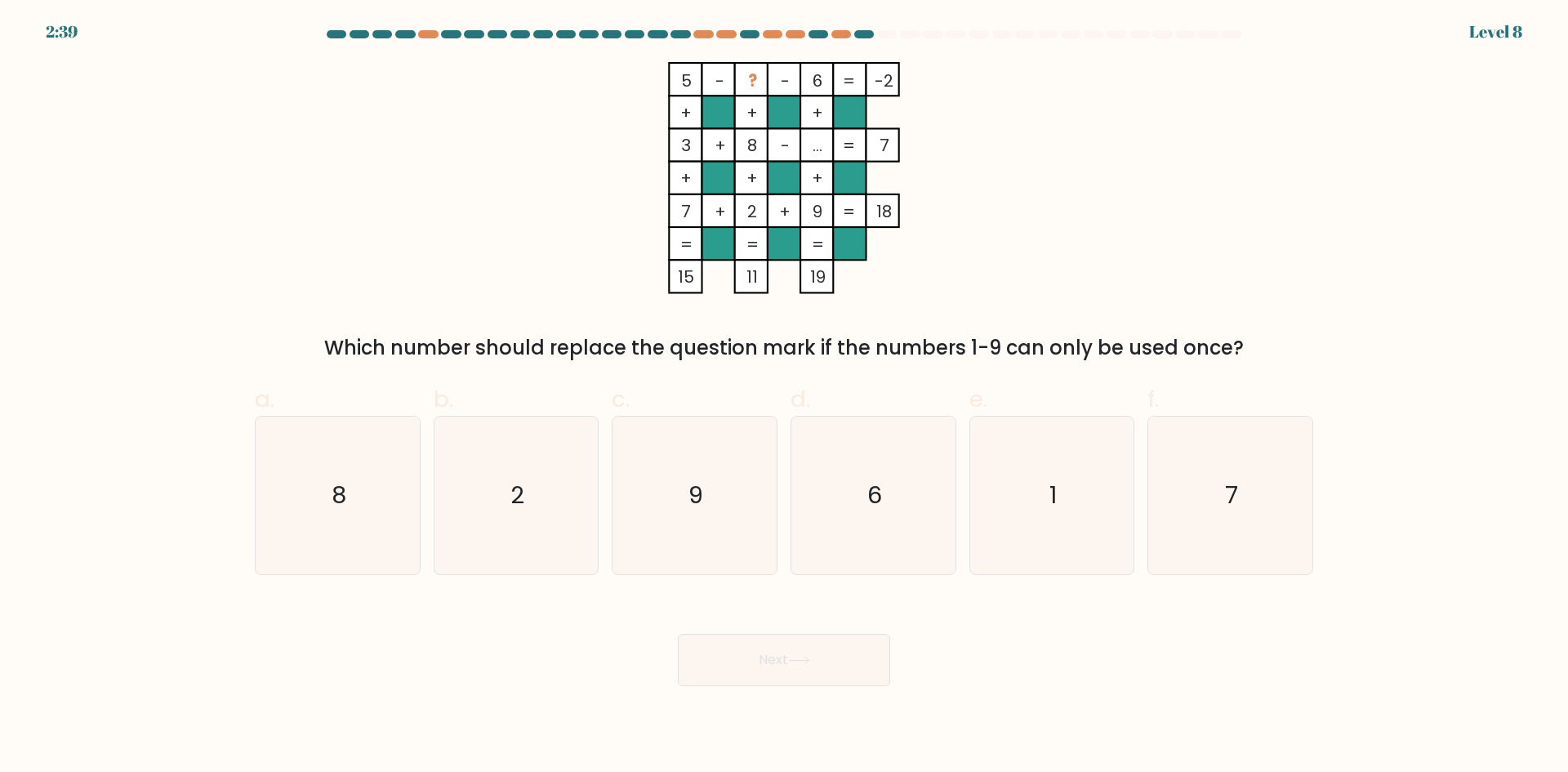
click at [828, 151] on rect at bounding box center [816, 144] width 32 height 32
click at [1049, 489] on icon "1" at bounding box center [1052, 496] width 158 height 158
click at [785, 397] on input "e. 1" at bounding box center [784, 392] width 1 height 11
radio input "true"
click at [809, 645] on button "Next" at bounding box center [784, 660] width 212 height 53
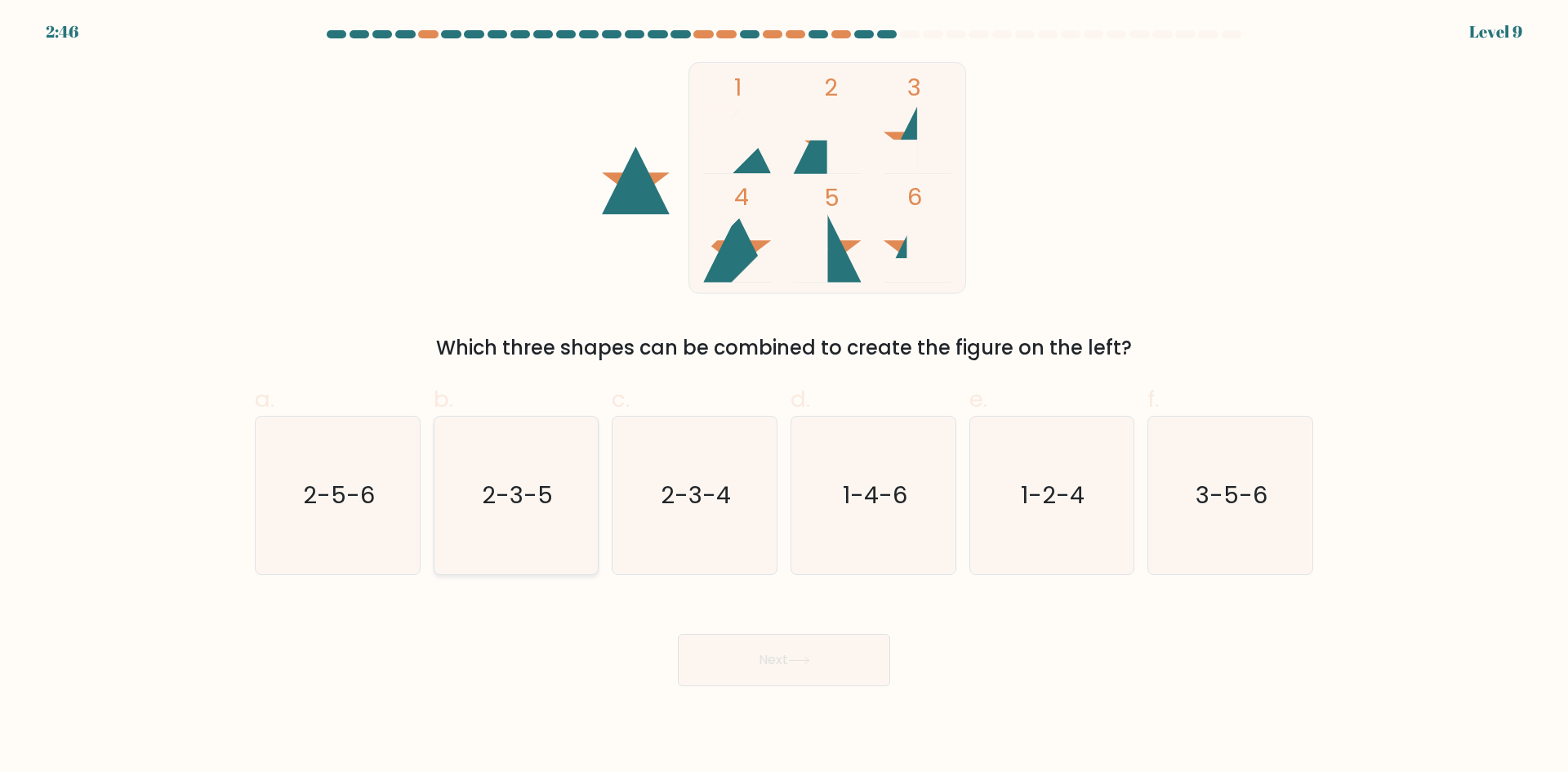
click at [507, 456] on icon "2-3-5" at bounding box center [516, 496] width 158 height 158
click at [784, 397] on input "b. 2-3-5" at bounding box center [784, 392] width 1 height 11
radio input "true"
click at [820, 651] on button "Next" at bounding box center [784, 660] width 212 height 53
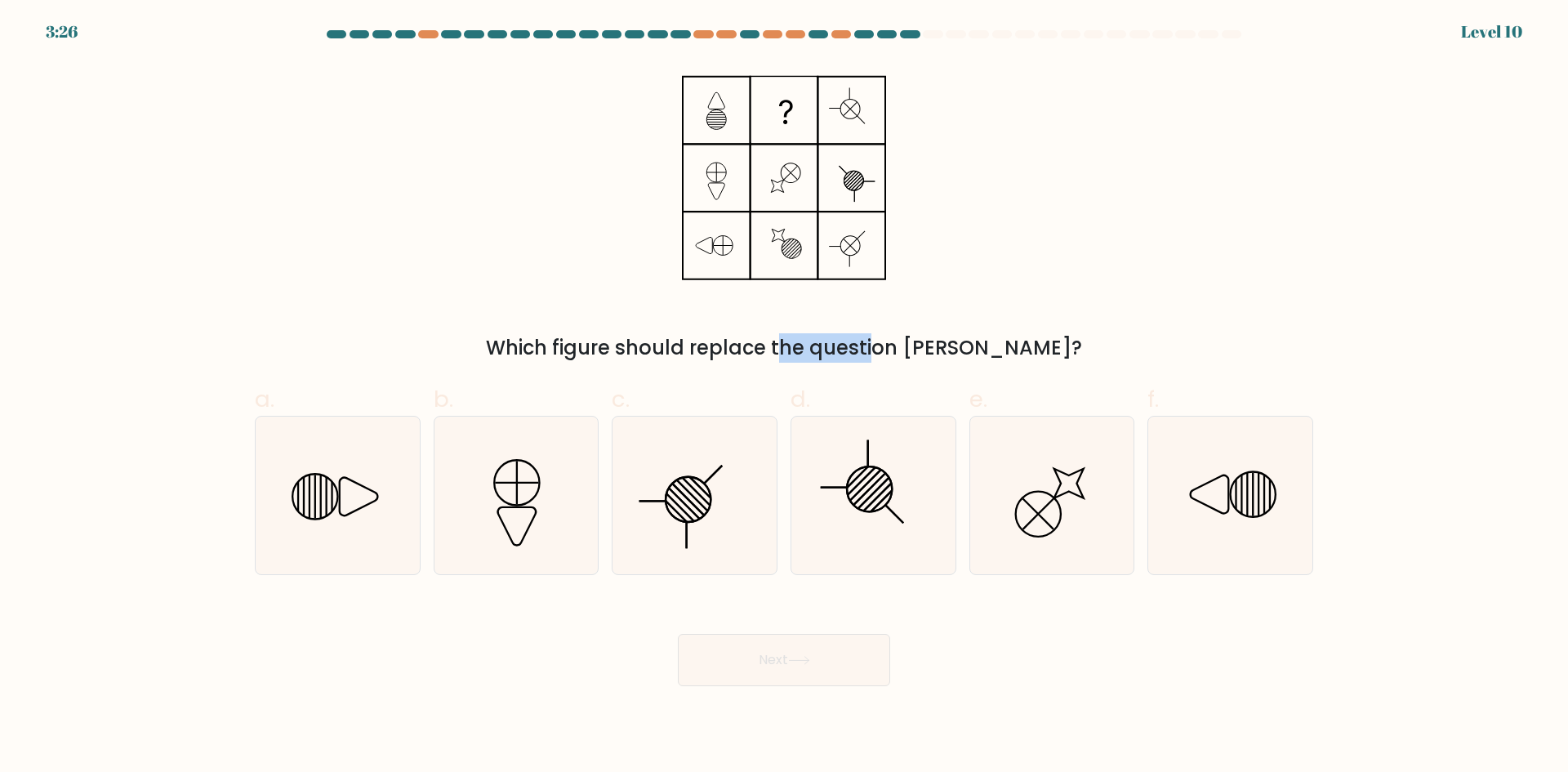
drag, startPoint x: 702, startPoint y: 342, endPoint x: 801, endPoint y: 346, distance: 99.1
click at [798, 346] on div "Which figure should replace the question mark?" at bounding box center [783, 348] width 1039 height 29
click at [801, 346] on div "Which figure should replace the question mark?" at bounding box center [783, 348] width 1039 height 29
drag, startPoint x: 631, startPoint y: 358, endPoint x: 722, endPoint y: 356, distance: 91.0
click at [708, 354] on div "Which figure should replace the question mark?" at bounding box center [783, 348] width 1039 height 29
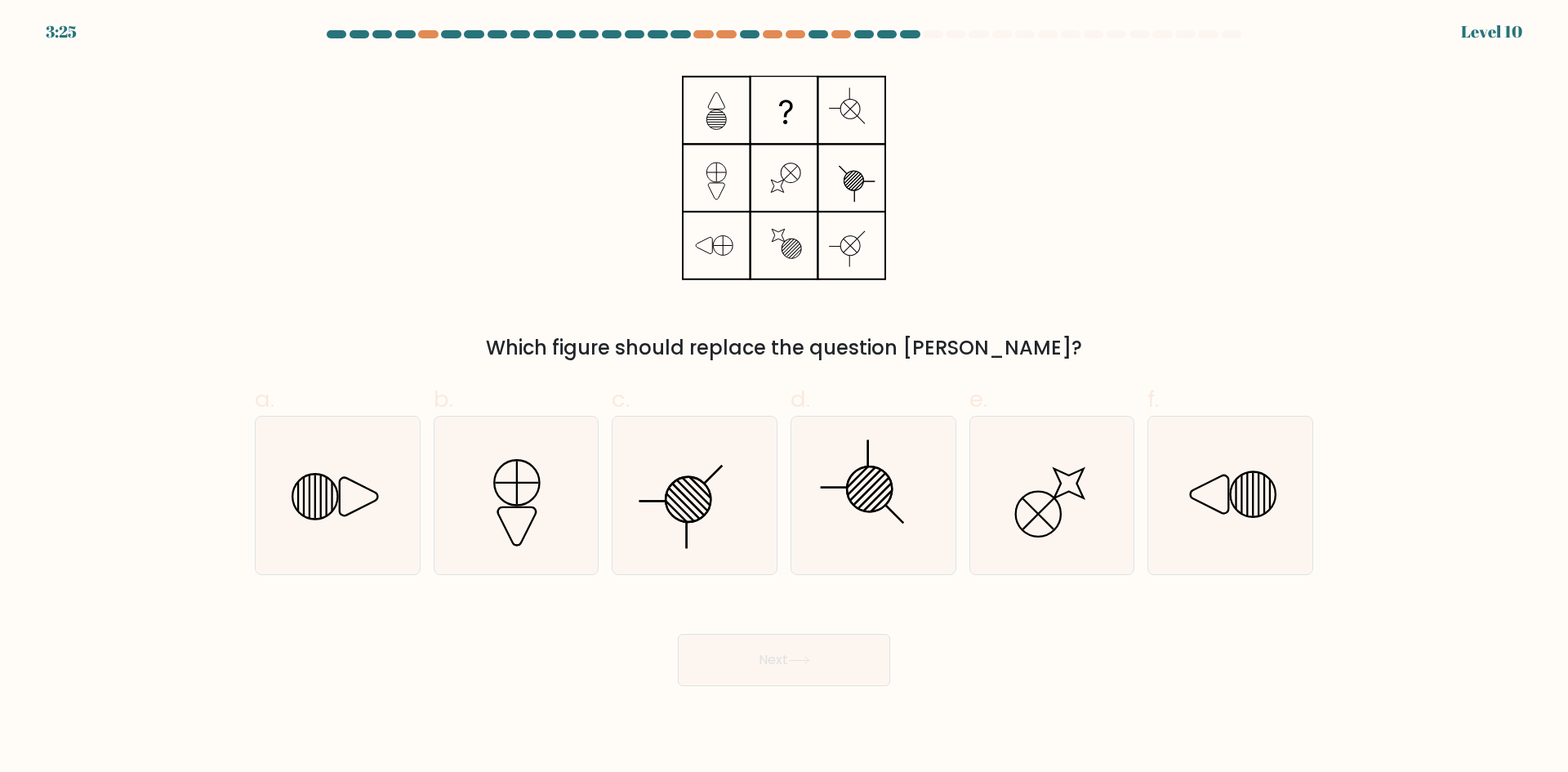
click at [730, 357] on div "Which figure should replace the question mark?" at bounding box center [783, 348] width 1039 height 29
click at [1032, 516] on icon at bounding box center [1052, 496] width 158 height 158
click at [785, 397] on input "e." at bounding box center [784, 392] width 1 height 11
radio input "true"
click at [788, 662] on button "Next" at bounding box center [784, 660] width 212 height 53
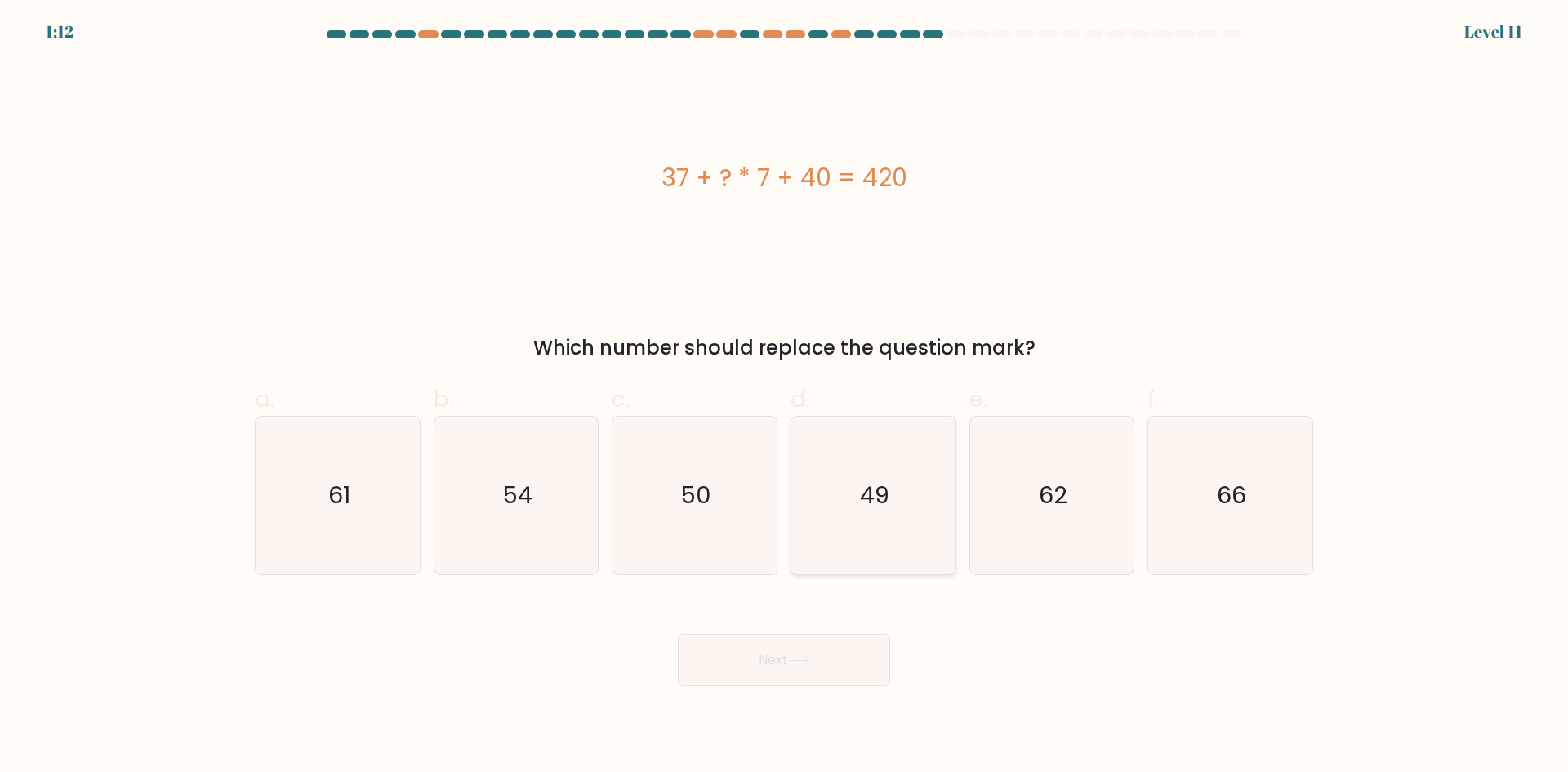
click at [873, 513] on icon "49" at bounding box center [874, 496] width 158 height 158
click at [785, 397] on input "d. 49" at bounding box center [784, 392] width 1 height 11
radio input "true"
click at [809, 660] on icon at bounding box center [799, 660] width 19 height 7
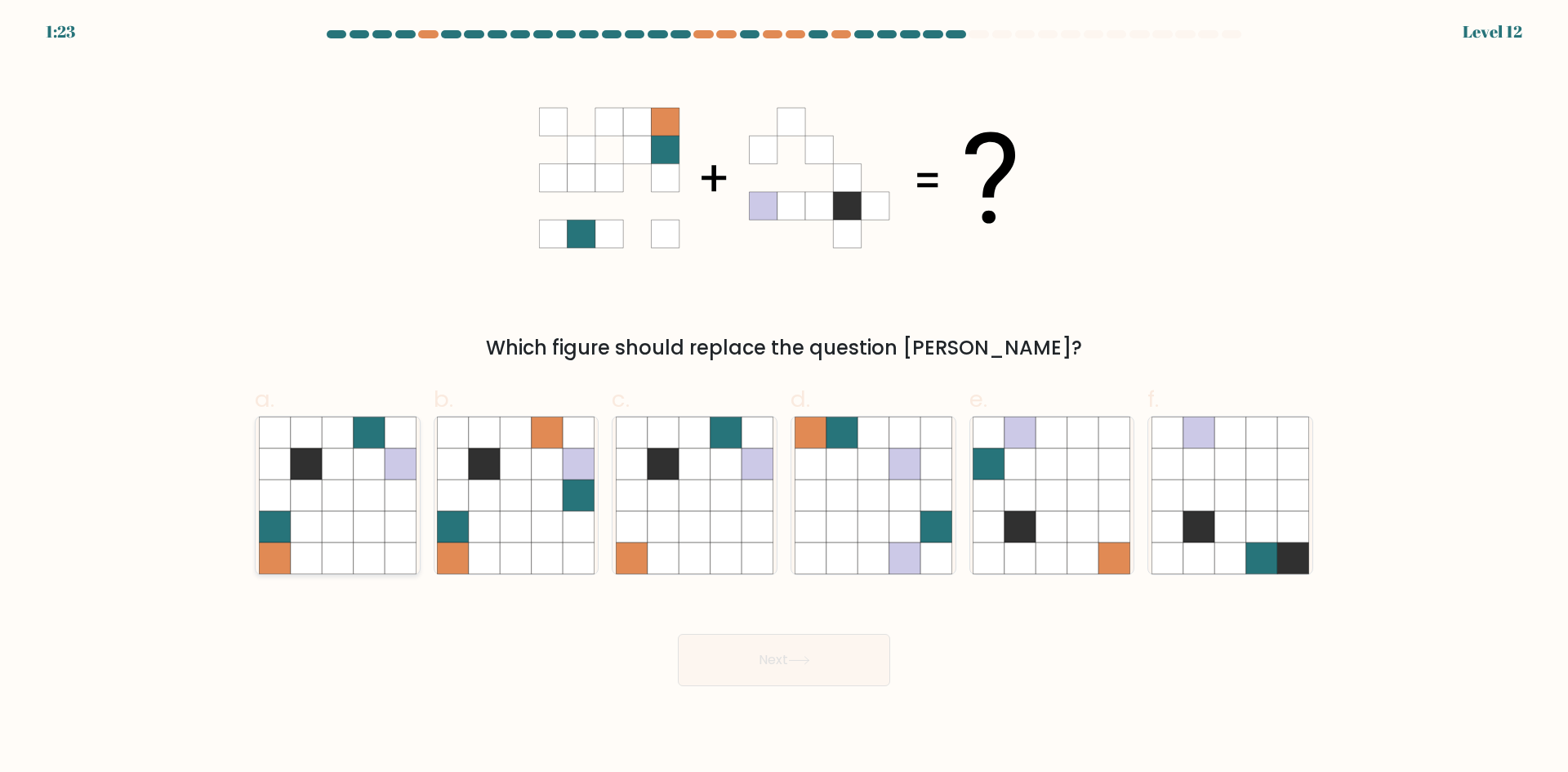
click at [378, 488] on icon at bounding box center [369, 494] width 31 height 31
click at [784, 397] on input "a." at bounding box center [784, 392] width 1 height 11
radio input "true"
click at [798, 673] on button "Next" at bounding box center [784, 660] width 212 height 53
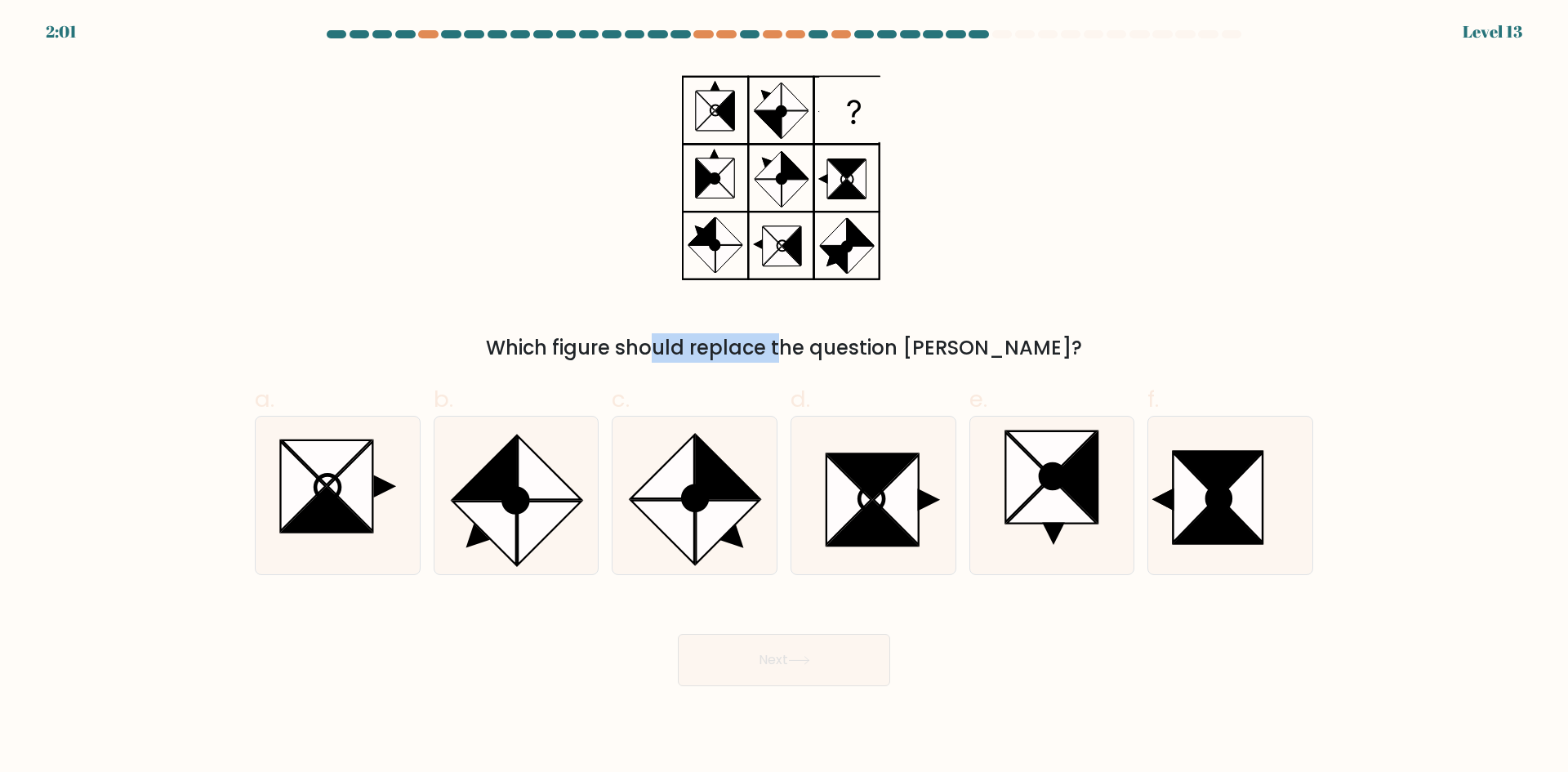
drag, startPoint x: 581, startPoint y: 345, endPoint x: 726, endPoint y: 355, distance: 145.3
click at [716, 354] on div "Which figure should replace the question mark?" at bounding box center [783, 348] width 1039 height 29
click at [726, 355] on div "Which figure should replace the question mark?" at bounding box center [783, 348] width 1039 height 29
click at [1226, 479] on icon at bounding box center [1218, 473] width 87 height 45
click at [785, 397] on input "f." at bounding box center [784, 392] width 1 height 11
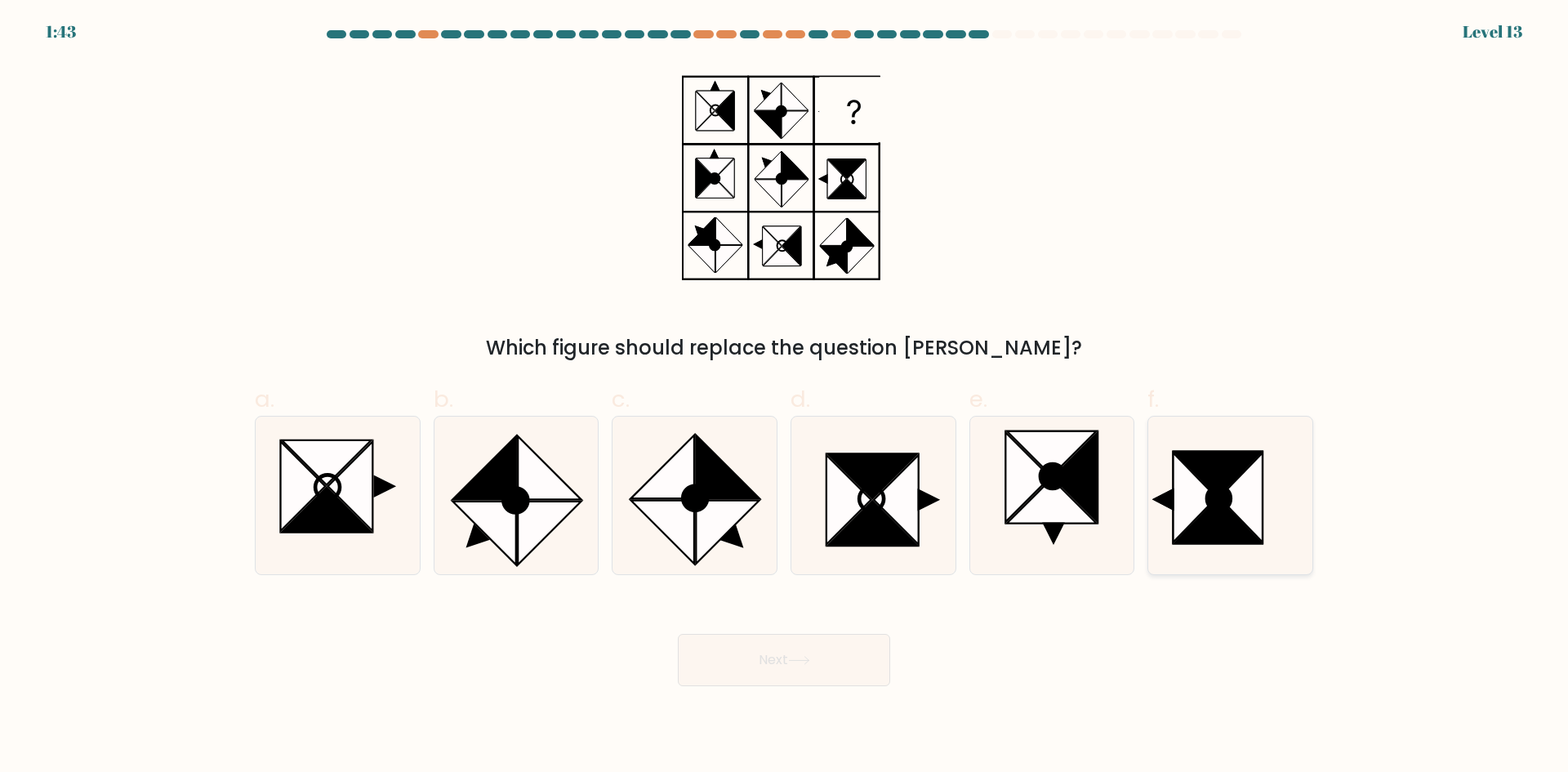
radio input "true"
click at [816, 660] on button "Next" at bounding box center [784, 660] width 212 height 53
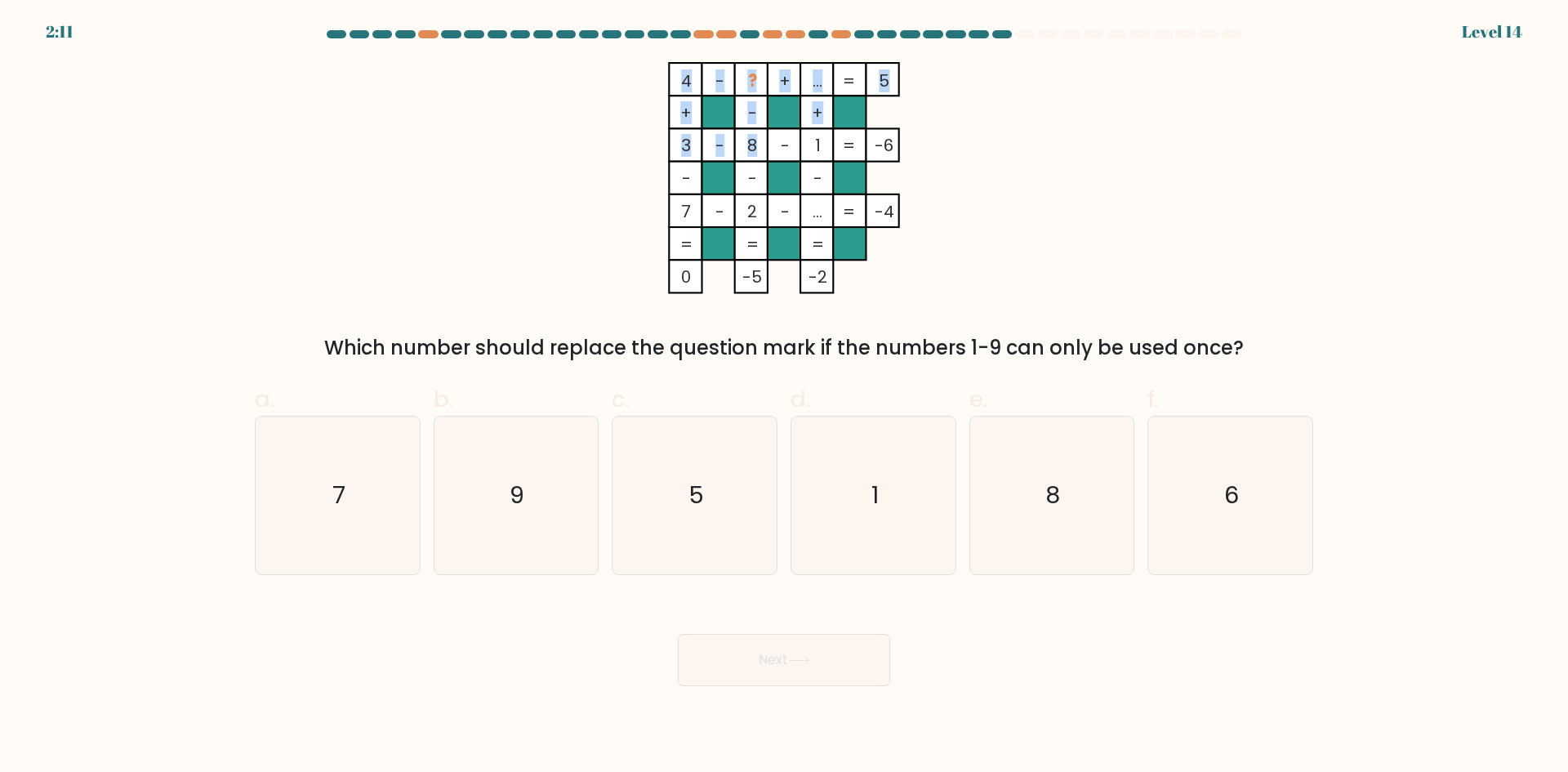
click at [751, 147] on icon "4 - ? + ... 5 + - + 3 - 8 - 1 -6 - - - 7 - 2 - ... = -4 = = = = 0 -5 -2 =" at bounding box center [784, 178] width 490 height 232
click at [751, 147] on tspan "8" at bounding box center [752, 146] width 10 height 23
drag, startPoint x: 743, startPoint y: 145, endPoint x: 757, endPoint y: 146, distance: 14.0
click at [757, 146] on icon "4 - ? + ... 5 + - + 3 - 8 - 1 -6 - - - 7 - 2 - ... = -4 = = = = 0 -5 -2 =" at bounding box center [784, 178] width 490 height 232
click at [757, 146] on tspan "8" at bounding box center [752, 146] width 10 height 23
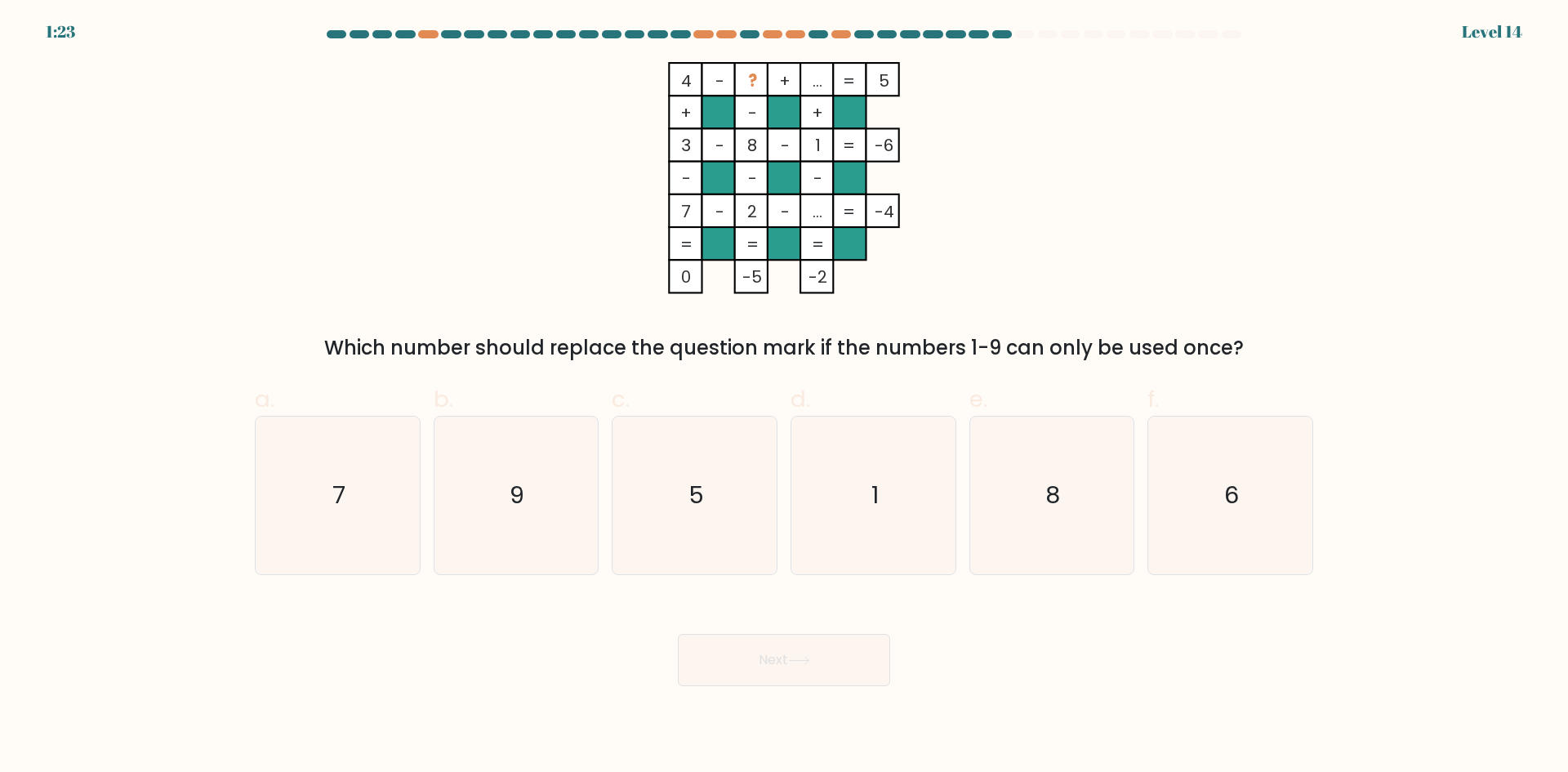
click at [816, 217] on tspan "..." at bounding box center [817, 212] width 10 height 23
click at [943, 472] on icon "1" at bounding box center [874, 496] width 158 height 158
click at [785, 397] on input "d. 1" at bounding box center [784, 392] width 1 height 11
radio input "true"
click at [798, 679] on button "Next" at bounding box center [784, 660] width 212 height 53
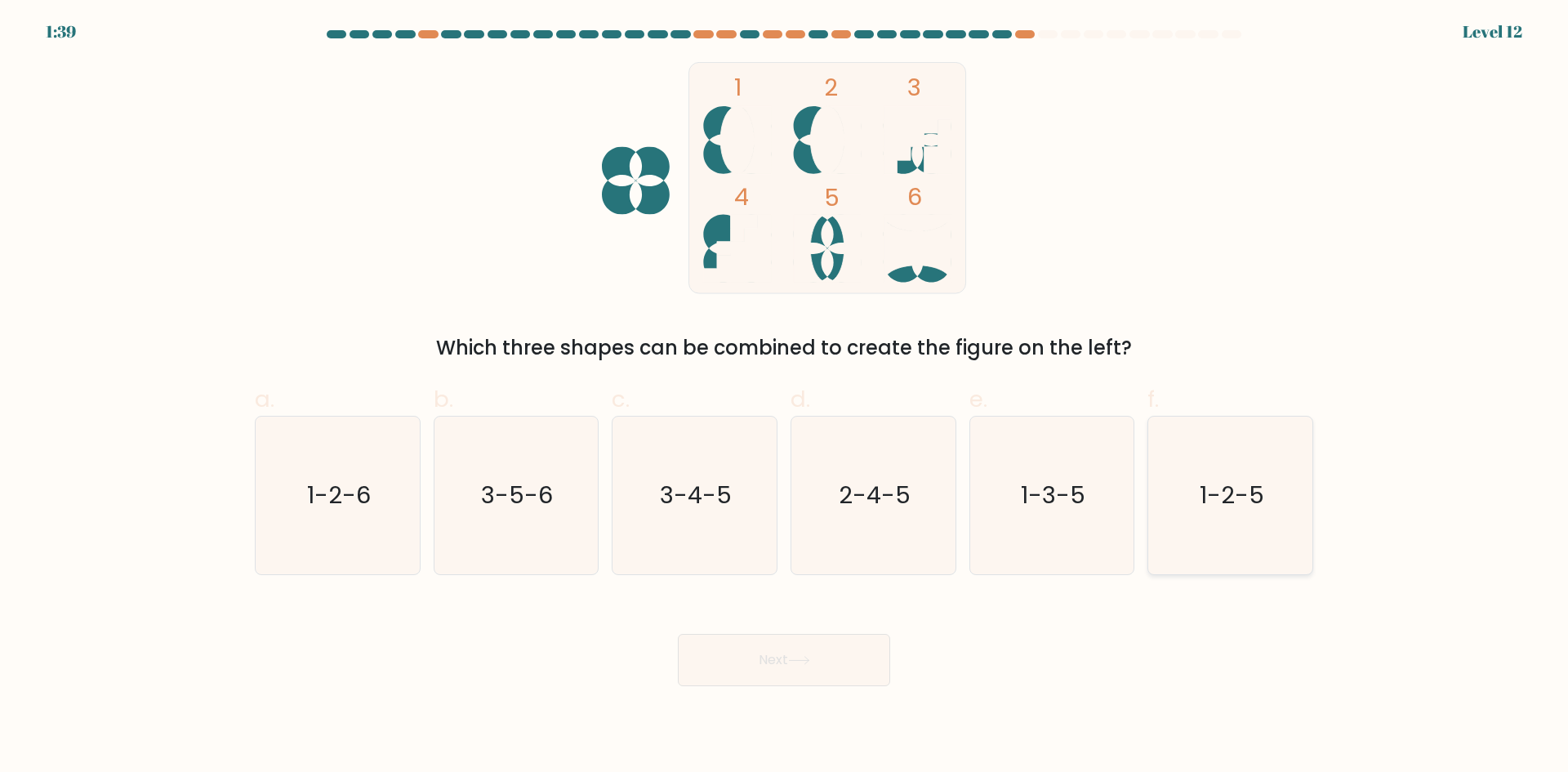
click at [1286, 486] on icon "1-2-5" at bounding box center [1231, 496] width 158 height 158
click at [785, 397] on input "f. 1-2-5" at bounding box center [784, 392] width 1 height 11
radio input "true"
click at [877, 629] on div "Next" at bounding box center [784, 640] width 1078 height 91
click at [852, 639] on button "Next" at bounding box center [784, 660] width 212 height 53
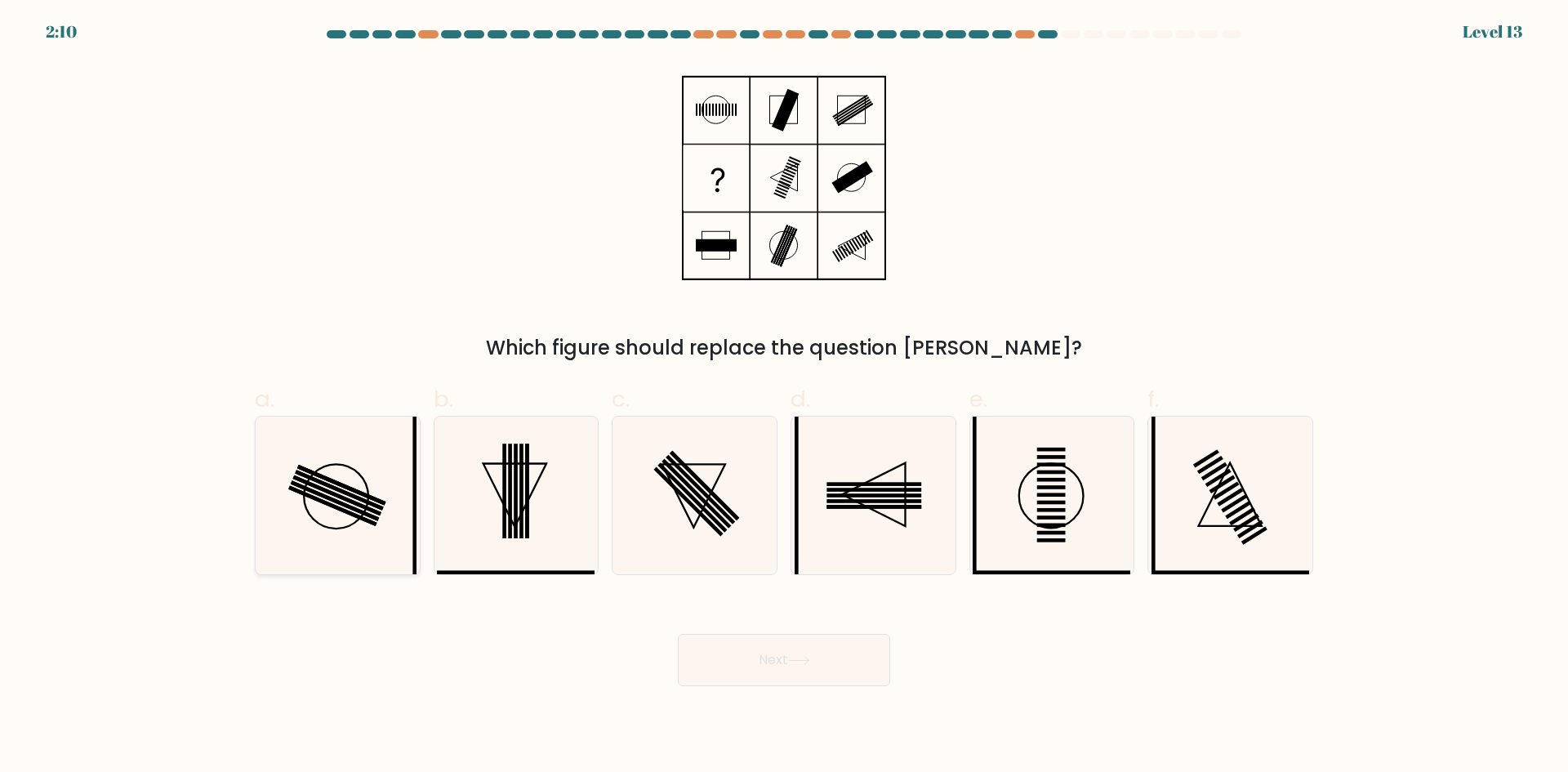
click at [372, 469] on icon at bounding box center [338, 496] width 158 height 158
click at [784, 397] on input "a." at bounding box center [784, 392] width 1 height 11
radio input "true"
click at [845, 672] on button "Next" at bounding box center [784, 660] width 212 height 53
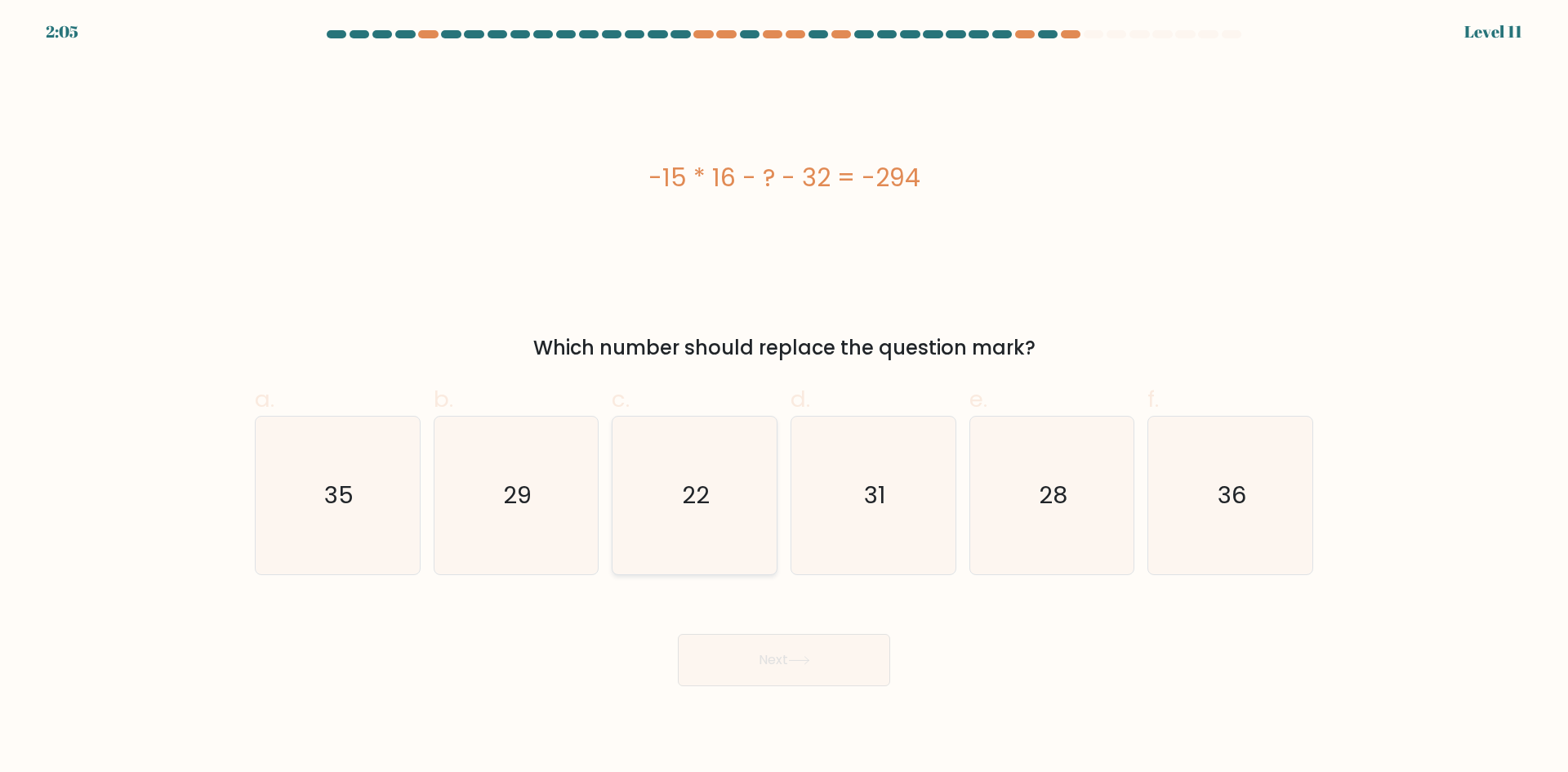
click at [671, 460] on icon "22" at bounding box center [695, 496] width 158 height 158
click at [784, 397] on input "c. 22" at bounding box center [784, 392] width 1 height 11
radio input "true"
click at [742, 651] on button "Next" at bounding box center [784, 660] width 212 height 53
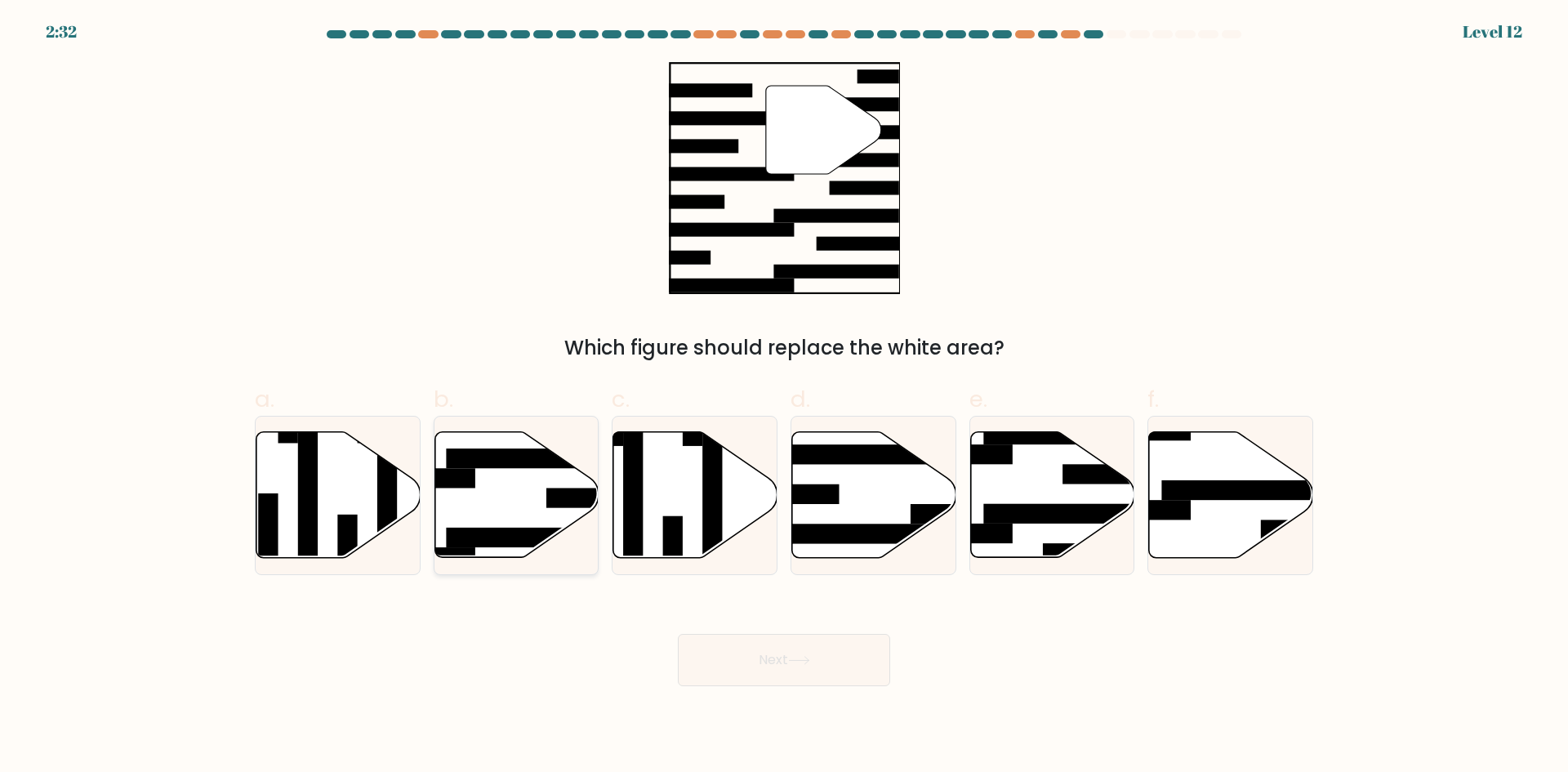
click at [561, 477] on icon at bounding box center [516, 494] width 164 height 126
click at [784, 397] on input "b." at bounding box center [784, 392] width 1 height 11
radio input "true"
click at [770, 674] on button "Next" at bounding box center [784, 660] width 212 height 53
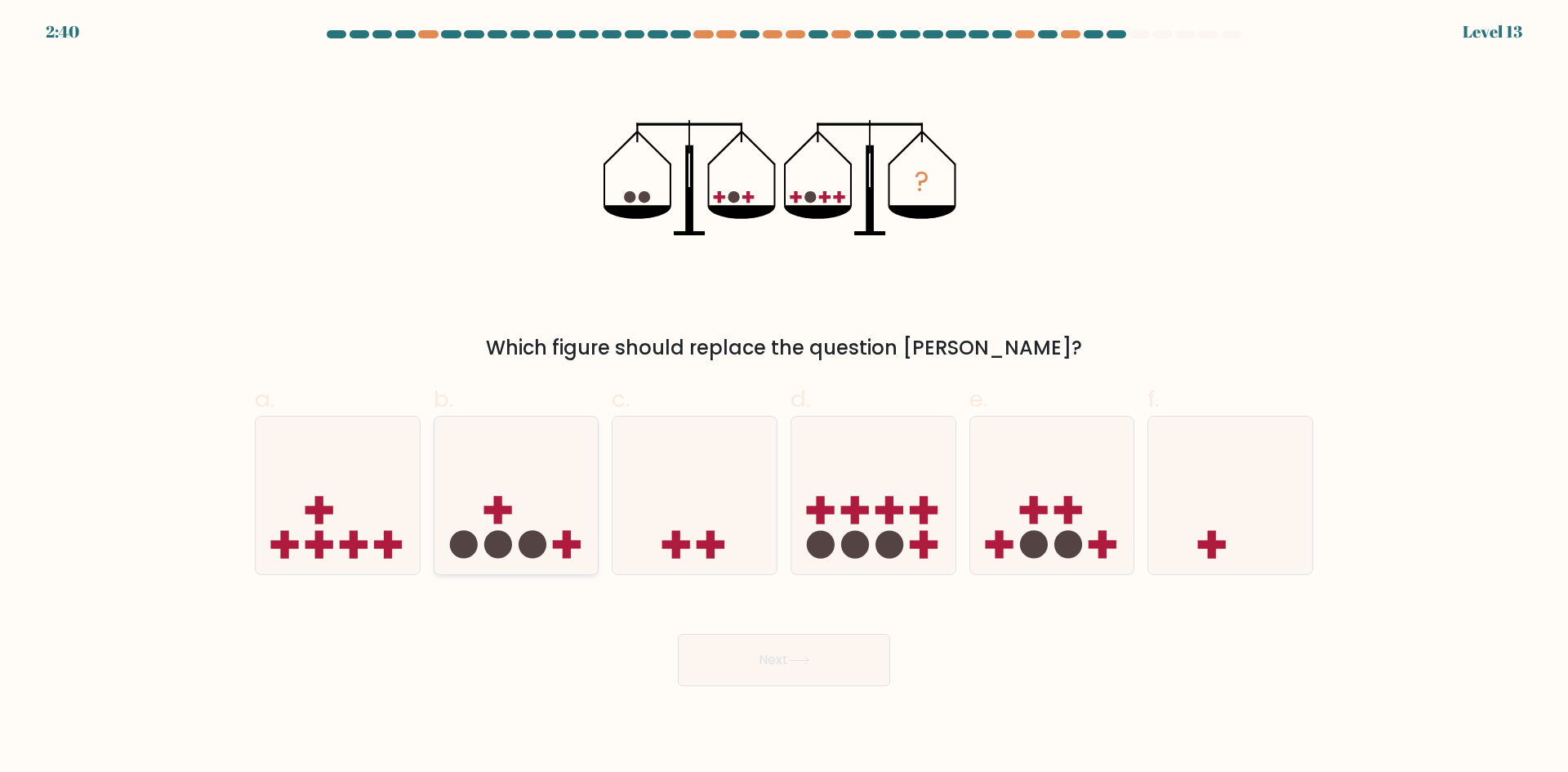
click at [450, 549] on icon at bounding box center [516, 495] width 164 height 135
click at [784, 397] on input "b." at bounding box center [784, 392] width 1 height 11
radio input "true"
click at [1164, 510] on icon at bounding box center [1230, 495] width 164 height 135
click at [785, 397] on input "f." at bounding box center [784, 392] width 1 height 11
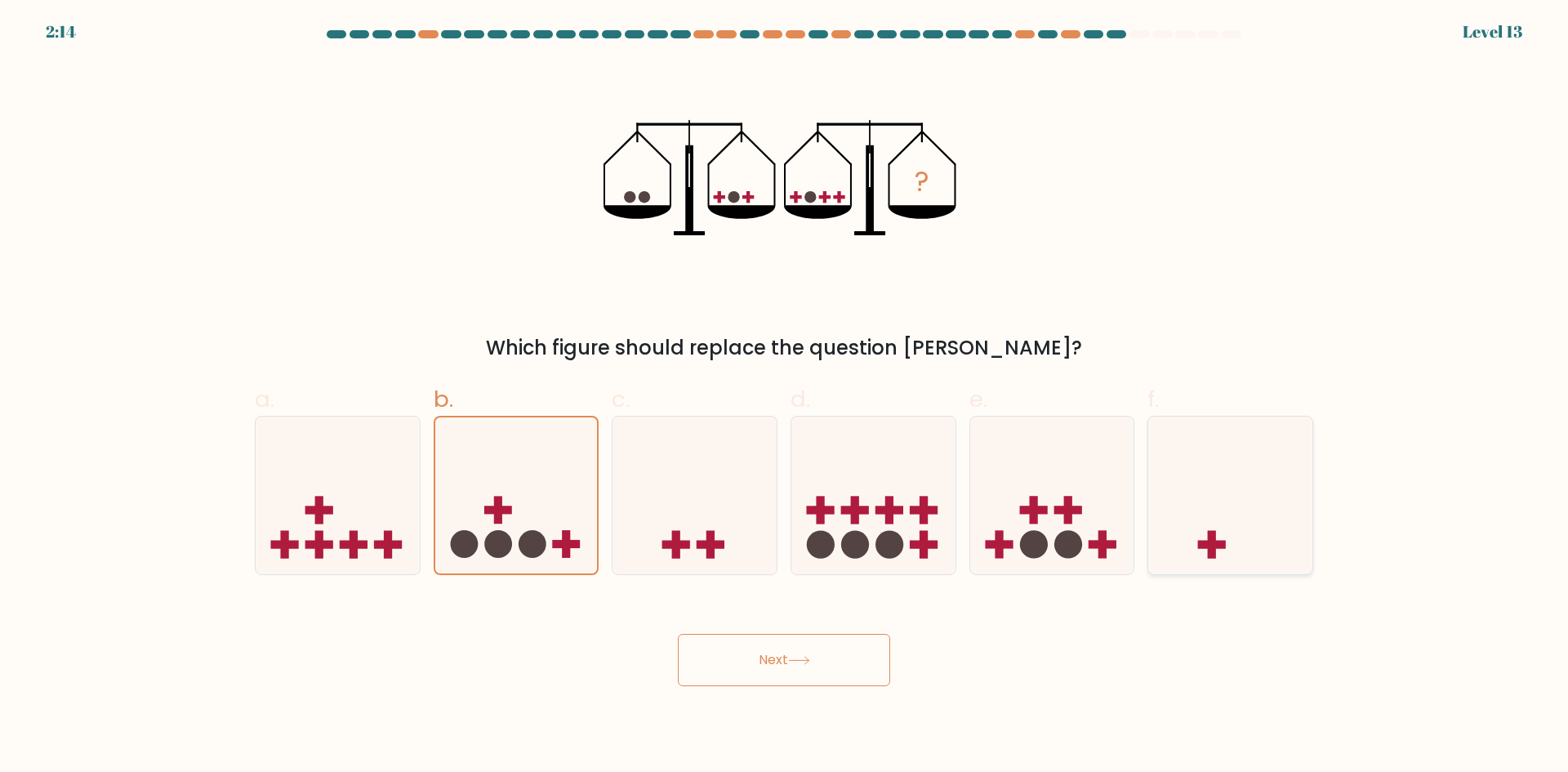
radio input "true"
click at [559, 495] on icon at bounding box center [516, 495] width 164 height 135
click at [784, 397] on input "b." at bounding box center [784, 392] width 1 height 11
radio input "true"
click at [577, 476] on icon at bounding box center [516, 496] width 162 height 135
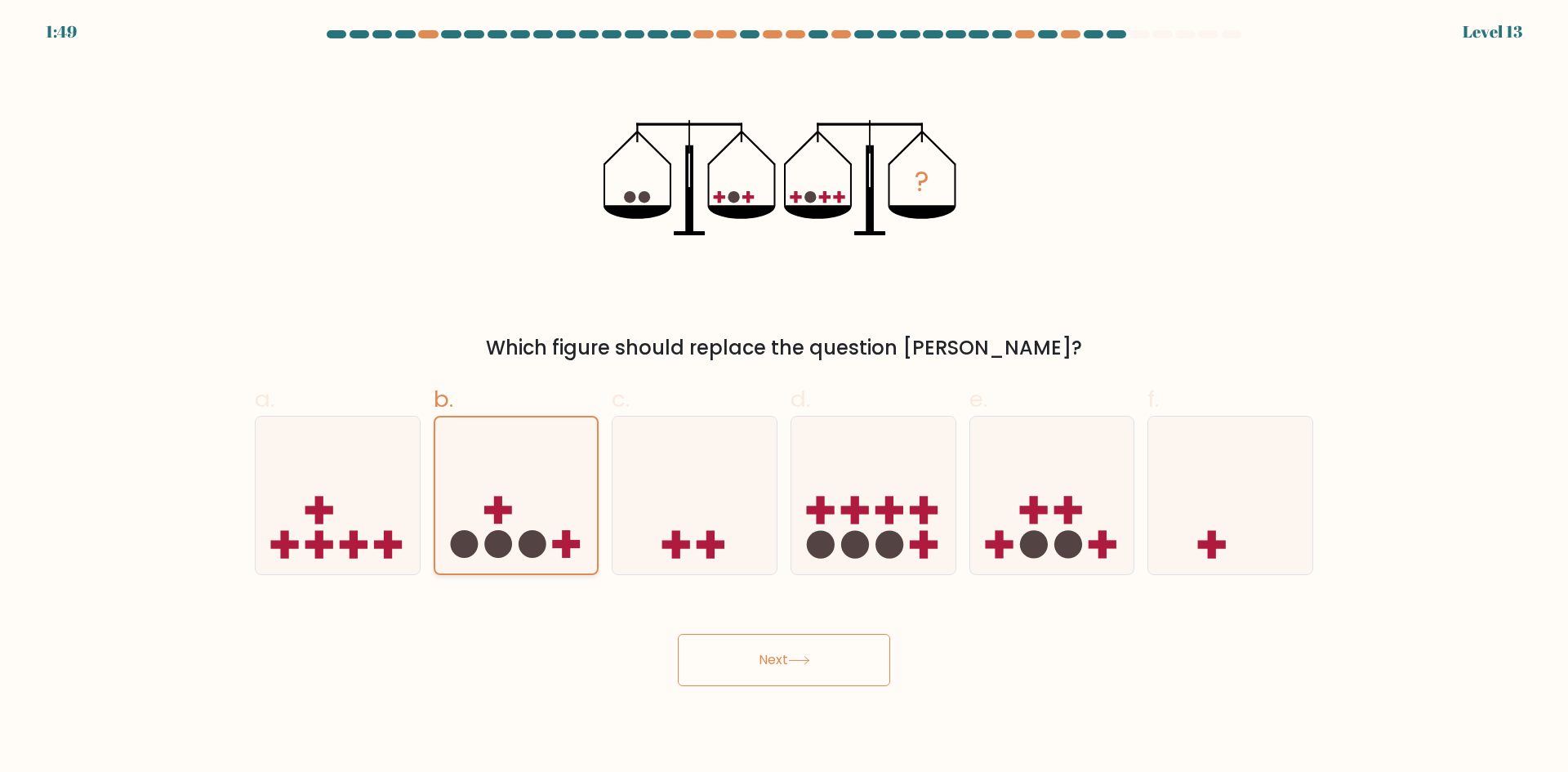
click at [784, 397] on input "b." at bounding box center [784, 392] width 1 height 11
click at [782, 647] on button "Next" at bounding box center [784, 660] width 212 height 53
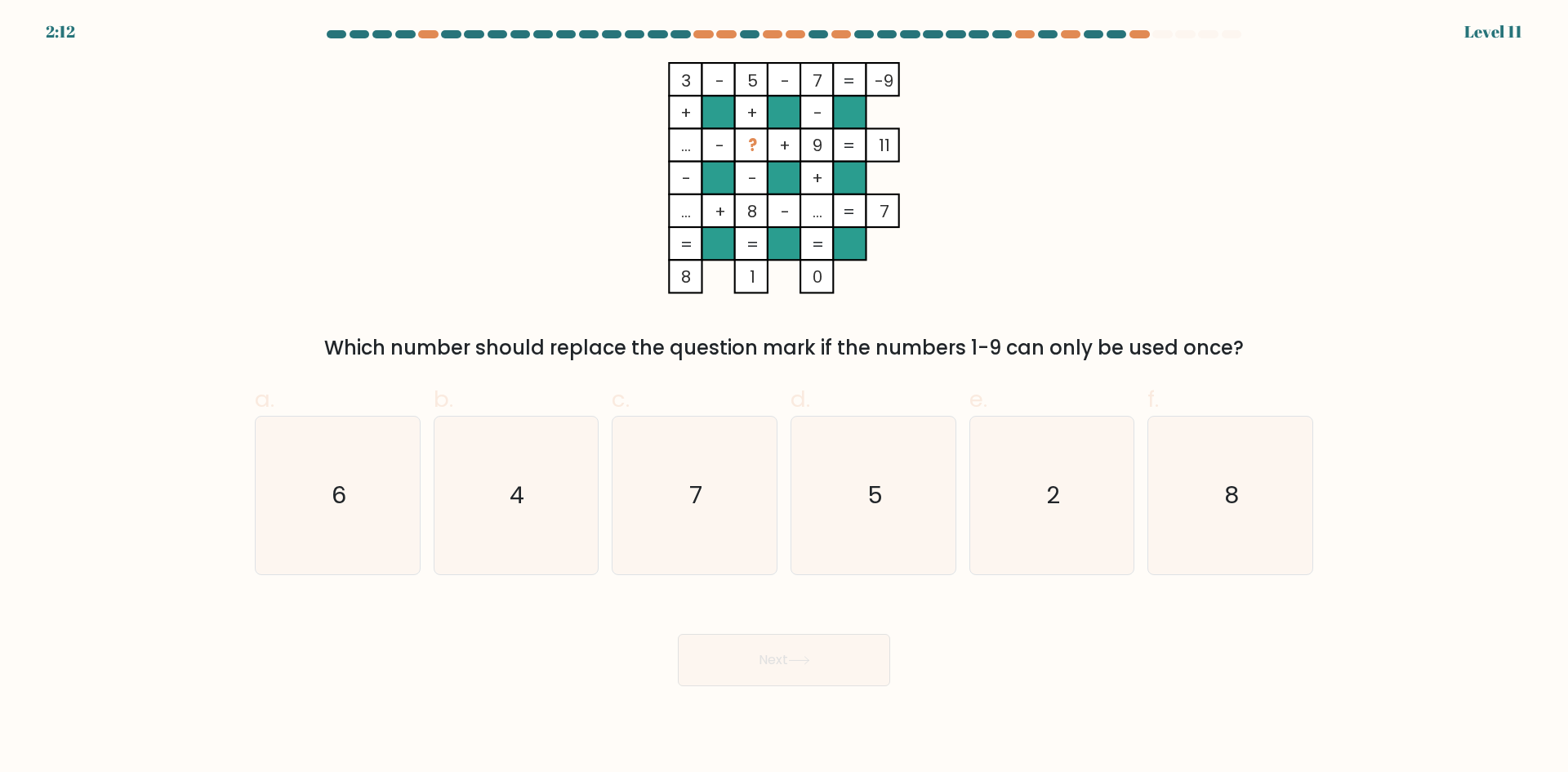
click at [753, 142] on tspan "?" at bounding box center [752, 146] width 9 height 23
click at [523, 483] on text "4" at bounding box center [518, 494] width 15 height 32
click at [784, 397] on input "b. 4" at bounding box center [784, 392] width 1 height 11
radio input "true"
click at [802, 650] on button "Next" at bounding box center [784, 660] width 212 height 53
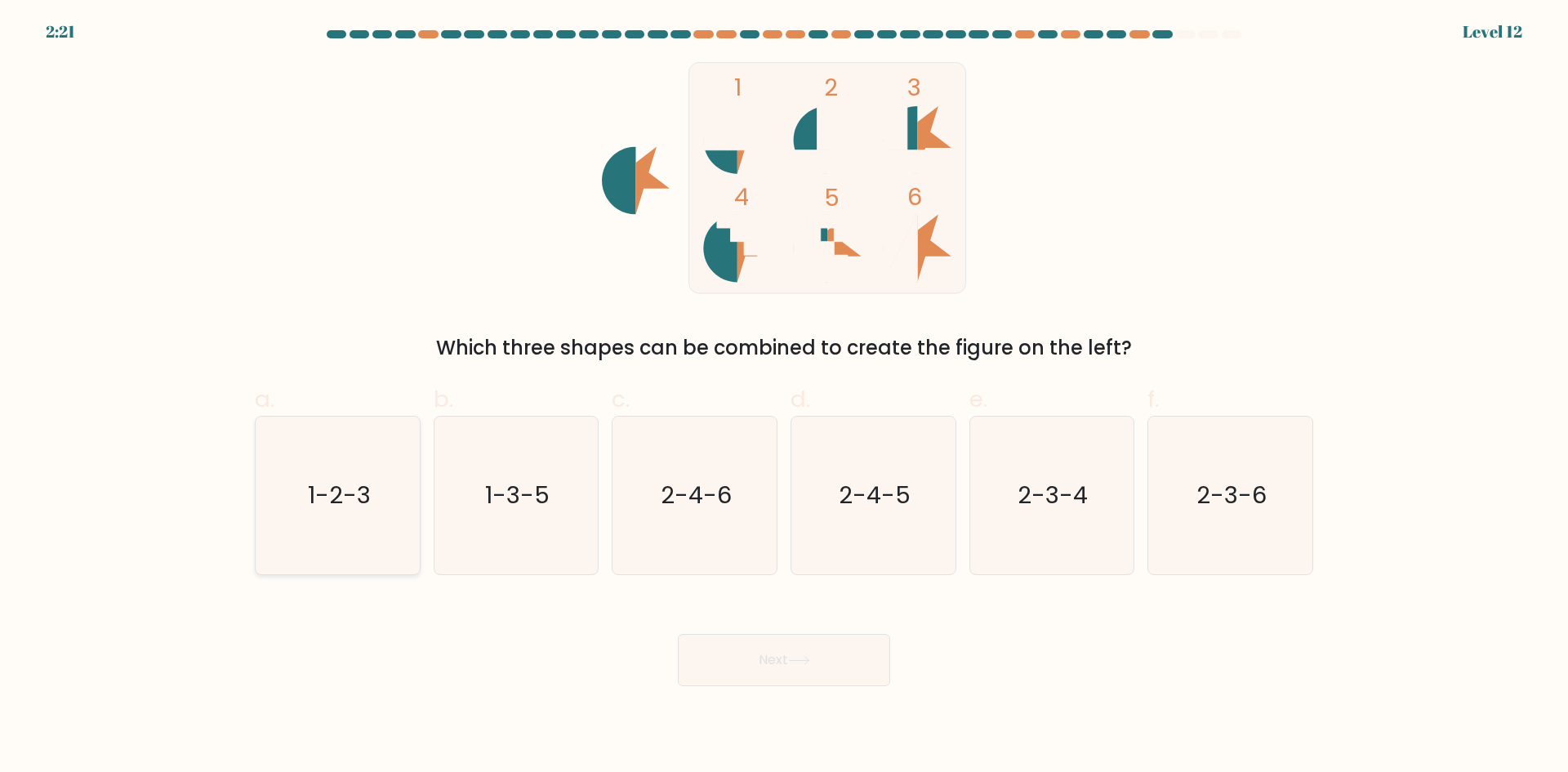
click at [345, 511] on text "1-2-3" at bounding box center [340, 494] width 63 height 32
click at [784, 397] on input "a. 1-2-3" at bounding box center [784, 392] width 1 height 11
radio input "true"
click at [409, 253] on div "1 2 3 4 5 6 Which three shapes can be combined to create the figure on the left?" at bounding box center [784, 213] width 1078 height 300
click at [898, 507] on text "2-4-5" at bounding box center [875, 494] width 72 height 32
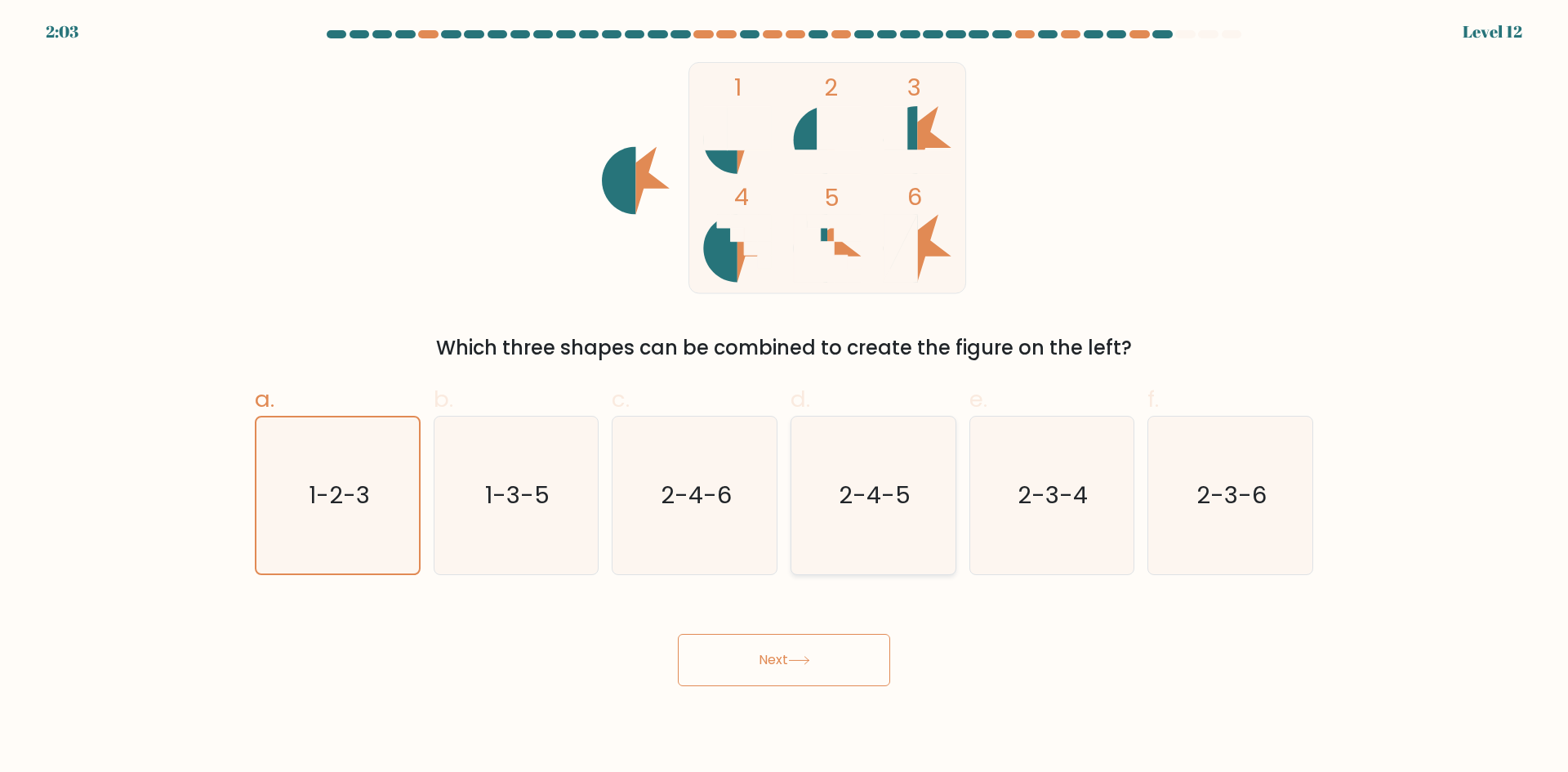
click at [785, 397] on input "d. 2-4-5" at bounding box center [784, 392] width 1 height 11
radio input "true"
click at [402, 471] on icon "1-2-3" at bounding box center [338, 496] width 158 height 158
click at [784, 397] on input "a. 1-2-3" at bounding box center [784, 392] width 1 height 11
radio input "true"
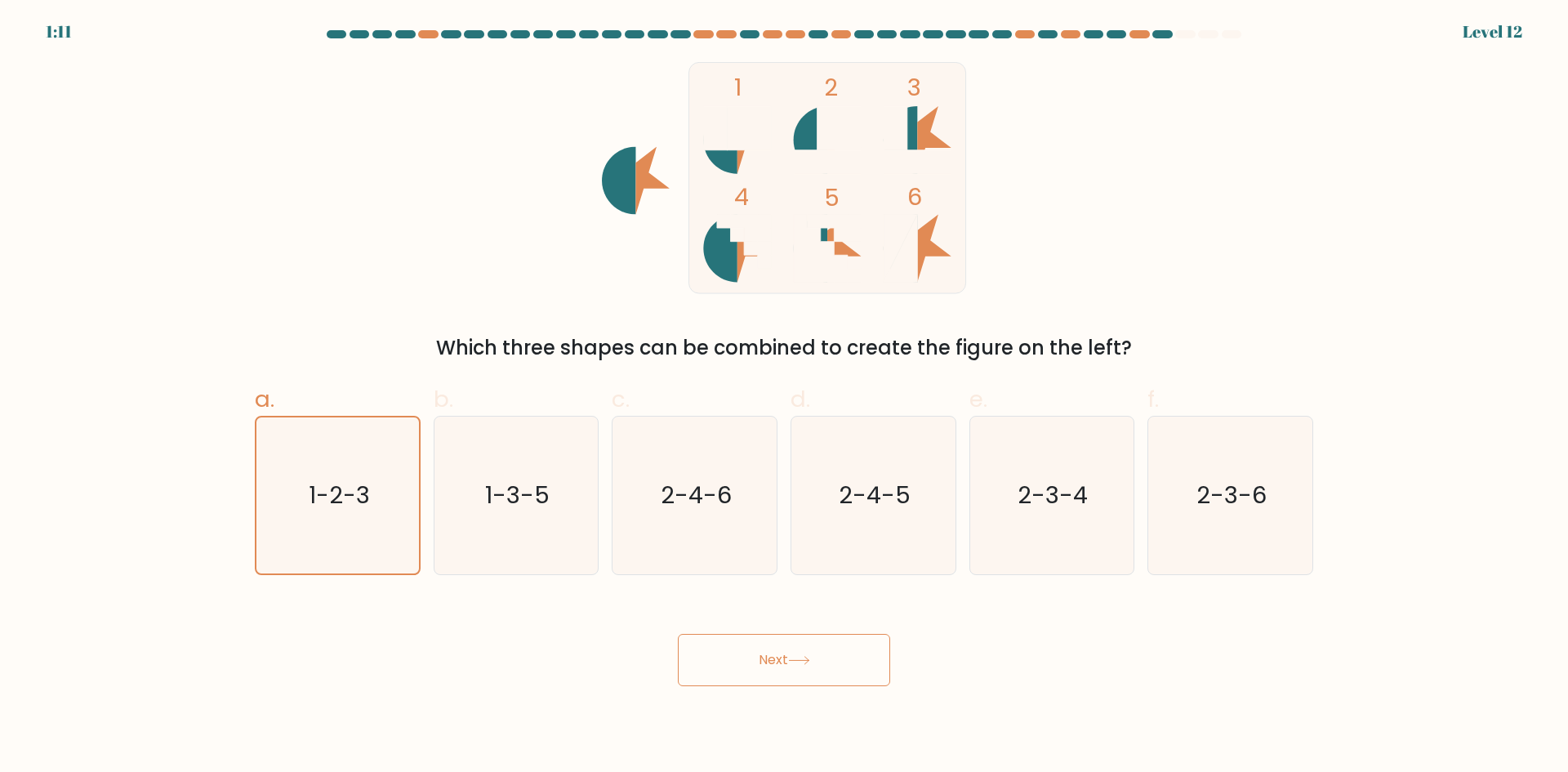
click at [776, 668] on button "Next" at bounding box center [784, 660] width 212 height 53
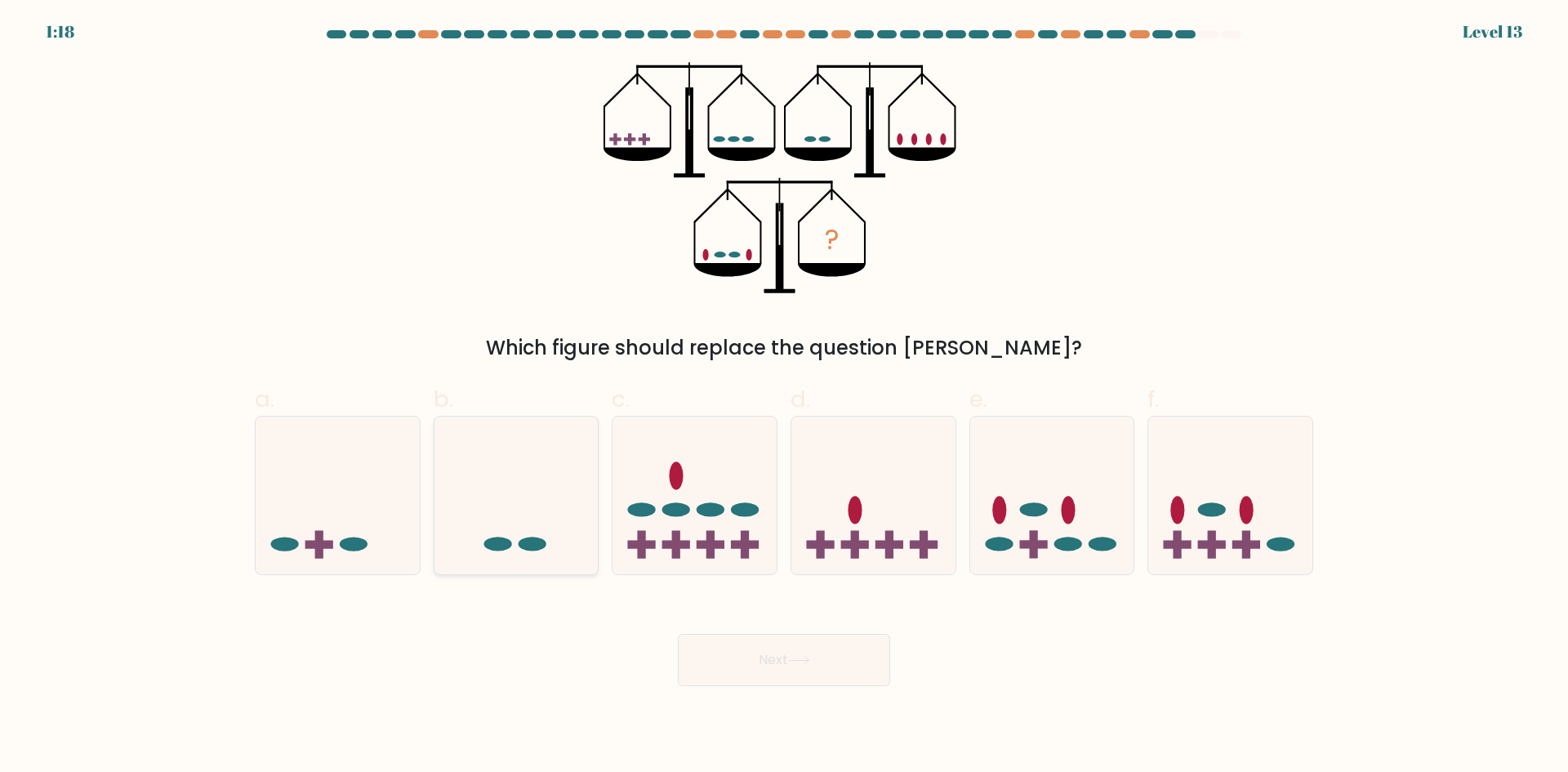
click at [468, 480] on icon at bounding box center [516, 495] width 164 height 135
click at [784, 397] on input "b." at bounding box center [784, 392] width 1 height 11
radio input "true"
click at [882, 472] on icon at bounding box center [874, 495] width 164 height 135
click at [785, 397] on input "d." at bounding box center [784, 392] width 1 height 11
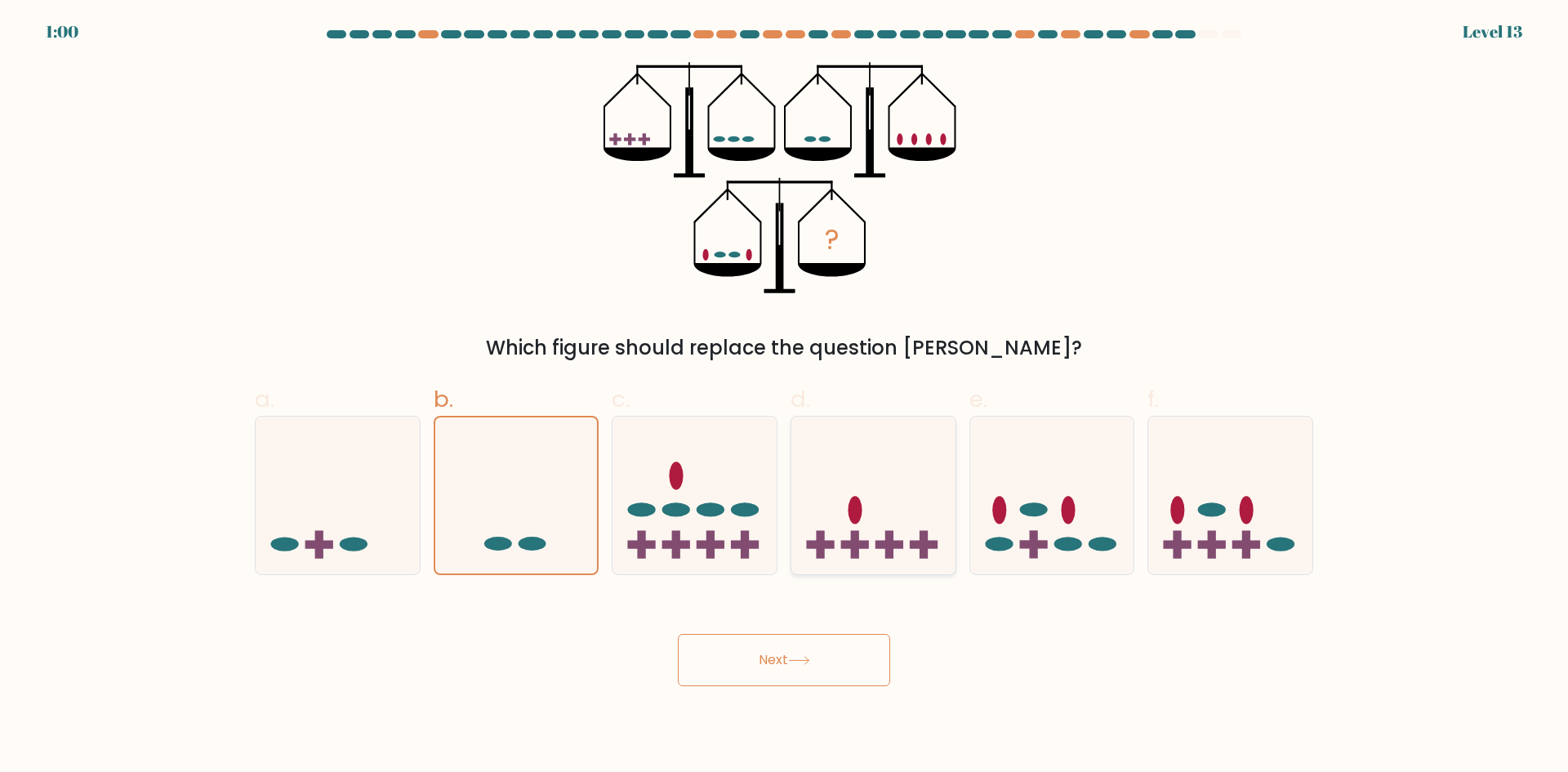
radio input "true"
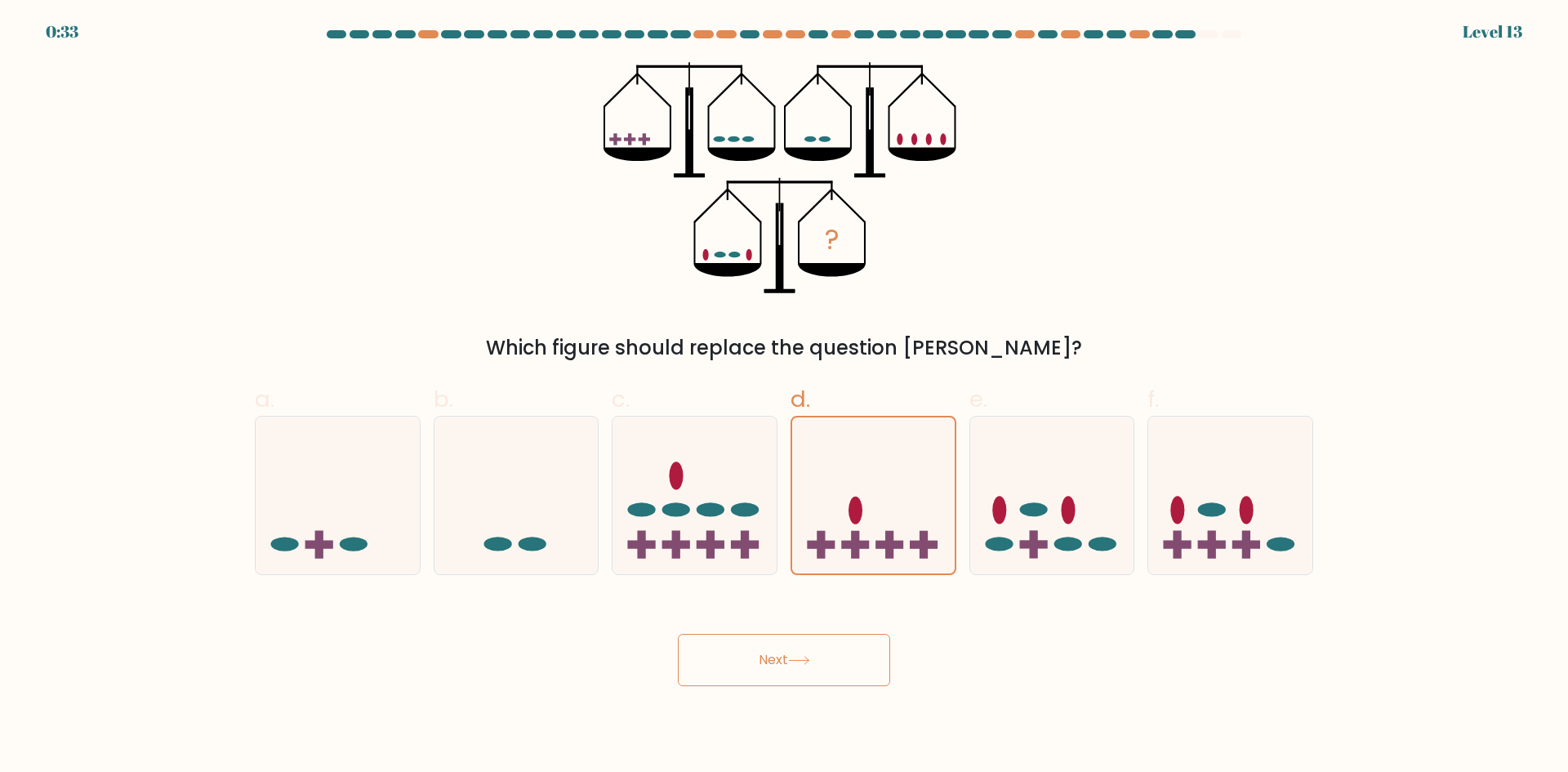
drag, startPoint x: 800, startPoint y: 133, endPoint x: 828, endPoint y: 128, distance: 28.4
click at [827, 126] on icon "?" at bounding box center [785, 178] width 362 height 232
click at [830, 133] on icon "?" at bounding box center [785, 178] width 362 height 232
click at [733, 287] on icon "?" at bounding box center [785, 178] width 362 height 232
drag, startPoint x: 716, startPoint y: 269, endPoint x: 774, endPoint y: 275, distance: 58.3
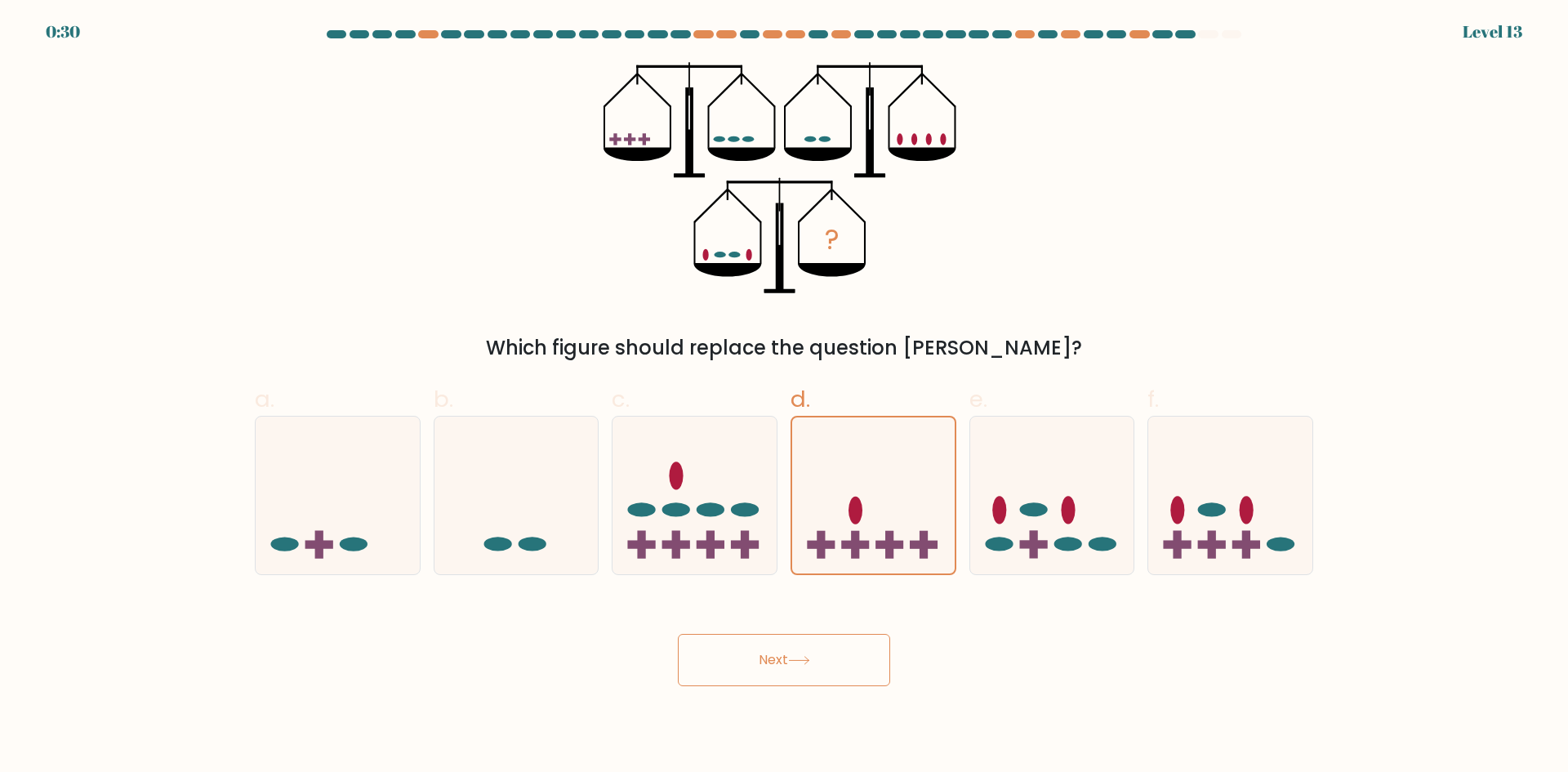
click at [774, 275] on icon "?" at bounding box center [785, 178] width 362 height 232
drag, startPoint x: 716, startPoint y: 255, endPoint x: 728, endPoint y: 253, distance: 12.2
click at [728, 253] on icon "?" at bounding box center [785, 178] width 362 height 232
click at [723, 252] on icon "?" at bounding box center [785, 178] width 362 height 232
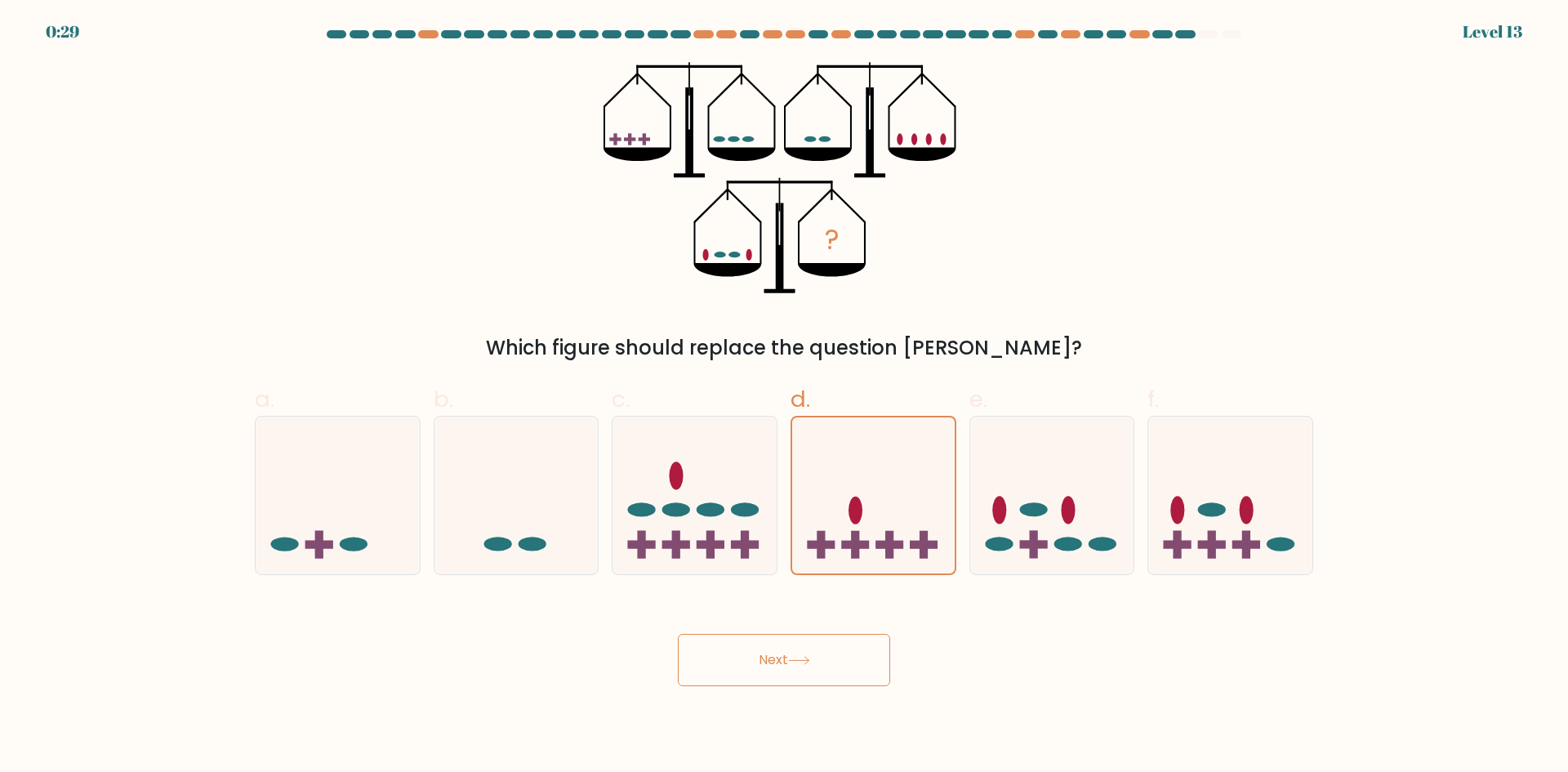
click at [723, 252] on icon "?" at bounding box center [785, 178] width 362 height 232
click at [736, 265] on icon at bounding box center [727, 271] width 68 height 14
click at [805, 677] on button "Next" at bounding box center [784, 660] width 212 height 53
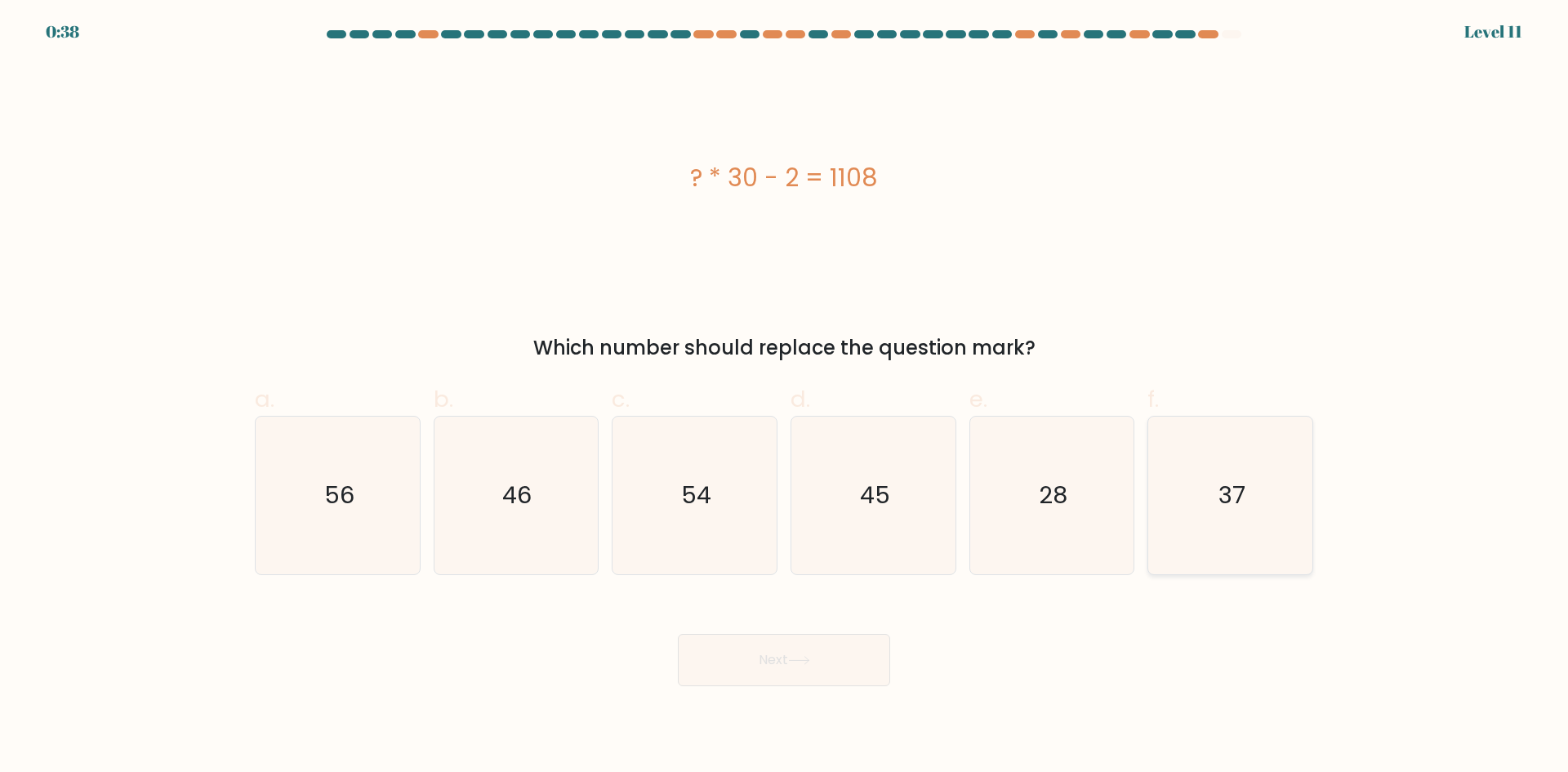
click at [1257, 461] on icon "37" at bounding box center [1231, 496] width 158 height 158
click at [785, 397] on input "f. 37" at bounding box center [784, 392] width 1 height 11
radio input "true"
click at [809, 664] on icon at bounding box center [799, 660] width 19 height 7
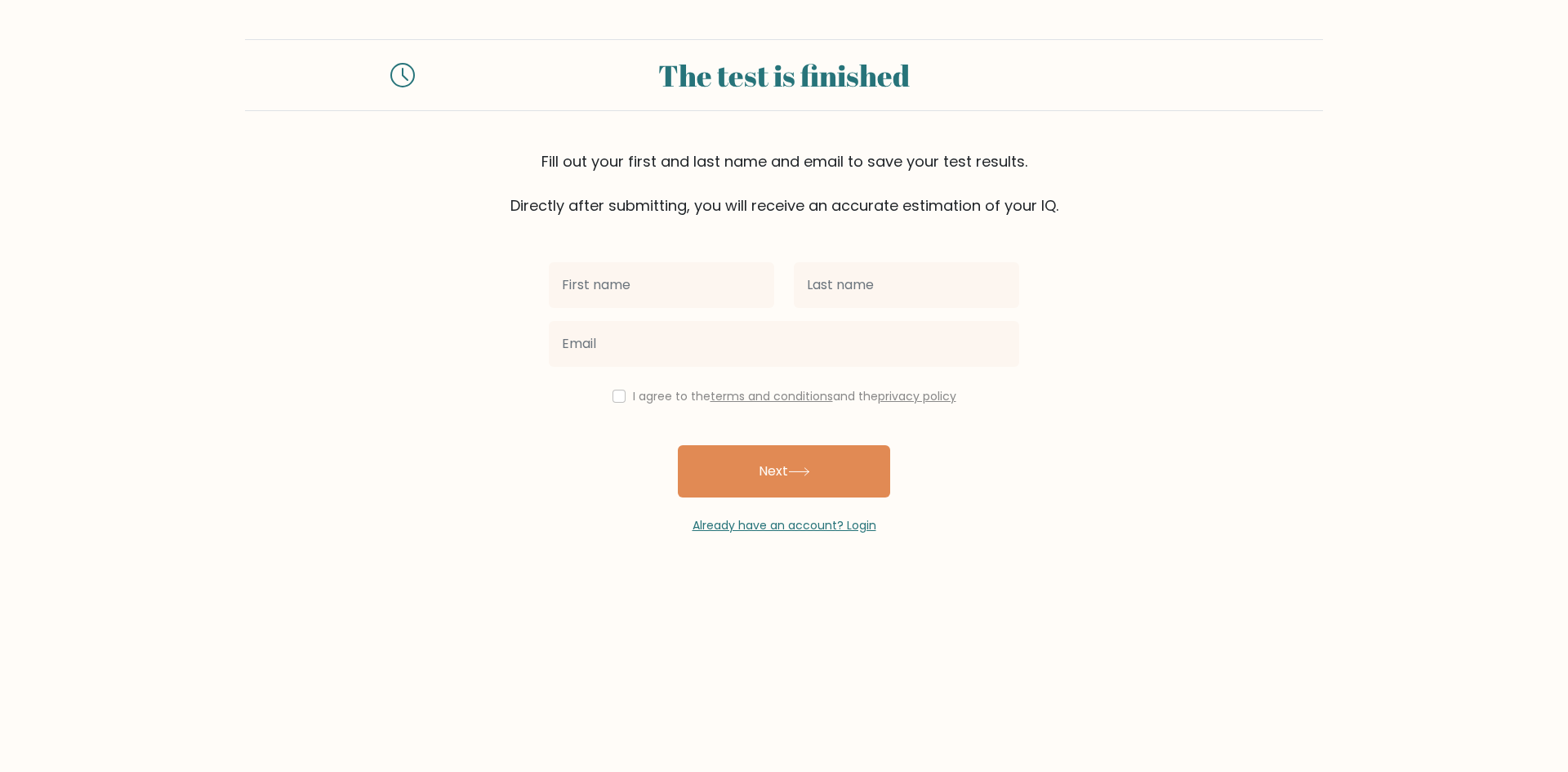
click at [651, 294] on input "text" at bounding box center [661, 285] width 226 height 46
type input "el moukhtar"
click at [851, 280] on input "text" at bounding box center [906, 285] width 226 height 46
type input "el abassi"
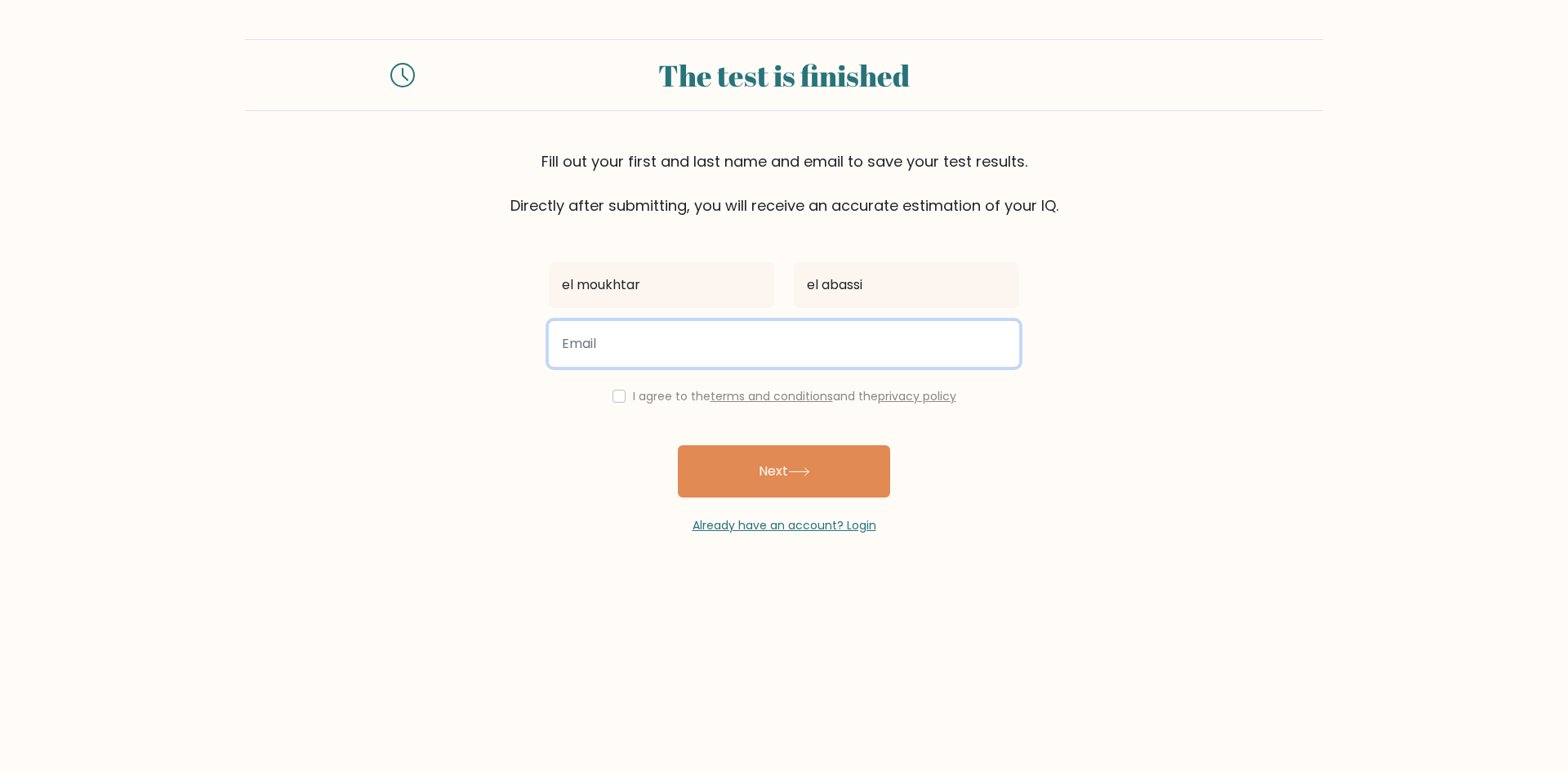
click at [800, 336] on input "email" at bounding box center [784, 344] width 471 height 46
type input "tair9thegoat@hotmail.com"
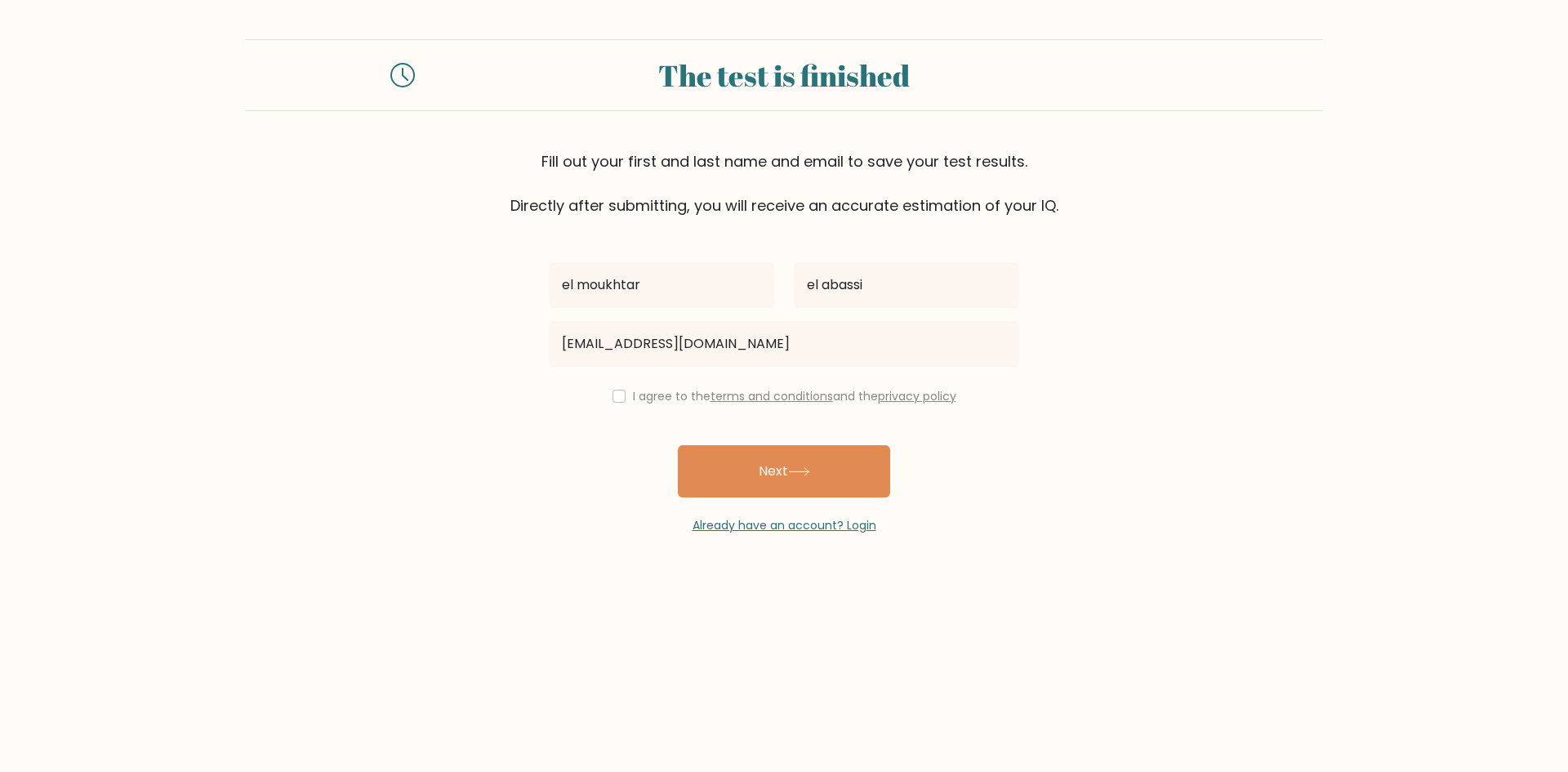
click at [633, 394] on label "I agree to the terms and conditions and the privacy policy" at bounding box center [795, 396] width 323 height 17
click at [624, 395] on div "I agree to the terms and conditions and the privacy policy" at bounding box center [784, 396] width 490 height 19
click at [619, 396] on input "checkbox" at bounding box center [619, 396] width 13 height 13
checkbox input "true"
click at [646, 440] on div "el moukhtar el abassi tair9thegoat@hotmail.com I agree to the terms and conditi…" at bounding box center [784, 376] width 490 height 318
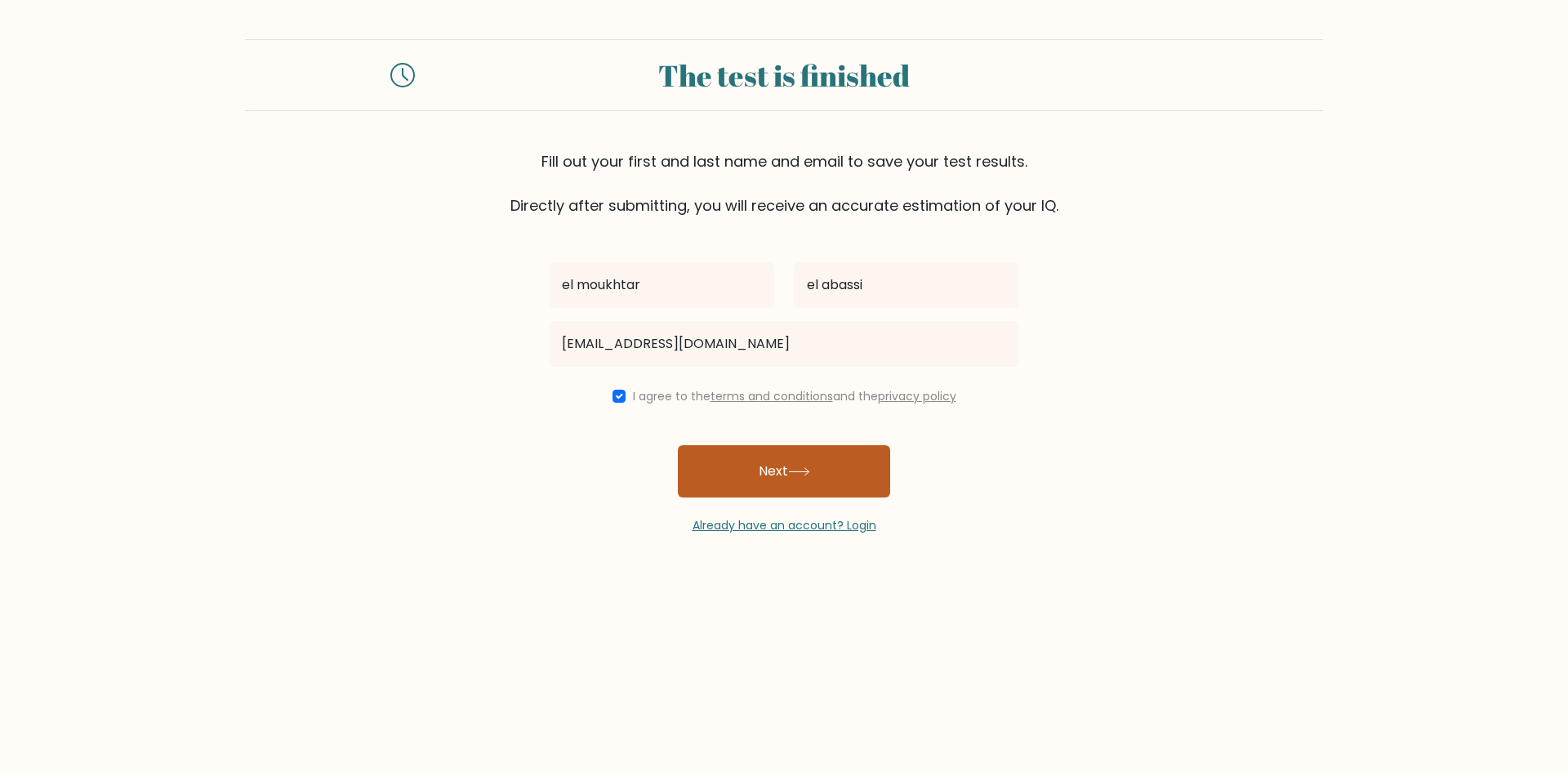
click at [743, 470] on button "Next" at bounding box center [784, 472] width 212 height 53
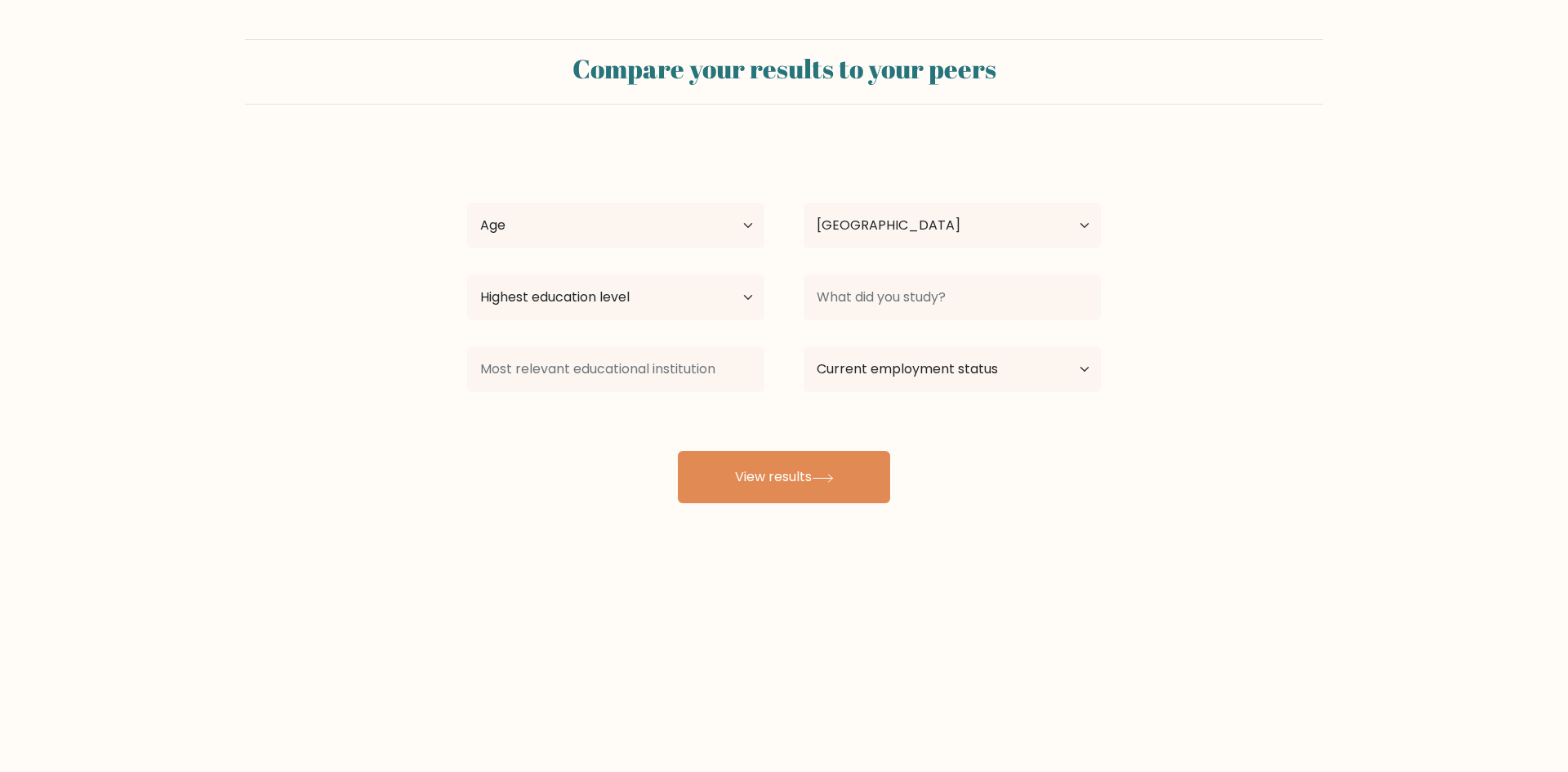
select select "MA"
click at [675, 293] on select "Highest education level No schooling Primary Lower Secondary Upper Secondary Oc…" at bounding box center [615, 298] width 298 height 46
click at [467, 275] on select "Highest education level No schooling Primary Lower Secondary Upper Secondary Oc…" at bounding box center [615, 298] width 298 height 46
click at [857, 207] on select "Country Afghanistan Albania Algeria American Samoa Andorra Angola Anguilla Anta…" at bounding box center [953, 226] width 298 height 46
drag, startPoint x: 857, startPoint y: 207, endPoint x: 843, endPoint y: 214, distance: 15.7
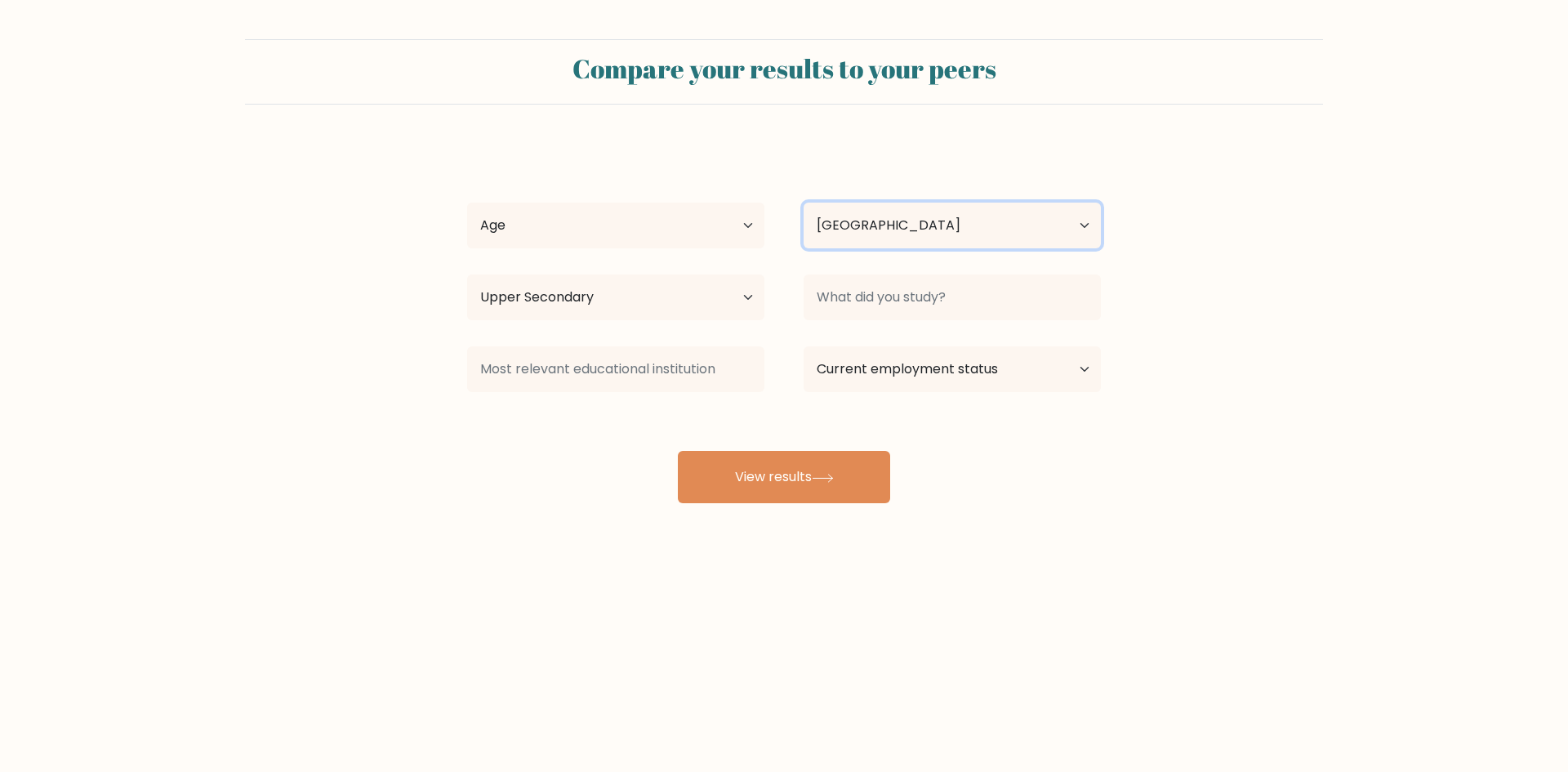
click at [857, 207] on select "Country Afghanistan Albania Algeria American Samoa Andorra Angola Anguilla Anta…" at bounding box center [953, 226] width 298 height 46
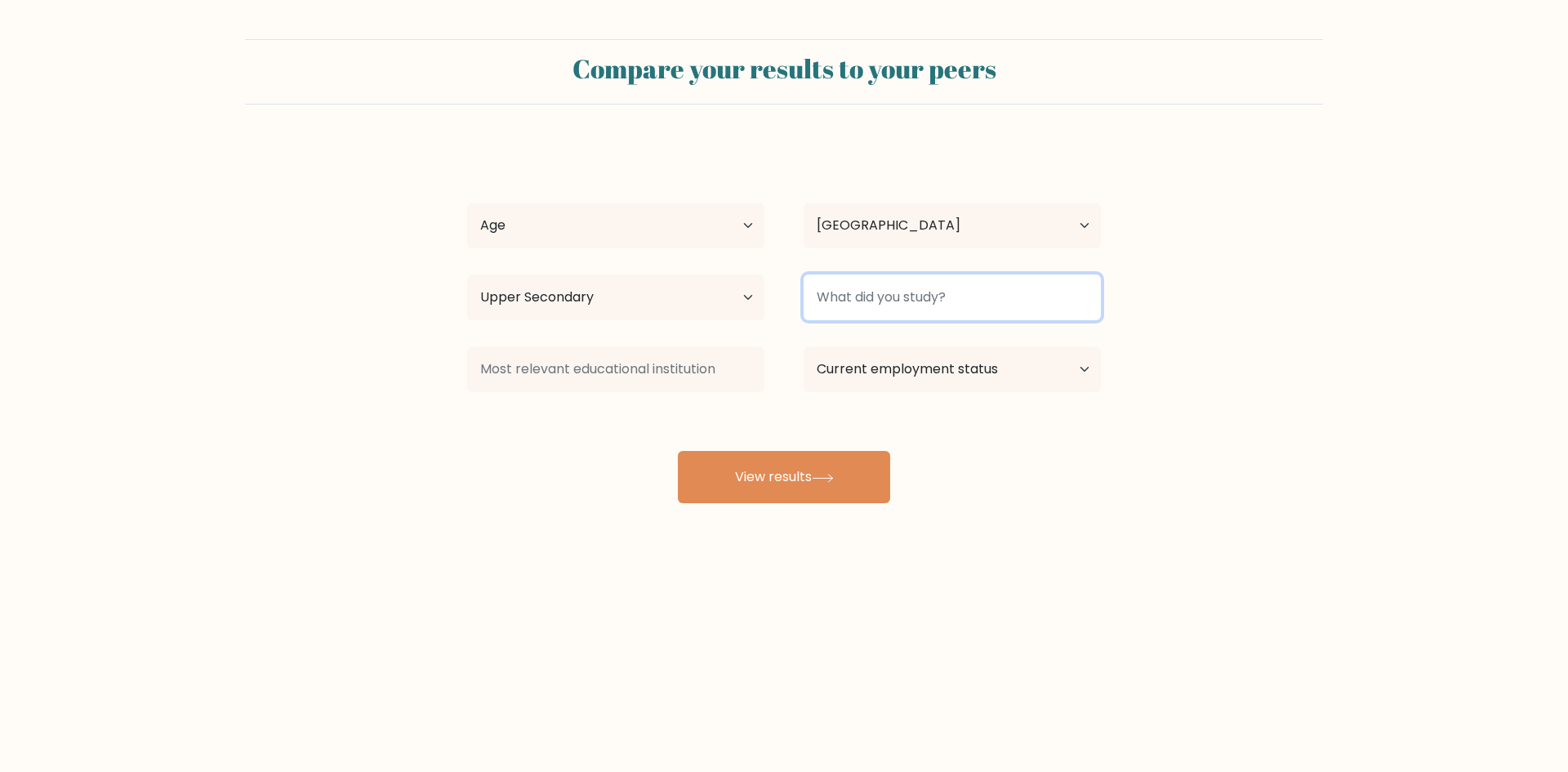
click at [860, 287] on input at bounding box center [953, 298] width 298 height 46
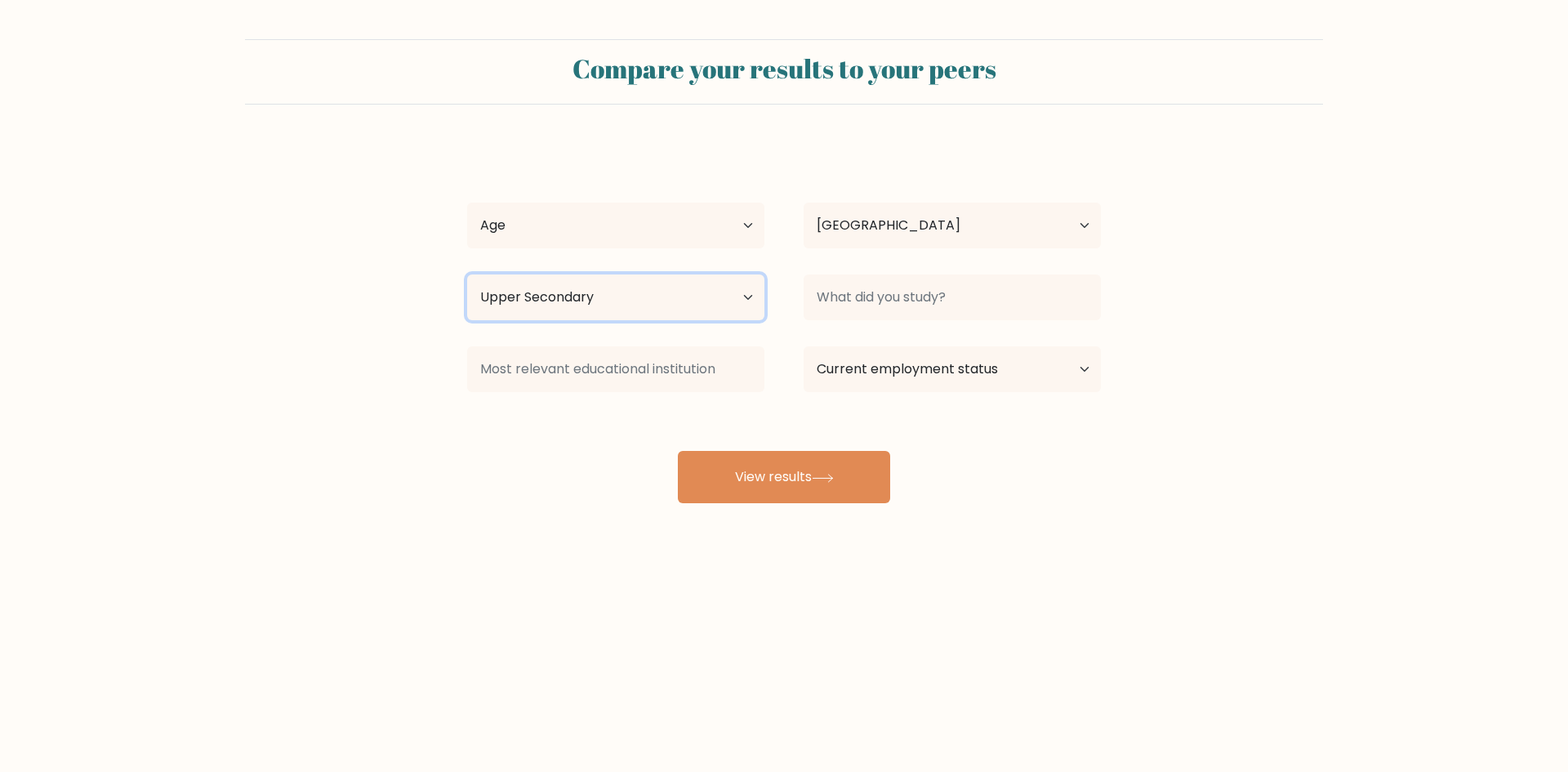
click at [683, 297] on select "Highest education level No schooling Primary Lower Secondary Upper Secondary Oc…" at bounding box center [615, 298] width 298 height 46
click at [467, 275] on select "Highest education level No schooling Primary Lower Secondary Upper Secondary Oc…" at bounding box center [615, 298] width 298 height 46
click at [572, 295] on select "Highest education level No schooling Primary Lower Secondary Upper Secondary Oc…" at bounding box center [615, 298] width 298 height 46
select select "upper_secondary"
click at [467, 275] on select "Highest education level No schooling Primary Lower Secondary Upper Secondary Oc…" at bounding box center [615, 298] width 298 height 46
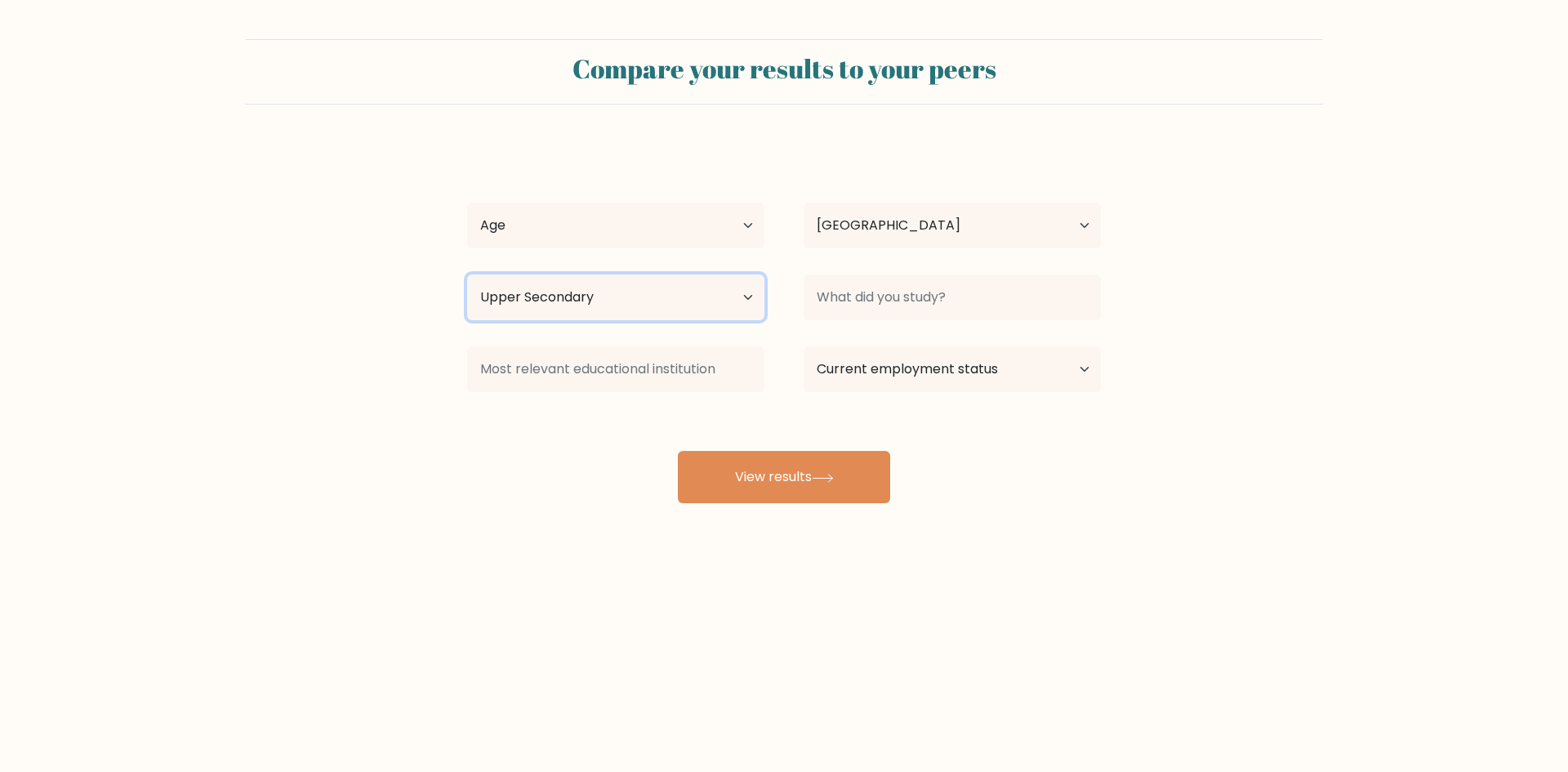
click at [572, 299] on select "Highest education level No schooling Primary Lower Secondary Upper Secondary Oc…" at bounding box center [615, 298] width 298 height 46
click at [543, 292] on select "Highest education level No schooling Primary Lower Secondary Upper Secondary Oc…" at bounding box center [615, 298] width 298 height 46
click at [536, 290] on select "Highest education level No schooling Primary Lower Secondary Upper Secondary Oc…" at bounding box center [615, 298] width 298 height 46
click at [367, 431] on form "Compare your results to your peers el moukhtar el abassi Age Under 18 years old…" at bounding box center [784, 271] width 1568 height 464
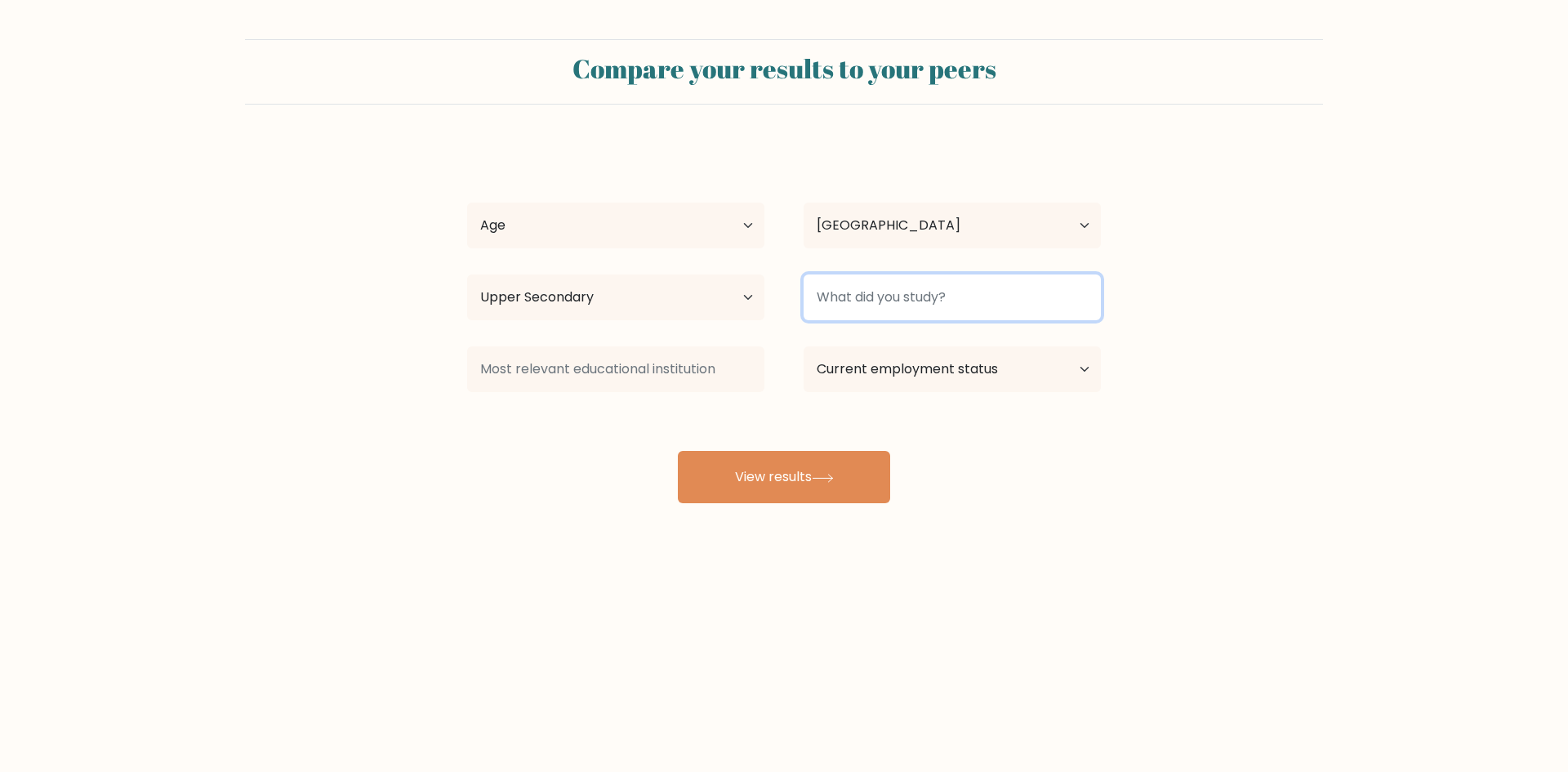
click at [851, 316] on input at bounding box center [953, 298] width 298 height 46
click at [875, 292] on input at bounding box center [953, 298] width 298 height 46
click at [834, 311] on input at bounding box center [953, 298] width 298 height 46
type input "IT"
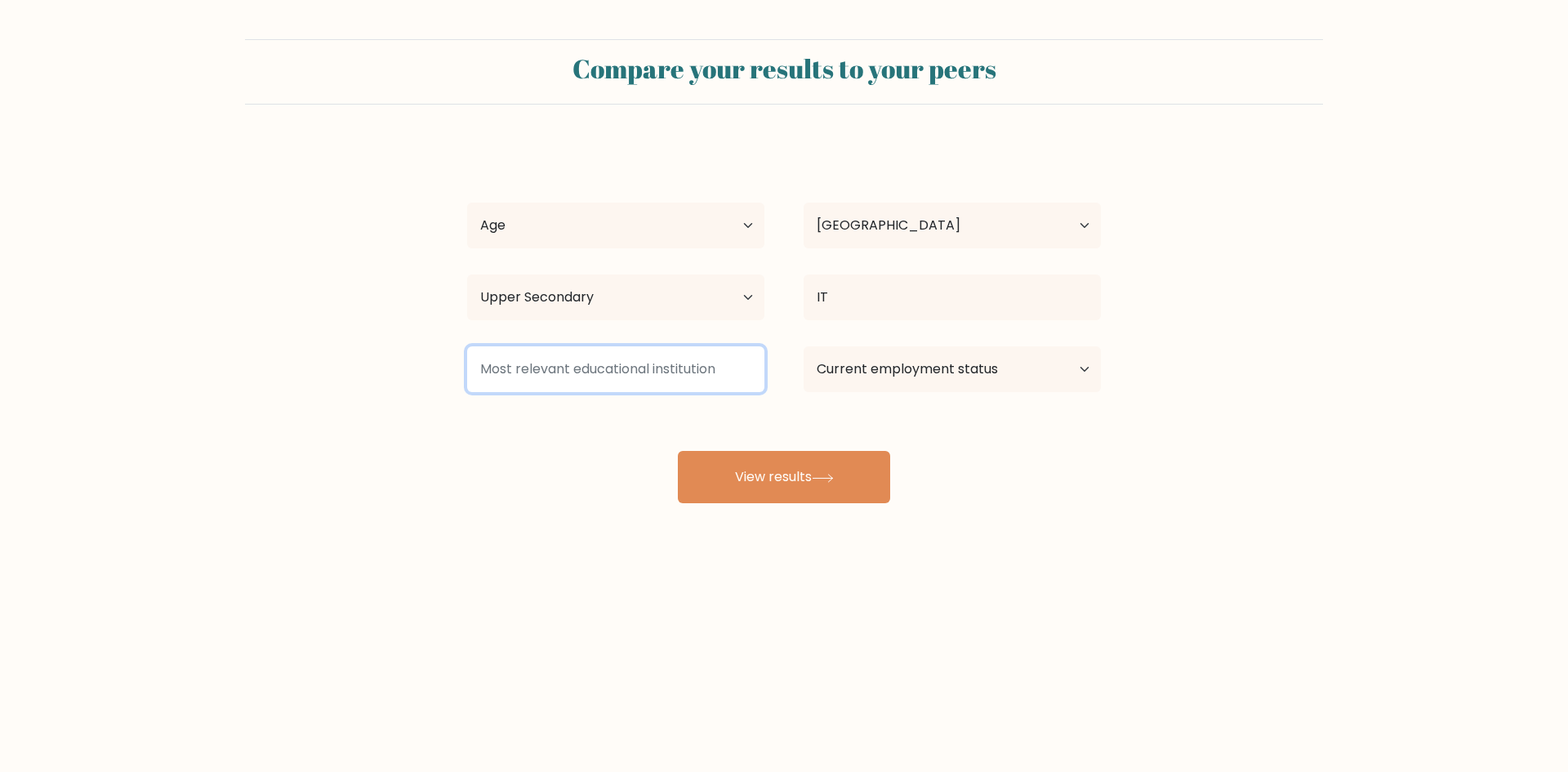
click at [667, 374] on input at bounding box center [615, 369] width 298 height 46
click at [831, 379] on select "Current employment status Employed Student Retired Other / prefer not to answer" at bounding box center [953, 369] width 298 height 46
select select "employed"
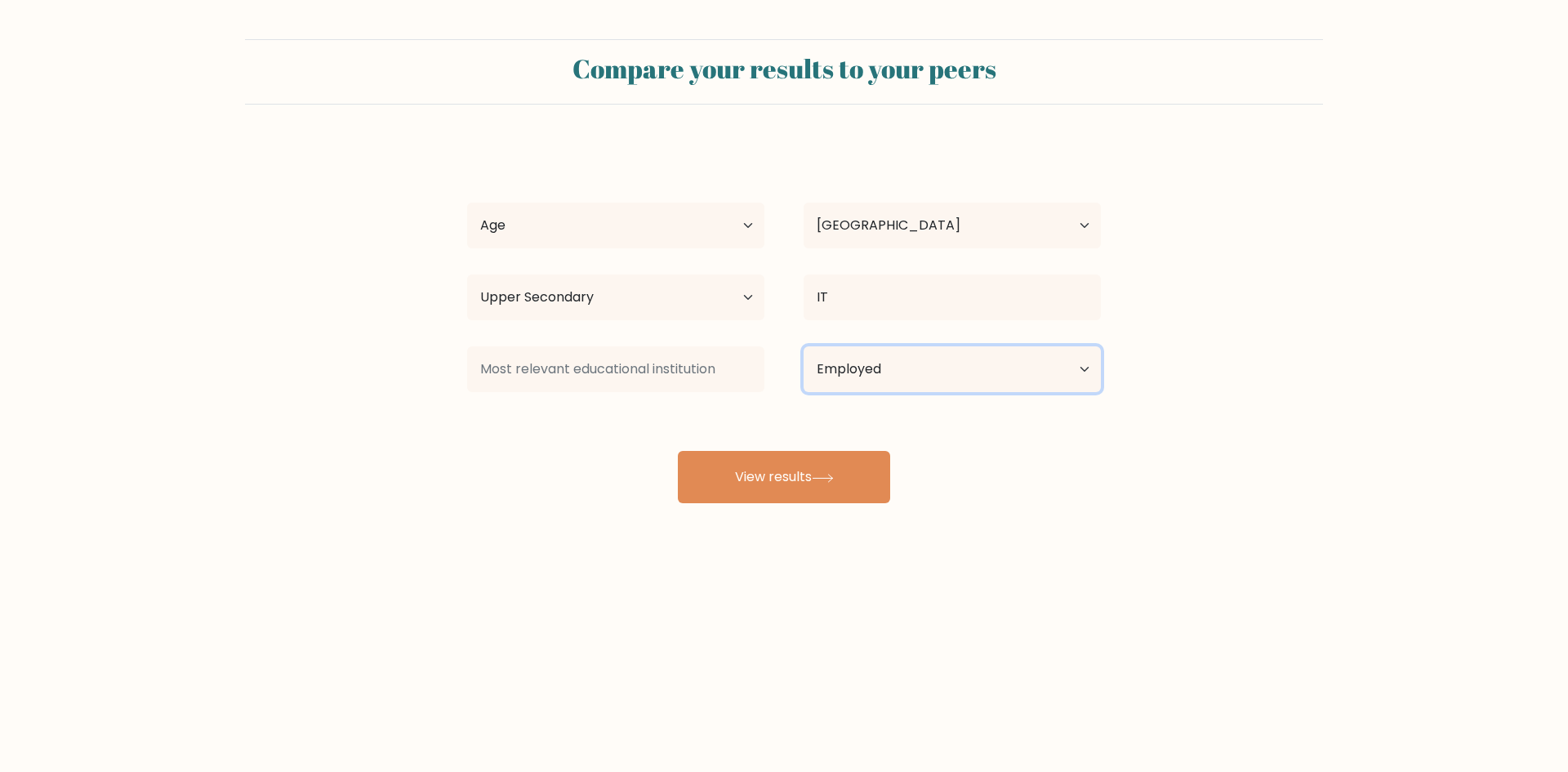
click at [804, 346] on select "Current employment status Employed Student Retired Other / prefer not to answer" at bounding box center [953, 369] width 298 height 46
click at [858, 372] on select "Current employment status Employed Student Retired Other / prefer not to answer" at bounding box center [953, 369] width 298 height 46
click at [871, 377] on select "Current employment status Employed Student Retired Other / prefer not to answer" at bounding box center [953, 369] width 298 height 46
click at [813, 469] on button "View results" at bounding box center [784, 478] width 212 height 53
click at [568, 220] on select "Age Under 18 years old 18-24 years old 25-34 years old 35-44 years old 45-54 ye…" at bounding box center [615, 226] width 298 height 46
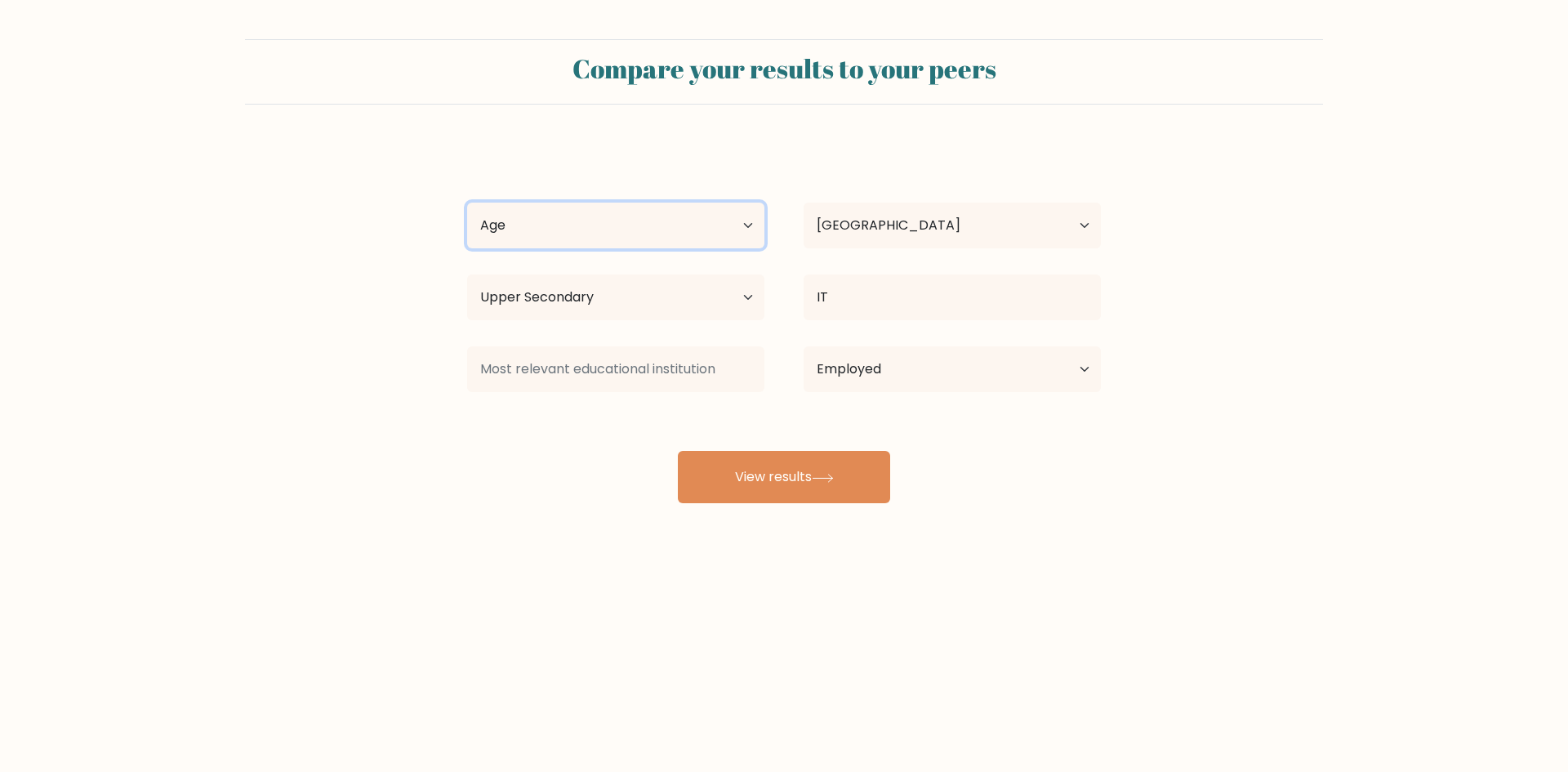
select select "25_34"
click at [467, 203] on select "Age Under 18 years old 18-24 years old 25-34 years old 35-44 years old 45-54 ye…" at bounding box center [615, 226] width 298 height 46
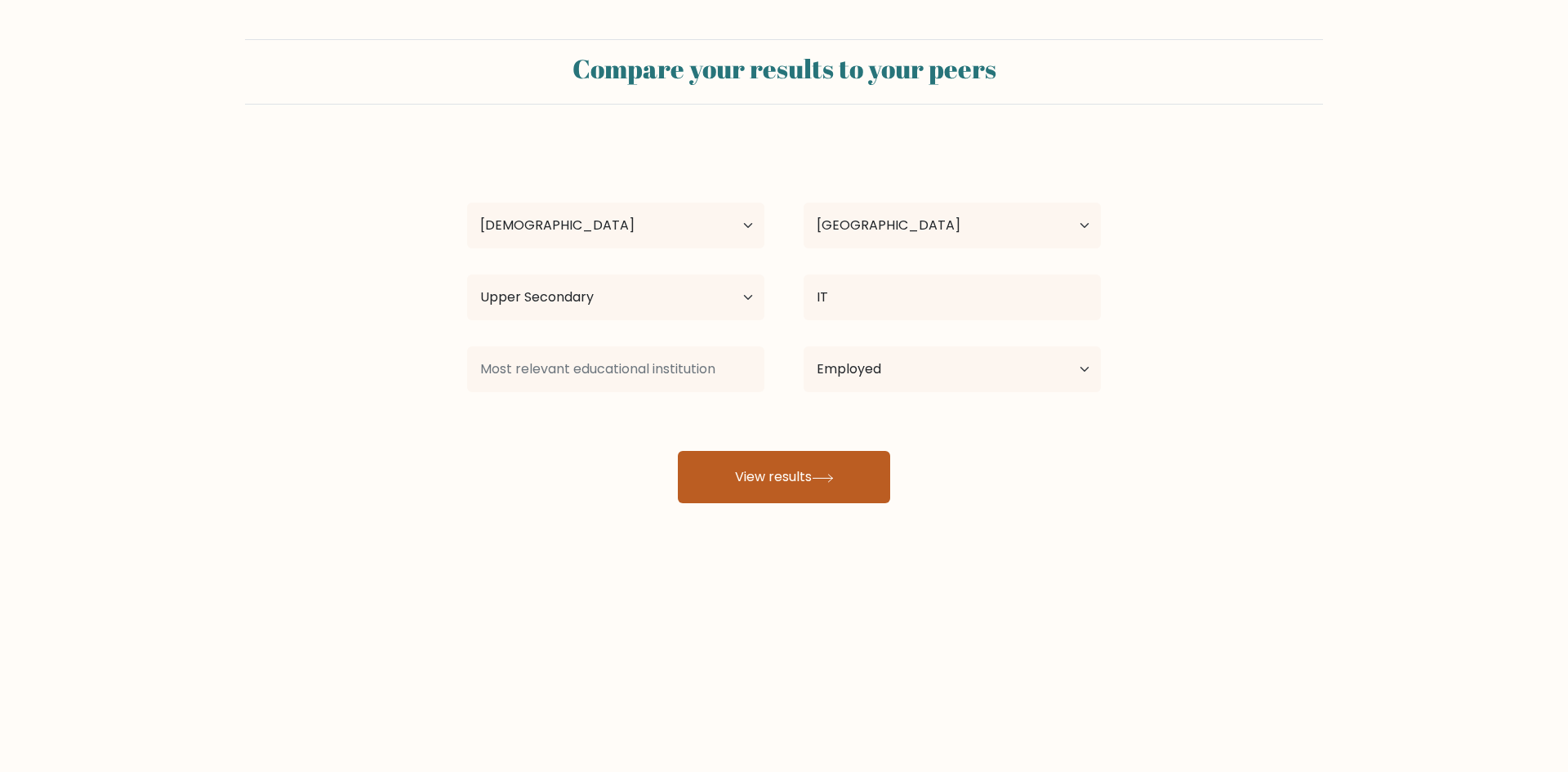
click at [739, 464] on button "View results" at bounding box center [784, 478] width 212 height 53
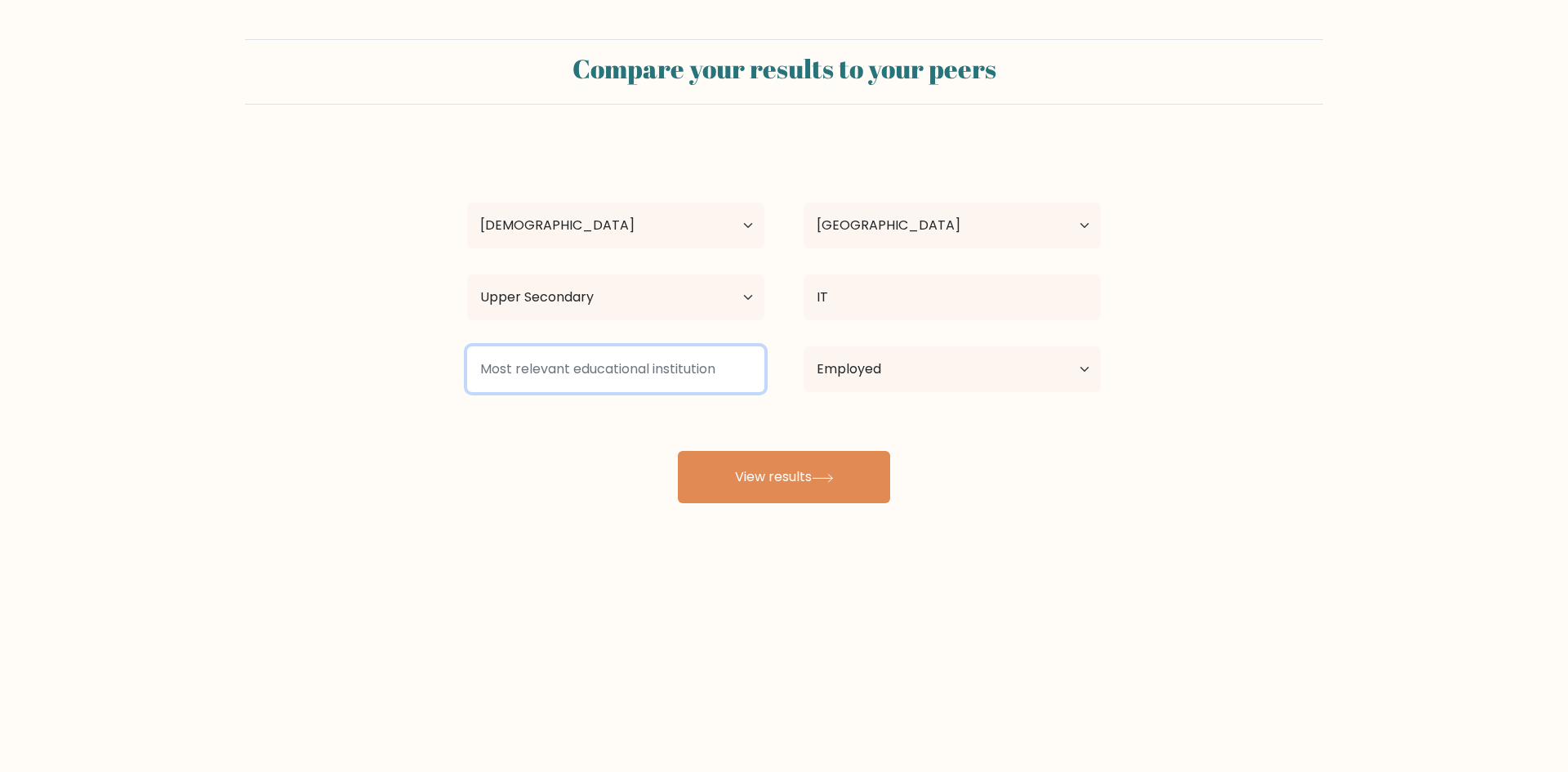
click at [521, 372] on input at bounding box center [615, 369] width 298 height 46
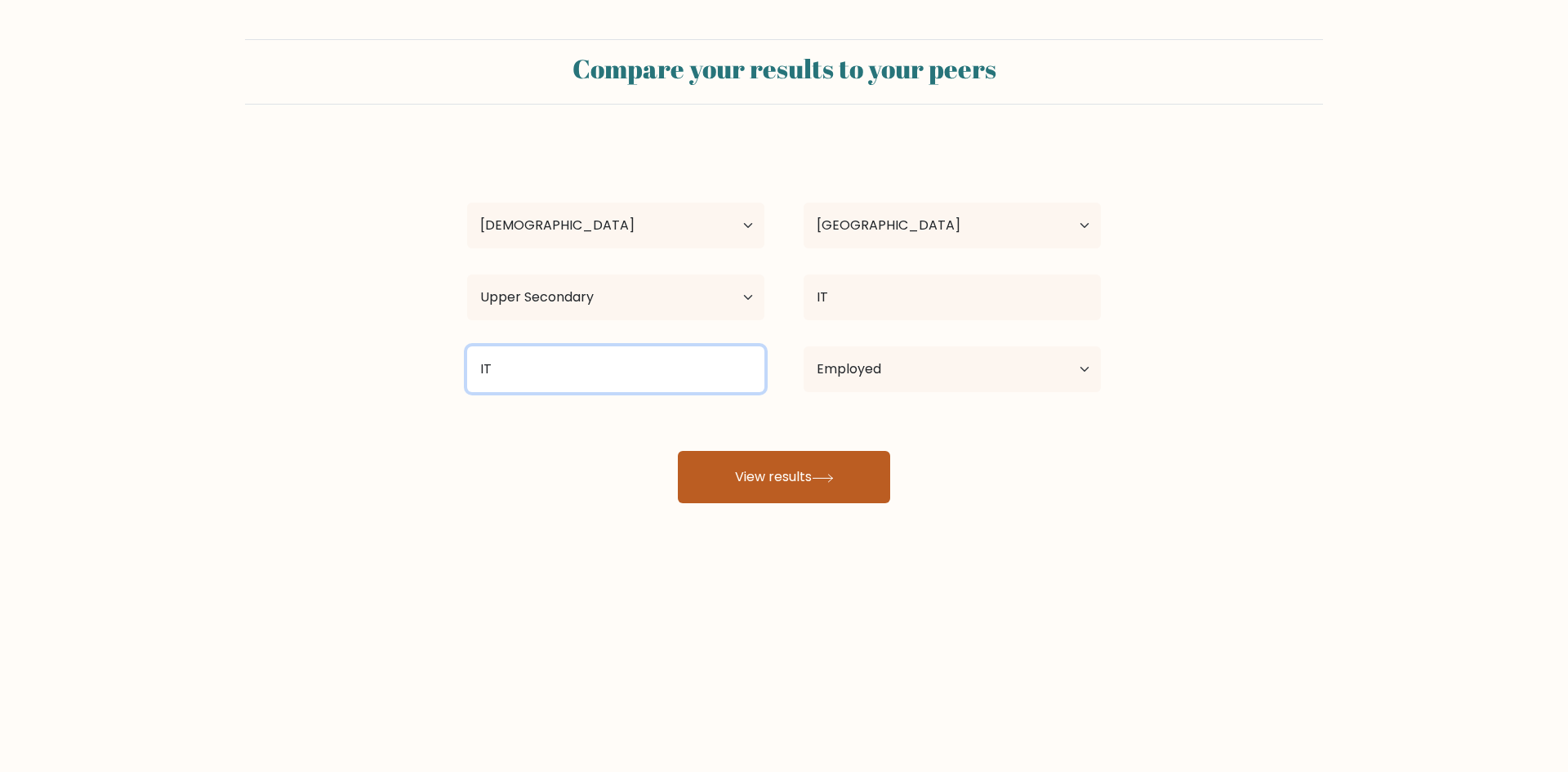
type input "IT"
click at [752, 473] on button "View results" at bounding box center [784, 478] width 212 height 53
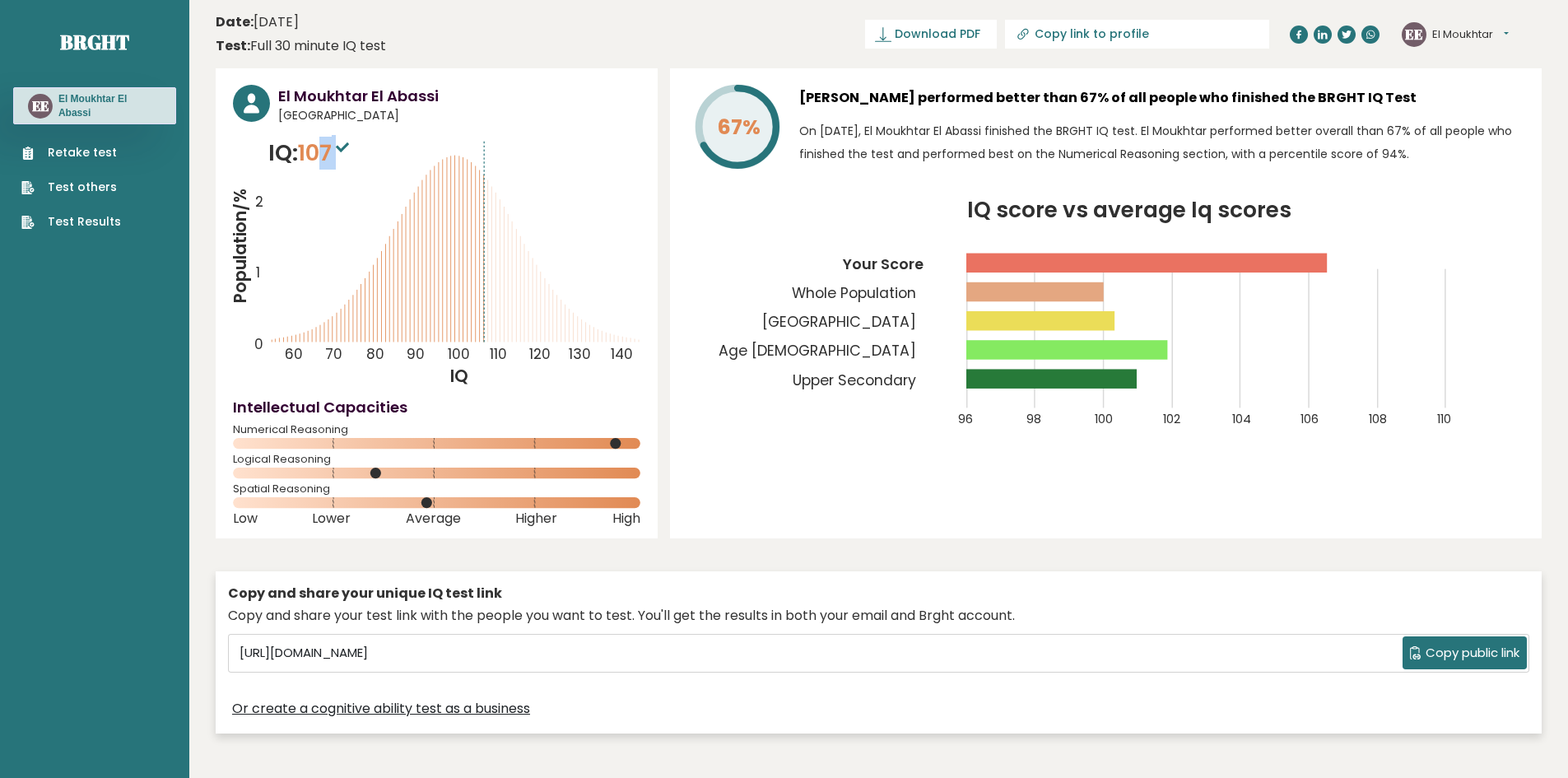
drag, startPoint x: 319, startPoint y: 157, endPoint x: 347, endPoint y: 158, distance: 28.0
click at [347, 158] on span "107" at bounding box center [326, 152] width 55 height 30
click at [848, 454] on div "67% El [PERSON_NAME] performed better than 67% of all people who finished the B…" at bounding box center [1105, 303] width 872 height 470
drag, startPoint x: 1103, startPoint y: 96, endPoint x: 1127, endPoint y: 98, distance: 24.1
click at [1127, 98] on h3 "El Moukhtar El Abassi performed better than 67% of all people who finished the …" at bounding box center [1162, 98] width 726 height 27
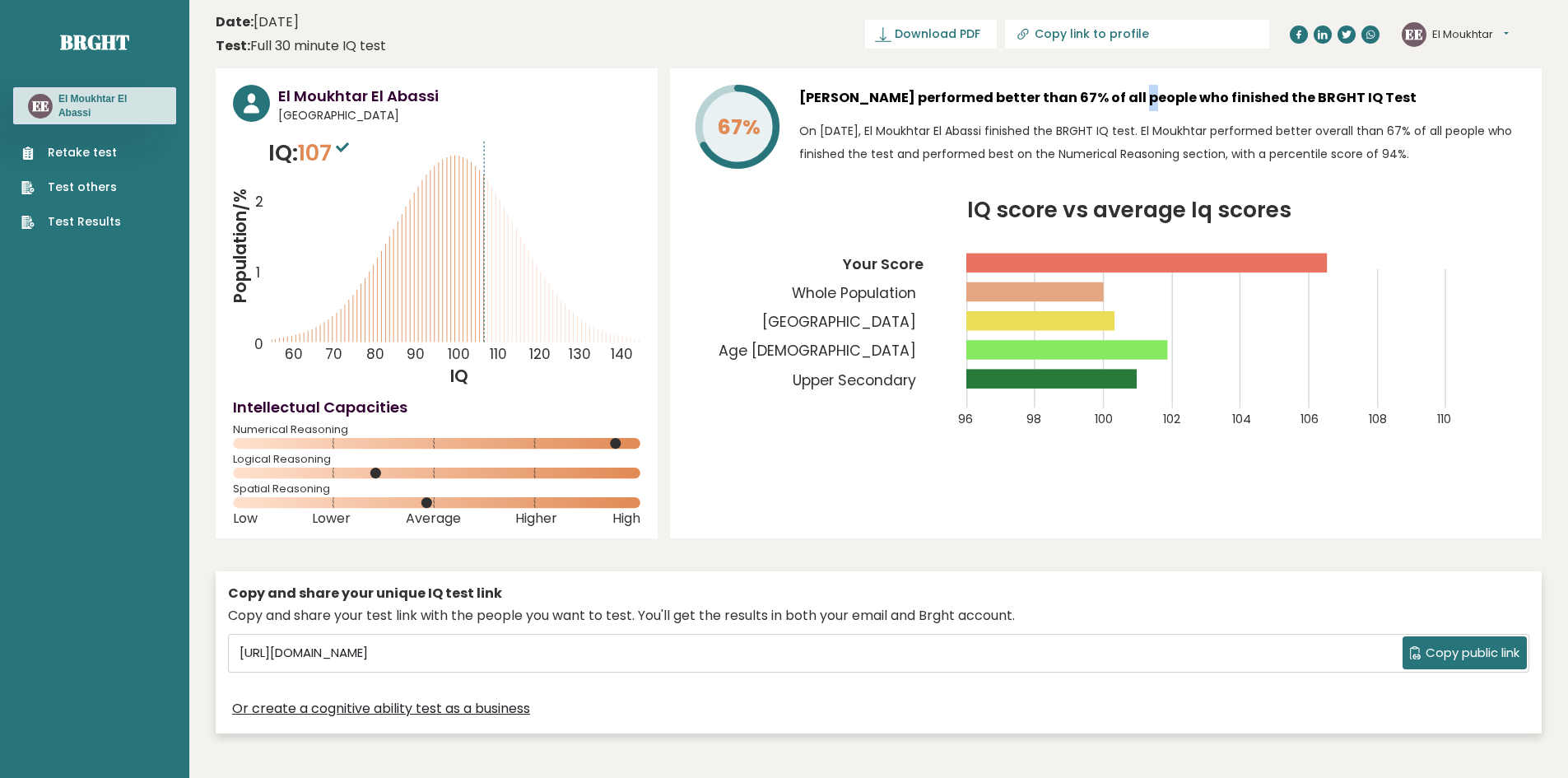
click at [1127, 98] on h3 "El Moukhtar El Abassi performed better than 67% of all people who finished the …" at bounding box center [1162, 98] width 726 height 27
drag, startPoint x: 1170, startPoint y: 106, endPoint x: 1234, endPoint y: 108, distance: 64.0
click at [1234, 108] on h3 "El Moukhtar El Abassi performed better than 67% of all people who finished the …" at bounding box center [1162, 98] width 726 height 27
click at [1281, 109] on h3 "El Moukhtar El Abassi performed better than 67% of all people who finished the …" at bounding box center [1162, 98] width 726 height 27
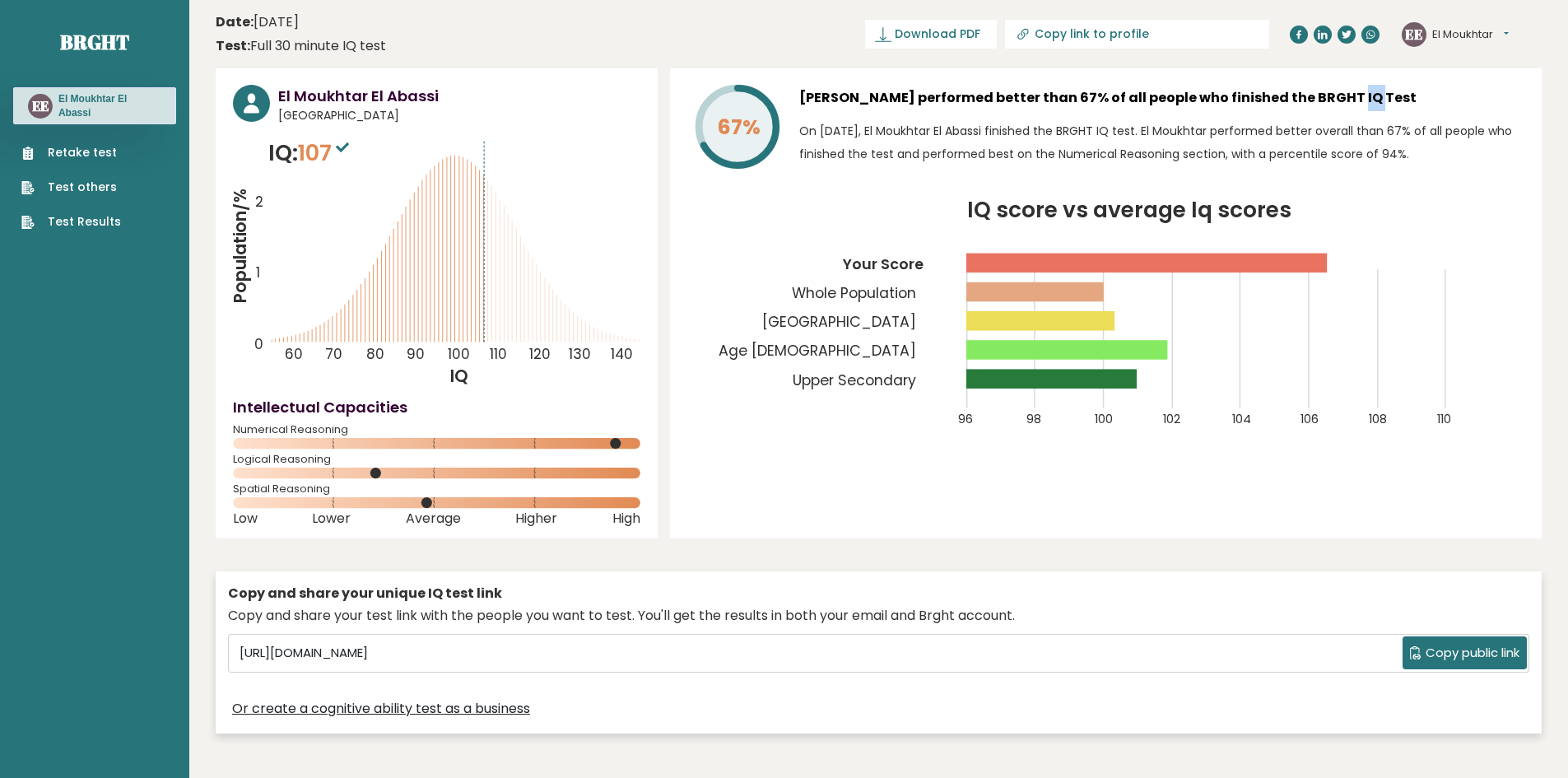
click at [1283, 109] on h3 "El Moukhtar El Abassi performed better than 67% of all people who finished the …" at bounding box center [1162, 98] width 726 height 27
click at [90, 151] on link "Retake test" at bounding box center [71, 153] width 100 height 18
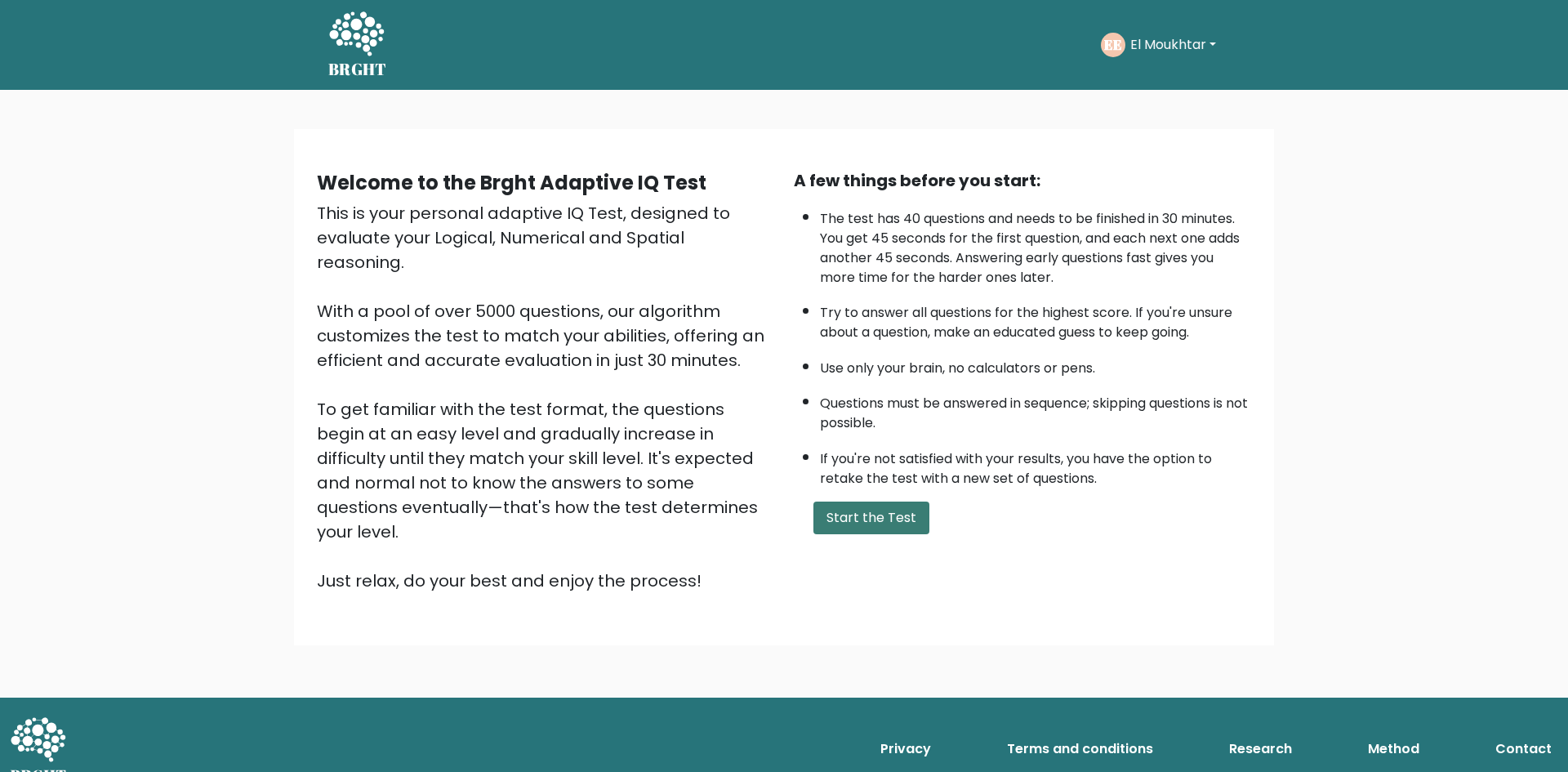
click at [842, 523] on button "Start the Test" at bounding box center [872, 517] width 116 height 32
